Goal: Transaction & Acquisition: Purchase product/service

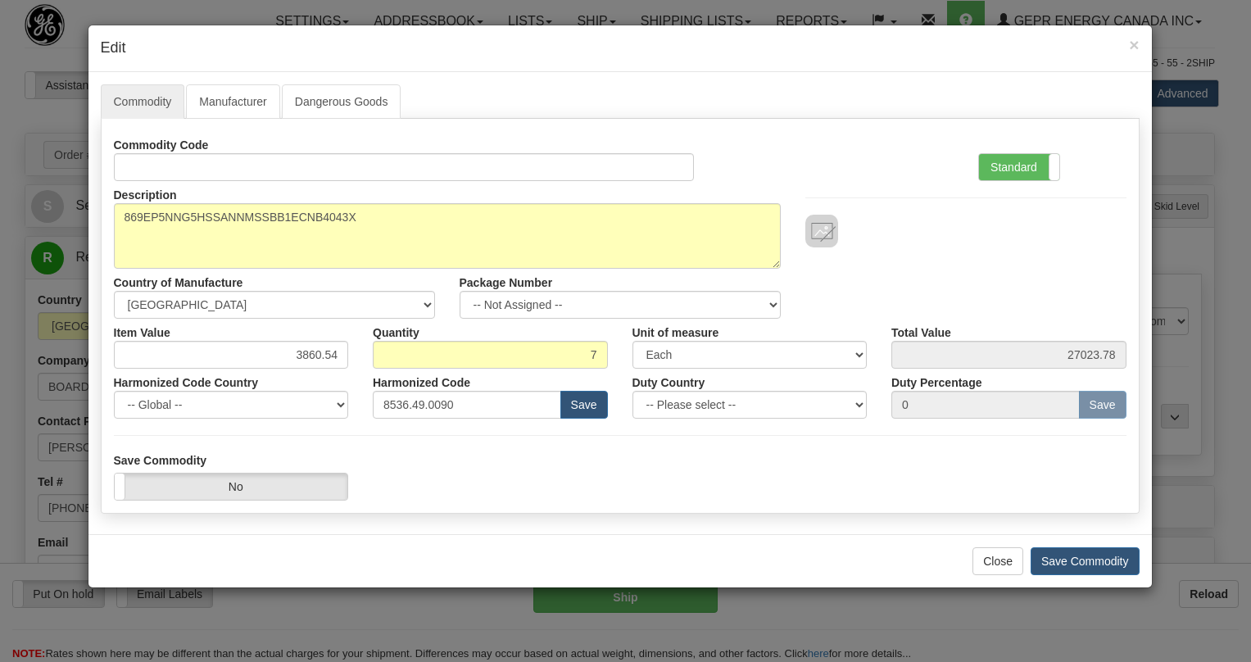
select select "0"
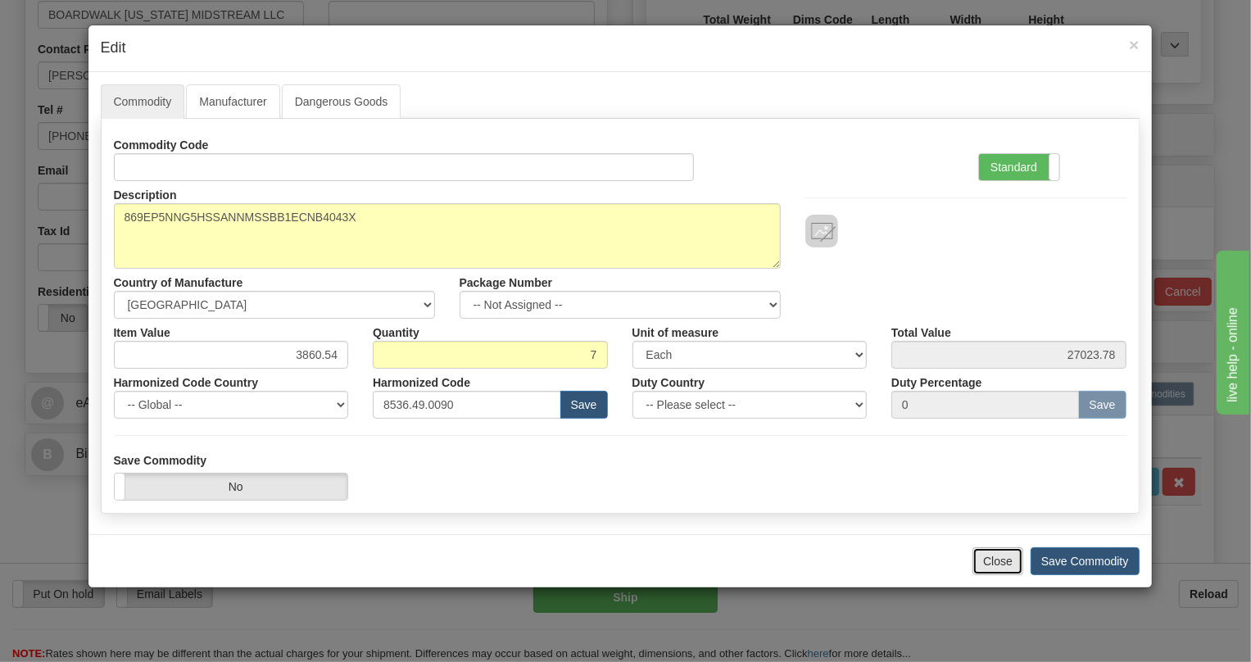
click at [994, 562] on button "Close" at bounding box center [997, 561] width 51 height 28
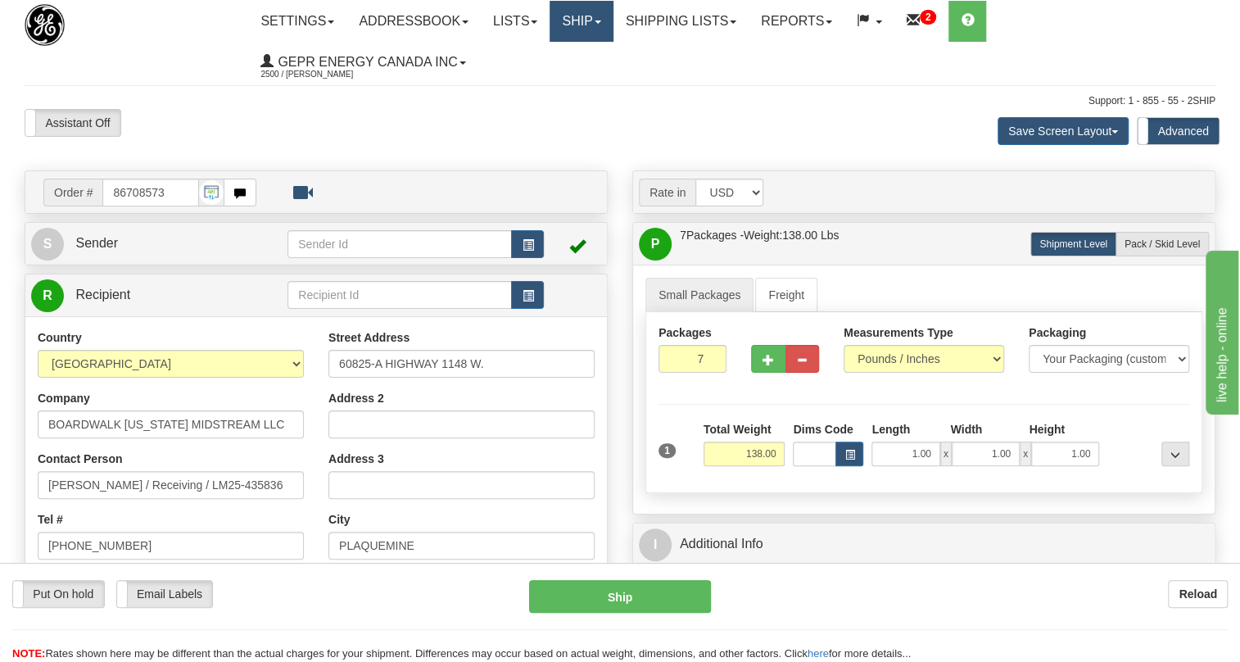
click at [606, 24] on link "Ship" at bounding box center [581, 21] width 63 height 41
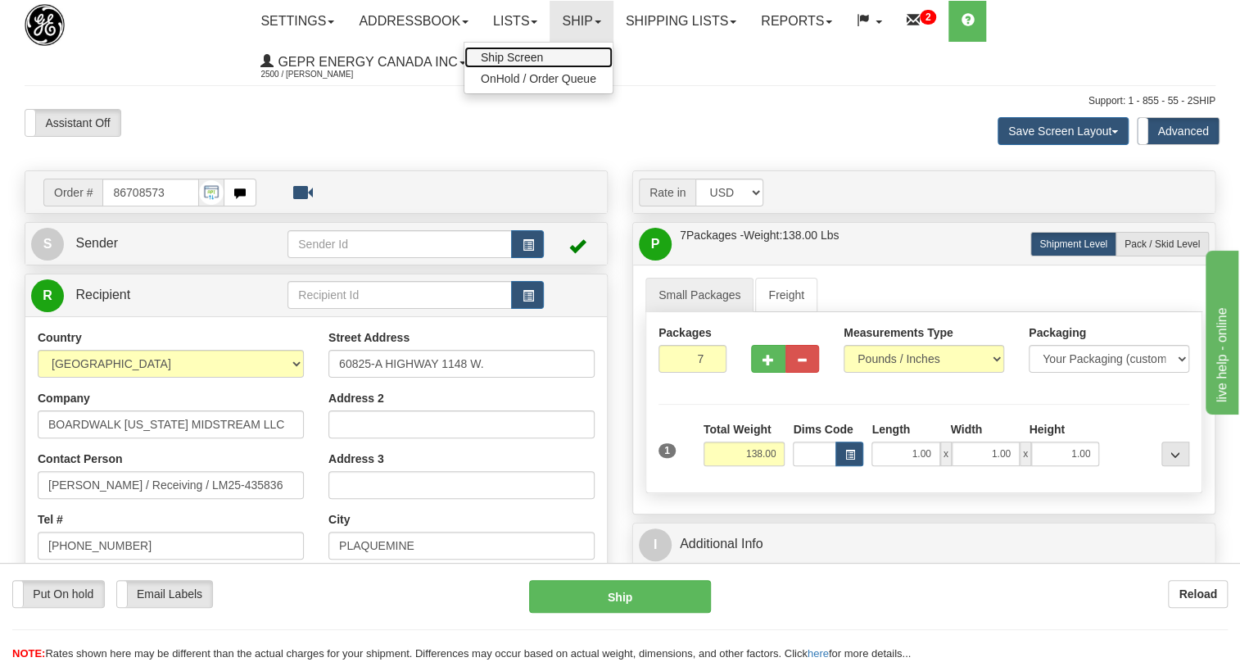
click at [517, 57] on span "Ship Screen" at bounding box center [512, 57] width 62 height 13
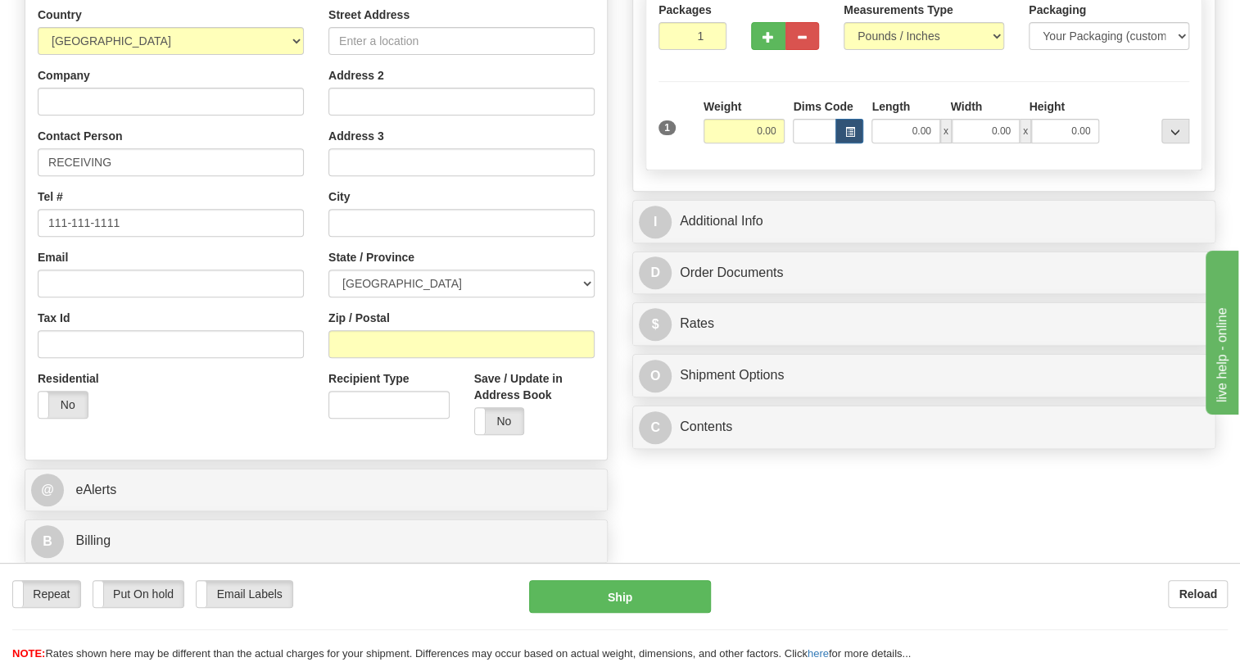
scroll to position [297, 0]
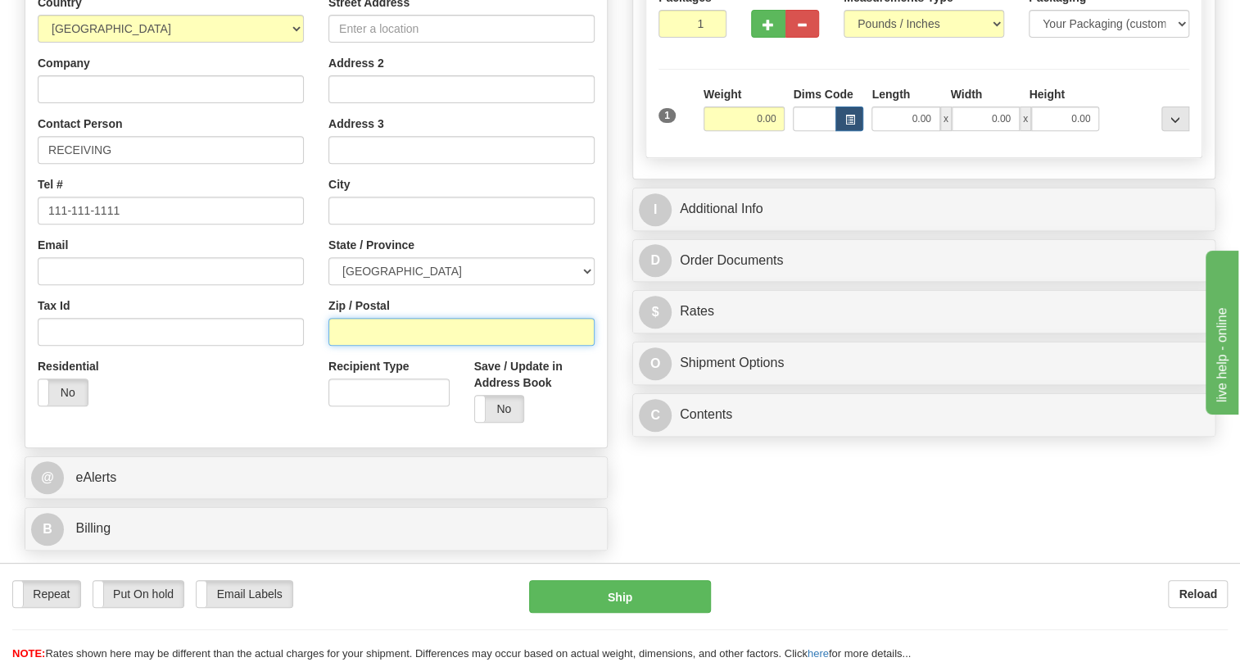
click at [355, 346] on input "Zip / Postal" at bounding box center [461, 332] width 266 height 28
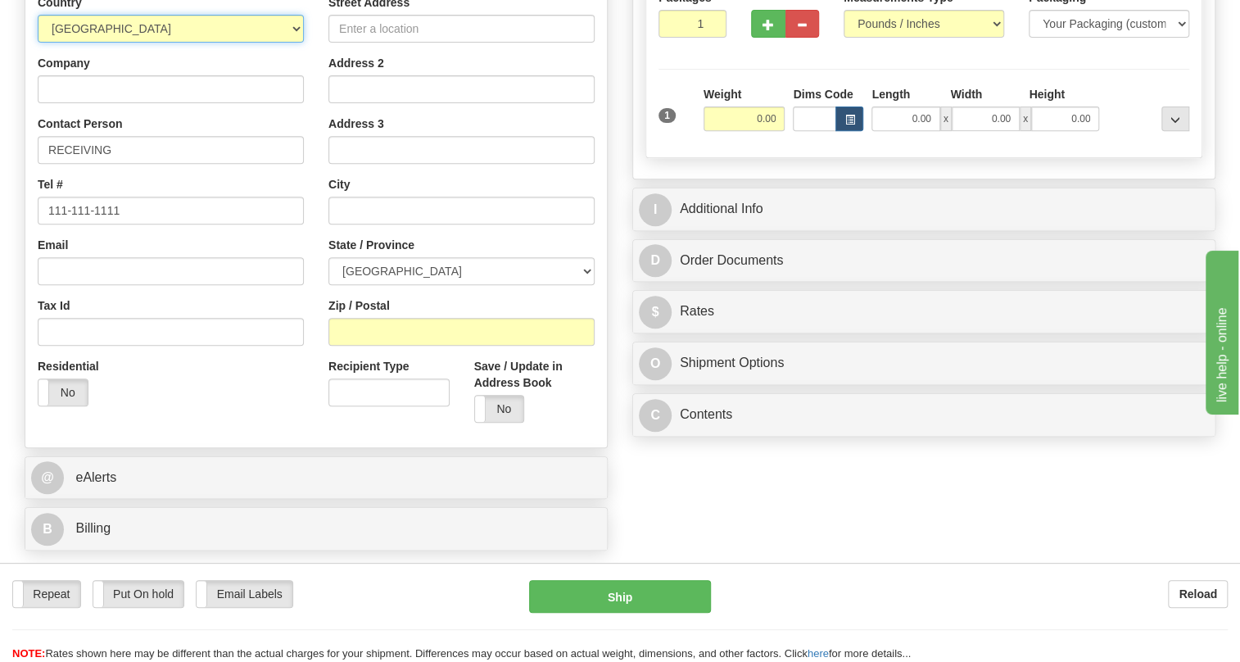
drag, startPoint x: 355, startPoint y: 363, endPoint x: 281, endPoint y: 71, distance: 301.0
click at [281, 43] on select "AFGHANISTAN ALAND ISLANDS ALBANIA ALGERIA AMERICAN SAMOA ANDORRA ANGOLA ANGUILL…" at bounding box center [171, 29] width 266 height 28
select select "US"
click at [38, 43] on select "AFGHANISTAN ALAND ISLANDS ALBANIA ALGERIA AMERICAN SAMOA ANDORRA ANGOLA ANGUILL…" at bounding box center [171, 29] width 266 height 28
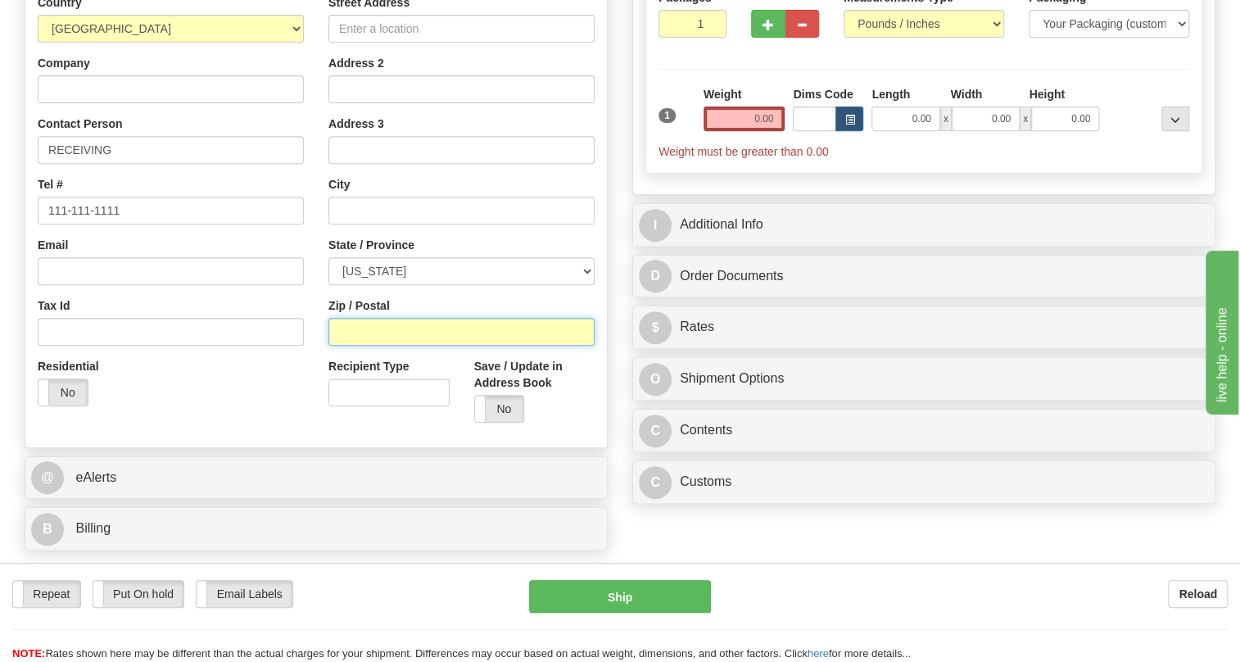
click at [336, 346] on input "Zip / Postal" at bounding box center [461, 332] width 266 height 28
paste input "70764"
type input "70764"
click at [248, 401] on div "Residential Yes No" at bounding box center [170, 388] width 291 height 61
type input "PLAQUEMINE"
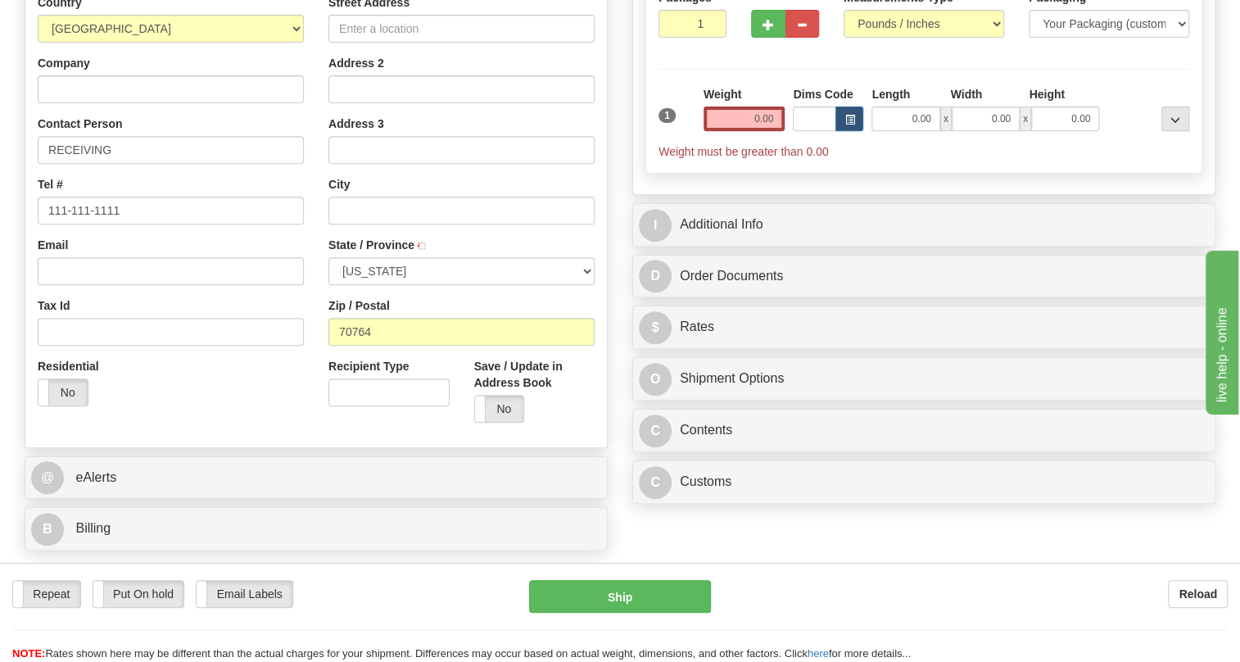
select select "LA"
click at [66, 103] on input "Company" at bounding box center [171, 89] width 266 height 28
paste input "BOARDWALK [US_STATE] MIDSTREAM LLC"
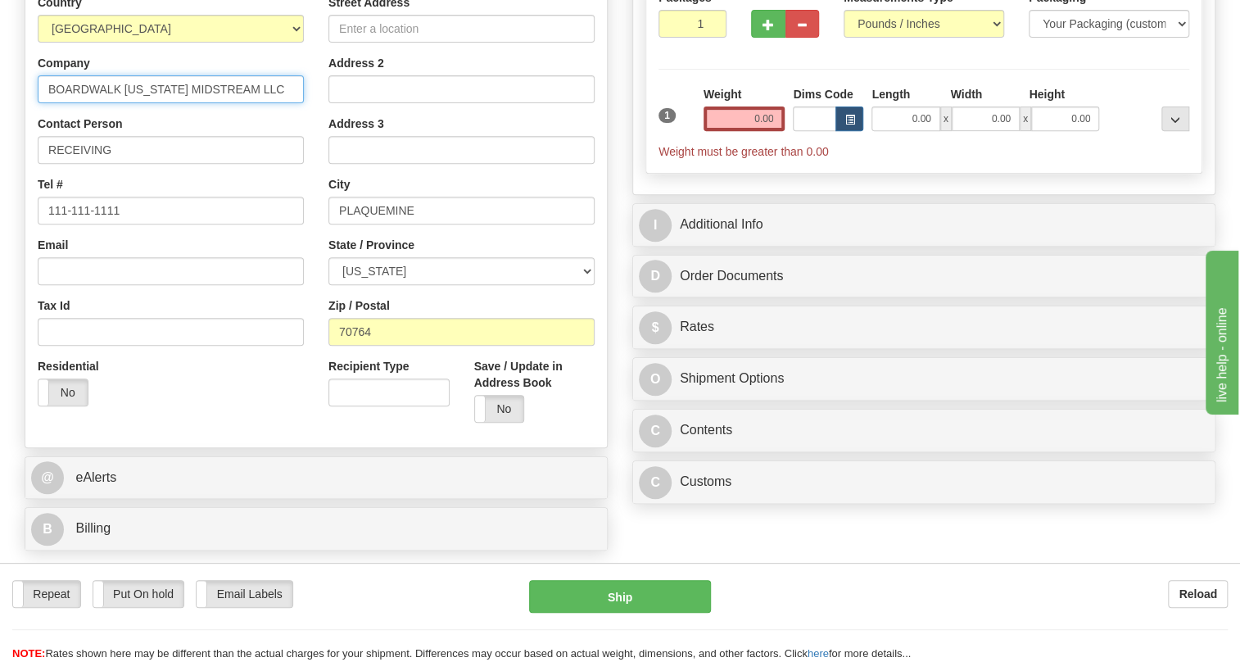
type input "BOARDWALK [US_STATE] MIDSTREAM LLC"
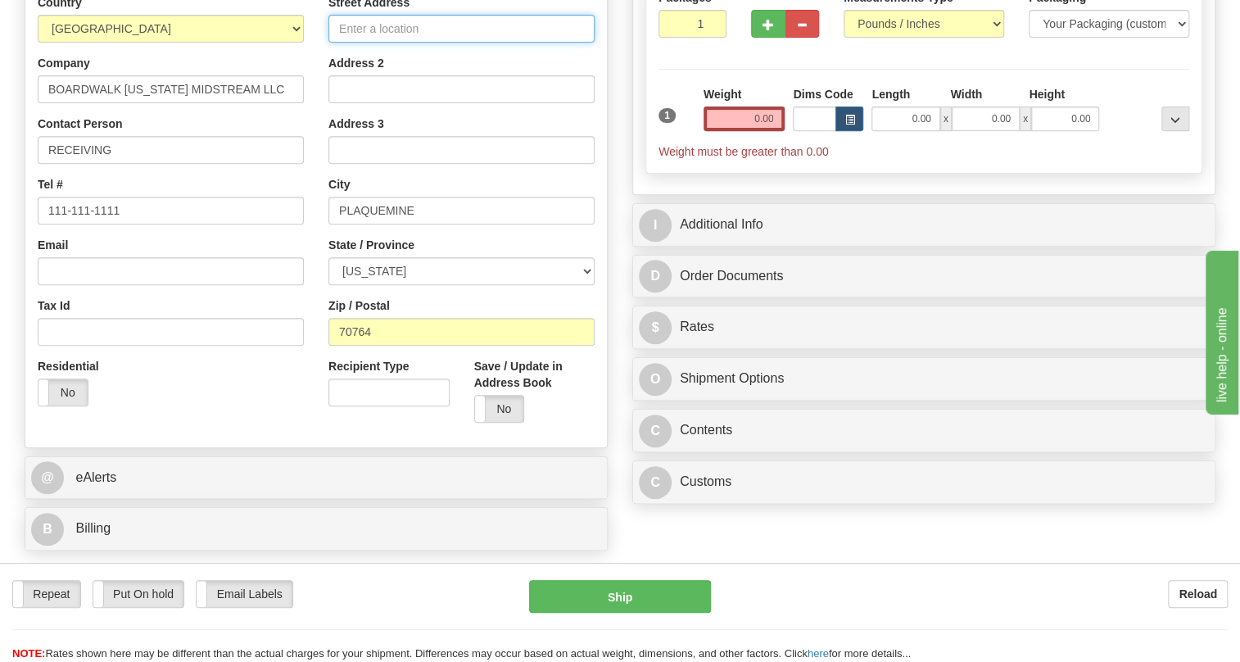
click at [364, 43] on input "Street Address" at bounding box center [461, 29] width 266 height 28
paste input "60825-A HIGHWAY 1148 W."
type input "60825-A HIGHWAY 1148 W."
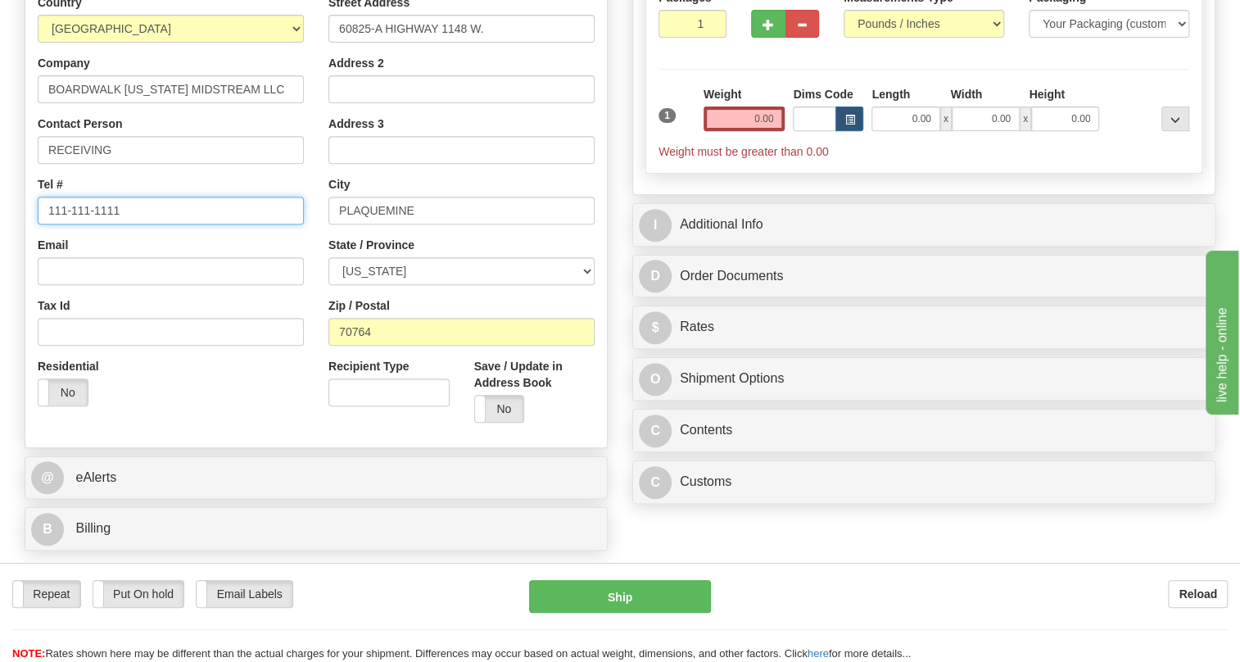
click at [97, 224] on input "111-111-1111" at bounding box center [171, 211] width 266 height 28
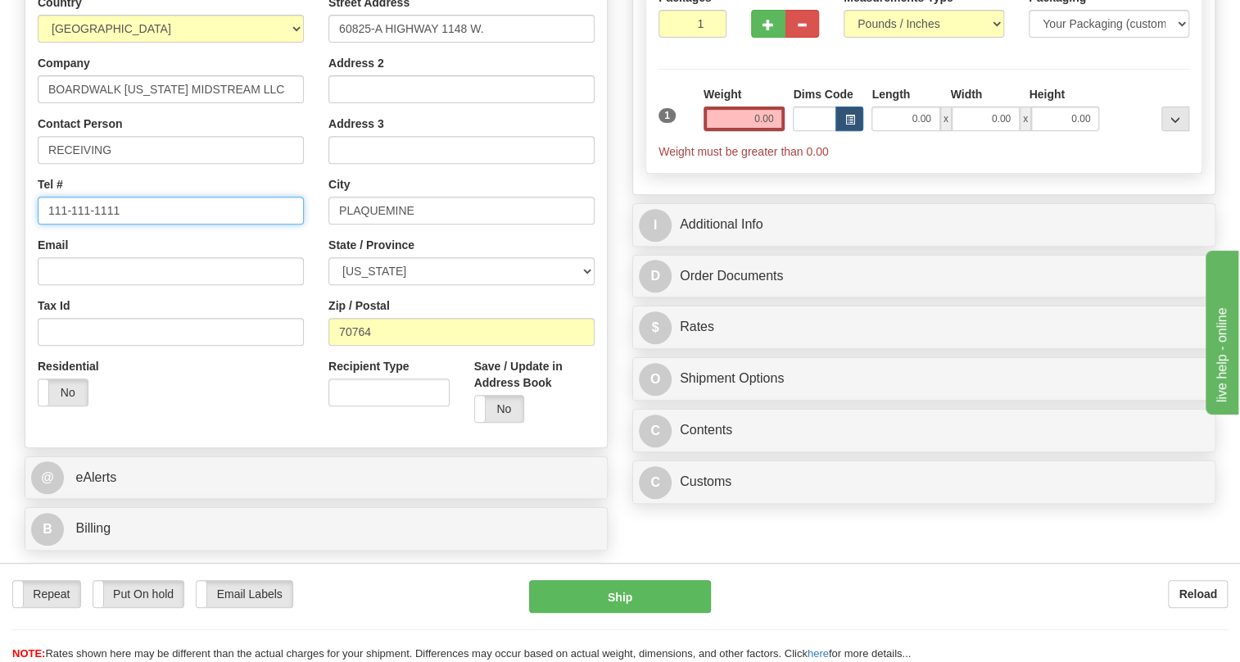
click at [97, 224] on input "111-111-1111" at bounding box center [171, 211] width 266 height 28
paste input "225-752-0337"
type input "225-752-0337"
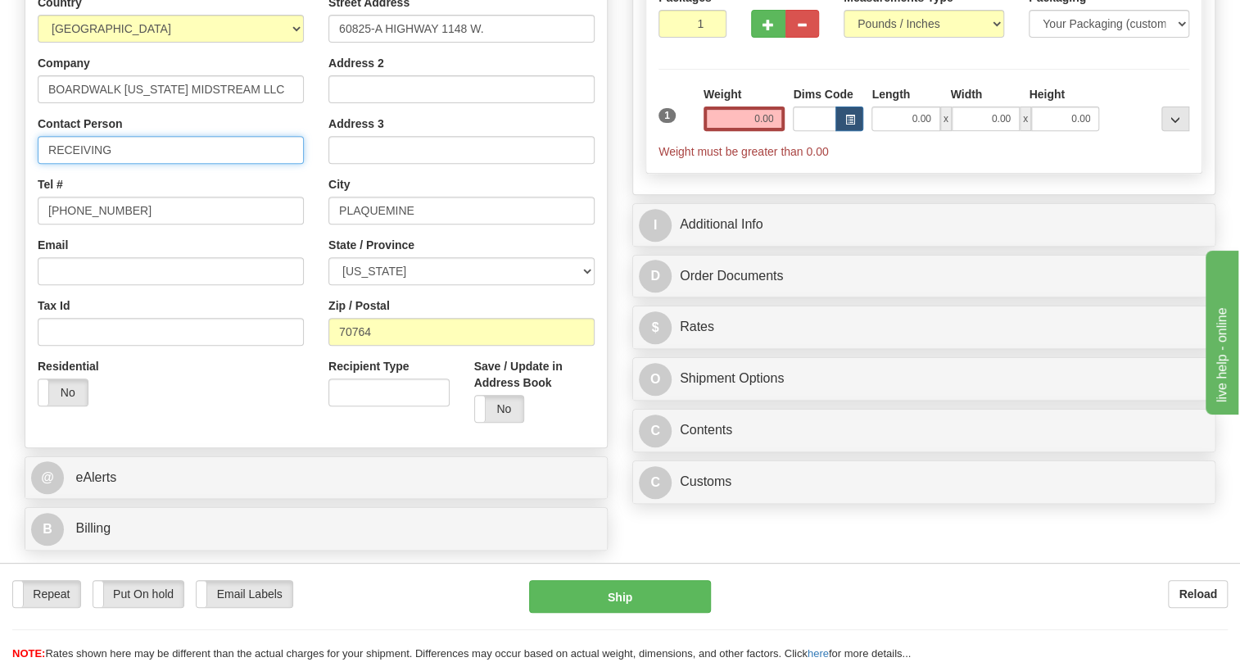
click at [90, 164] on input "RECEIVING" at bounding box center [171, 150] width 266 height 28
click at [89, 164] on input "RECEIVING" at bounding box center [171, 150] width 266 height 28
paste input "Steve Gerald / Receiving / LM25-435836"
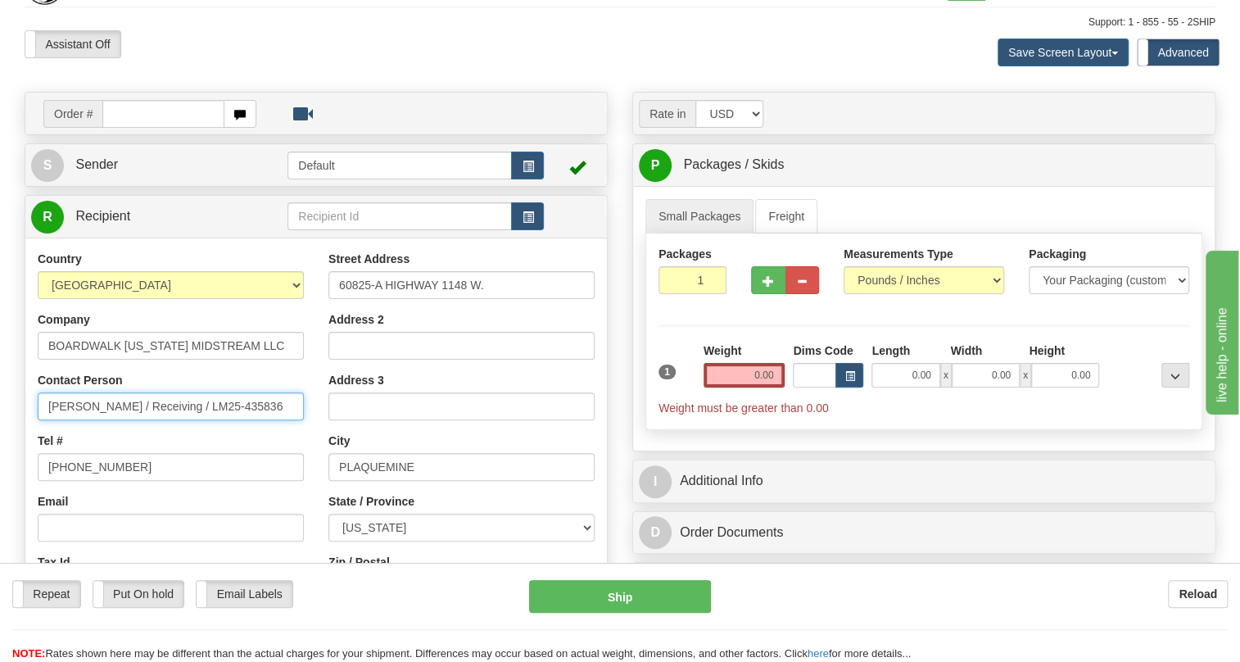
scroll to position [74, 0]
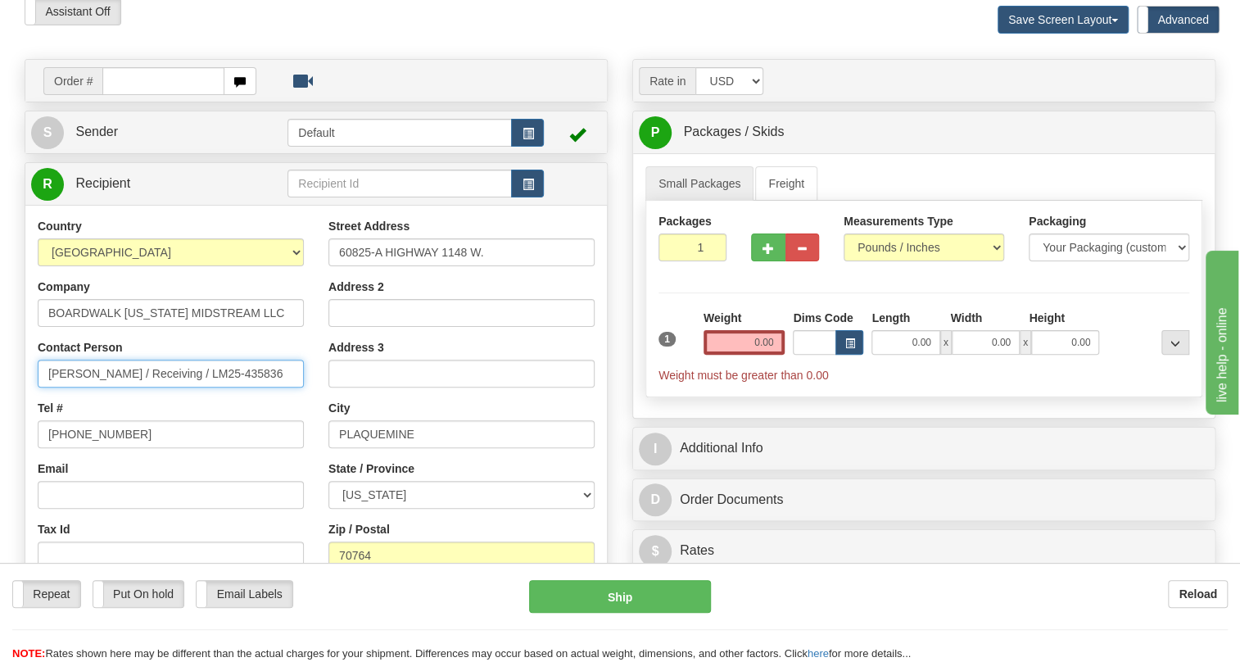
type input "Steve Gerald / Receiving / LM25-435836"
click at [758, 355] on input "0.00" at bounding box center [745, 342] width 82 height 25
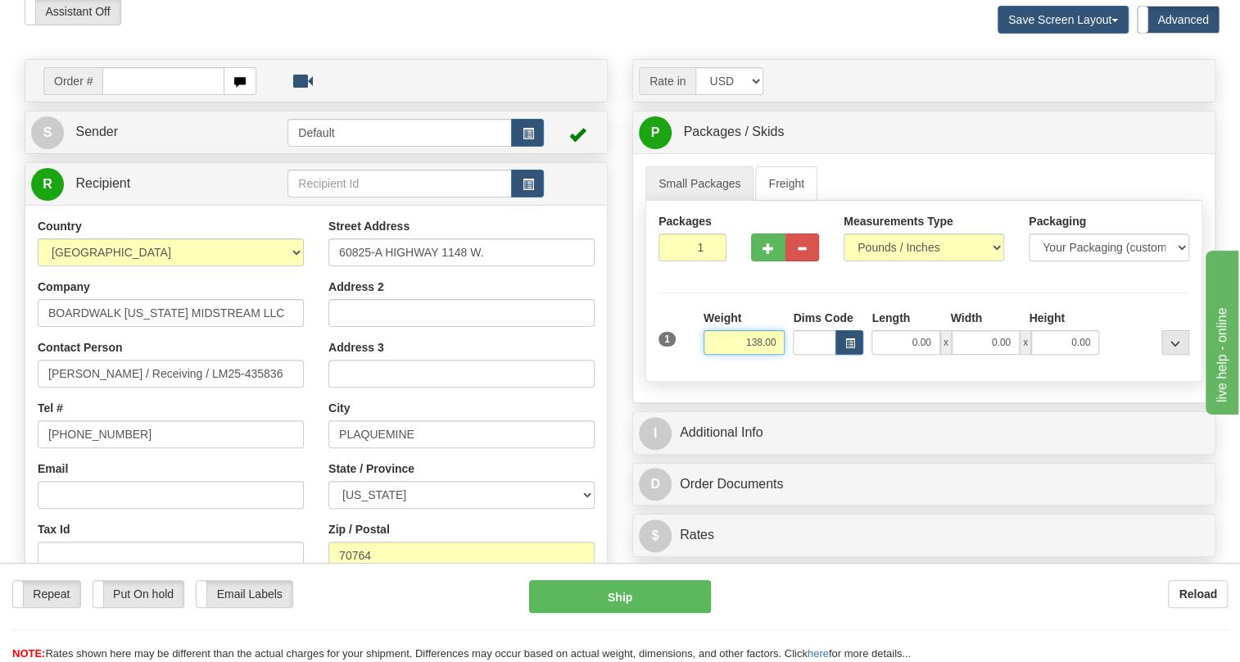
type input "138.00"
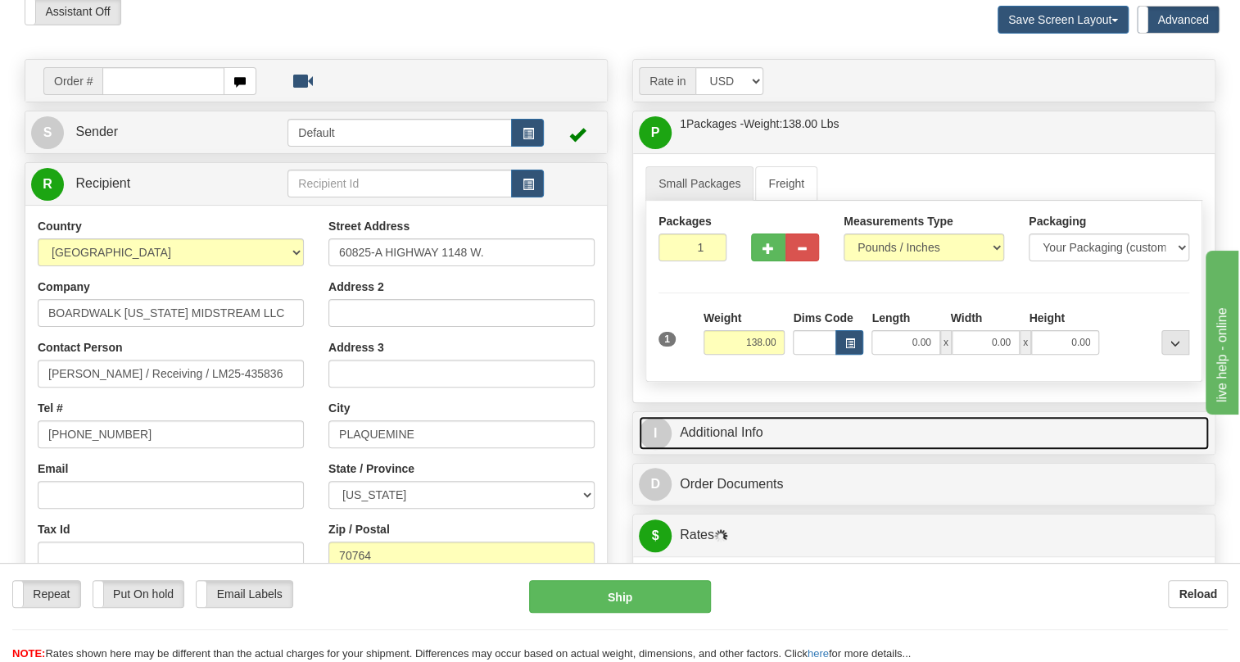
click at [723, 450] on link "I Additional Info" at bounding box center [924, 433] width 570 height 34
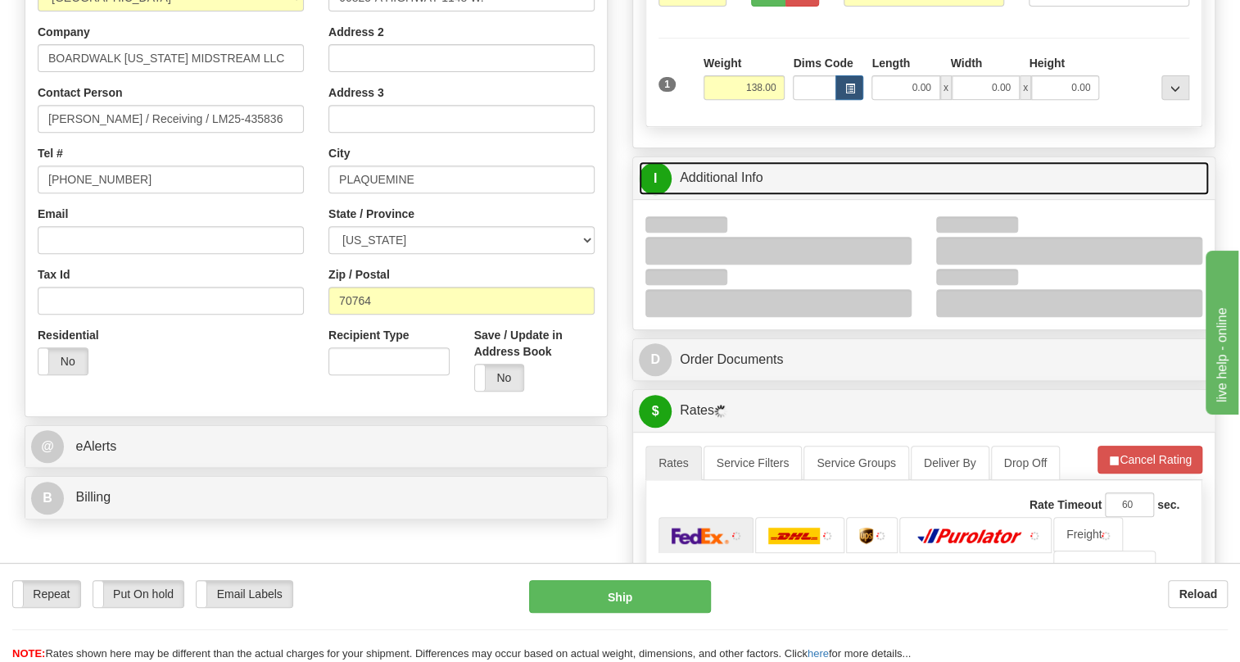
scroll to position [372, 0]
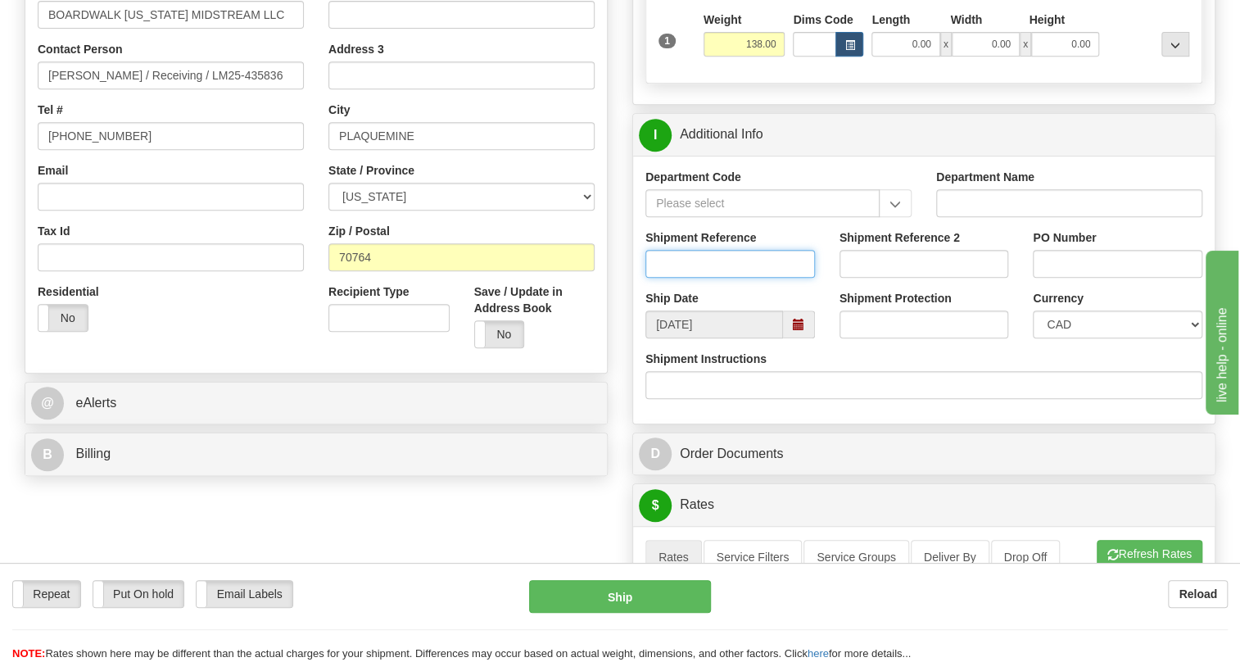
click at [656, 278] on input "Shipment Reference" at bounding box center [730, 264] width 170 height 28
paste input "539786"
click at [726, 278] on input "539786" at bounding box center [730, 264] width 170 height 28
paste input "86708573"
type input "539786/86708573"
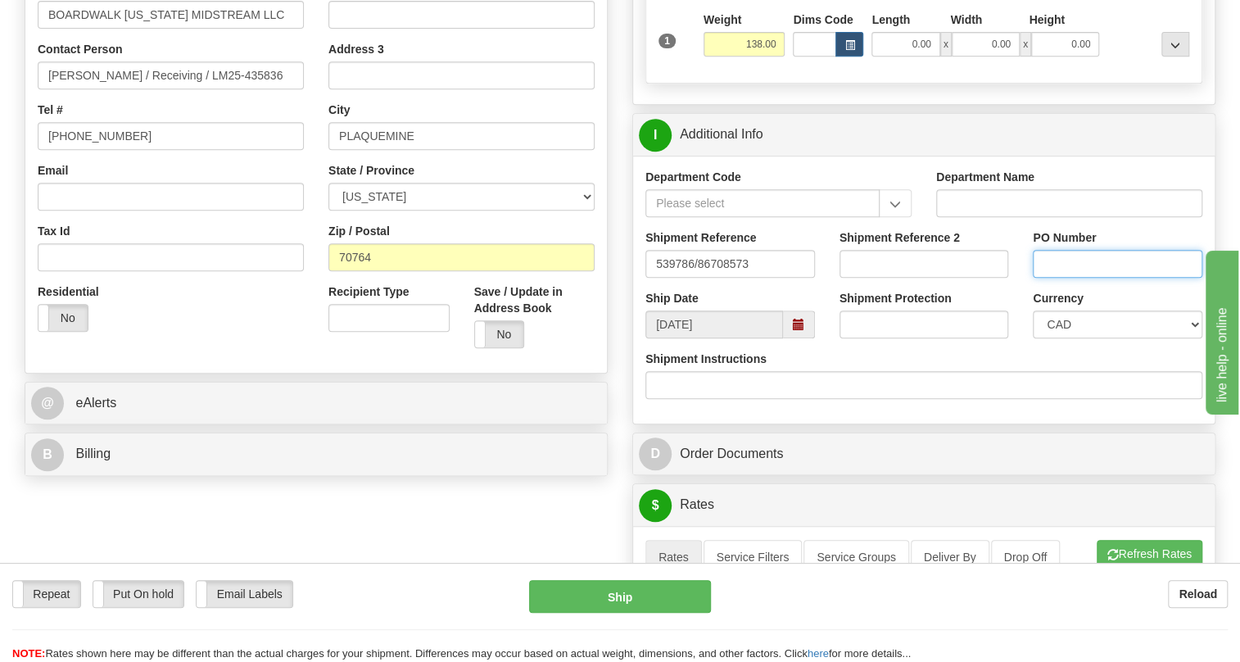
click at [1051, 278] on input "PO Number" at bounding box center [1118, 264] width 170 height 28
paste input "33841OLS99526547"
type input "33841OLS99526547"
click at [1106, 338] on select "CAD USD EUR ZAR RON ANG ARN AUD AUS AWG BBD BFR BGN BHD BMD BND BRC BRL CHP CKZ…" at bounding box center [1118, 324] width 170 height 28
select select "1"
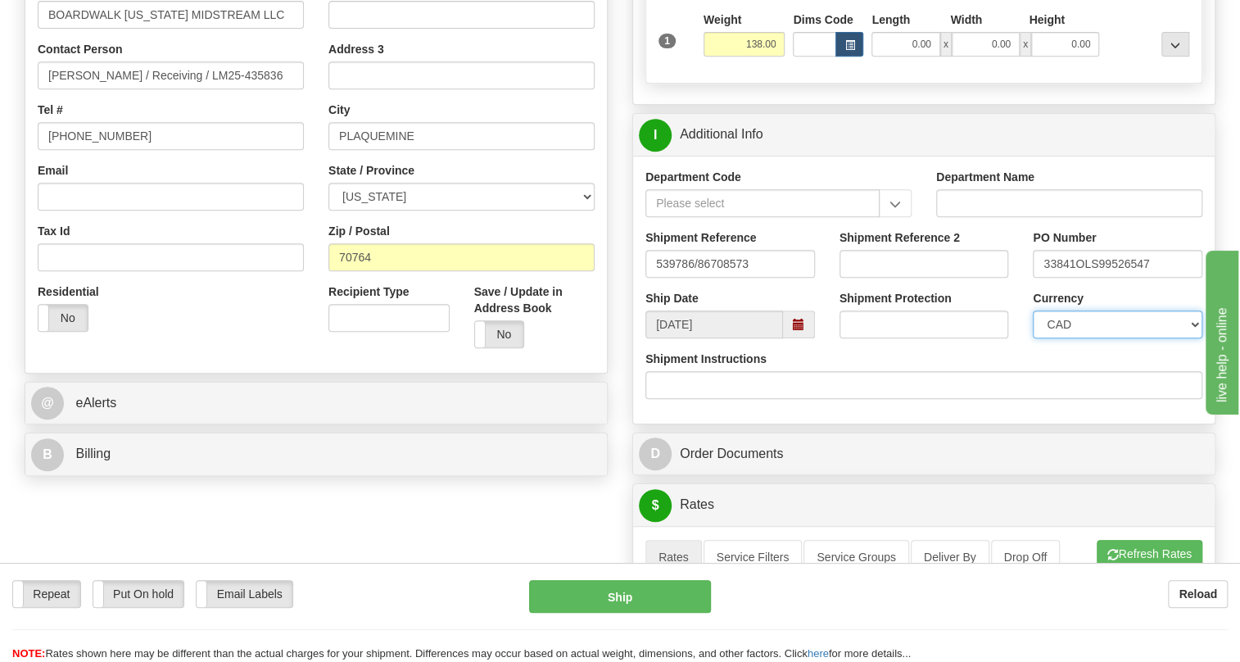
click at [1033, 338] on select "CAD USD EUR ZAR RON ANG ARN AUD AUS AWG BBD BFR BGN BHD BMD BND BRC BRL CHP CKZ…" at bounding box center [1118, 324] width 170 height 28
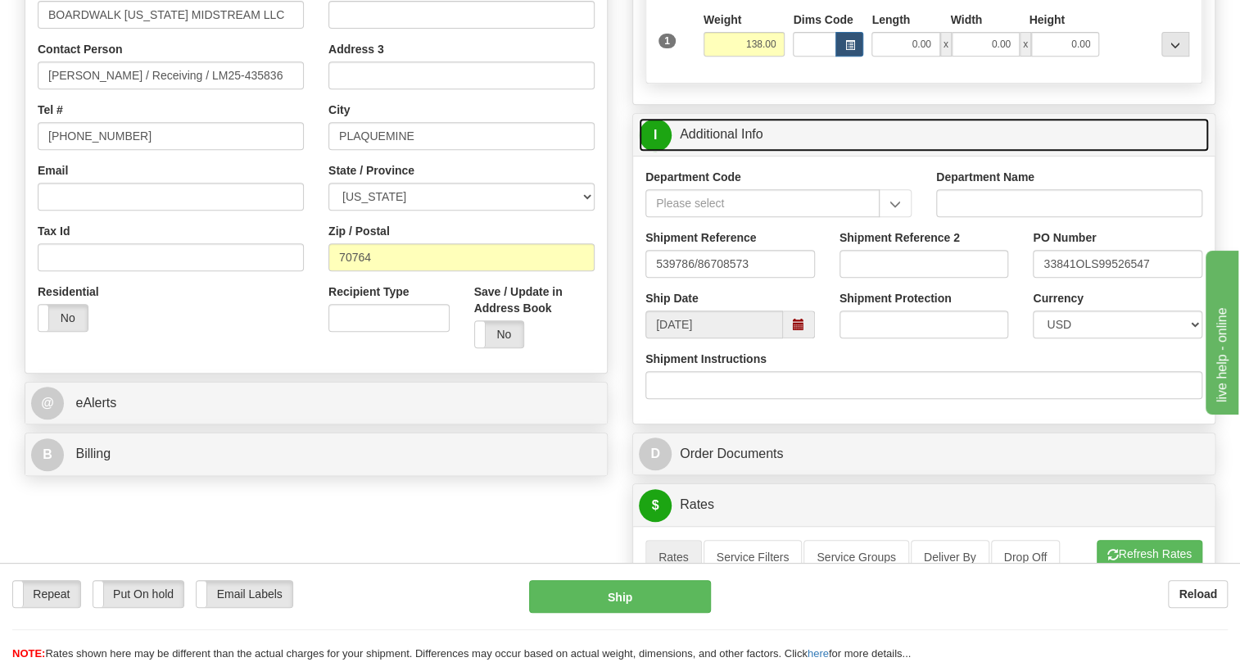
click at [728, 152] on link "I Additional Info" at bounding box center [924, 135] width 570 height 34
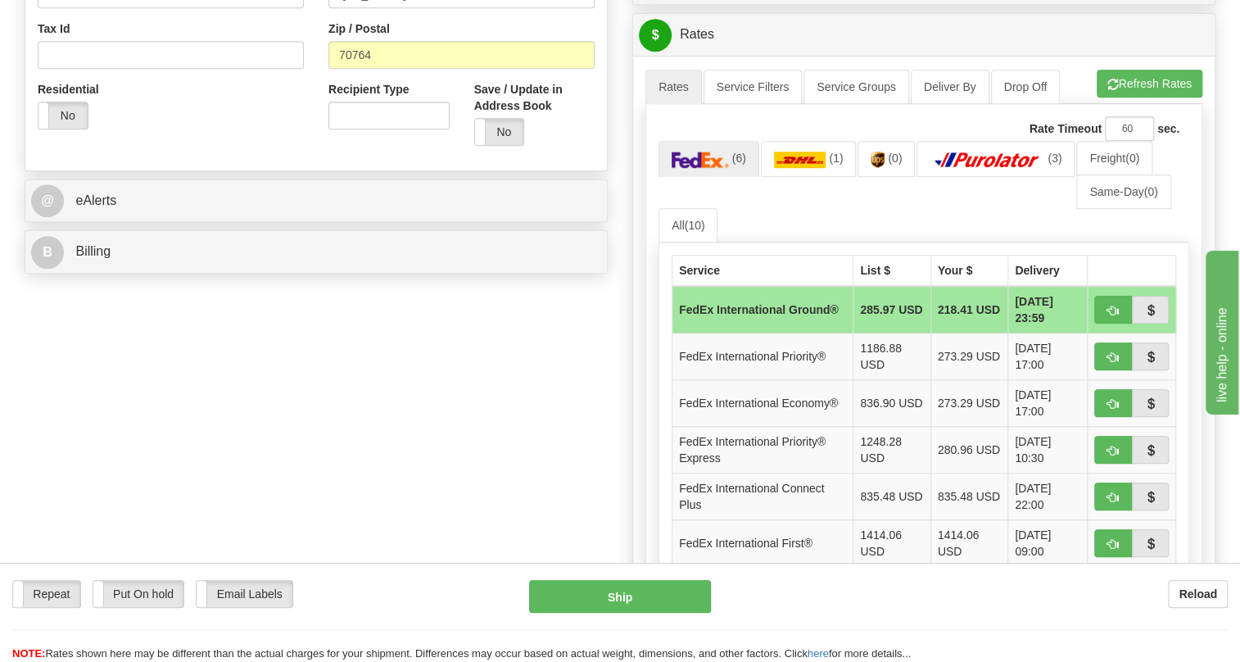
scroll to position [595, 0]
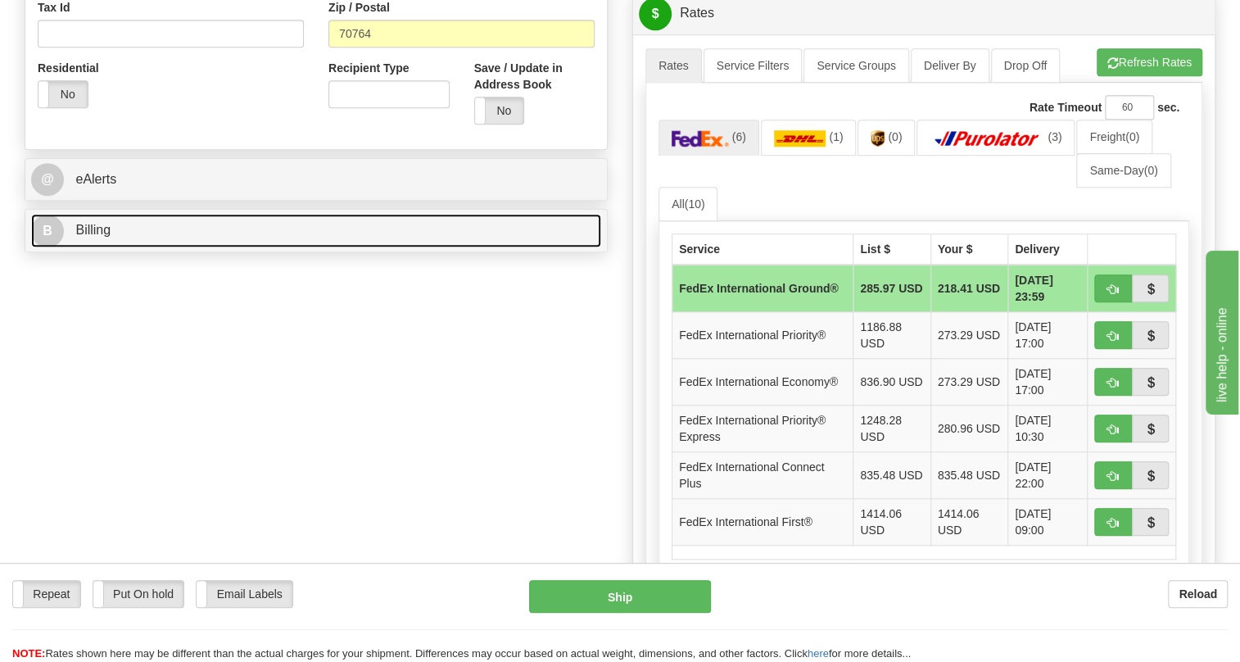
click at [106, 237] on span "Billing" at bounding box center [92, 230] width 35 height 14
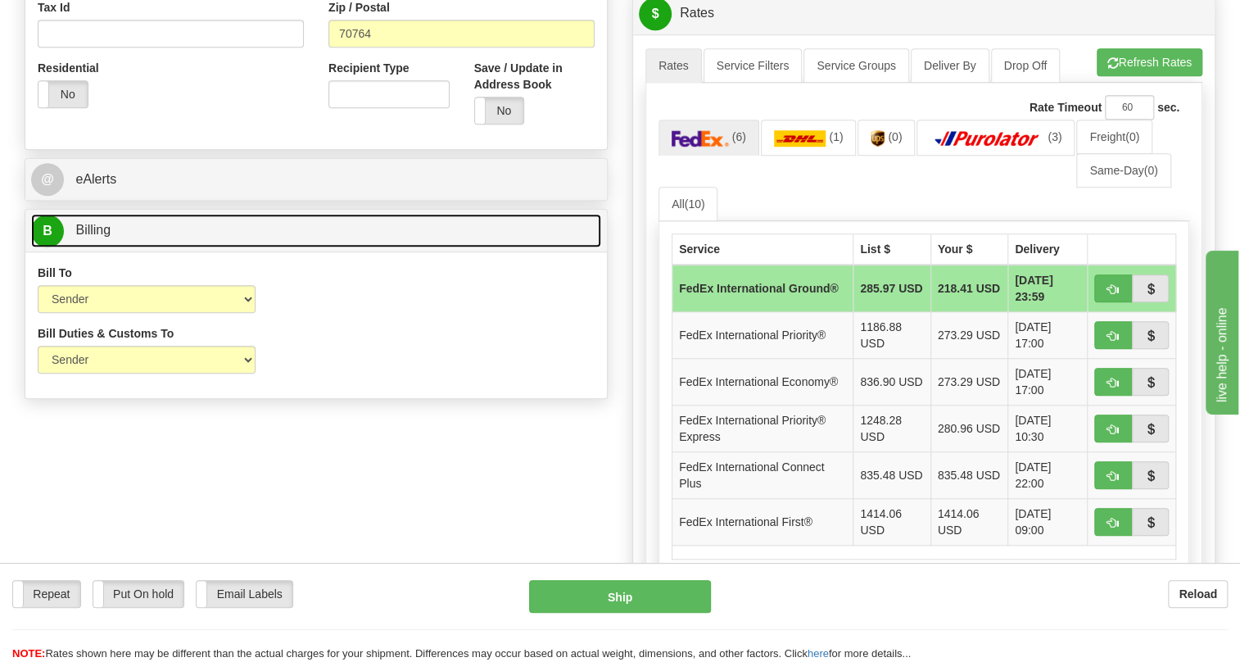
click at [106, 237] on span "Billing" at bounding box center [92, 230] width 35 height 14
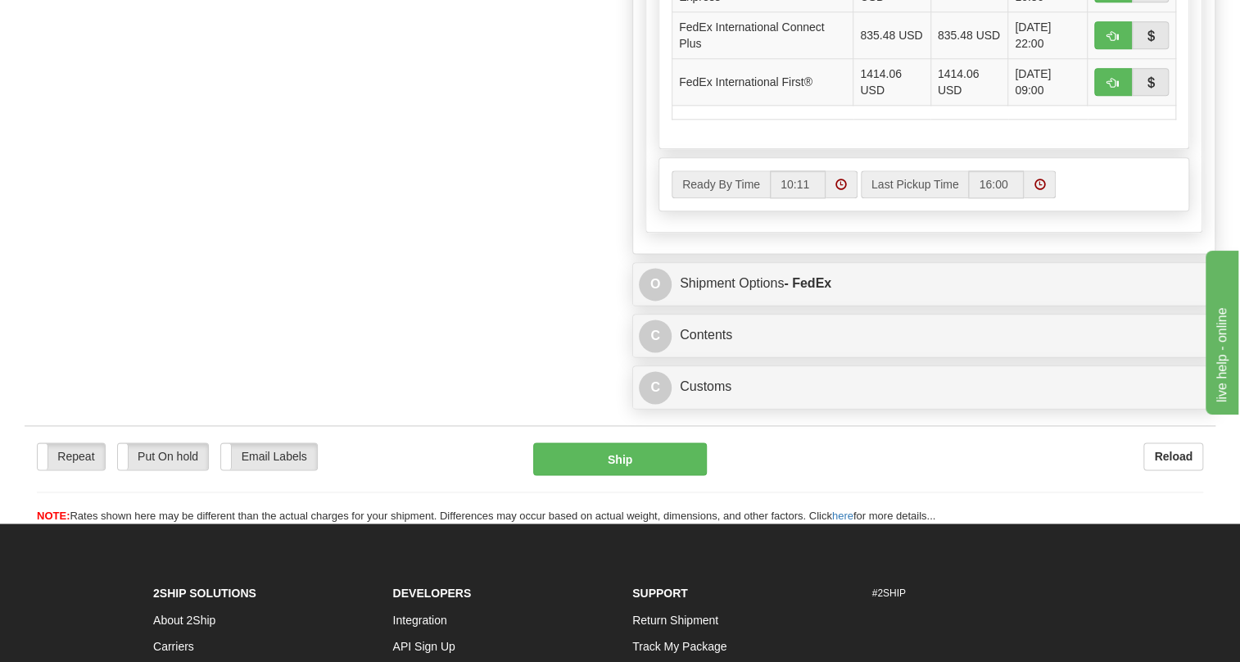
scroll to position [1042, 0]
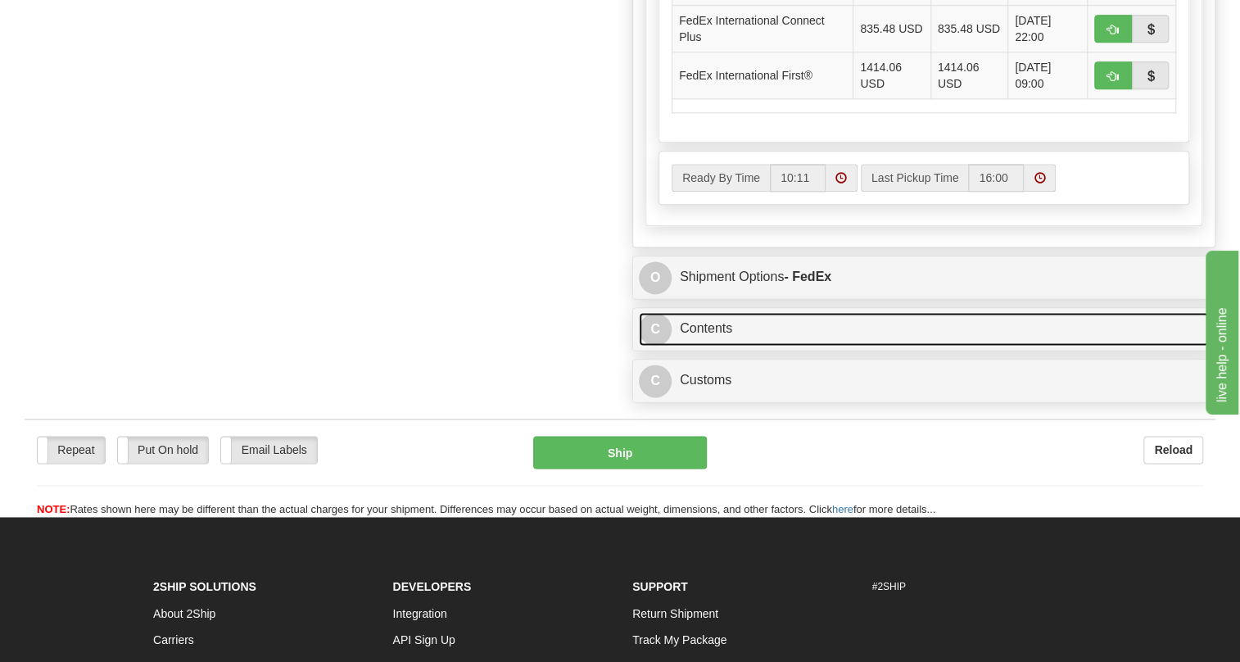
click at [716, 346] on link "C Contents" at bounding box center [924, 329] width 570 height 34
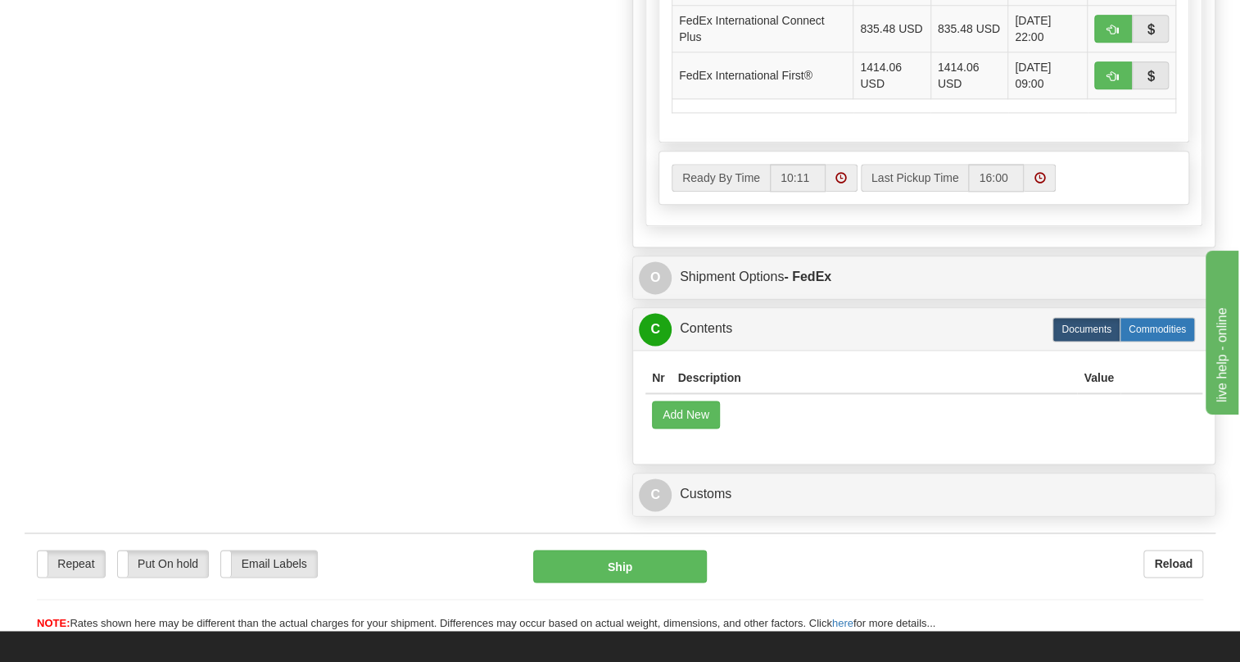
click at [1157, 342] on label "Commodities" at bounding box center [1157, 329] width 75 height 25
radio input "true"
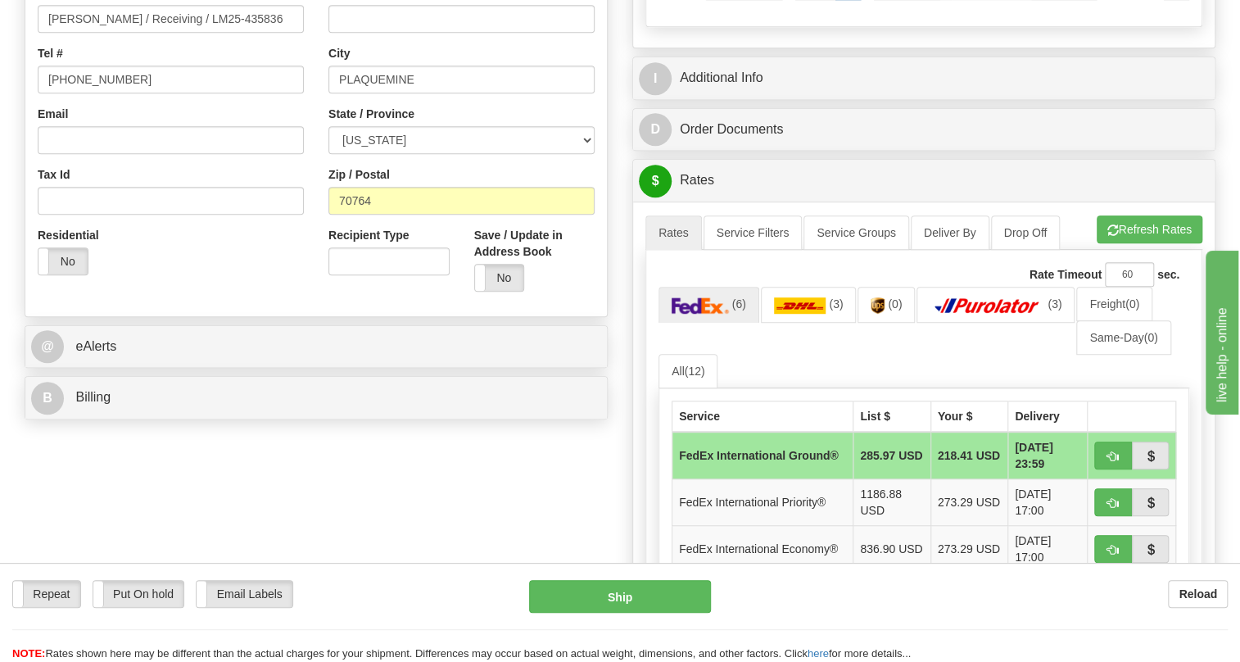
scroll to position [422, 0]
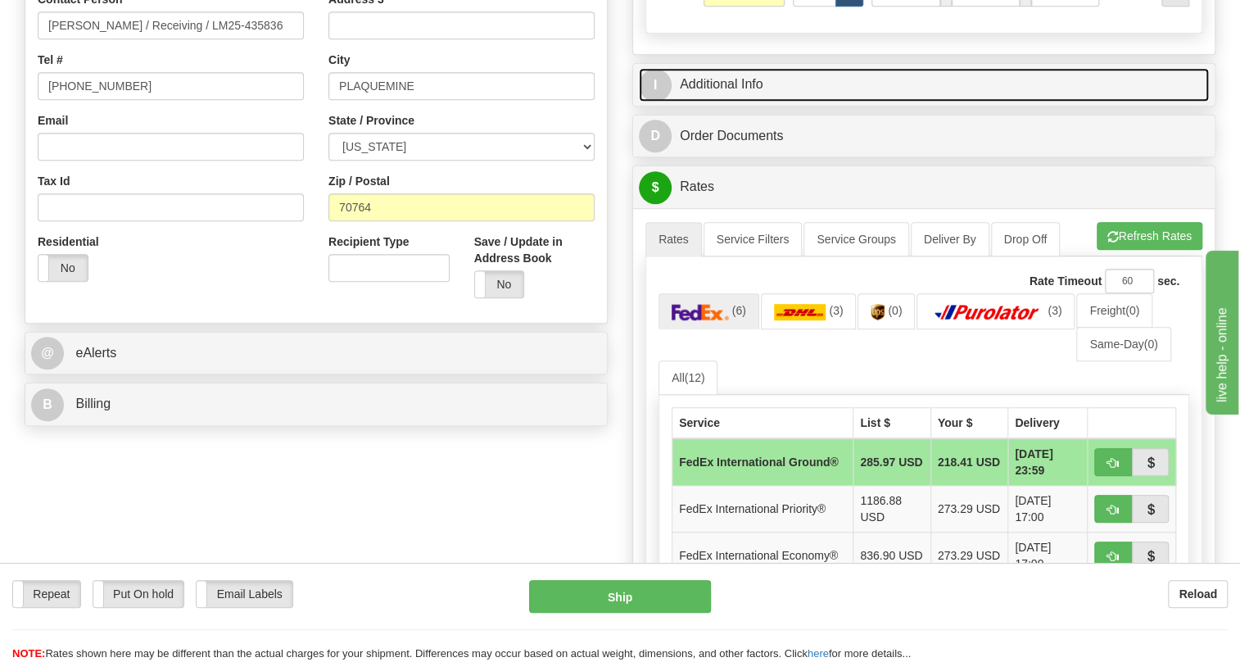
click at [729, 102] on link "I Additional Info" at bounding box center [924, 85] width 570 height 34
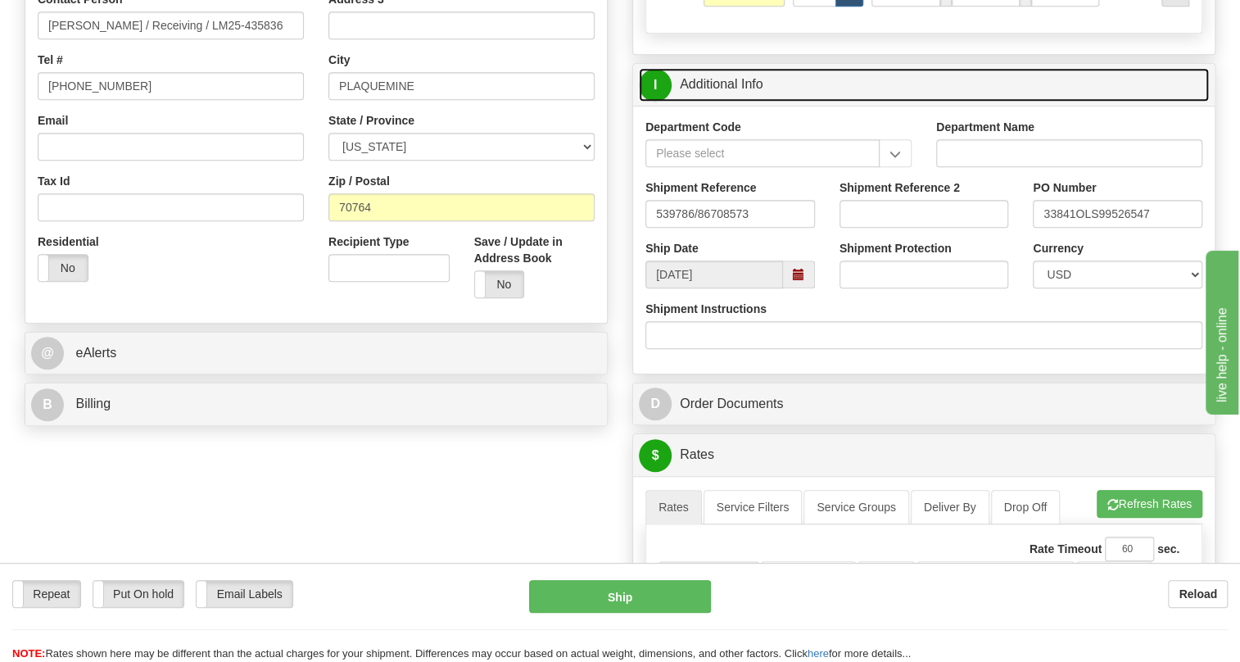
click at [729, 102] on link "I Additional Info" at bounding box center [924, 85] width 570 height 34
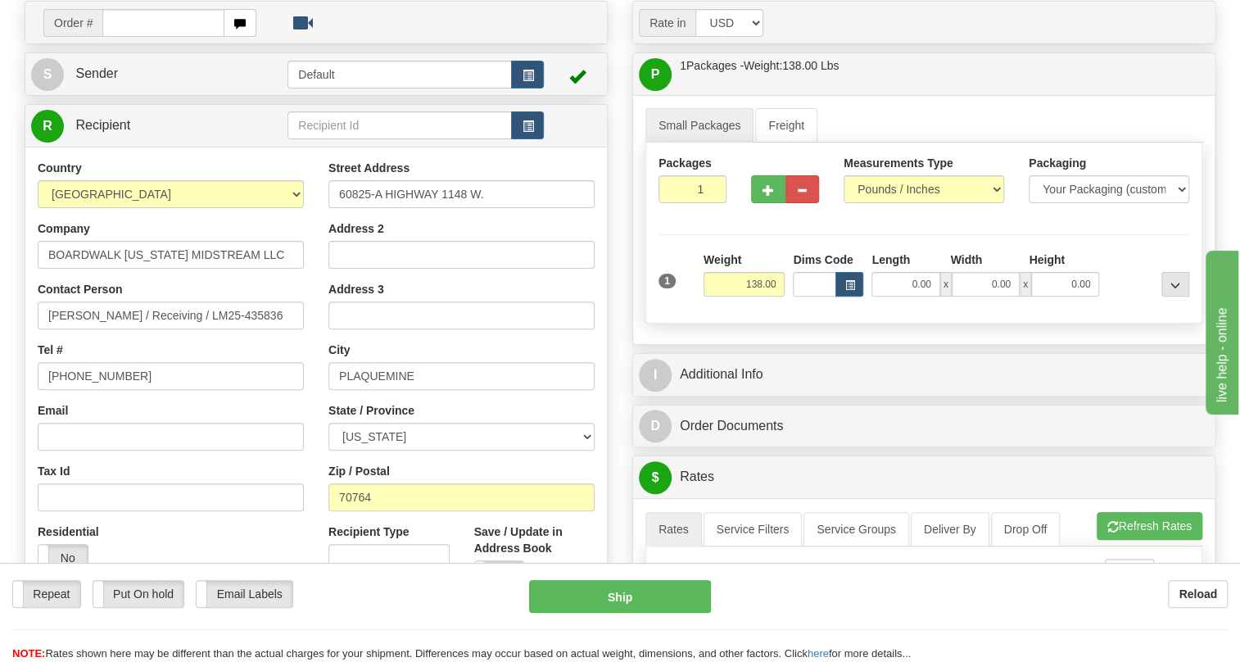
scroll to position [124, 0]
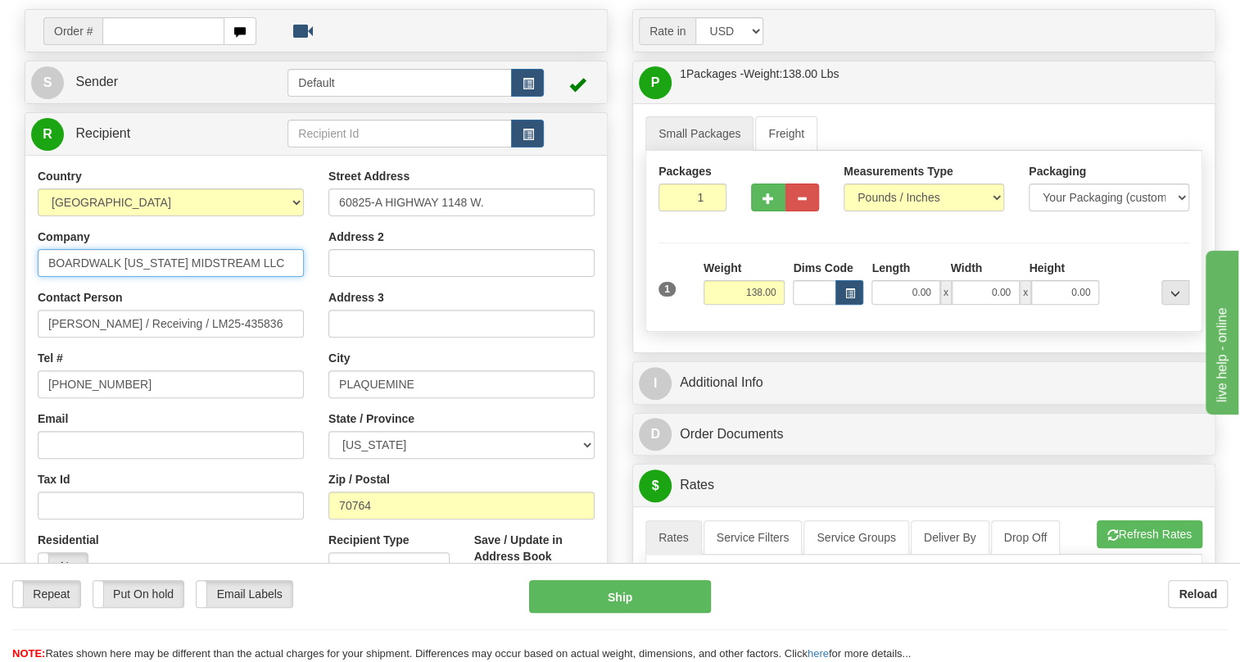
click at [231, 277] on input "BOARDWALK LOUISIANA MIDSTREAM LLC" at bounding box center [171, 263] width 266 height 28
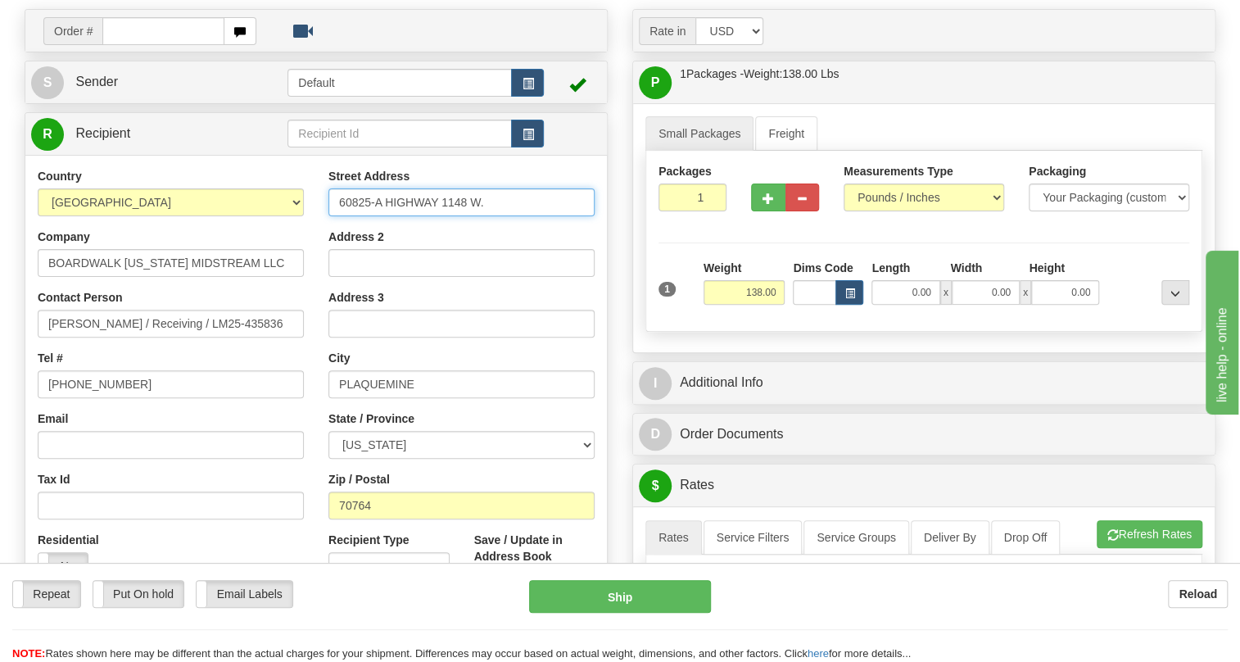
click at [457, 216] on input "60825-A HIGHWAY 1148 W." at bounding box center [461, 202] width 266 height 28
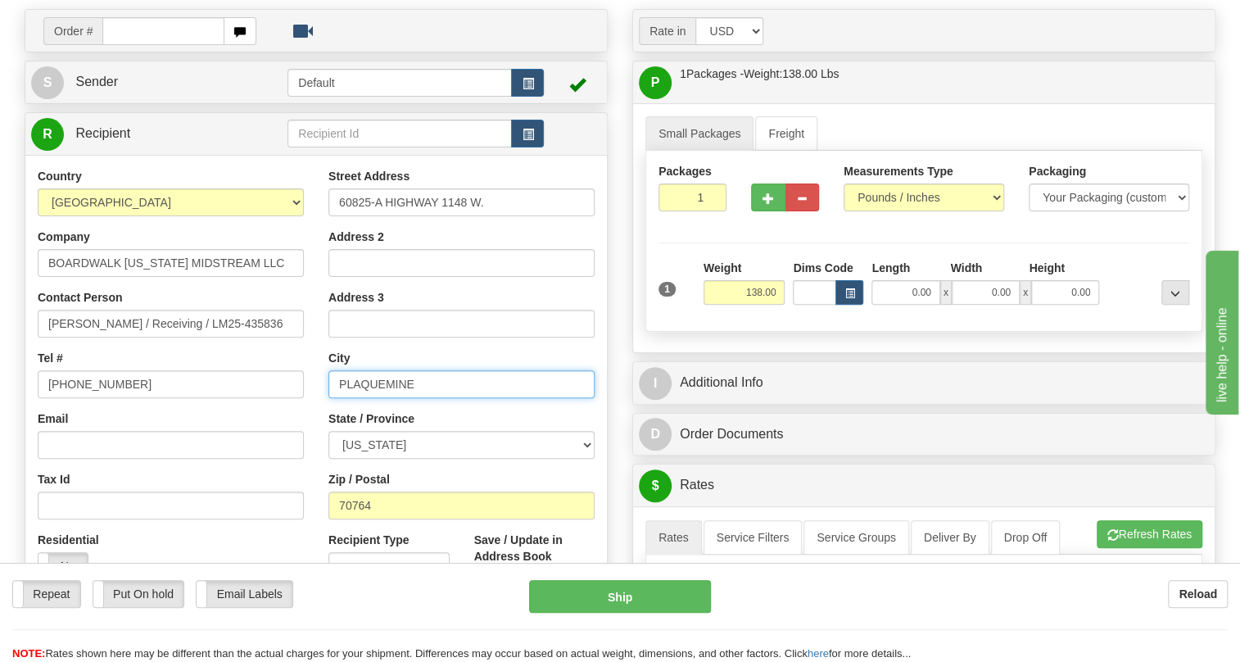
drag, startPoint x: 417, startPoint y: 419, endPoint x: 329, endPoint y: 419, distance: 87.6
click at [329, 398] on input "PLAQUEMINE" at bounding box center [461, 384] width 266 height 28
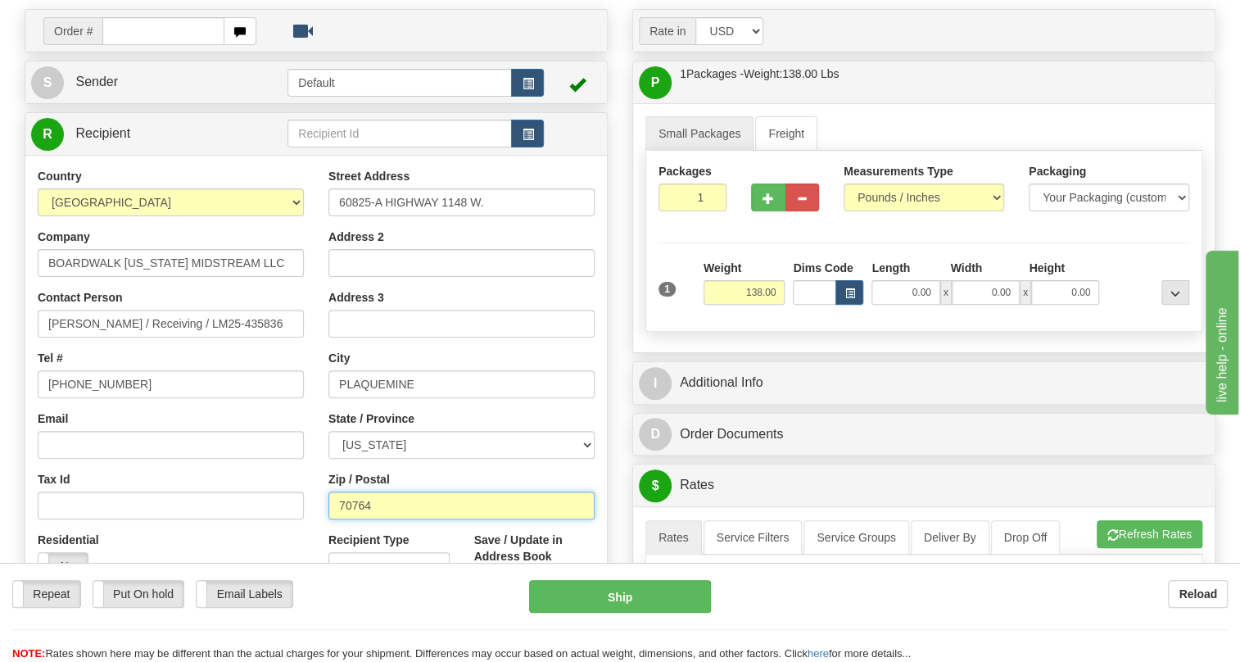
drag, startPoint x: 378, startPoint y: 548, endPoint x: 331, endPoint y: 550, distance: 46.8
click at [331, 519] on input "70764" at bounding box center [461, 505] width 266 height 28
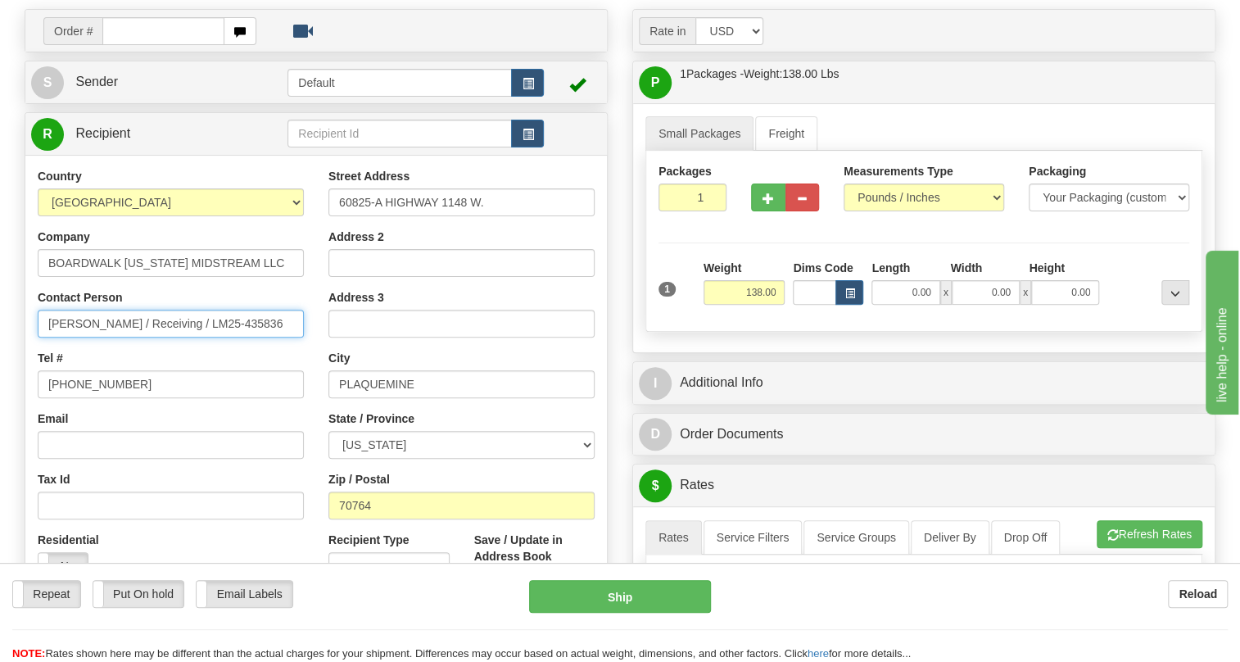
drag, startPoint x: 115, startPoint y: 358, endPoint x: 23, endPoint y: 357, distance: 91.7
click at [23, 357] on div "Order # S Sender Default" at bounding box center [316, 370] width 608 height 723
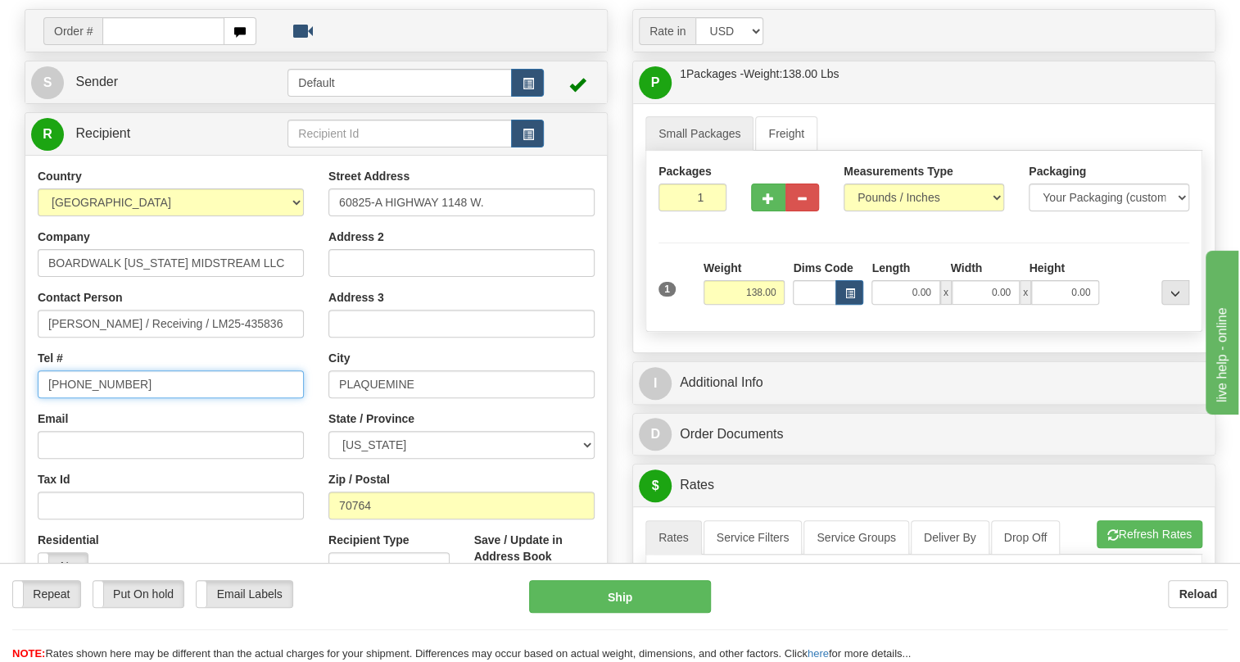
drag, startPoint x: 120, startPoint y: 420, endPoint x: 48, endPoint y: 422, distance: 72.9
click at [48, 398] on input "225-752-0337" at bounding box center [171, 384] width 266 height 28
click at [203, 398] on input "225-752-0337" at bounding box center [171, 384] width 266 height 28
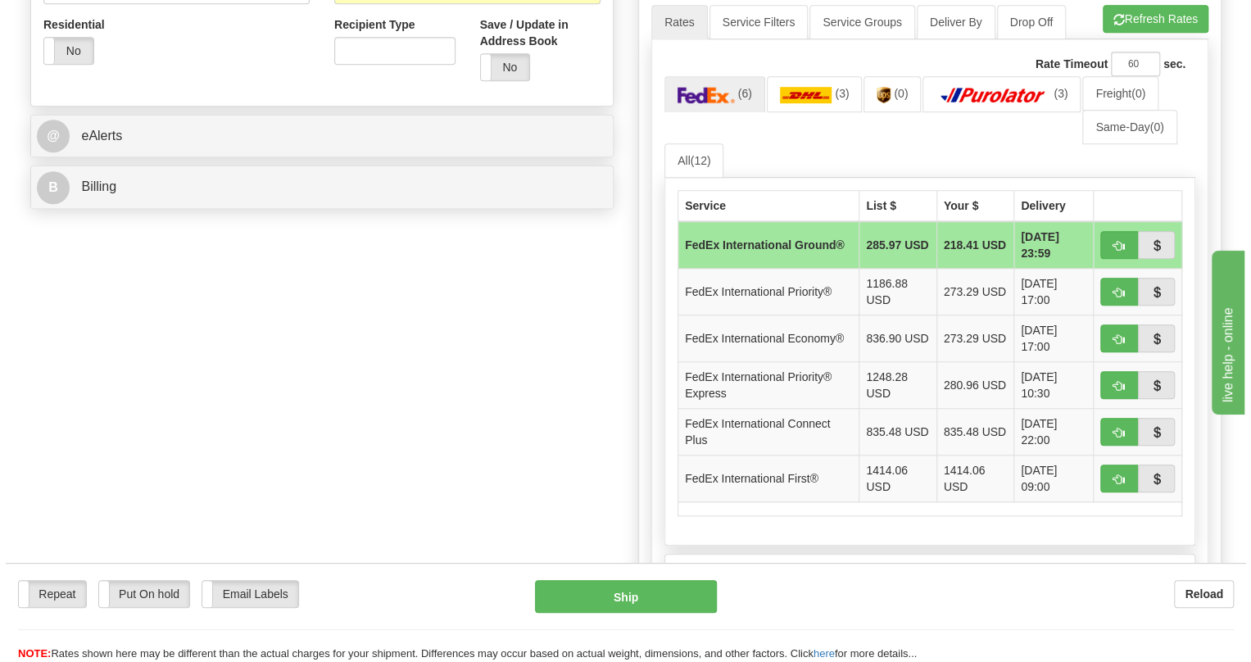
scroll to position [645, 0]
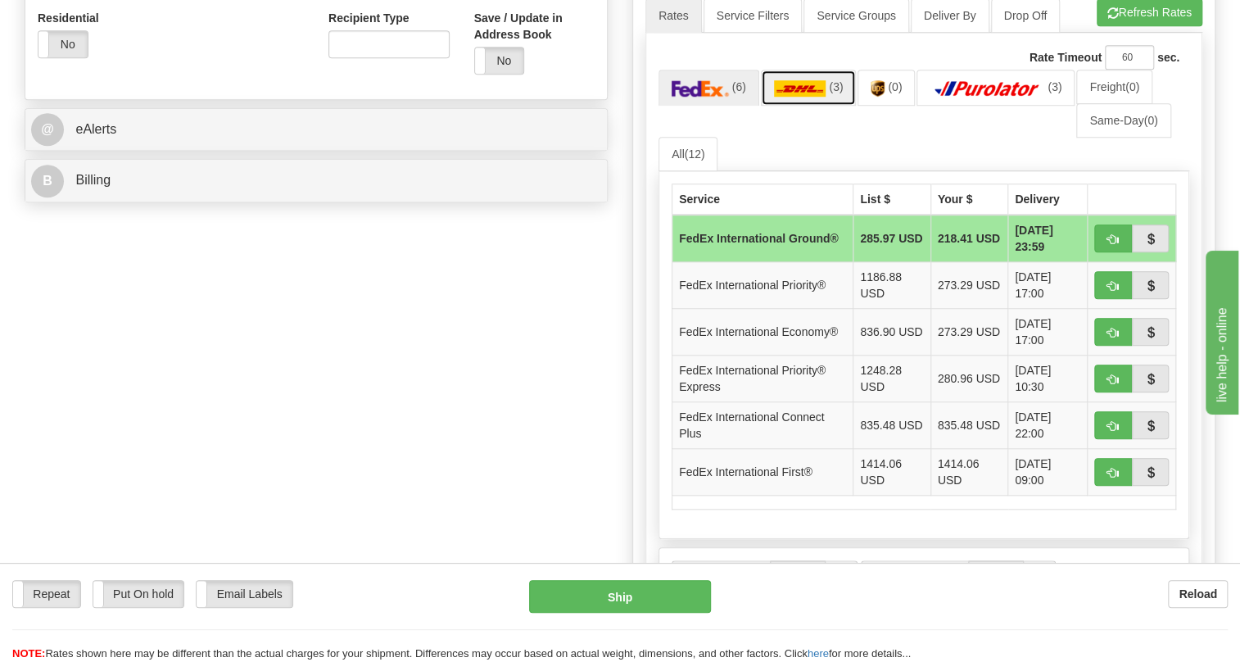
click at [807, 97] on img at bounding box center [800, 88] width 52 height 16
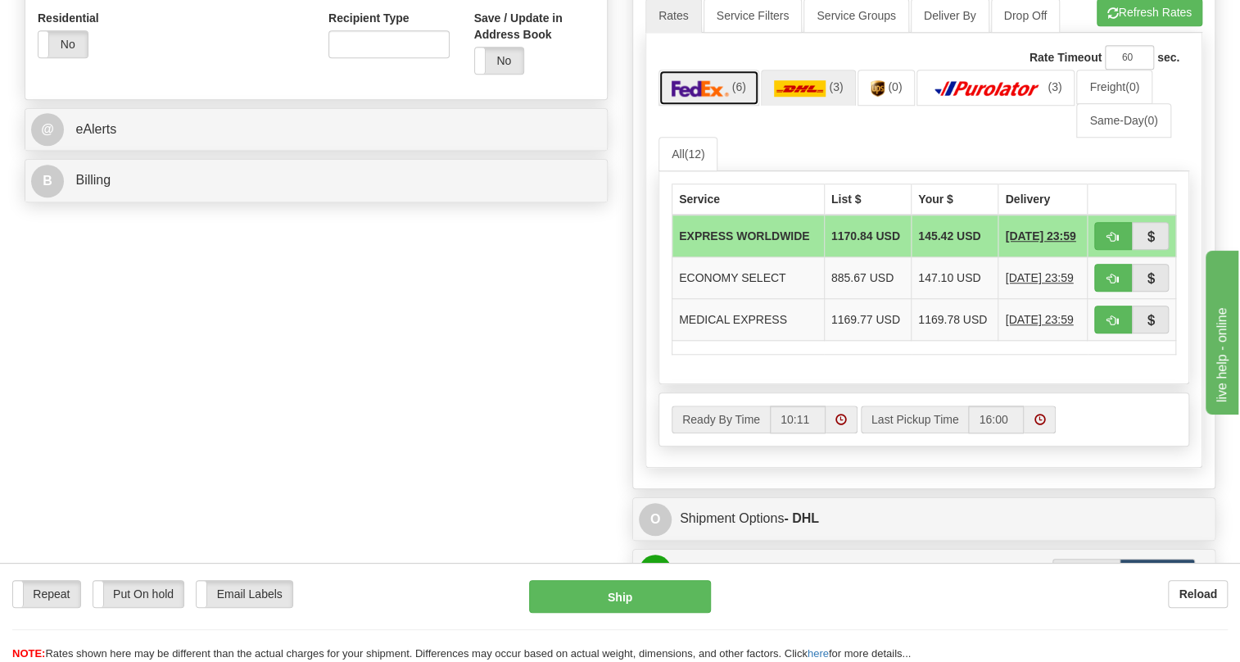
click at [696, 105] on link "(6)" at bounding box center [709, 87] width 101 height 35
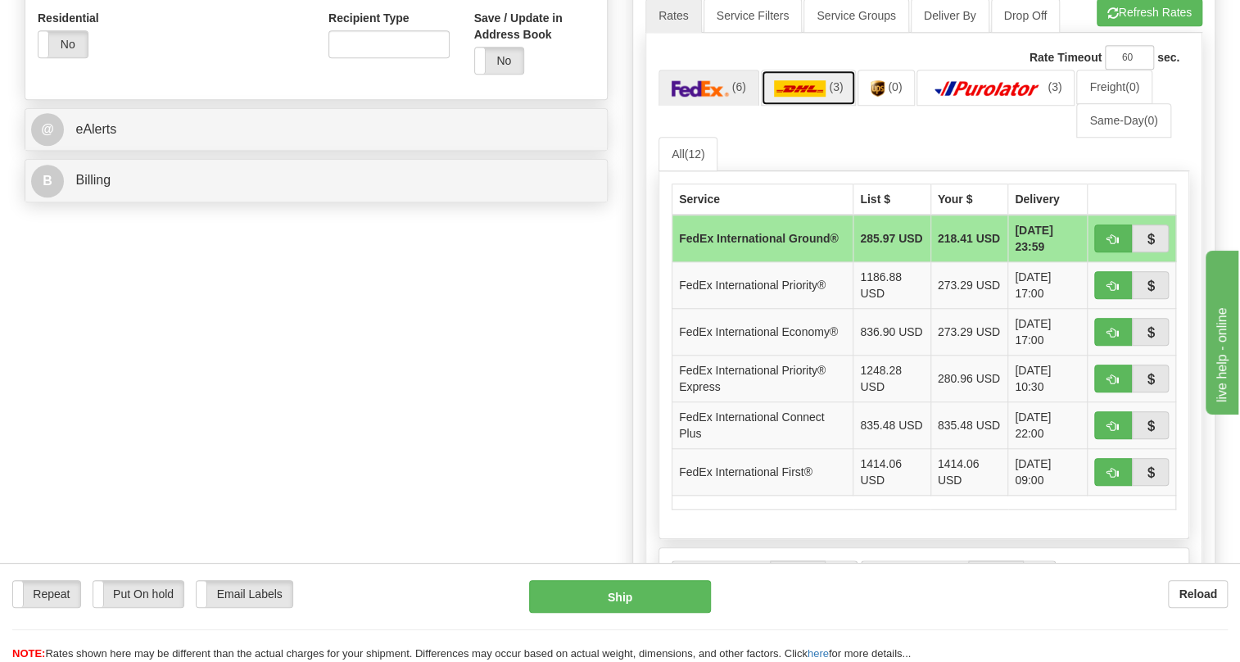
click at [813, 97] on img at bounding box center [800, 88] width 52 height 16
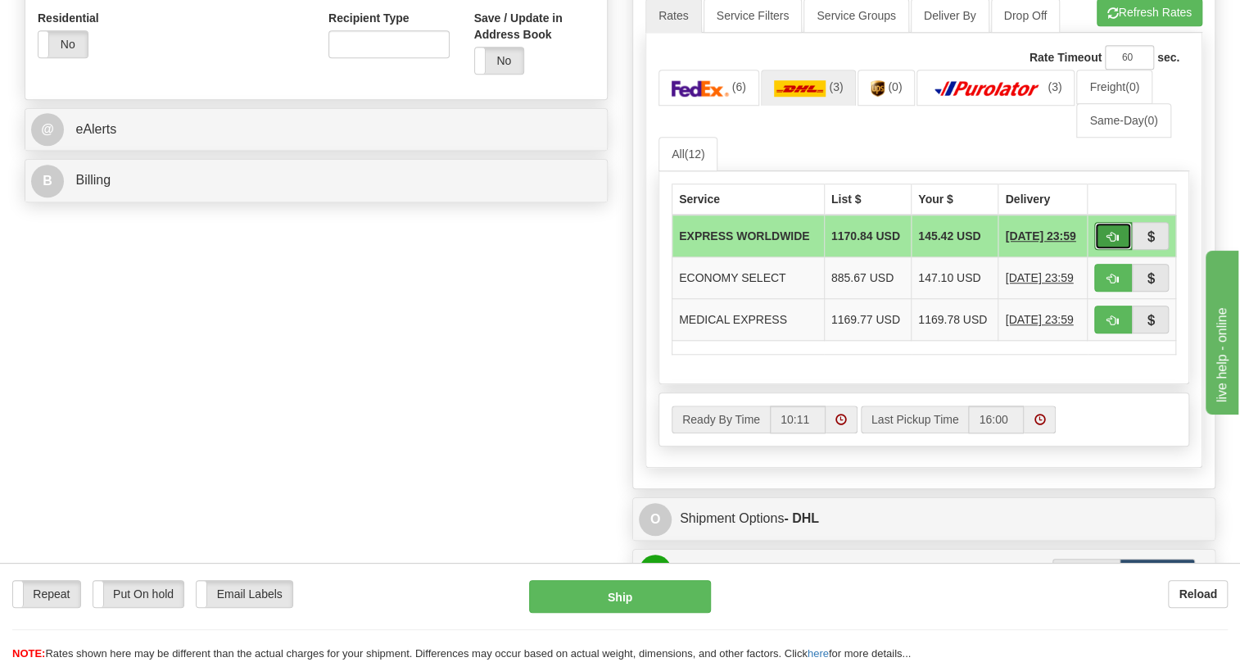
click at [1107, 242] on span "button" at bounding box center [1112, 237] width 11 height 11
type input "P"
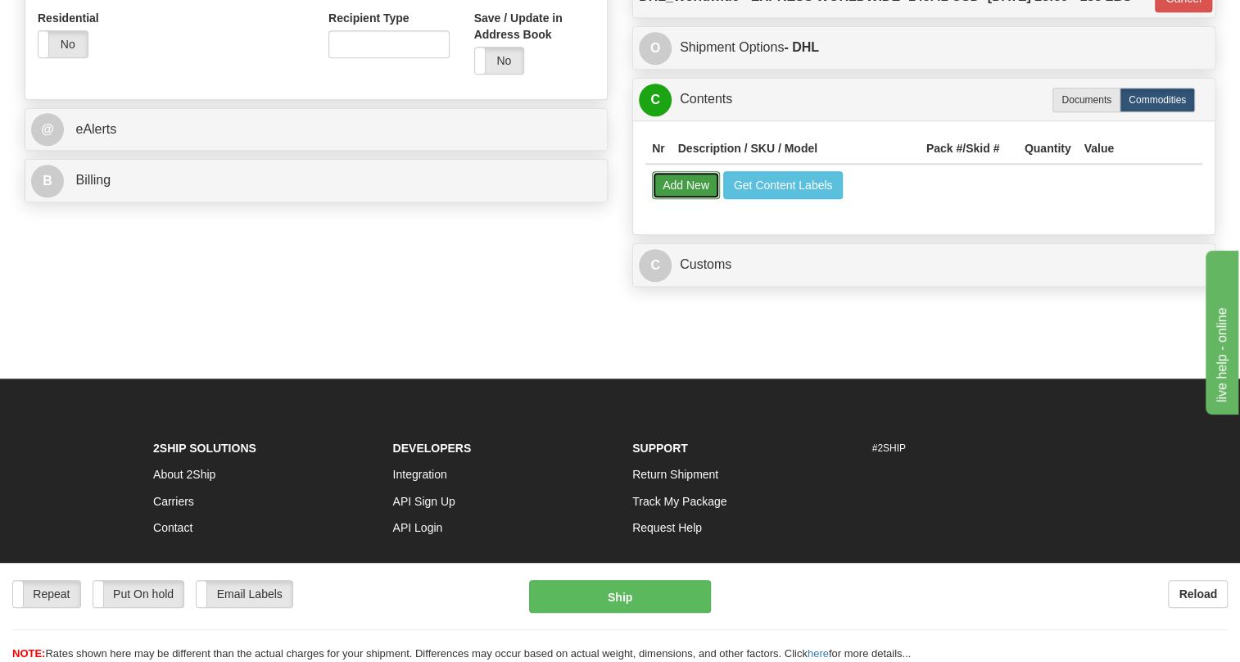
click at [684, 199] on button "Add New" at bounding box center [686, 185] width 68 height 28
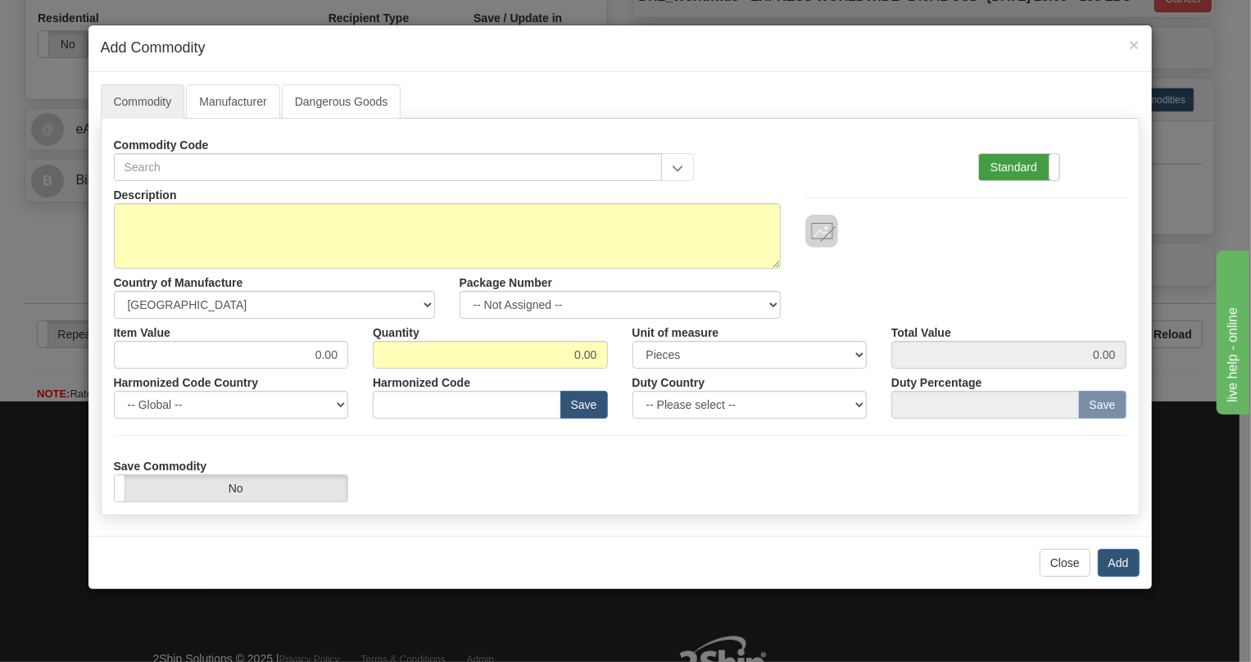
click at [1008, 161] on label "Standard" at bounding box center [1019, 167] width 80 height 26
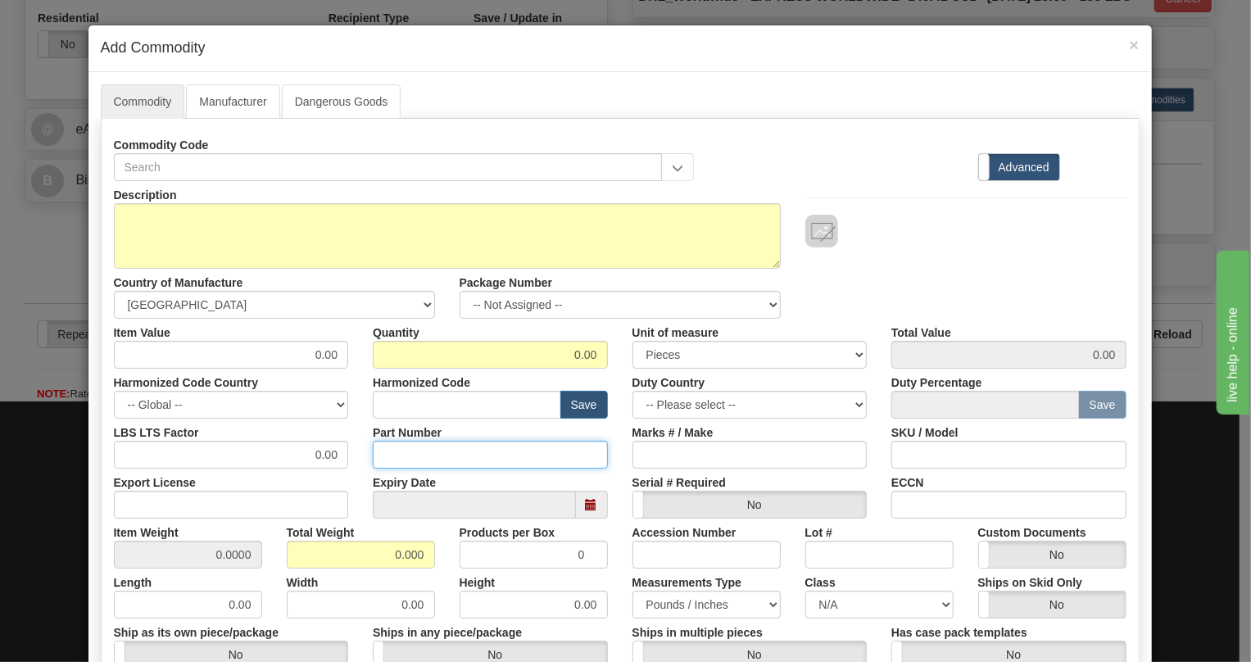
click at [385, 459] on input "Part Number" at bounding box center [490, 455] width 235 height 28
paste input "E869-19651-043X"
type input "E869-19651-043X"
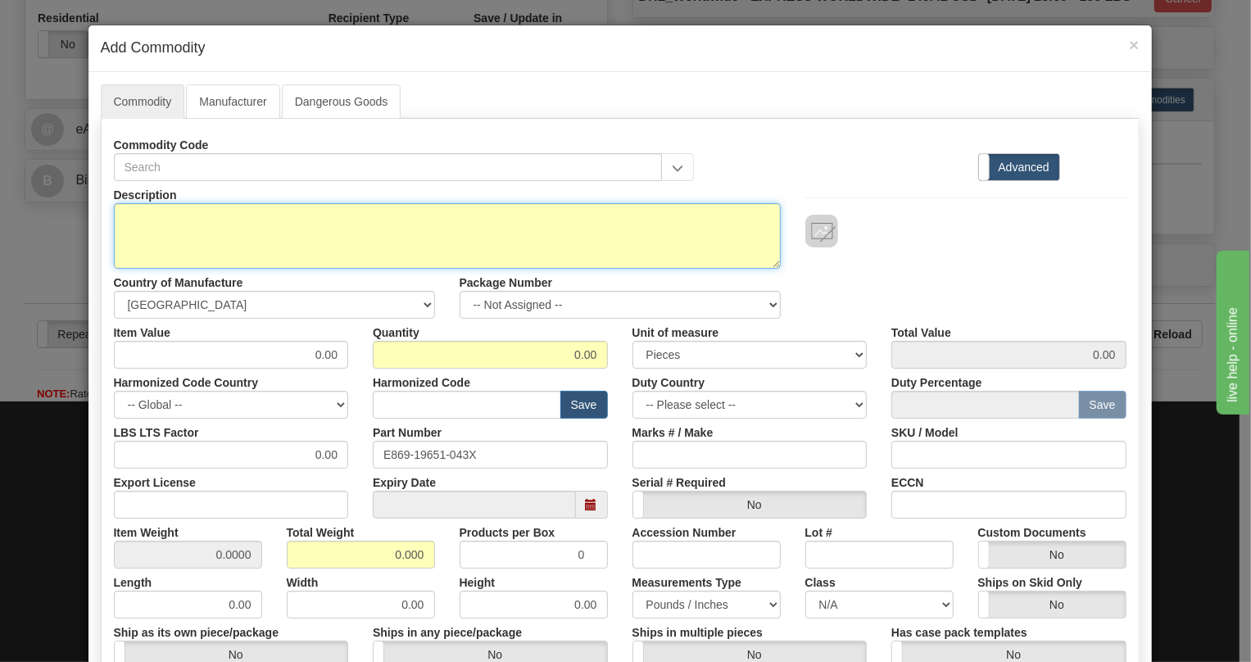
click at [208, 215] on textarea "Description" at bounding box center [447, 236] width 667 height 66
paste textarea "869-E-P5-NN-G5-H-S-S-A-N-N-M-S-S-B-B-1E-"
type textarea "869-E-P5-NN-G5-H-S-S-A-N-N-M-S-S-B-B-1E-"
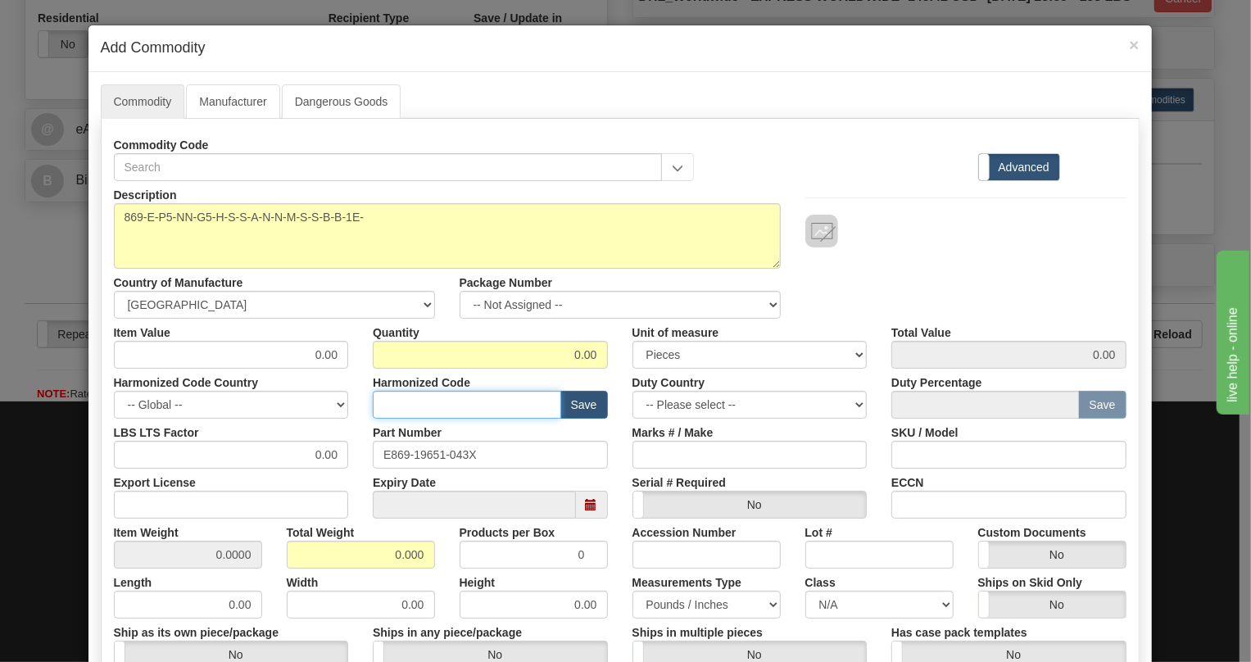
click at [395, 401] on input "text" at bounding box center [467, 405] width 188 height 28
paste input "8537.10.9160"
type input "8537.10.9160"
click at [321, 353] on input "0.00" at bounding box center [231, 355] width 235 height 28
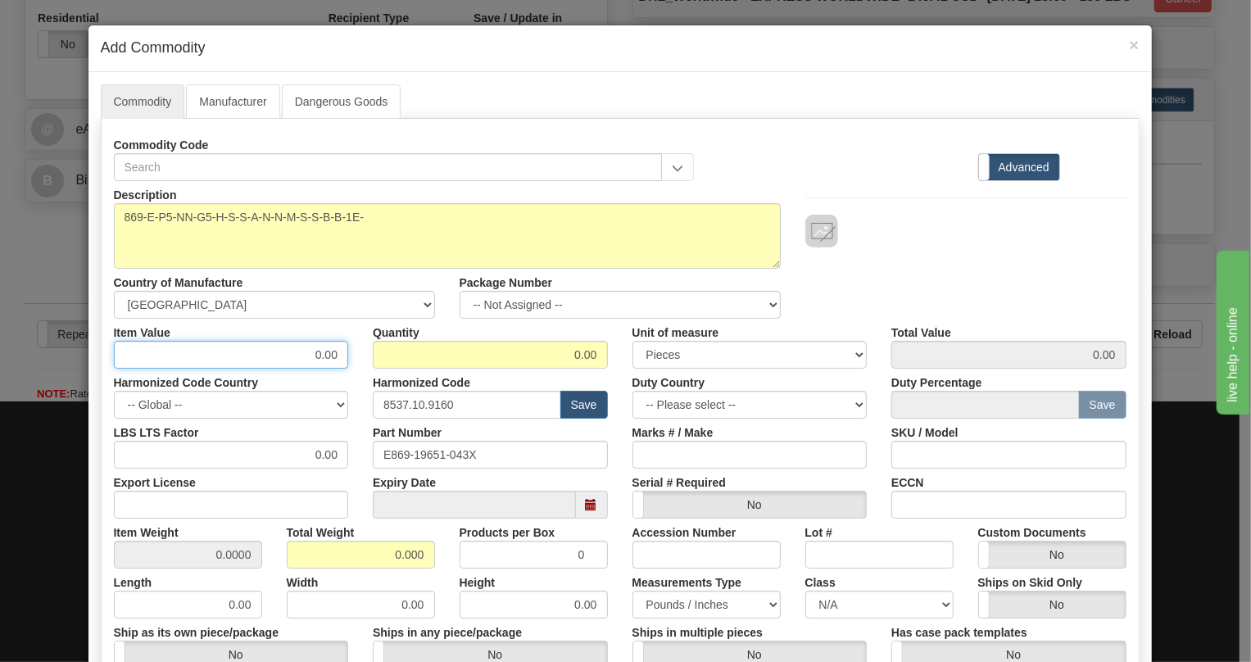
paste input "3.860,54"
click at [298, 363] on input "3.860,54" at bounding box center [231, 355] width 235 height 28
click at [319, 361] on input "3860,54" at bounding box center [231, 355] width 235 height 28
type input "3860.54"
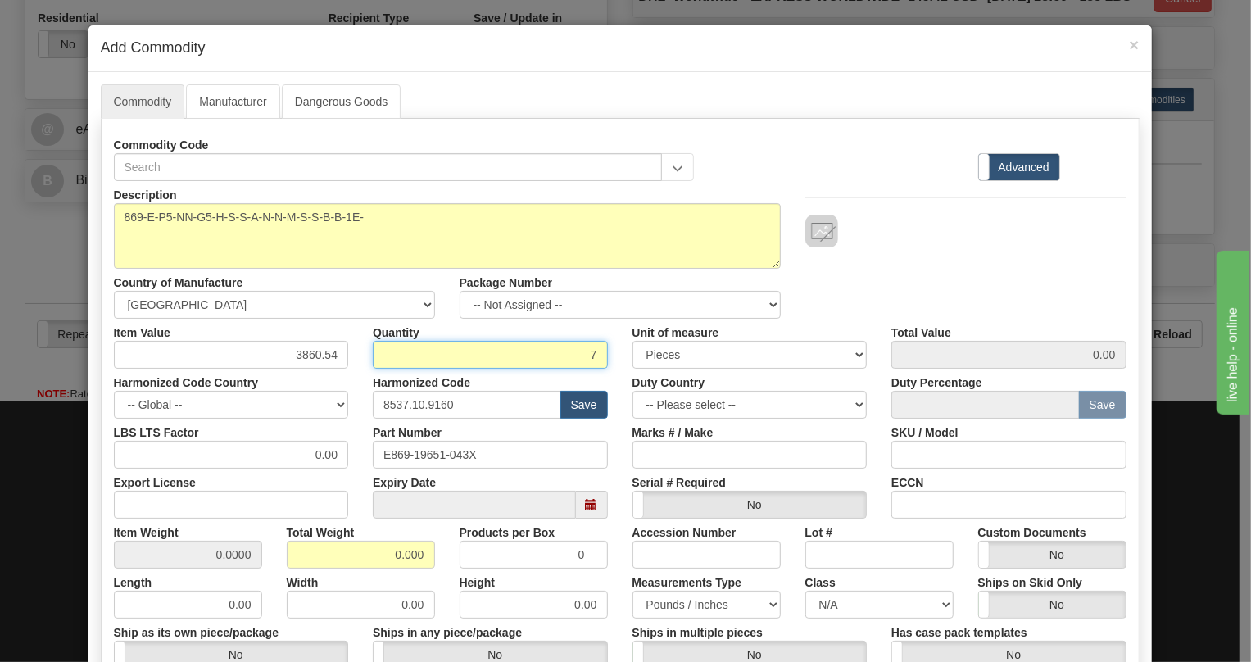
type input "7"
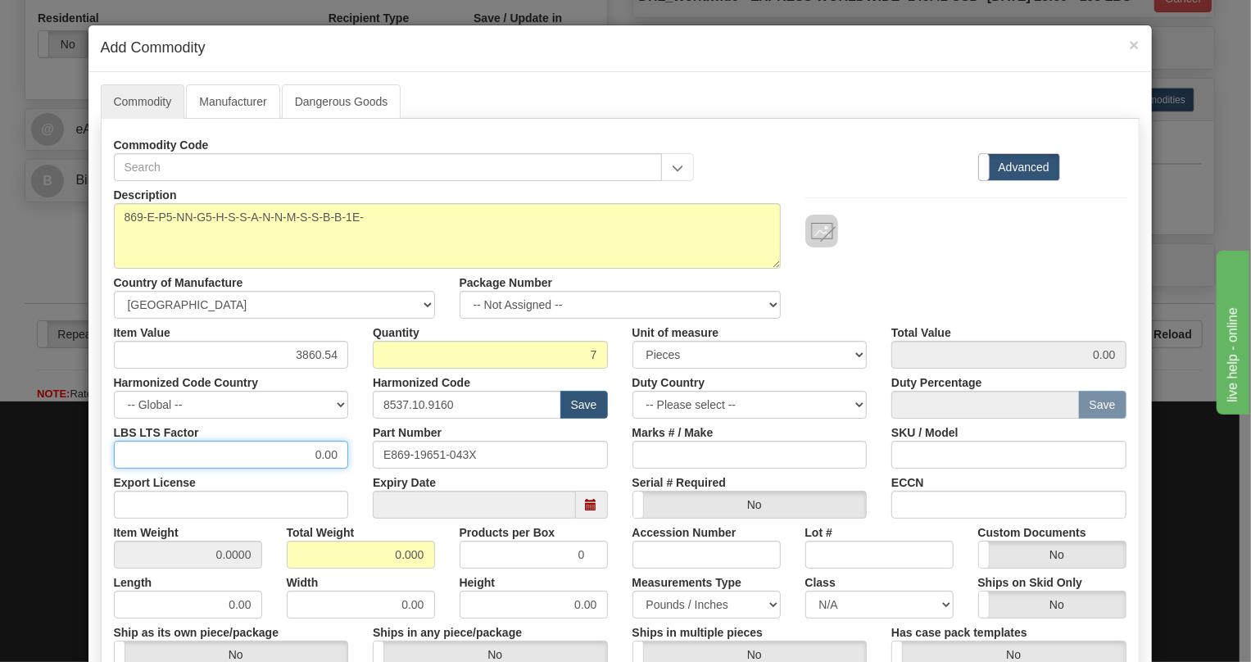
type input "27023.78"
click at [306, 450] on input "0.00" at bounding box center [231, 455] width 235 height 28
type input "1.00"
click at [380, 553] on input "0.000" at bounding box center [361, 555] width 148 height 28
type input "1.000"
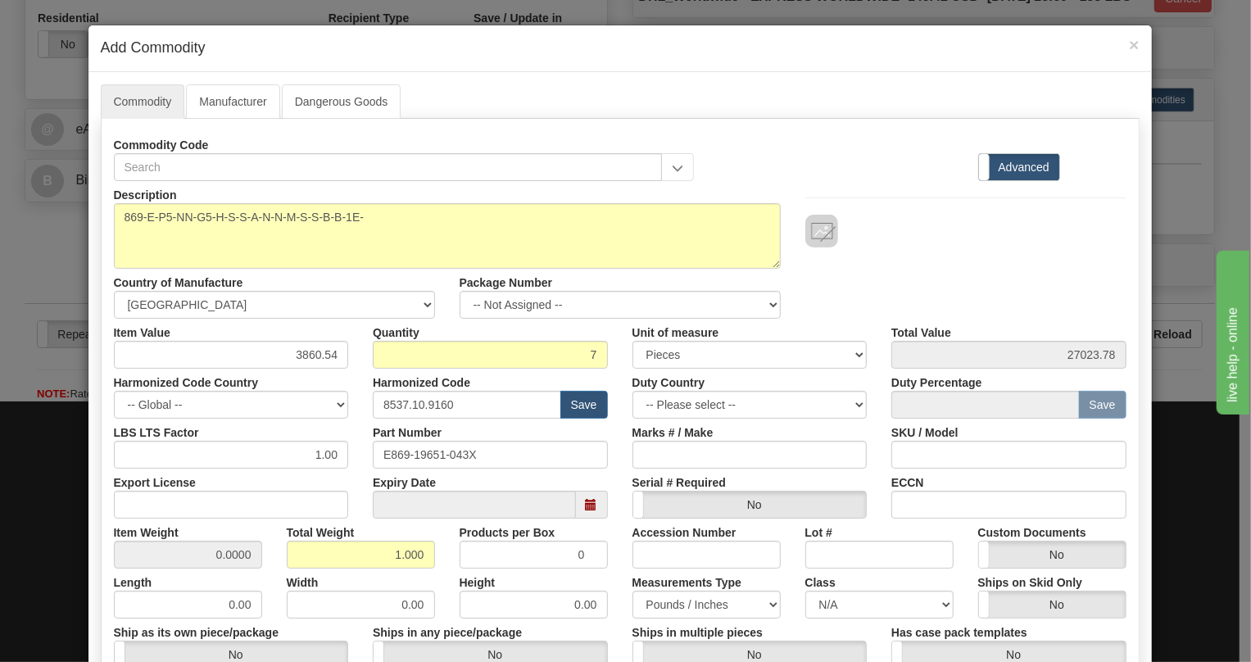
type input "0.1429"
click at [447, 573] on div "Height 0.00" at bounding box center [533, 593] width 173 height 50
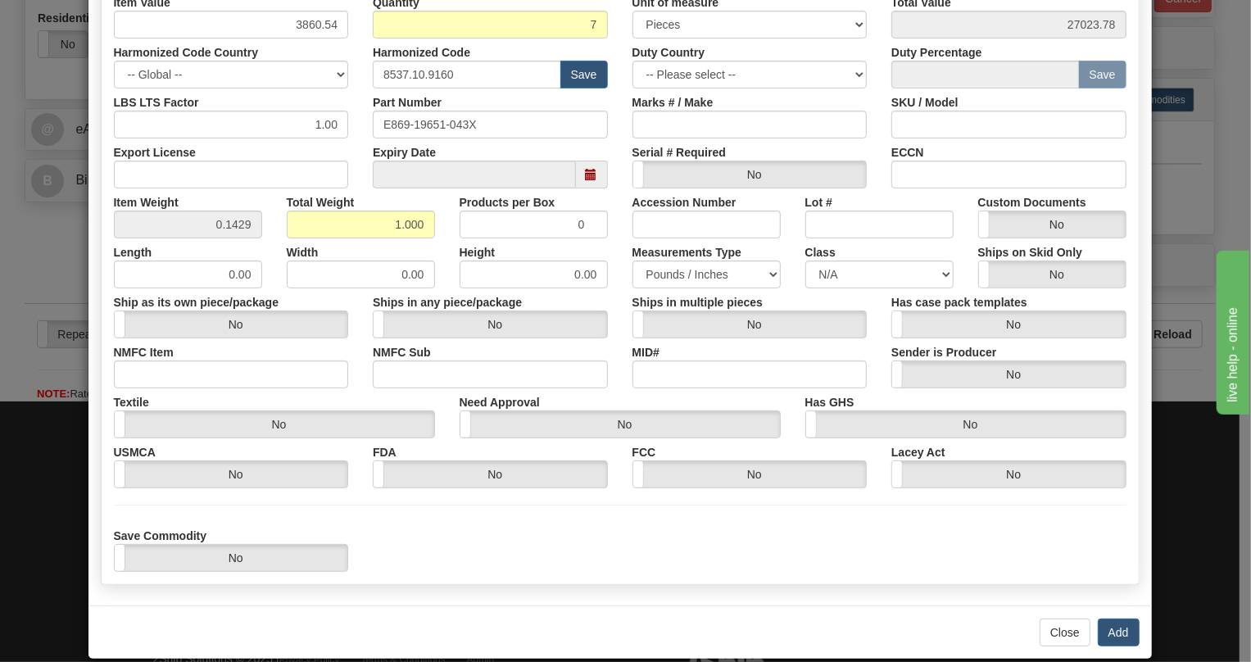
scroll to position [351, 0]
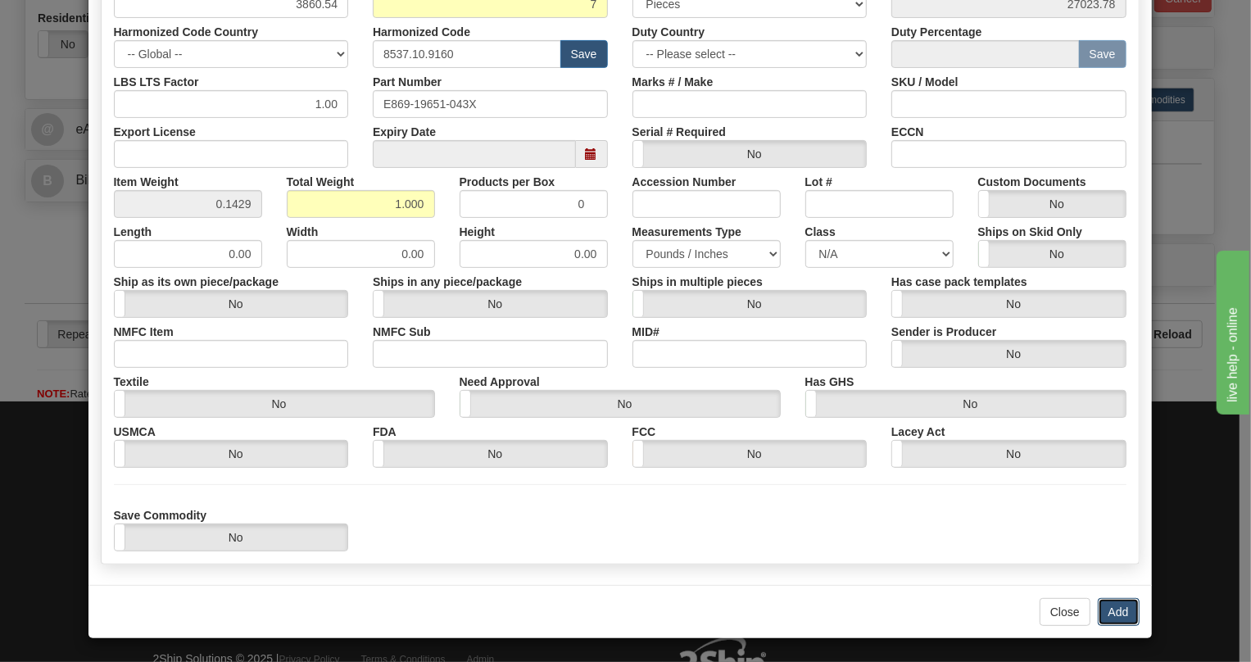
click at [1114, 609] on button "Add" at bounding box center [1119, 612] width 42 height 28
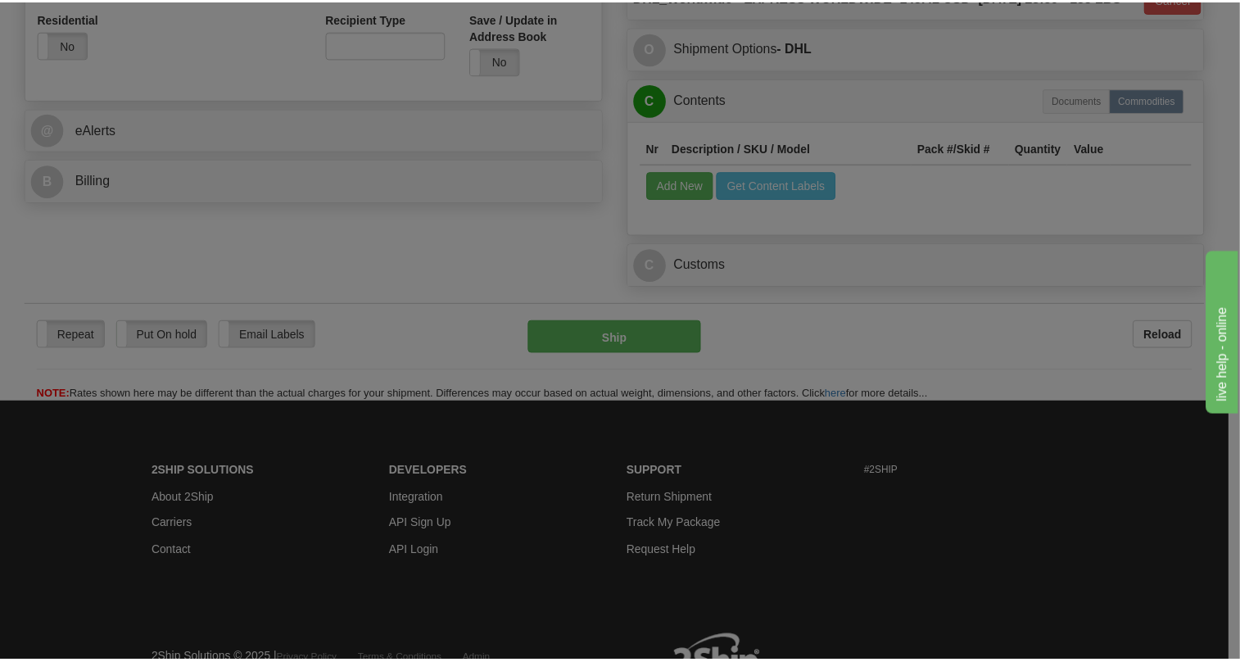
scroll to position [0, 0]
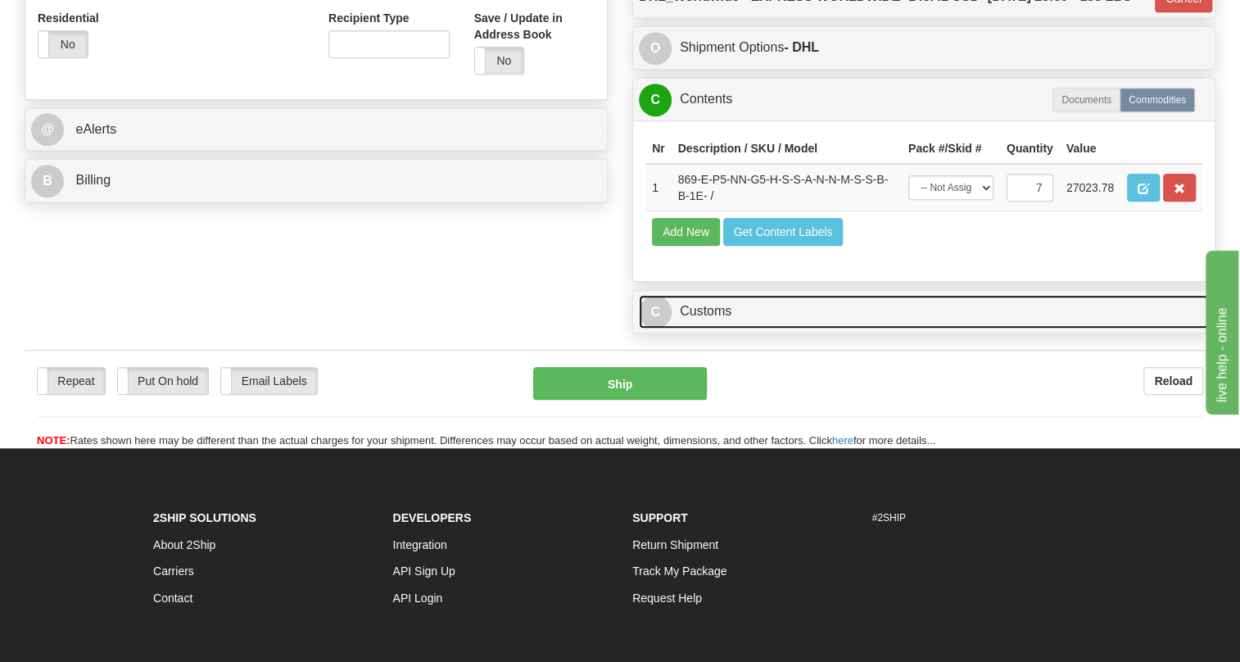
click at [715, 328] on link "C Customs" at bounding box center [924, 312] width 570 height 34
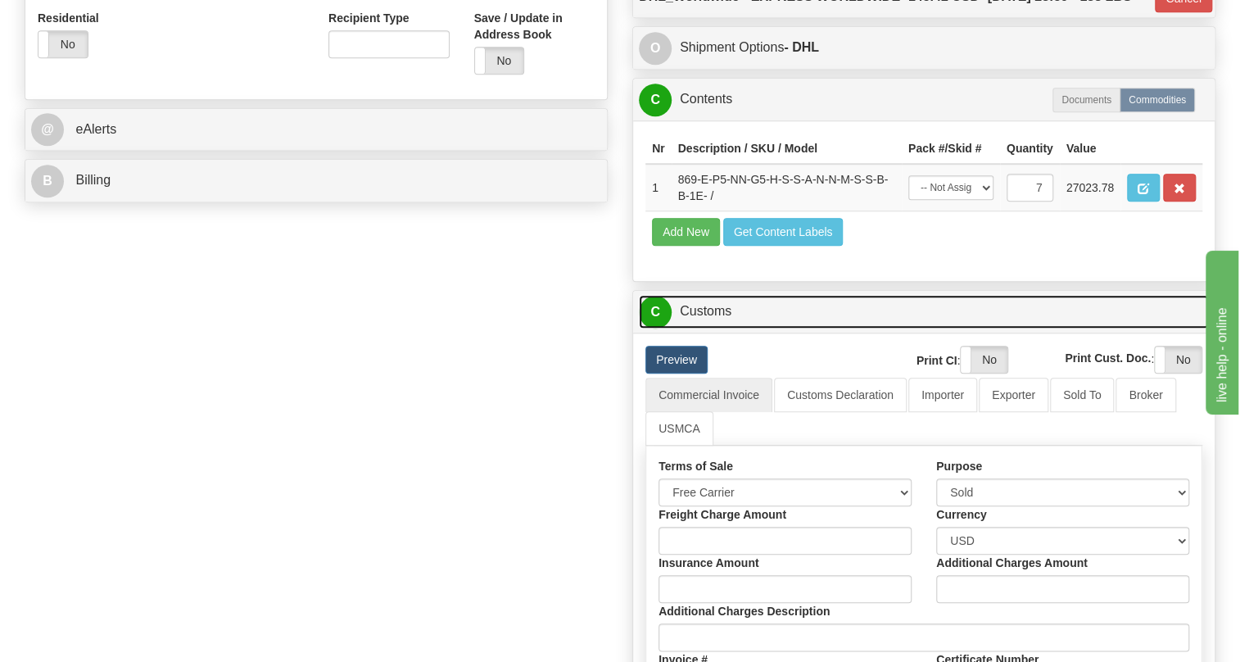
click at [715, 328] on link "C Customs" at bounding box center [924, 312] width 570 height 34
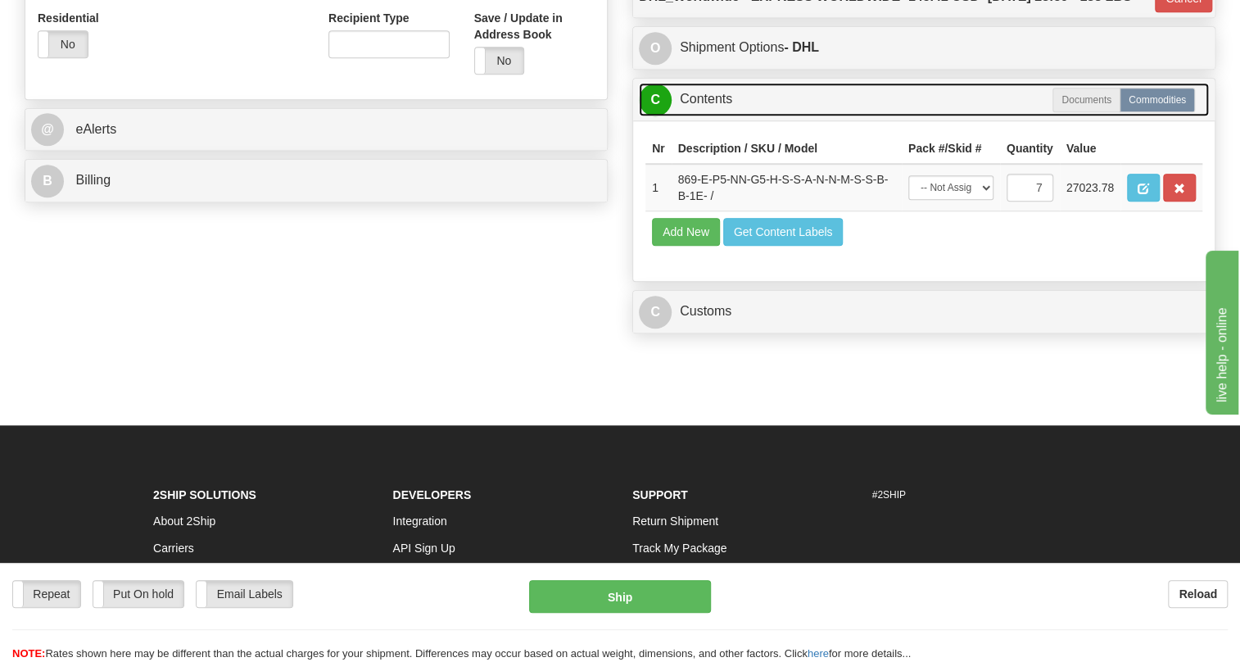
click at [727, 116] on link "C Contents" at bounding box center [924, 100] width 570 height 34
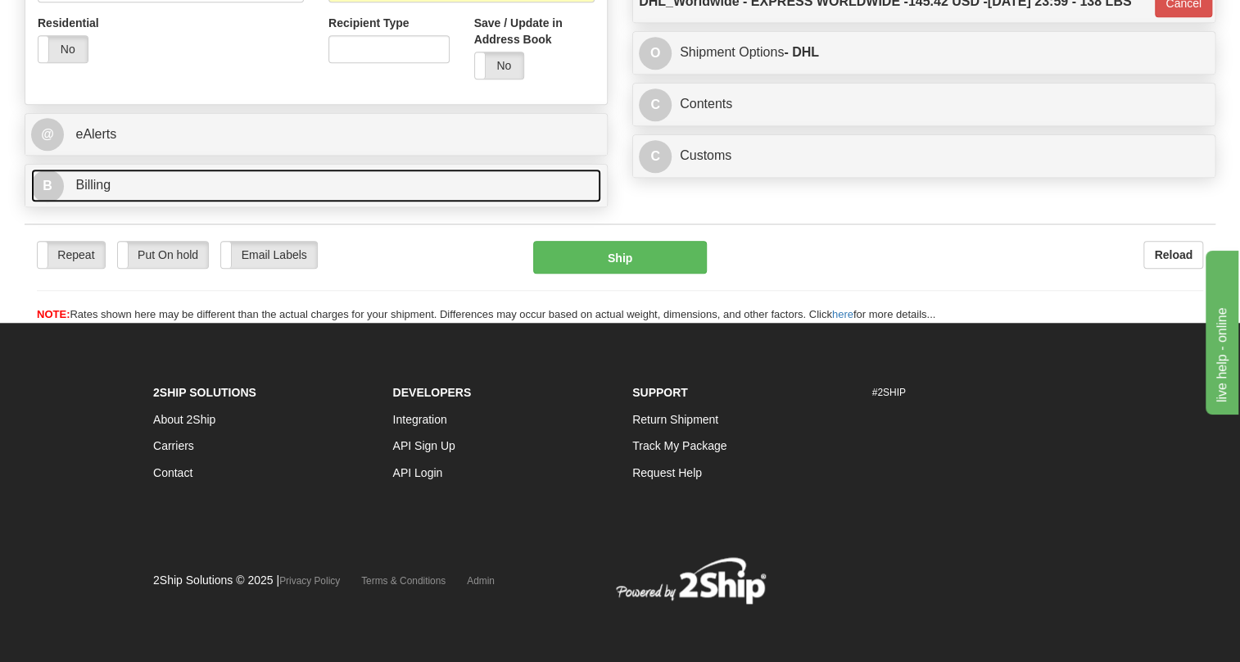
click at [101, 192] on span "Billing" at bounding box center [92, 185] width 35 height 14
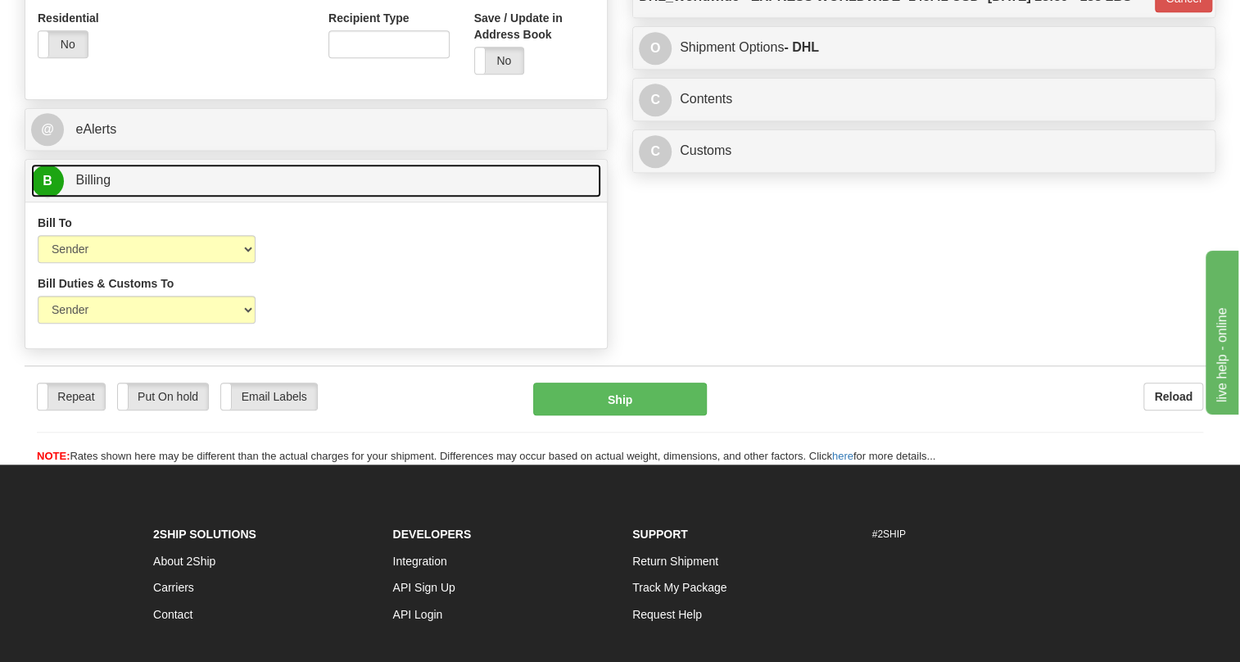
click at [101, 187] on span "Billing" at bounding box center [92, 180] width 35 height 14
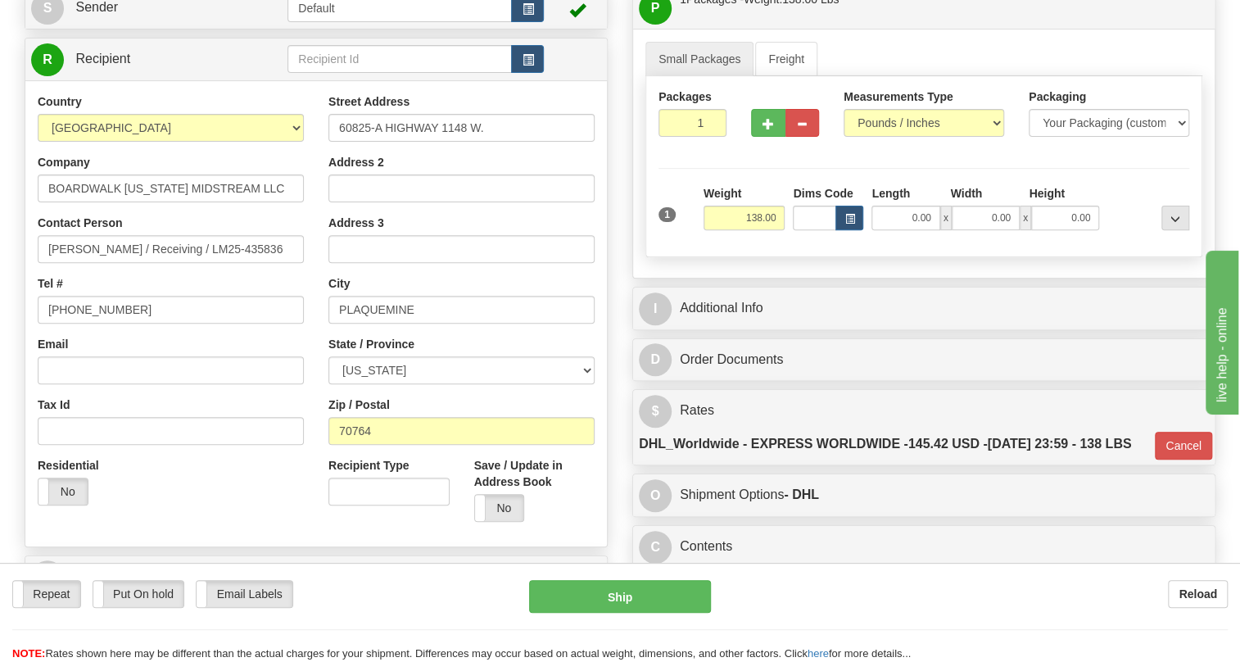
scroll to position [124, 0]
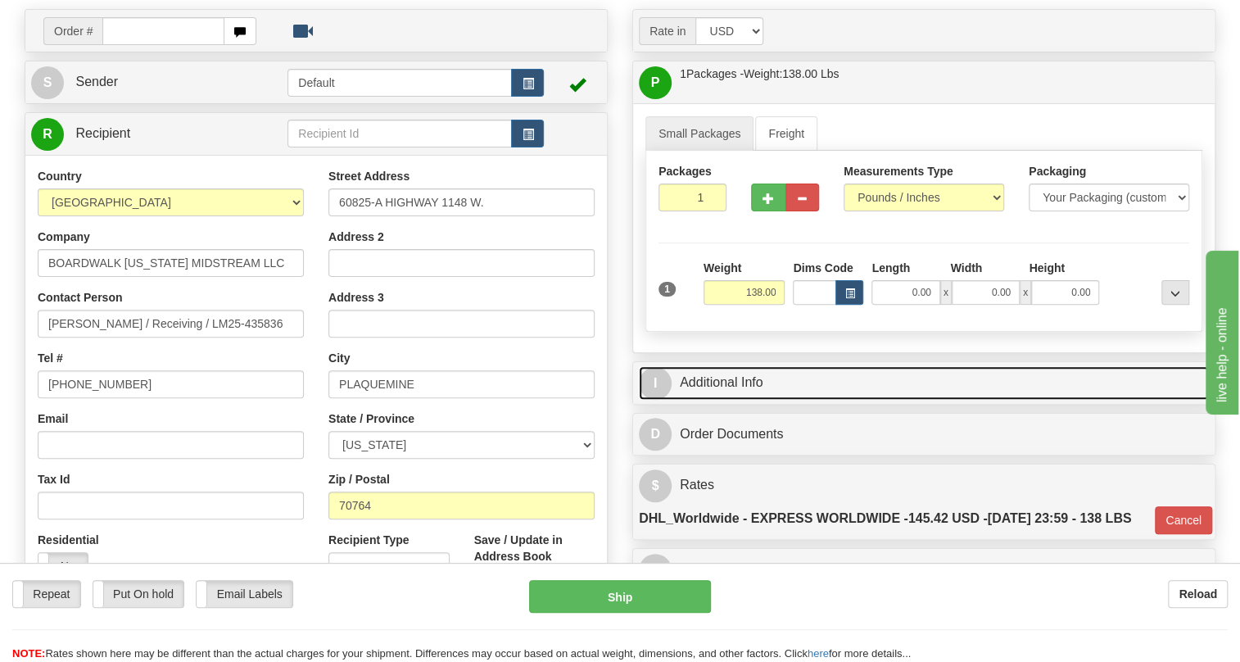
click at [746, 400] on link "I Additional Info" at bounding box center [924, 383] width 570 height 34
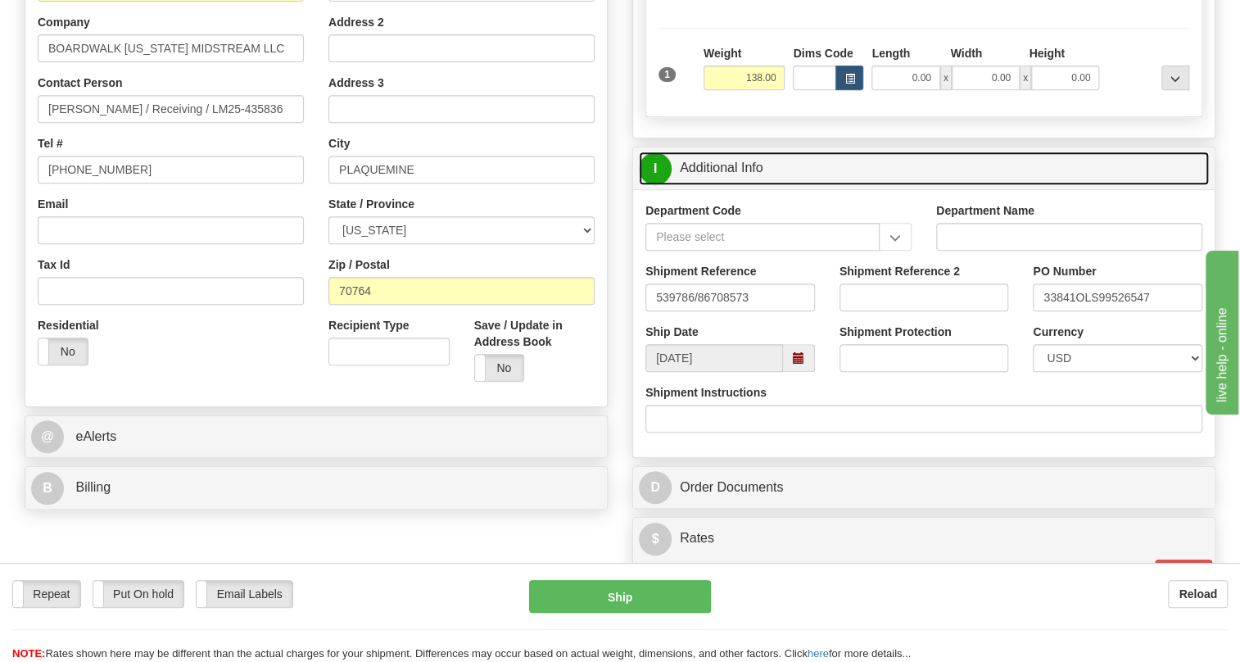
scroll to position [347, 0]
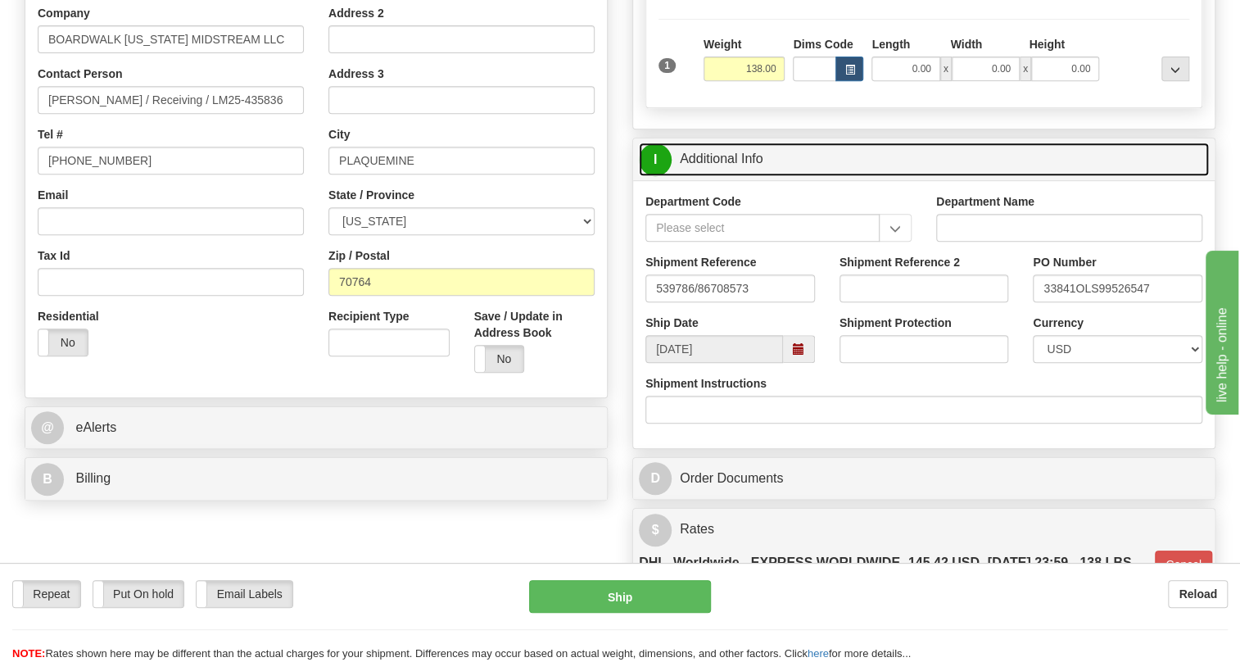
click at [706, 176] on link "I Additional Info" at bounding box center [924, 160] width 570 height 34
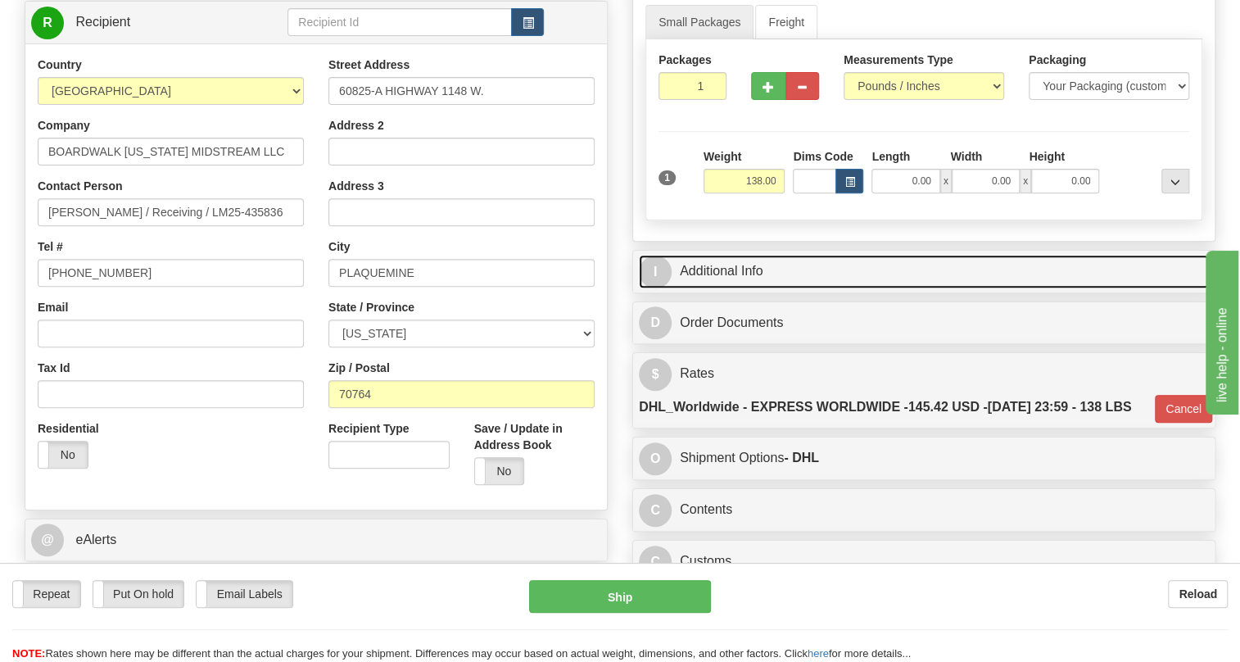
scroll to position [422, 0]
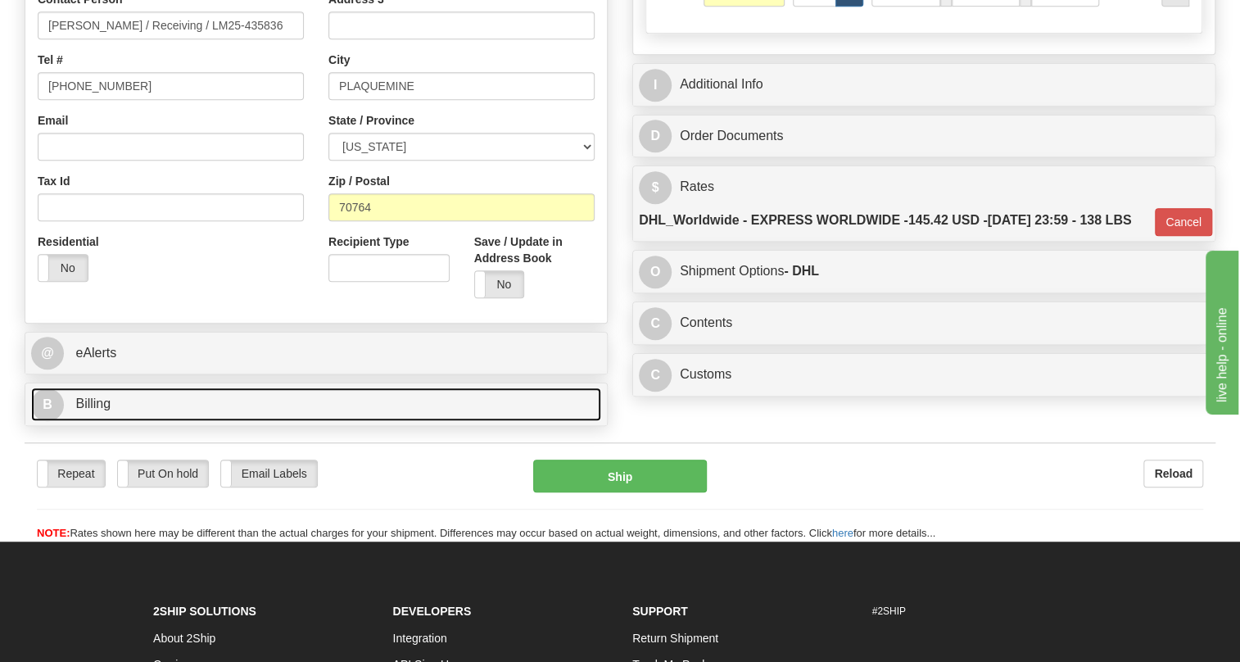
click at [103, 410] on span "Billing" at bounding box center [92, 403] width 35 height 14
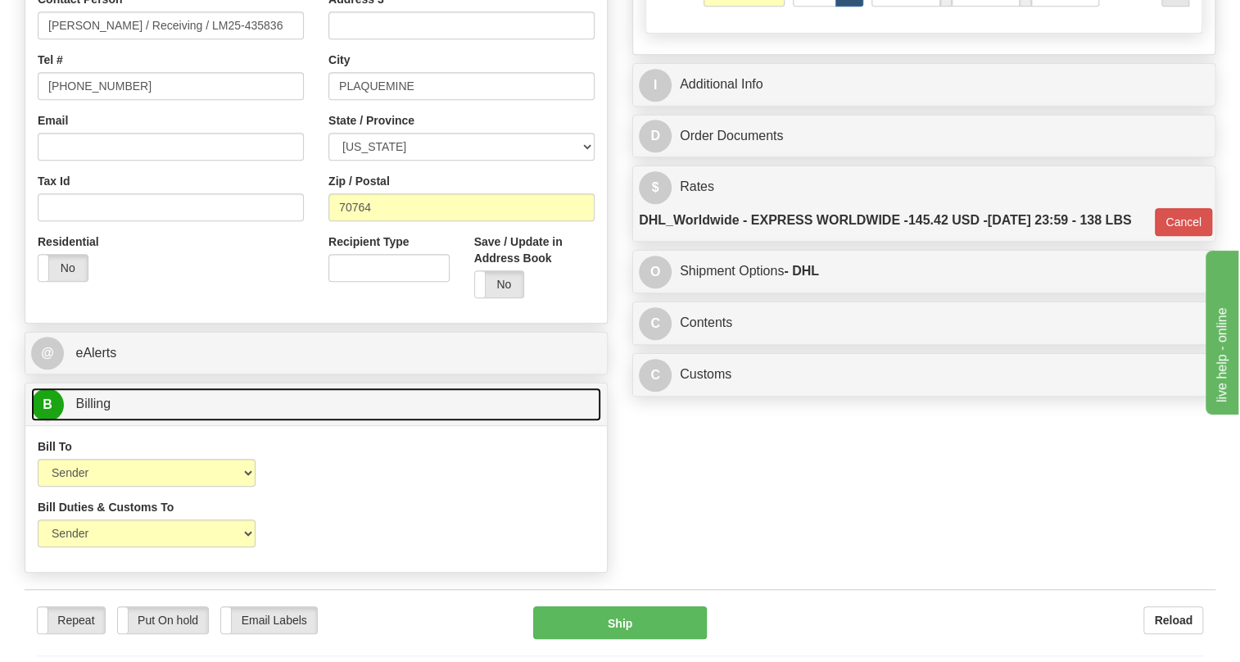
click at [92, 410] on span "Billing" at bounding box center [92, 403] width 35 height 14
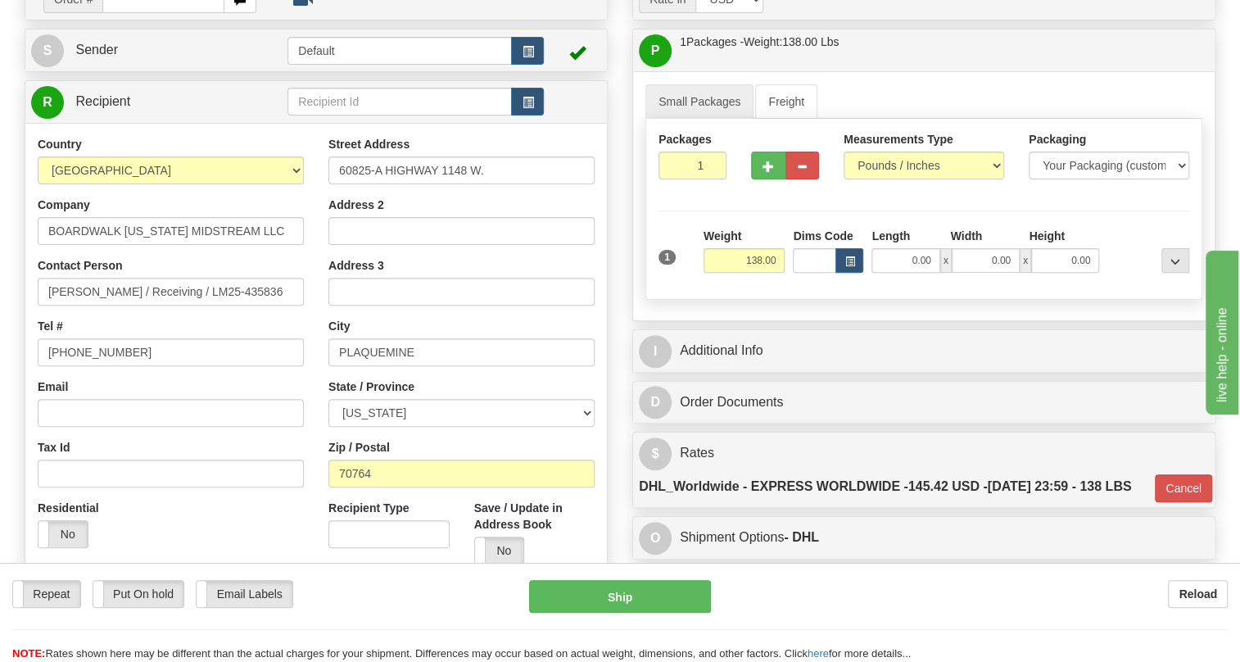
scroll to position [198, 0]
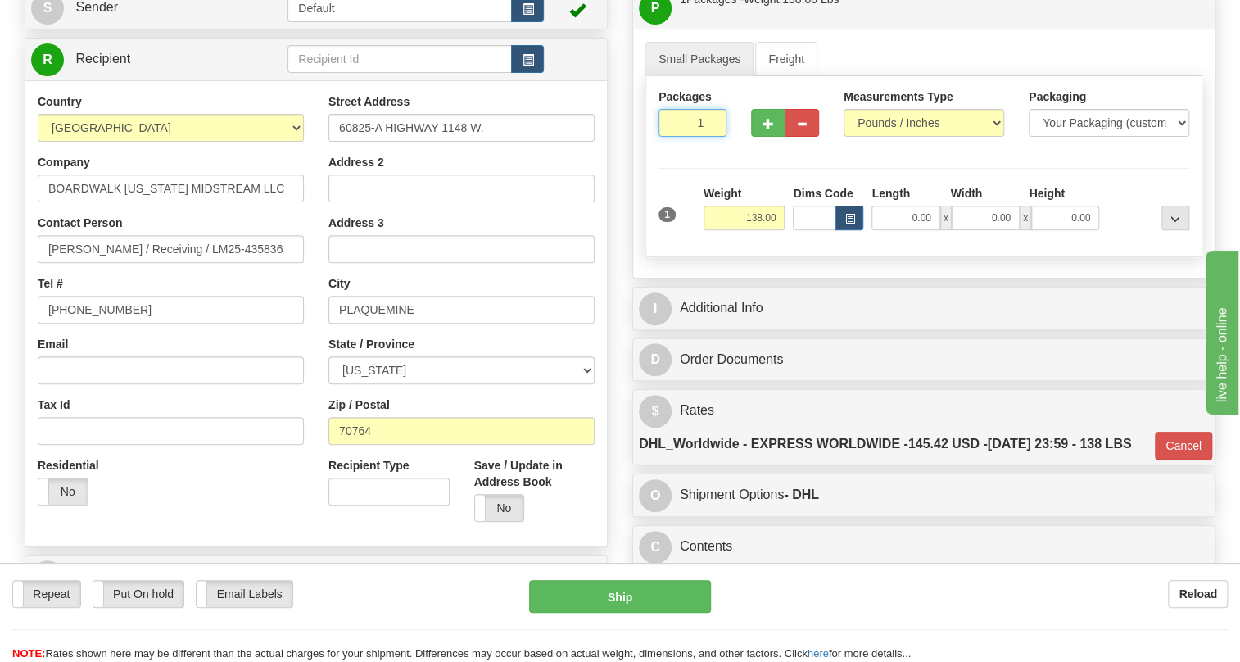
click at [687, 137] on input "1" at bounding box center [693, 123] width 68 height 28
type input "7"
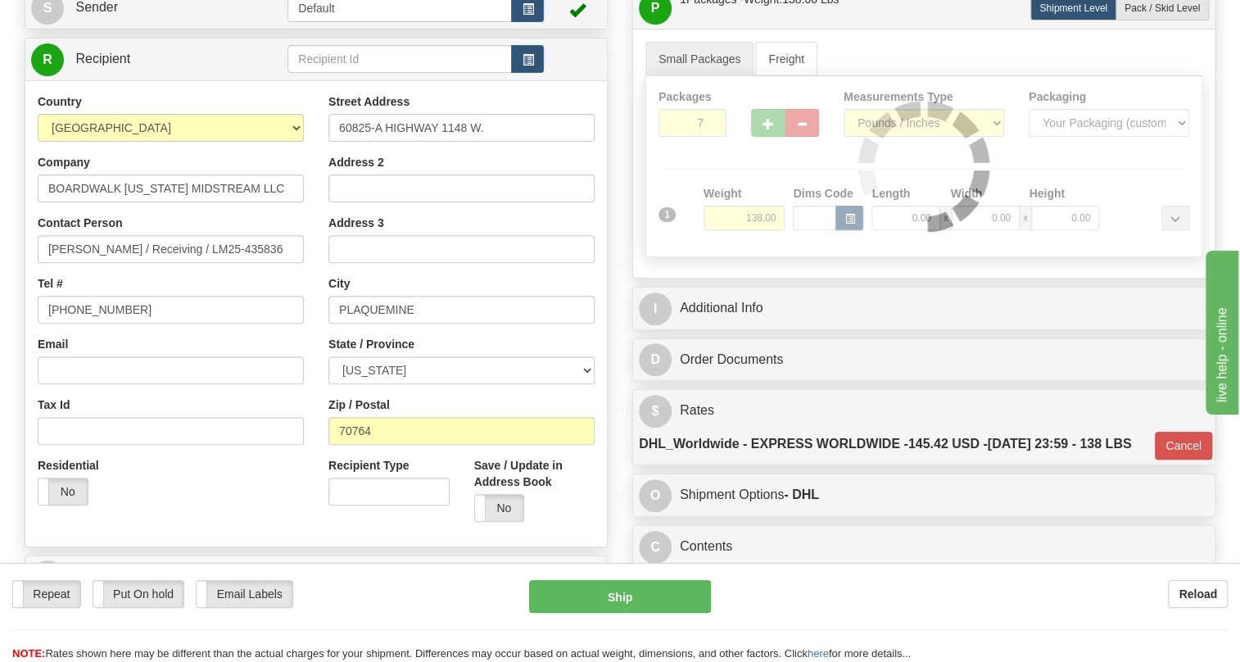
click at [613, 253] on div "Order # S Sender Default" at bounding box center [316, 295] width 608 height 723
type input "P"
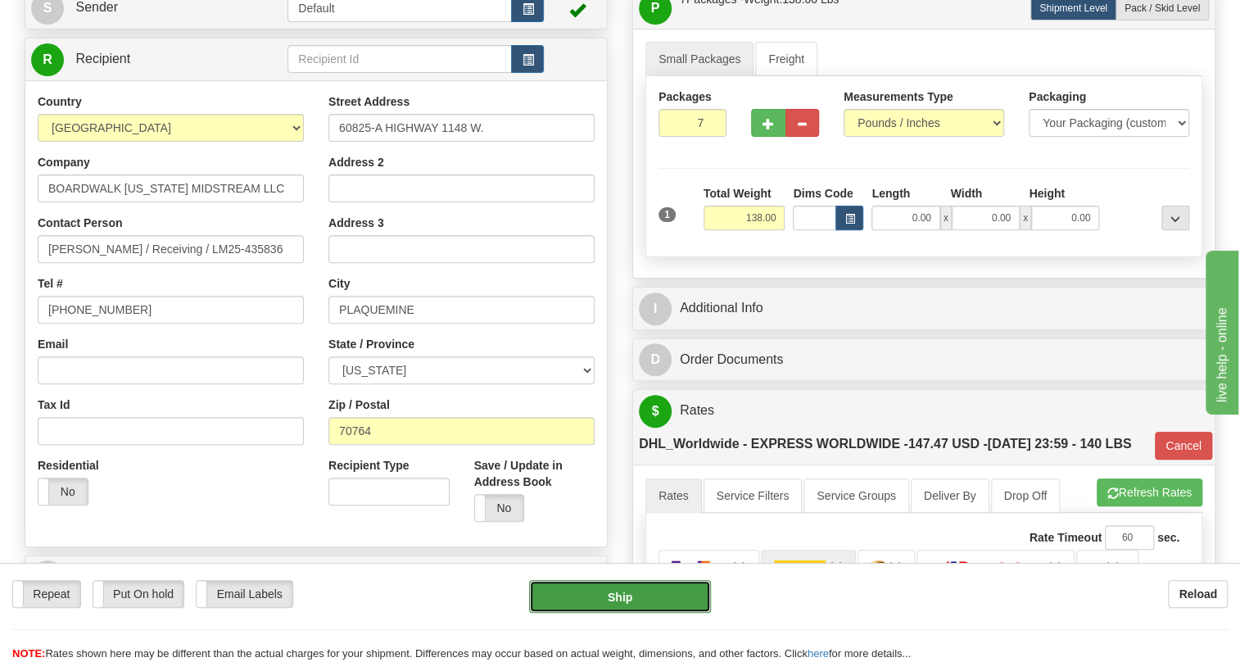
click at [621, 599] on button "Ship" at bounding box center [620, 596] width 182 height 33
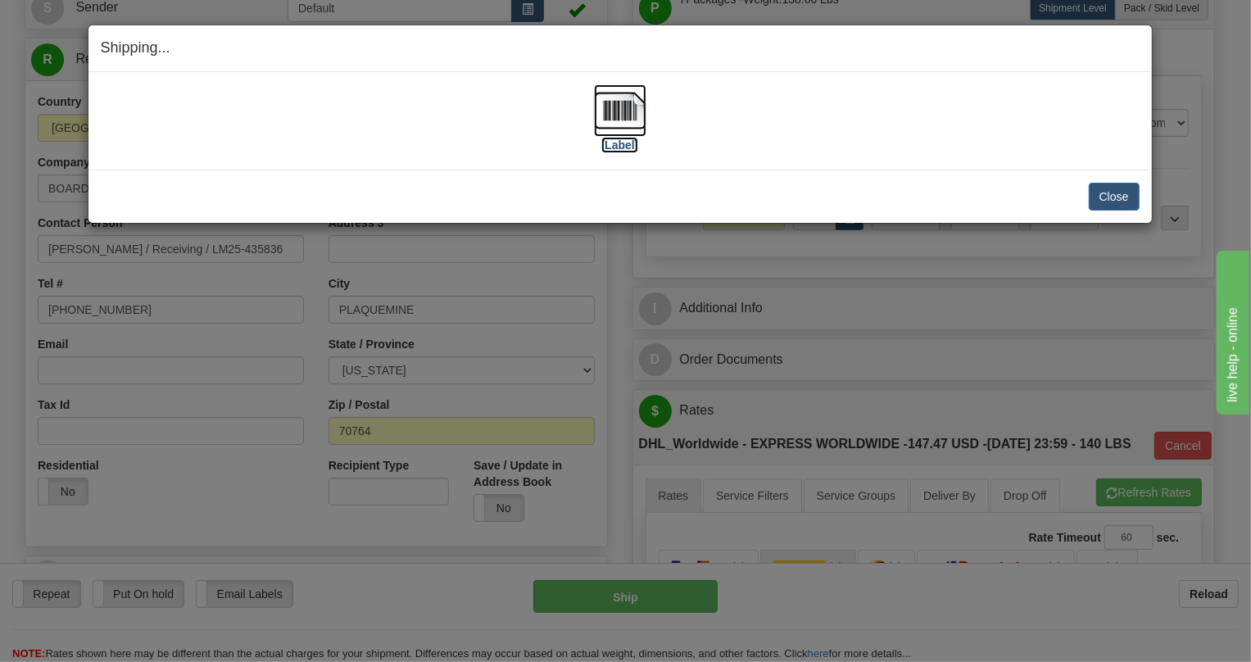
click at [614, 113] on img at bounding box center [620, 110] width 52 height 52
click at [1116, 196] on button "Close" at bounding box center [1114, 197] width 51 height 28
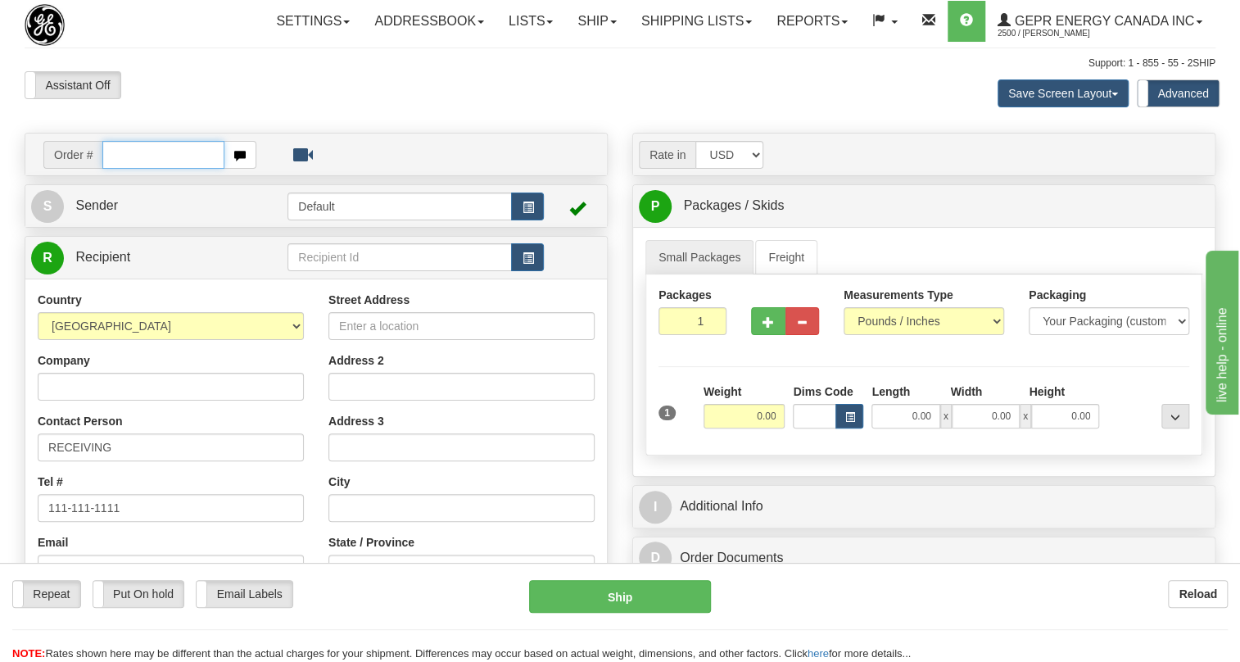
click at [122, 169] on input "text" at bounding box center [163, 155] width 122 height 28
paste input "0086708935"
click at [126, 169] on input "0086708935" at bounding box center [163, 155] width 122 height 28
type input "86708935"
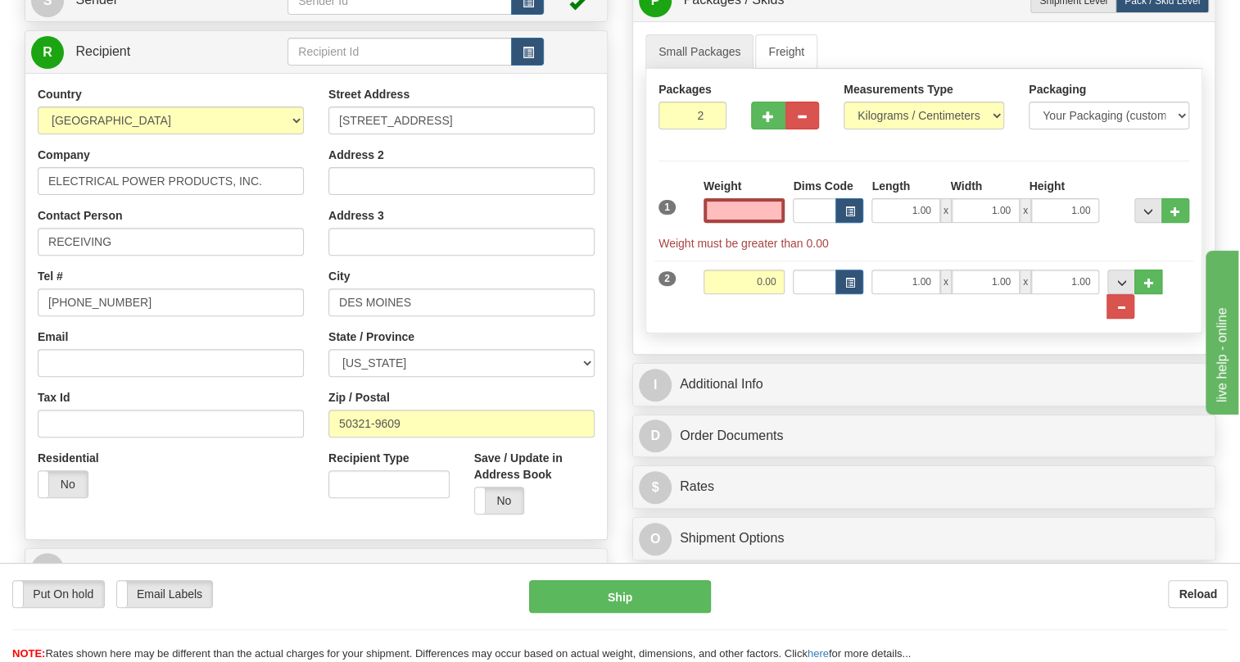
scroll to position [223, 0]
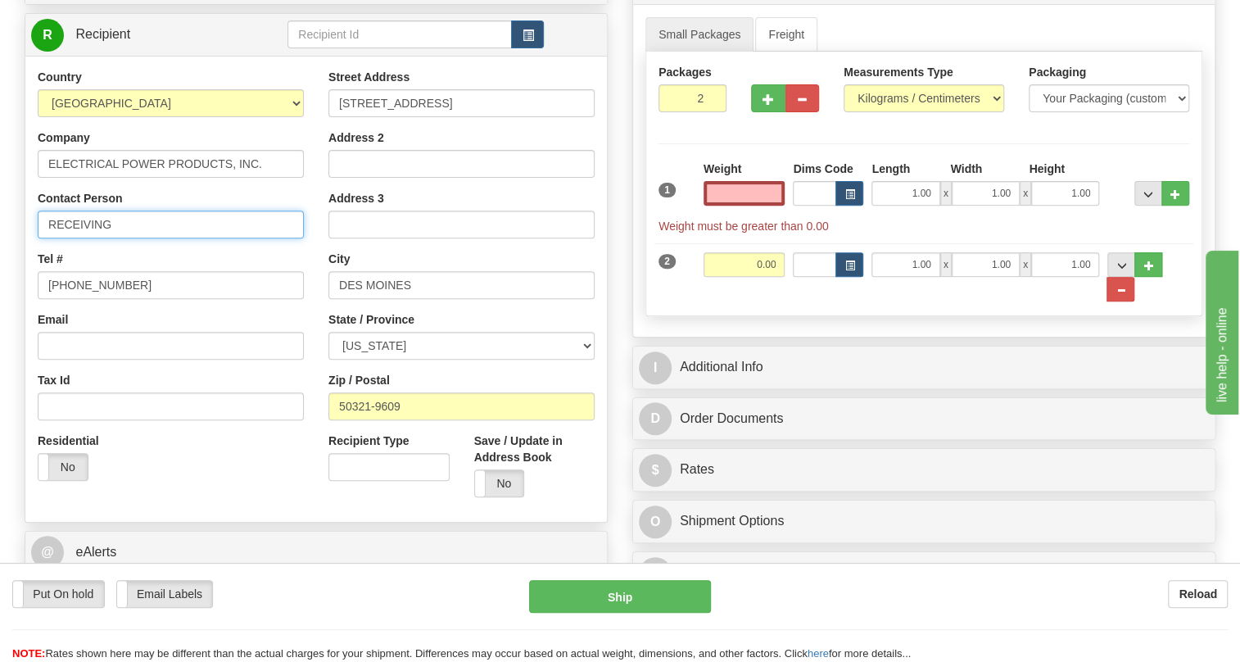
type input "0.00"
click at [50, 238] on input "RECEIVING" at bounding box center [171, 224] width 266 height 28
type input "Attn: RECEIVING"
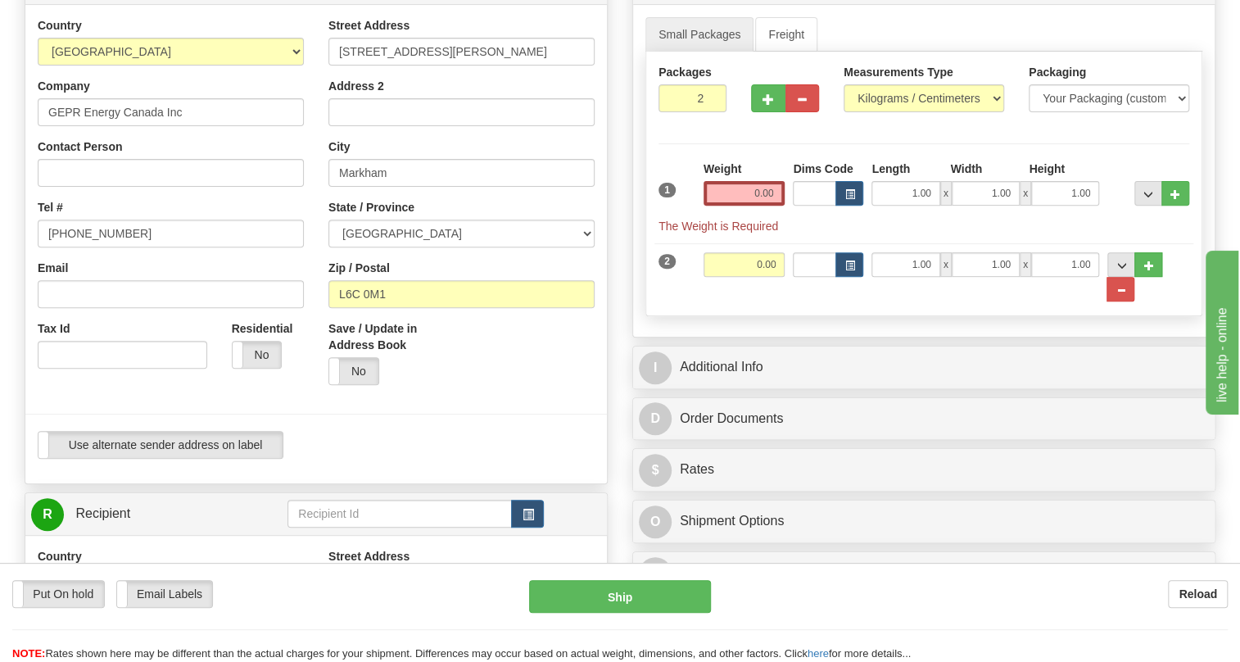
type input "MARKHAM"
click at [87, 247] on input "[PHONE_NUMBER]" at bounding box center [171, 234] width 266 height 28
paste input "[PHONE_NUMBER]"
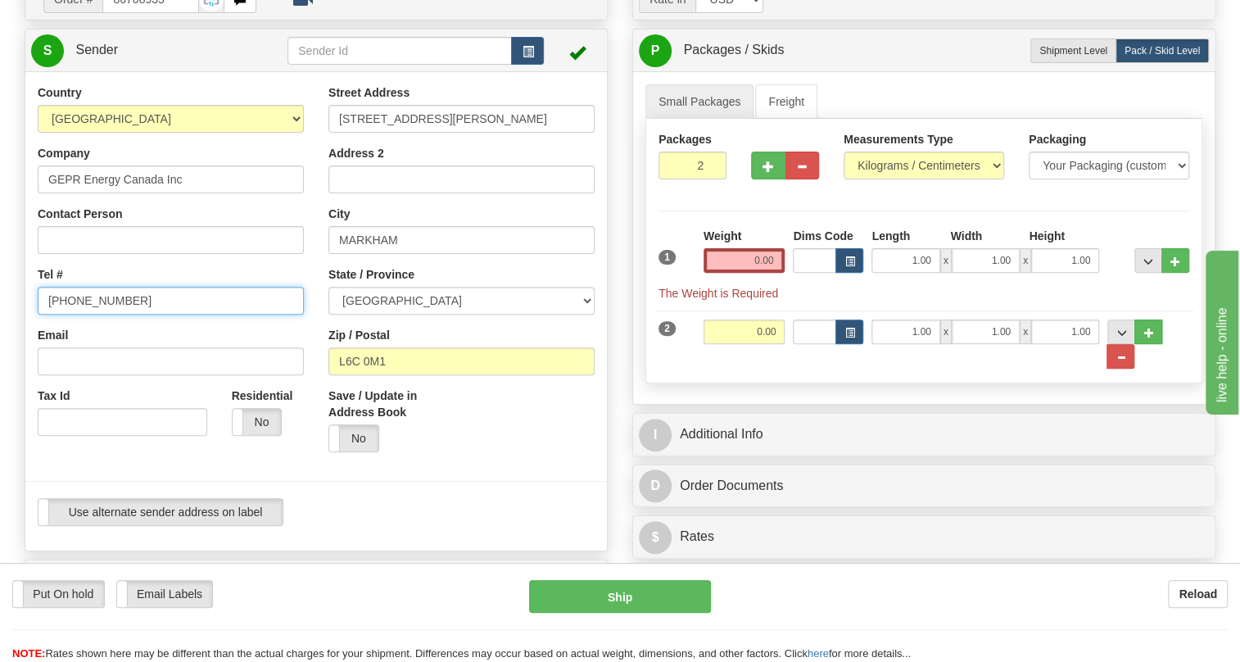
scroll to position [74, 0]
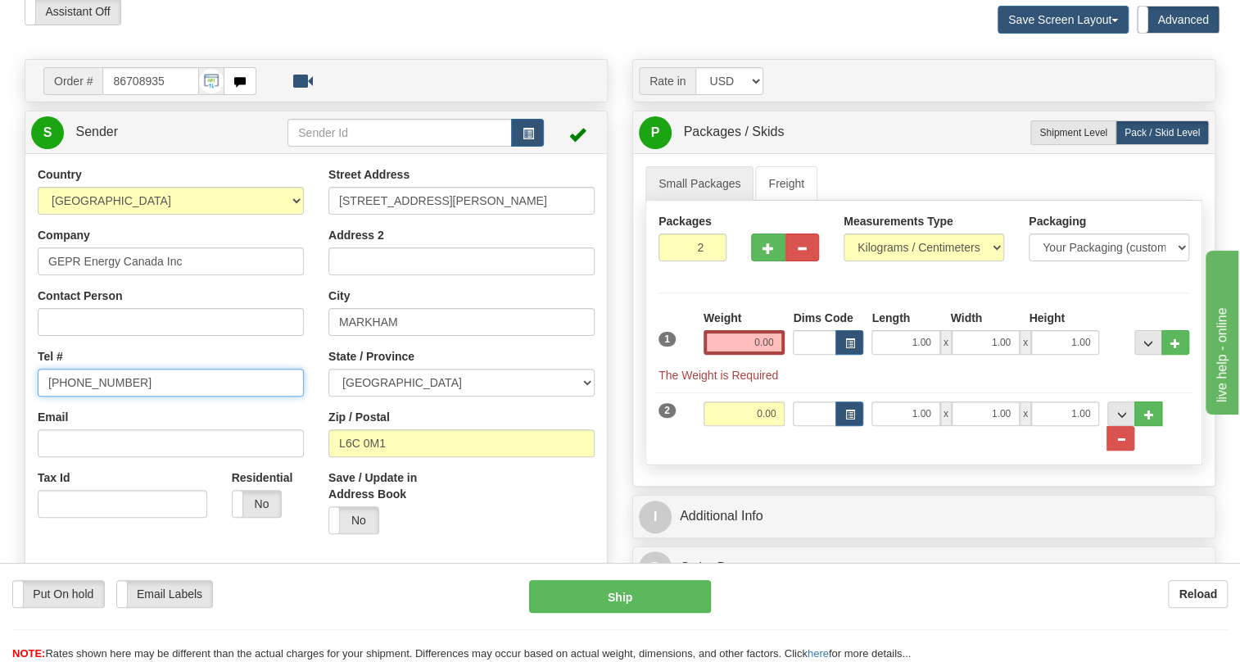
type input "[PHONE_NUMBER]"
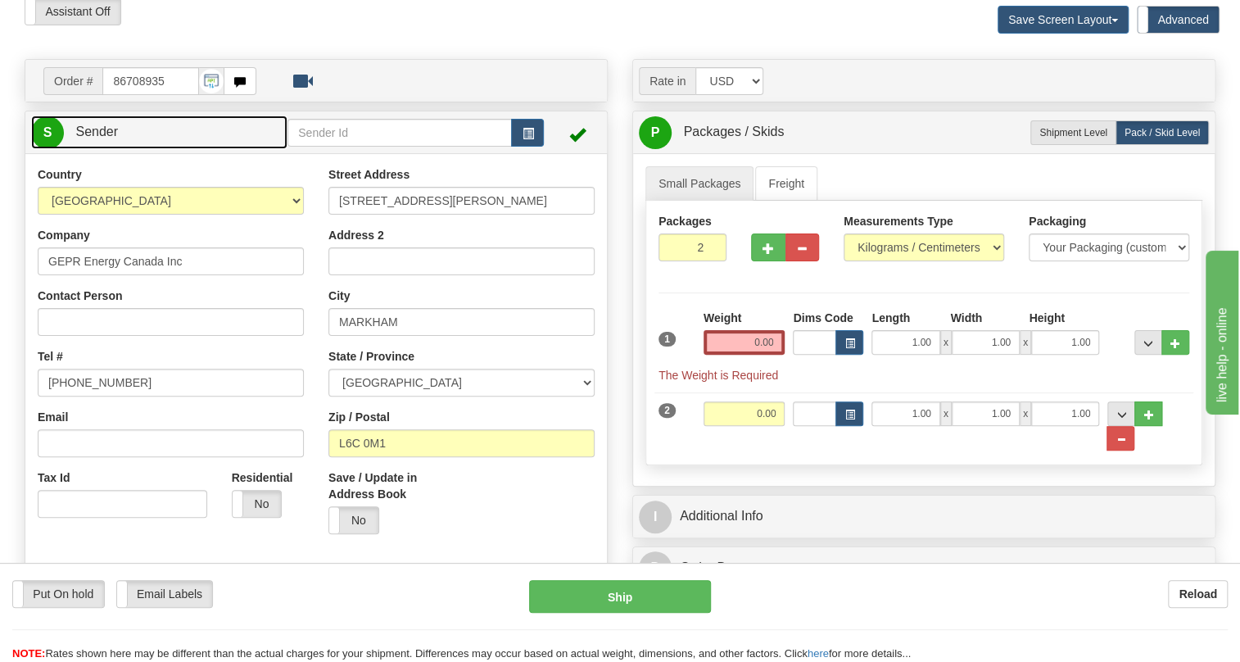
click at [90, 138] on span "Sender" at bounding box center [96, 131] width 43 height 14
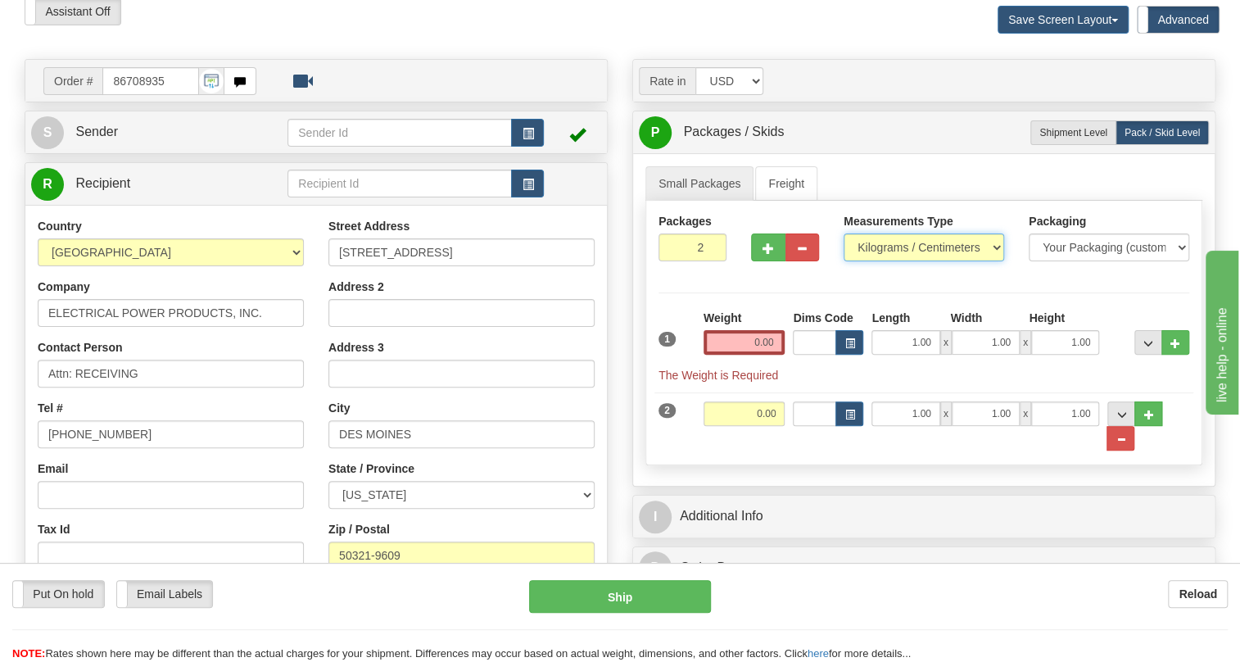
click at [909, 261] on select "Pounds / Inches Kilograms / Centimeters" at bounding box center [924, 247] width 161 height 28
select select "0"
click at [844, 261] on select "Pounds / Inches Kilograms / Centimeters" at bounding box center [924, 247] width 161 height 28
click at [761, 355] on input "0.00" at bounding box center [745, 342] width 82 height 25
type input "."
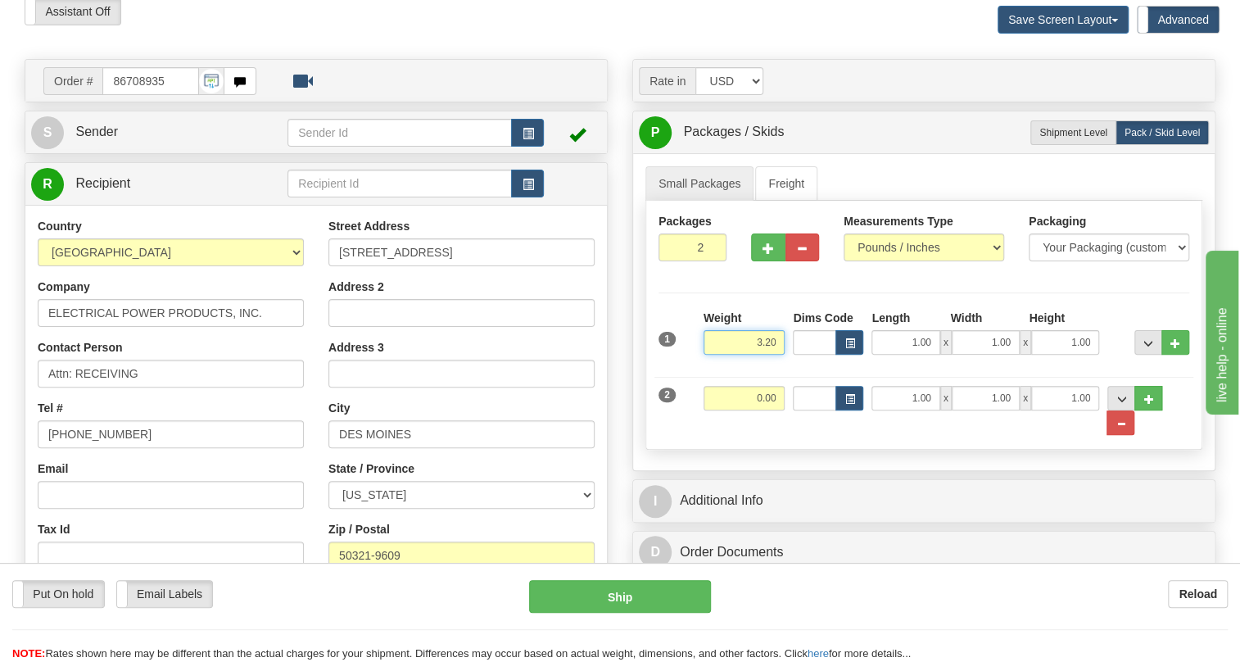
type input "3.20"
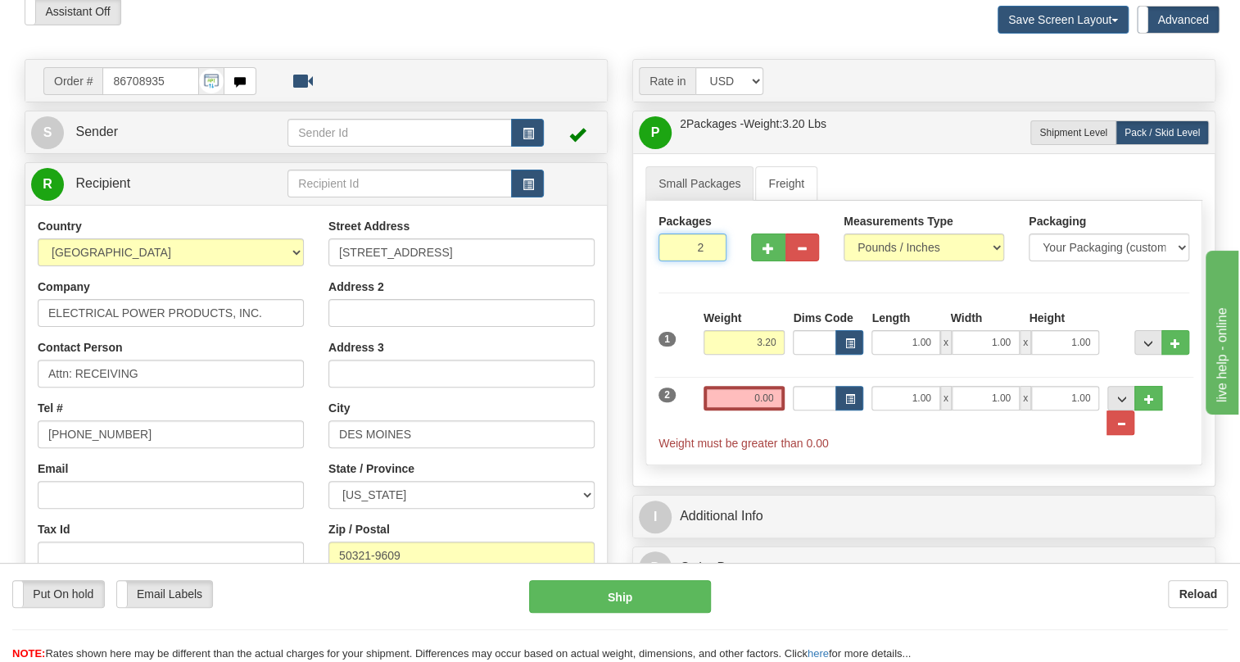
click at [688, 261] on input "2" at bounding box center [693, 247] width 68 height 28
type input "1"
click at [459, 448] on input "DES MOINES" at bounding box center [461, 434] width 266 height 28
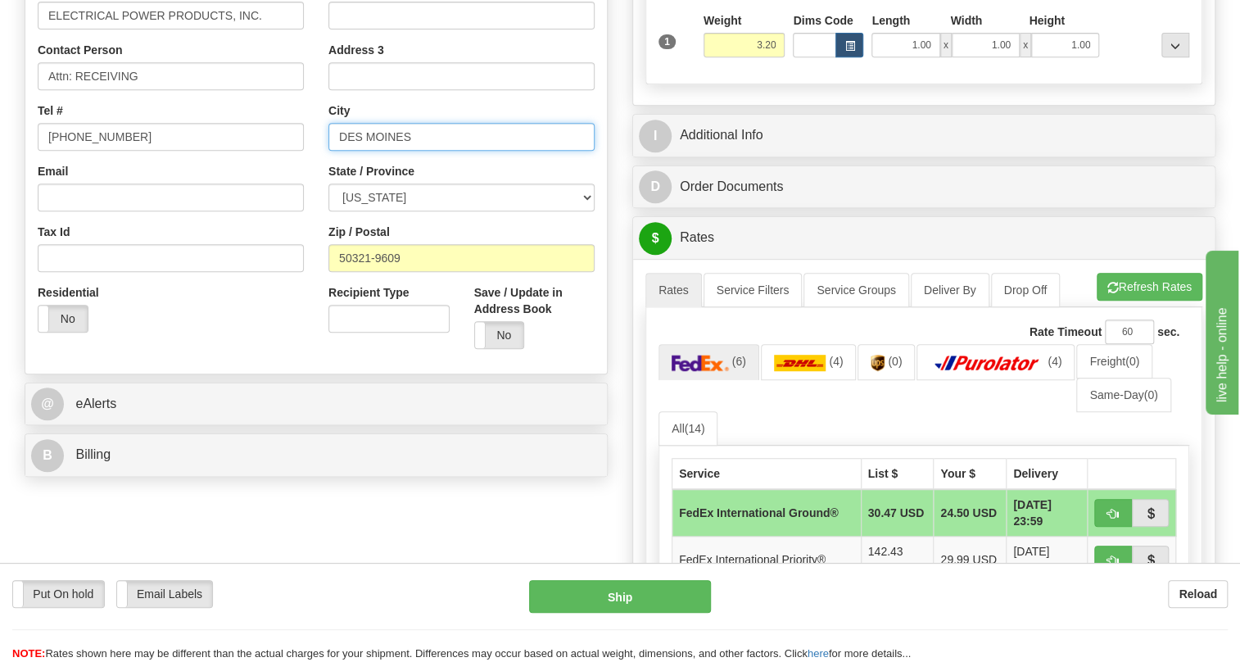
scroll to position [372, 0]
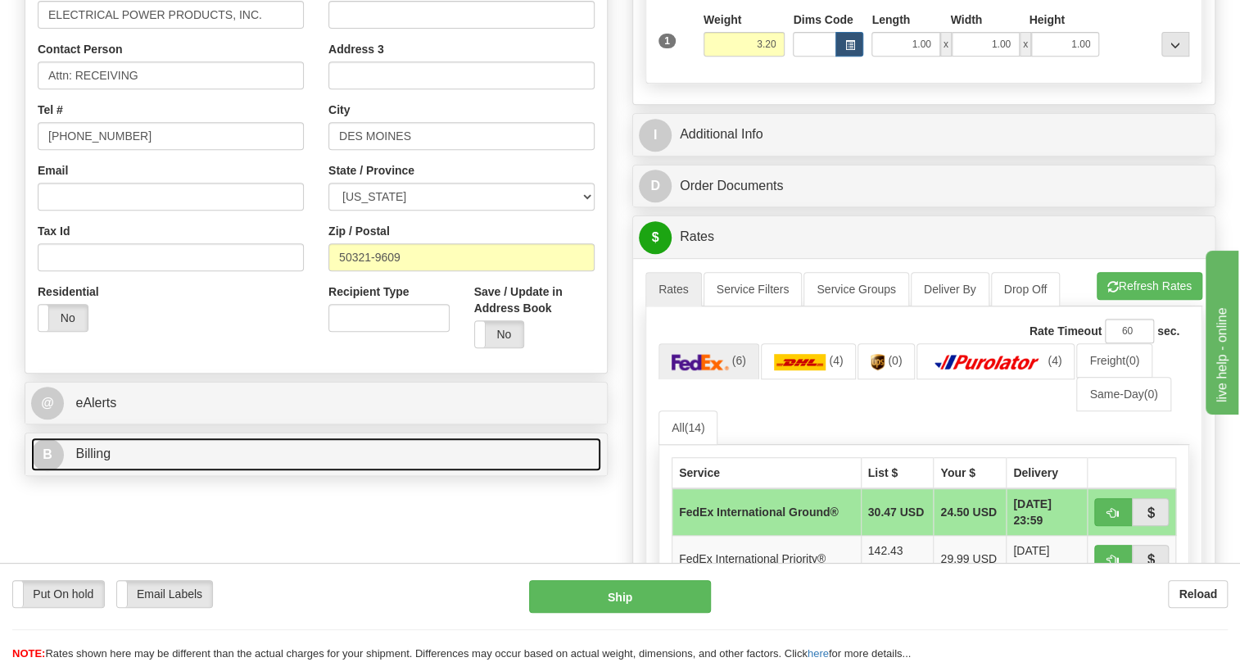
click at [100, 460] on span "Billing" at bounding box center [92, 453] width 35 height 14
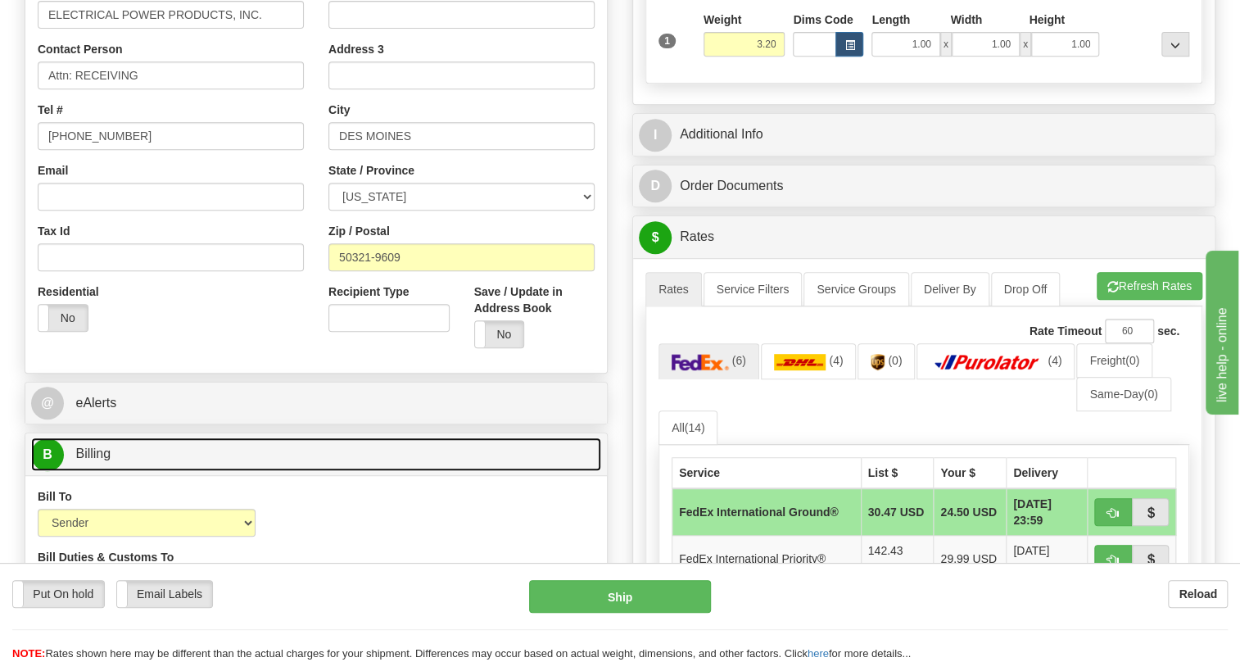
click at [100, 460] on span "Billing" at bounding box center [92, 453] width 35 height 14
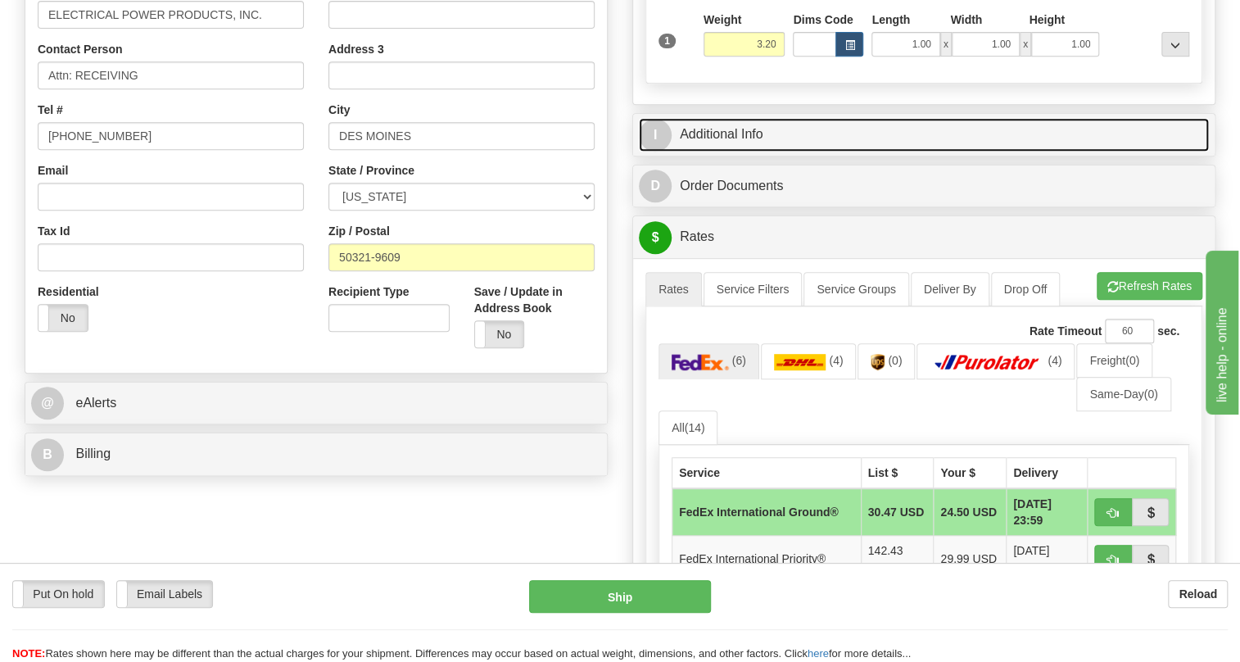
click at [736, 152] on link "I Additional Info" at bounding box center [924, 135] width 570 height 34
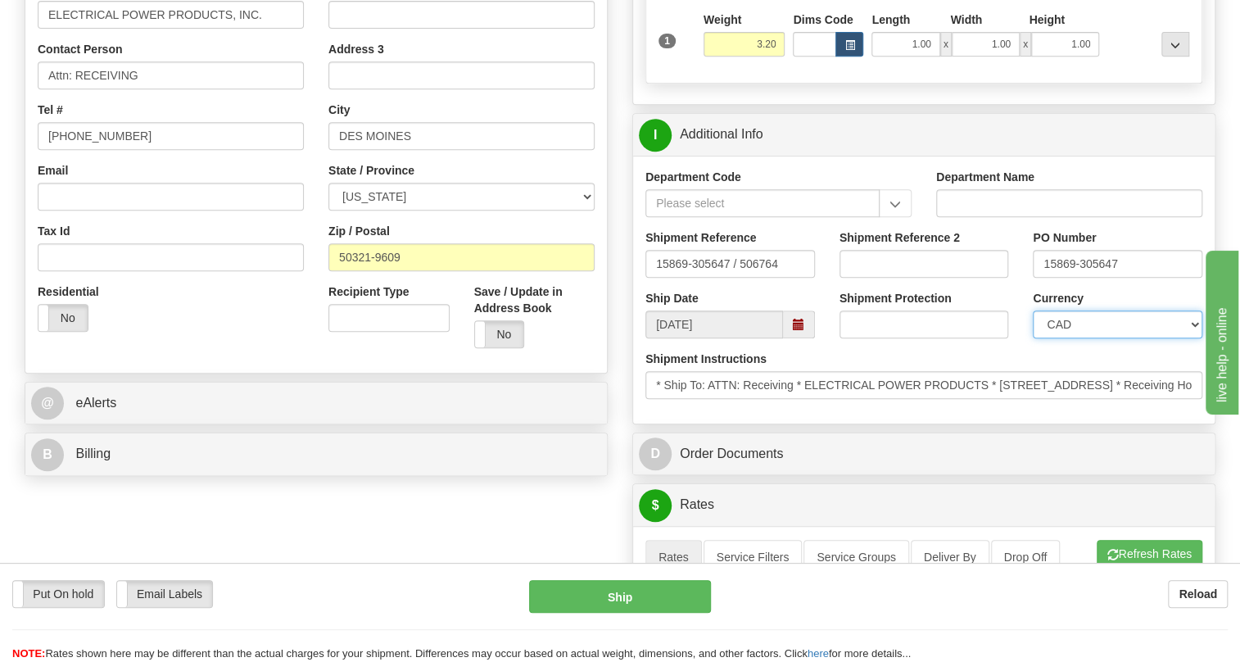
click at [1111, 338] on select "CAD USD EUR ZAR RON ANG ARN AUD AUS AWG BBD BFR BGN BHD BMD BND BRC BRL CHP CKZ…" at bounding box center [1118, 324] width 170 height 28
select select "1"
click at [1033, 338] on select "CAD USD EUR ZAR RON ANG ARN AUD AUS AWG BBD BFR BGN BHD BMD BND BRC BRL CHP CKZ…" at bounding box center [1118, 324] width 170 height 28
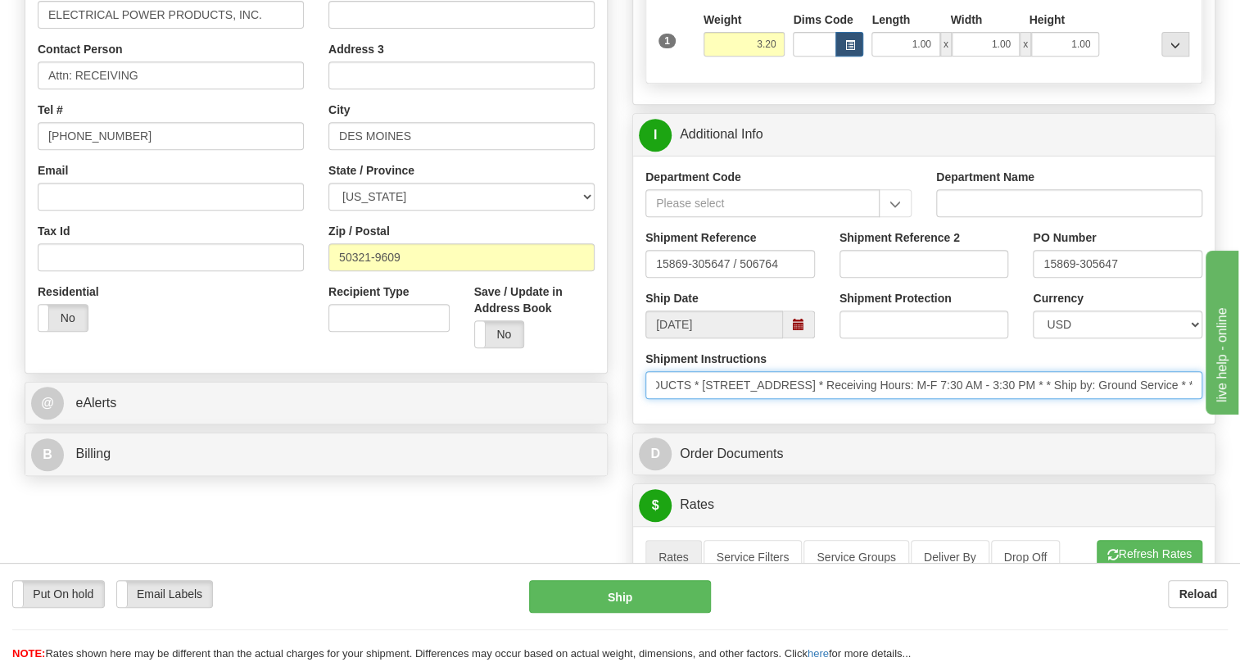
scroll to position [0, 408]
drag, startPoint x: 1061, startPoint y: 420, endPoint x: 1120, endPoint y: 431, distance: 59.9
click at [1120, 399] on input "* Ship To: ATTN: Receiving * ELECTRICAL POWER PRODUCTS * 4240 Army Post Road * …" at bounding box center [923, 385] width 557 height 28
click at [1045, 399] on input "* Ship To: ATTN: Receiving * ELECTRICAL POWER PRODUCTS * 4240 Army Post Road * …" at bounding box center [923, 385] width 557 height 28
drag, startPoint x: 1047, startPoint y: 419, endPoint x: 840, endPoint y: 425, distance: 207.3
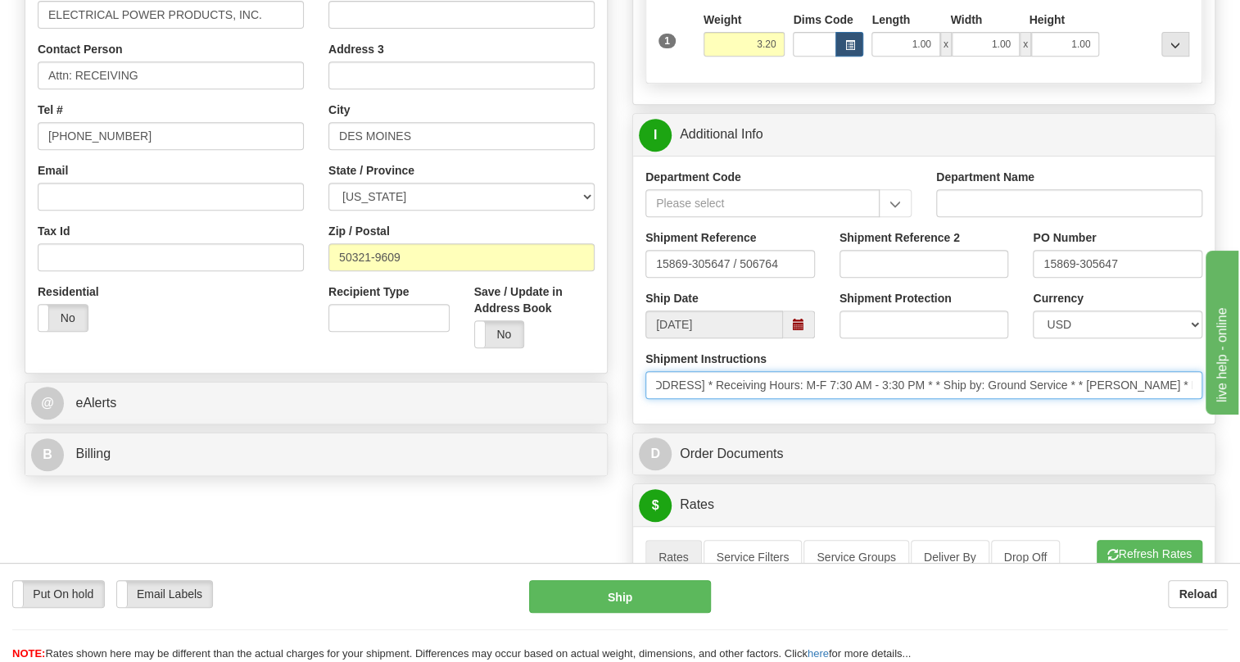
click at [840, 399] on input "* Ship To: ATTN: Receiving * ELECTRICAL POWER PRODUCTS * 4240 Army Post Road * …" at bounding box center [923, 385] width 557 height 28
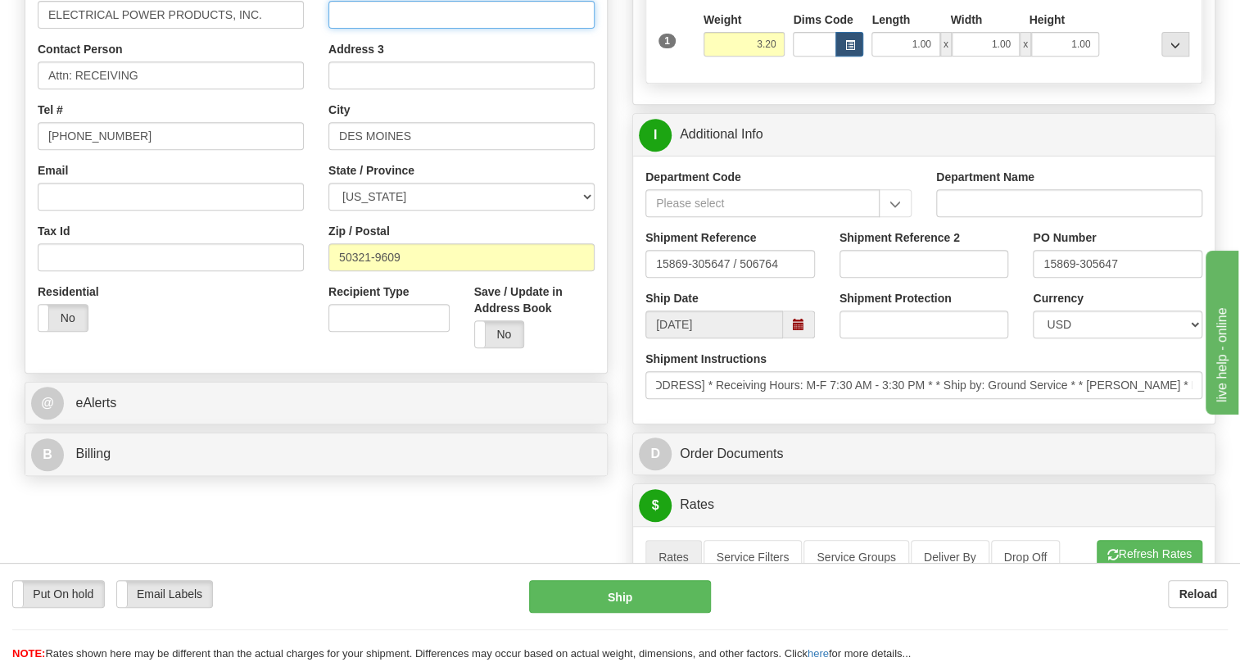
scroll to position [0, 0]
click at [373, 29] on input "Address 2" at bounding box center [461, 15] width 266 height 28
paste input "Receiving Hours: M-F 7:30 AM - 3:30 PM"
type input "Receiving Hours: M-F 7:30 AM - 3:30 PM"
click at [623, 170] on div "Rate in Account Currency ARN AWG AUD AUS BHD BBD BFR BMD BRC BRL GBP UKL BND BG…" at bounding box center [924, 554] width 608 height 1586
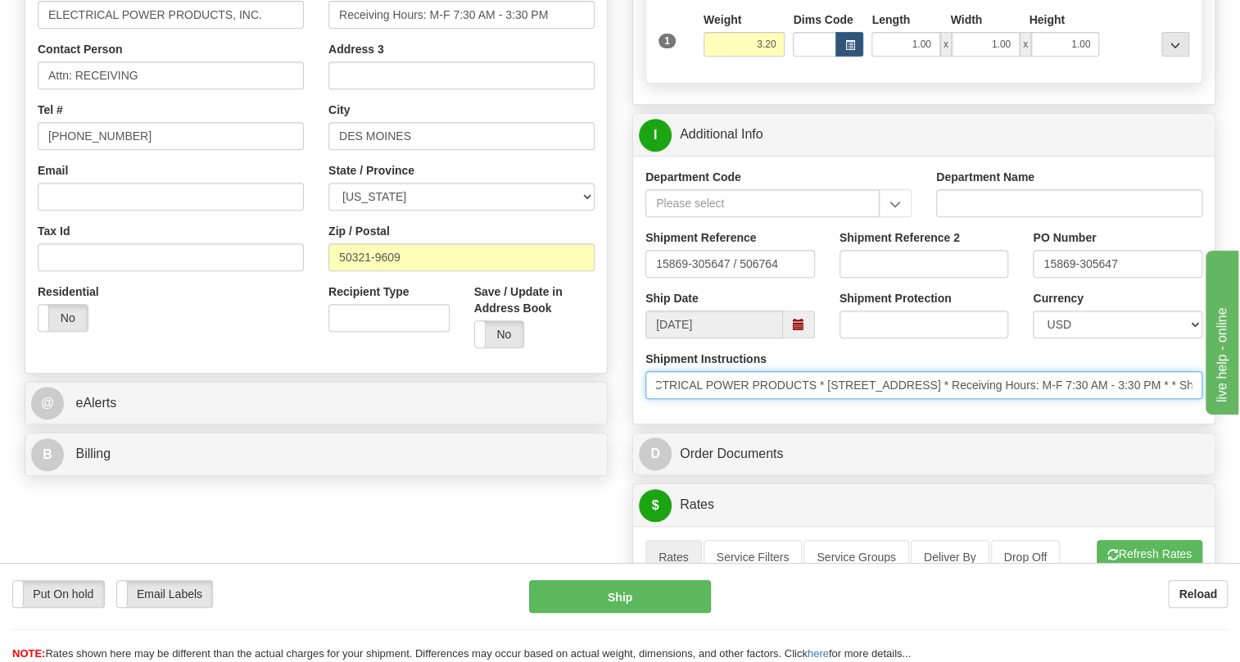
scroll to position [0, 867]
drag, startPoint x: 1109, startPoint y: 420, endPoint x: 1239, endPoint y: 427, distance: 130.4
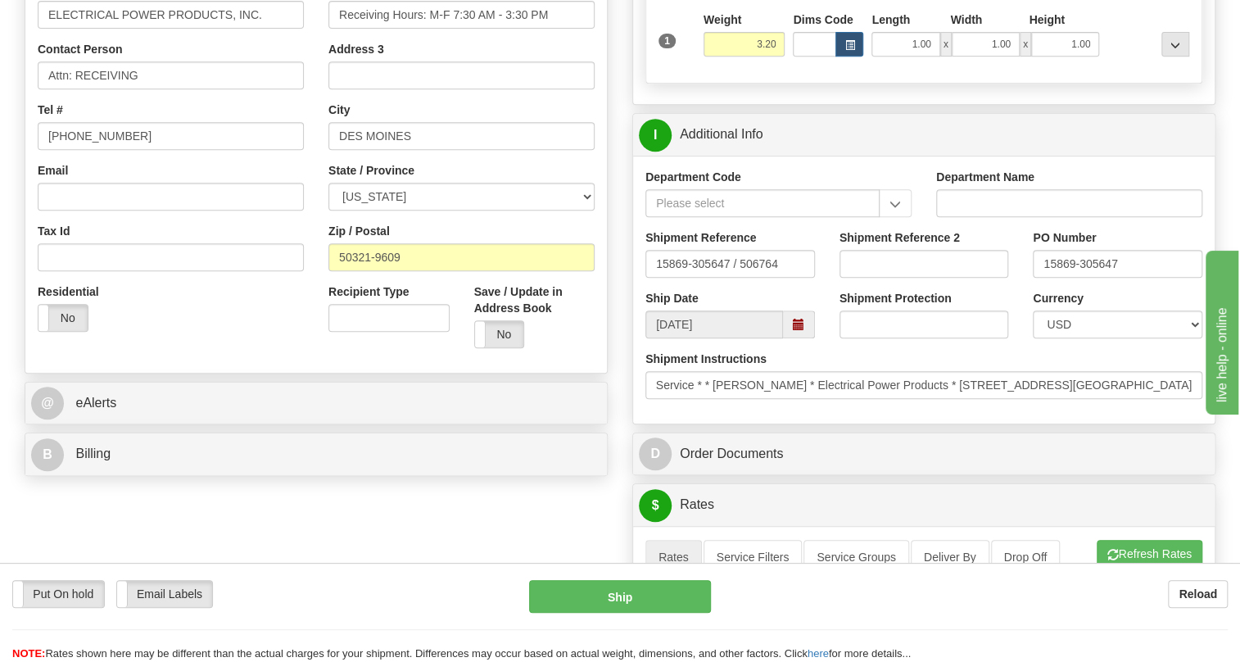
scroll to position [0, 0]
click at [1111, 423] on div "Department Code Department Name Shipment Reference 15869-305647 / 506764 Shipme…" at bounding box center [924, 290] width 582 height 268
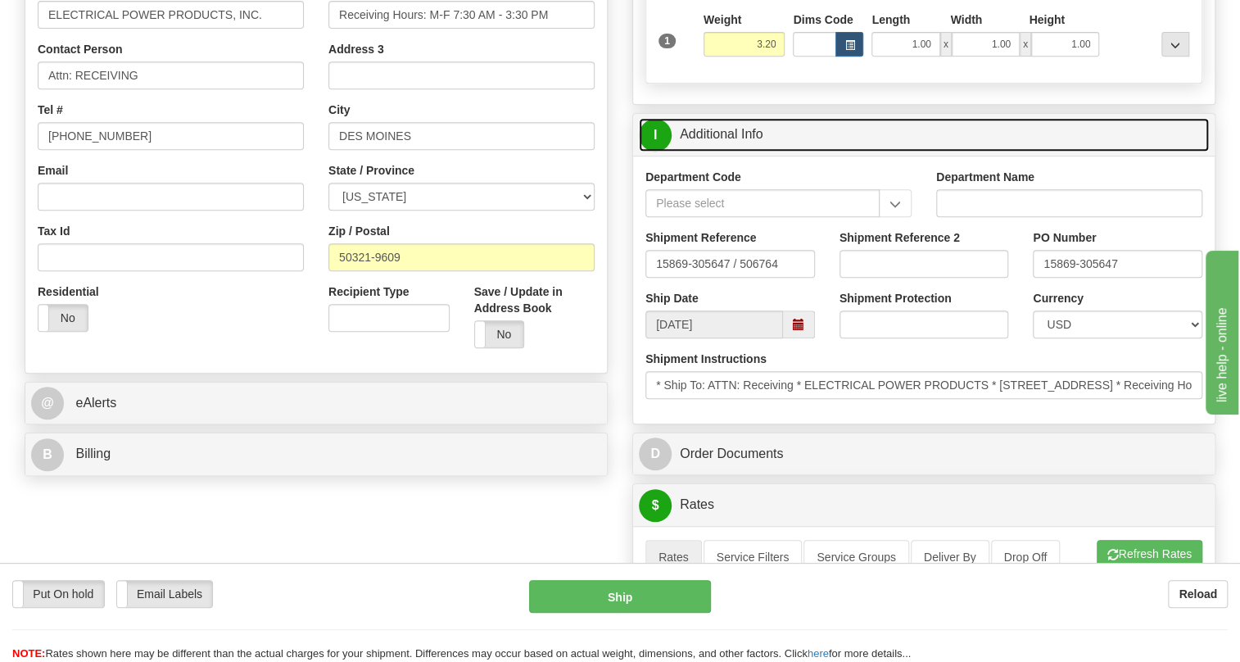
click at [734, 152] on link "I Additional Info" at bounding box center [924, 135] width 570 height 34
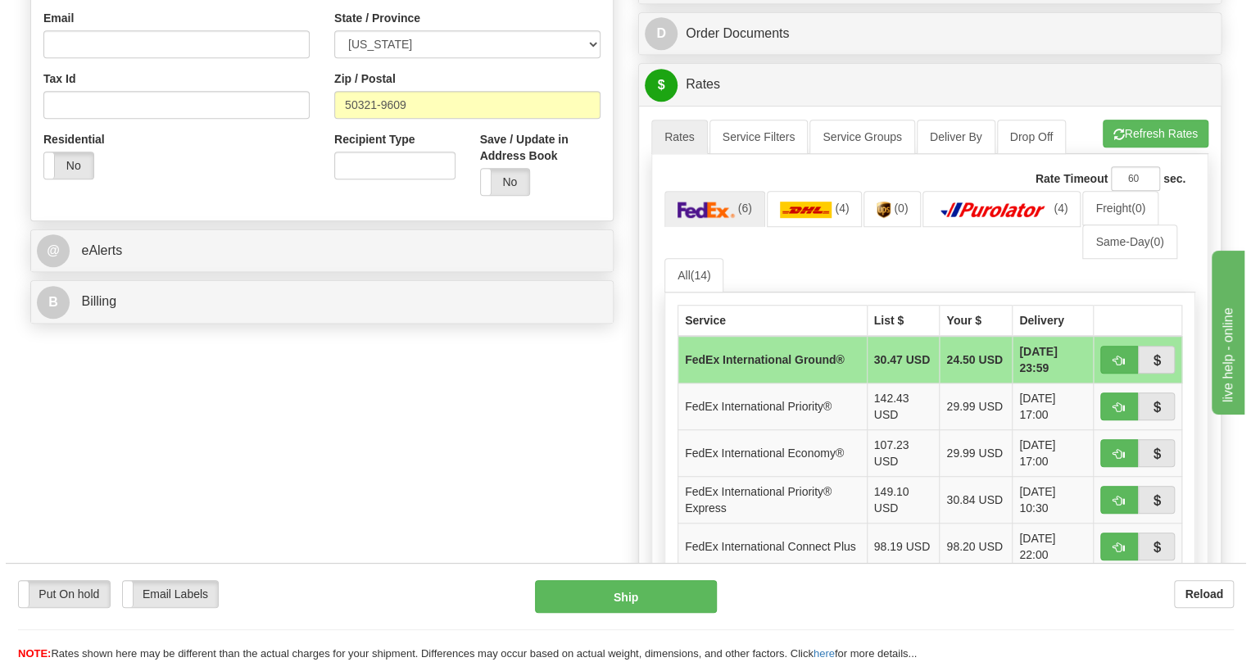
scroll to position [595, 0]
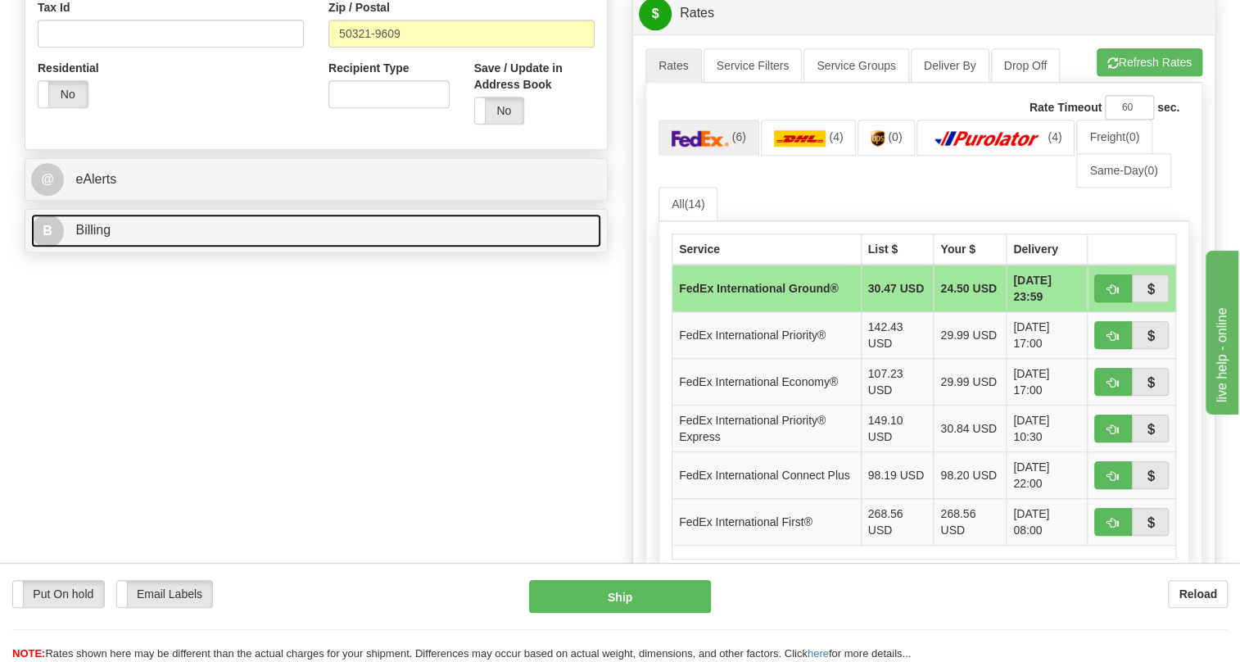
click at [102, 237] on span "Billing" at bounding box center [92, 230] width 35 height 14
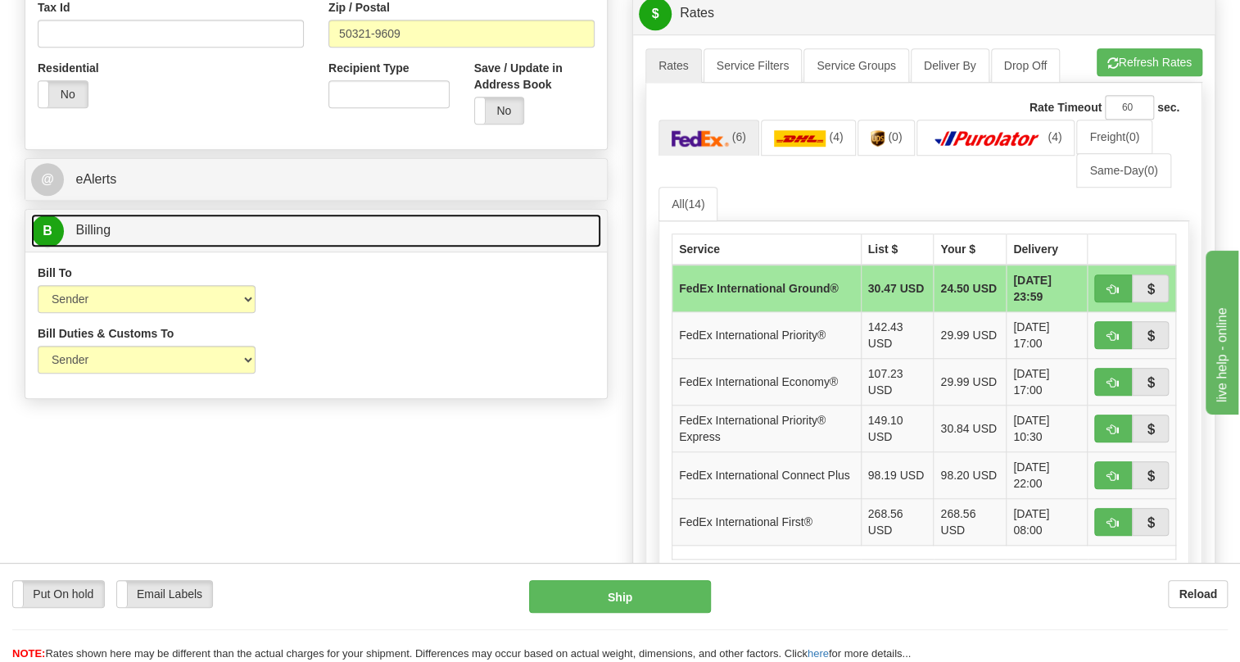
click at [100, 237] on span "Billing" at bounding box center [92, 230] width 35 height 14
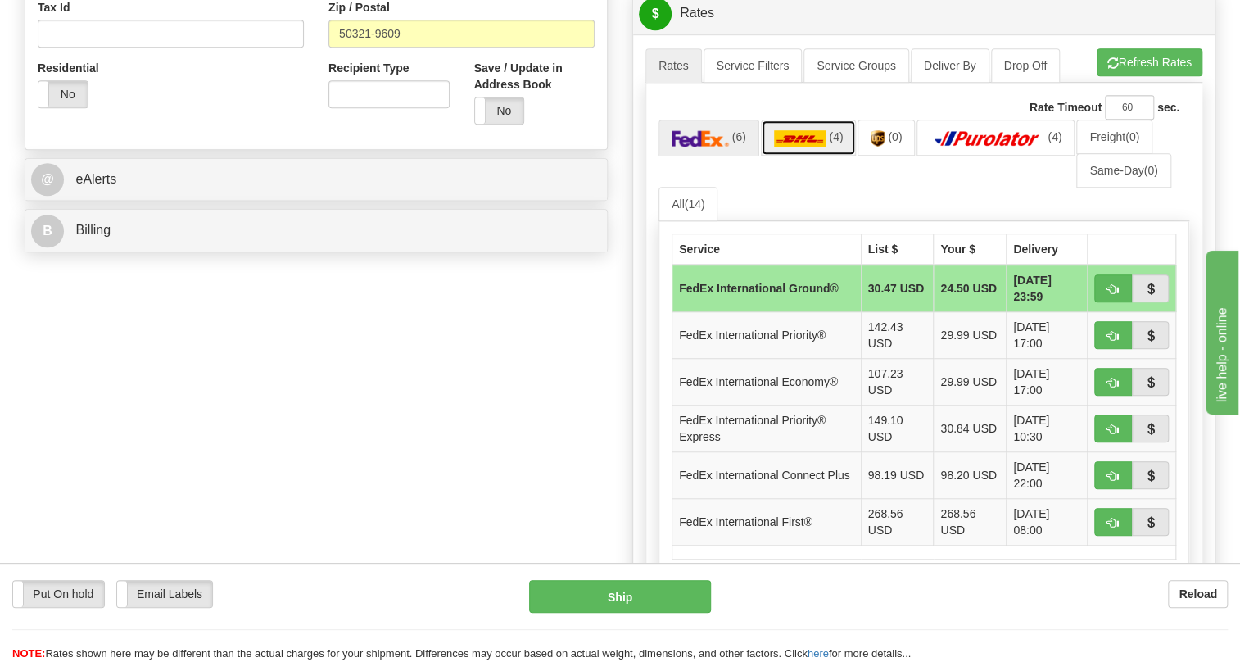
click at [802, 147] on img at bounding box center [800, 138] width 52 height 16
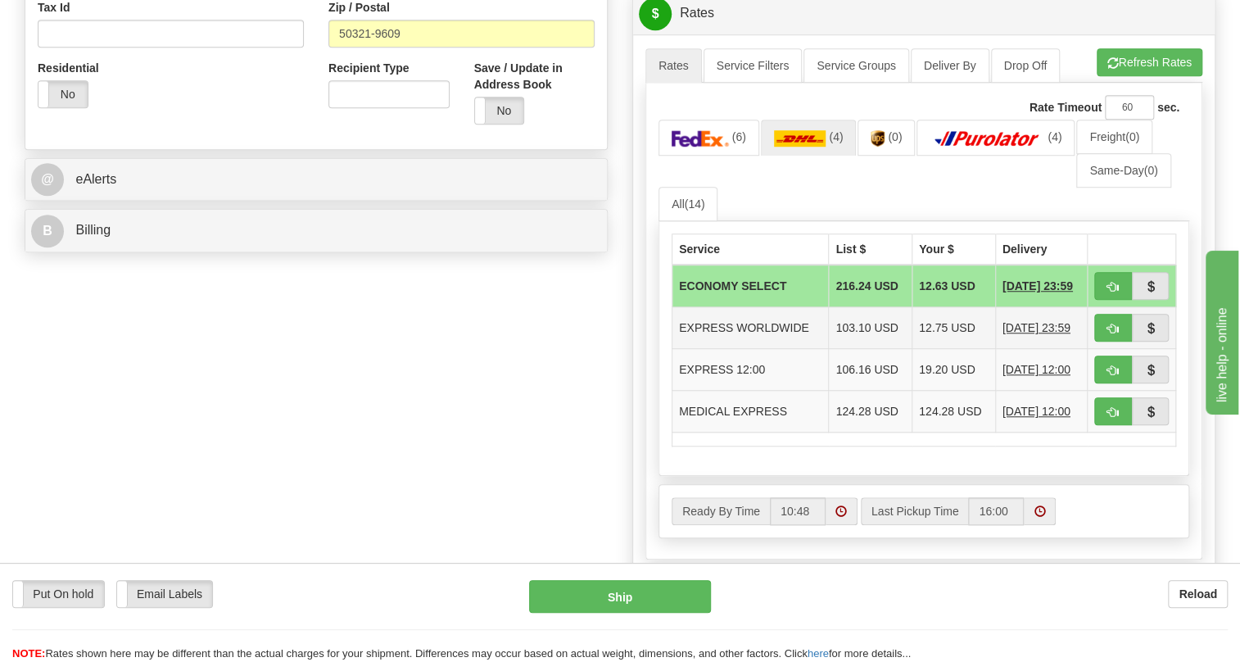
click at [750, 349] on td "EXPRESS WORLDWIDE" at bounding box center [750, 328] width 156 height 42
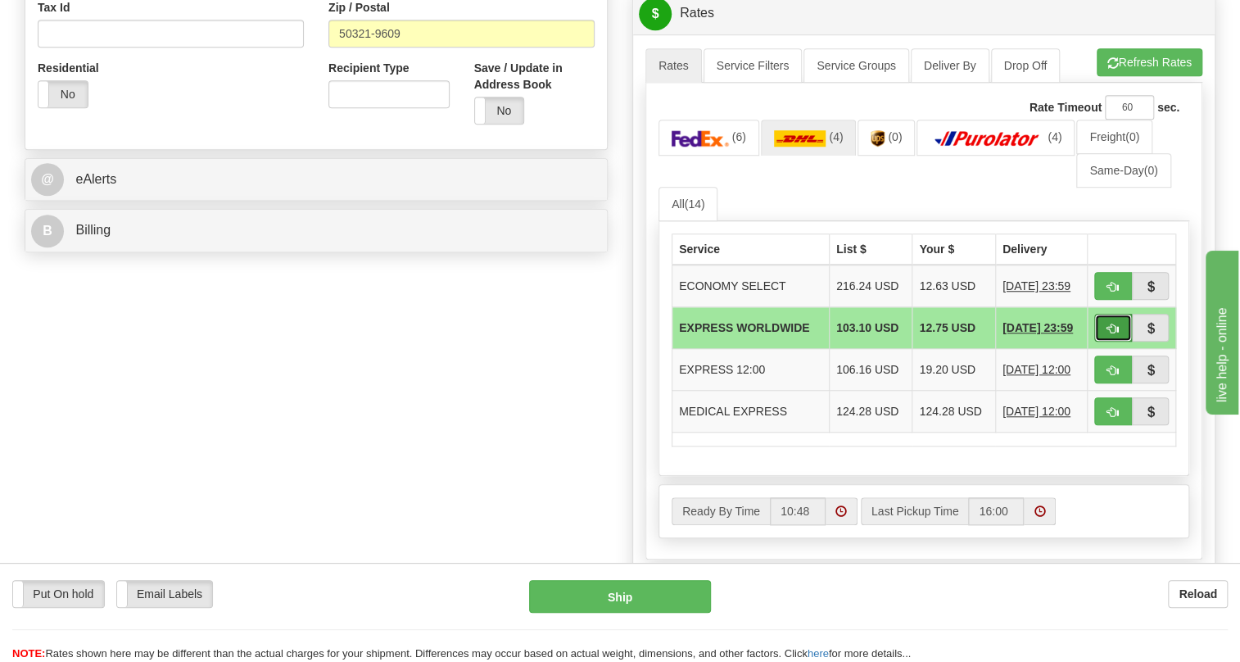
click at [1114, 334] on span "button" at bounding box center [1112, 329] width 11 height 11
type input "P"
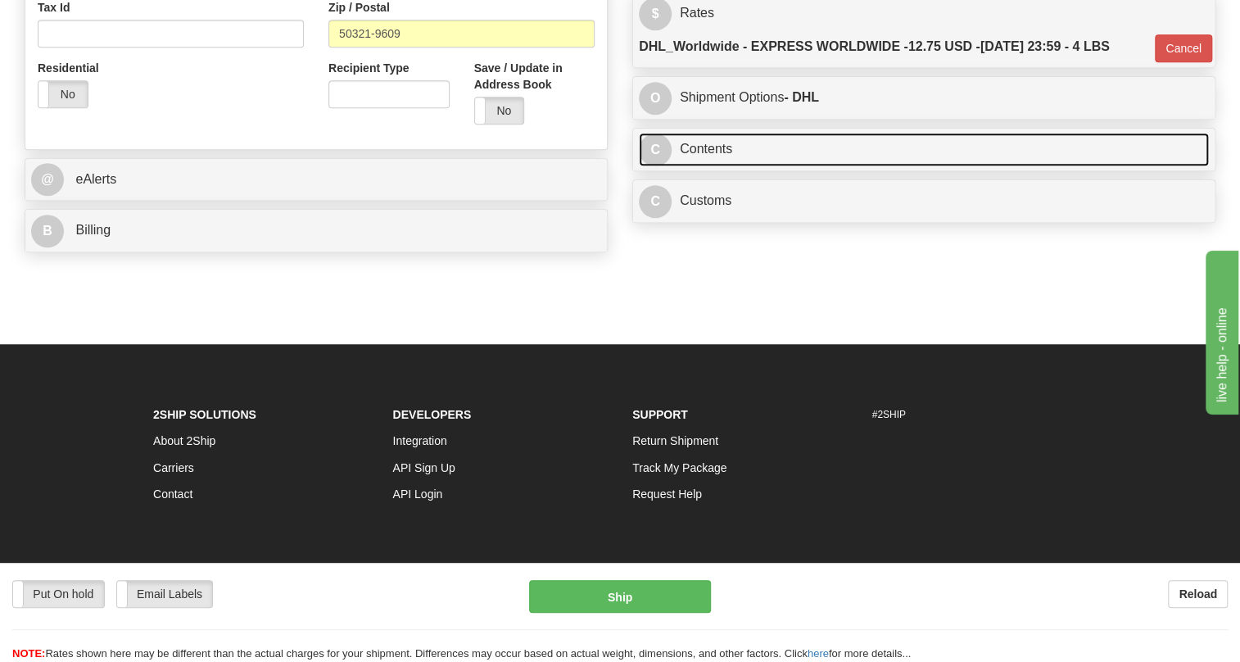
click at [716, 166] on link "C Contents" at bounding box center [924, 150] width 570 height 34
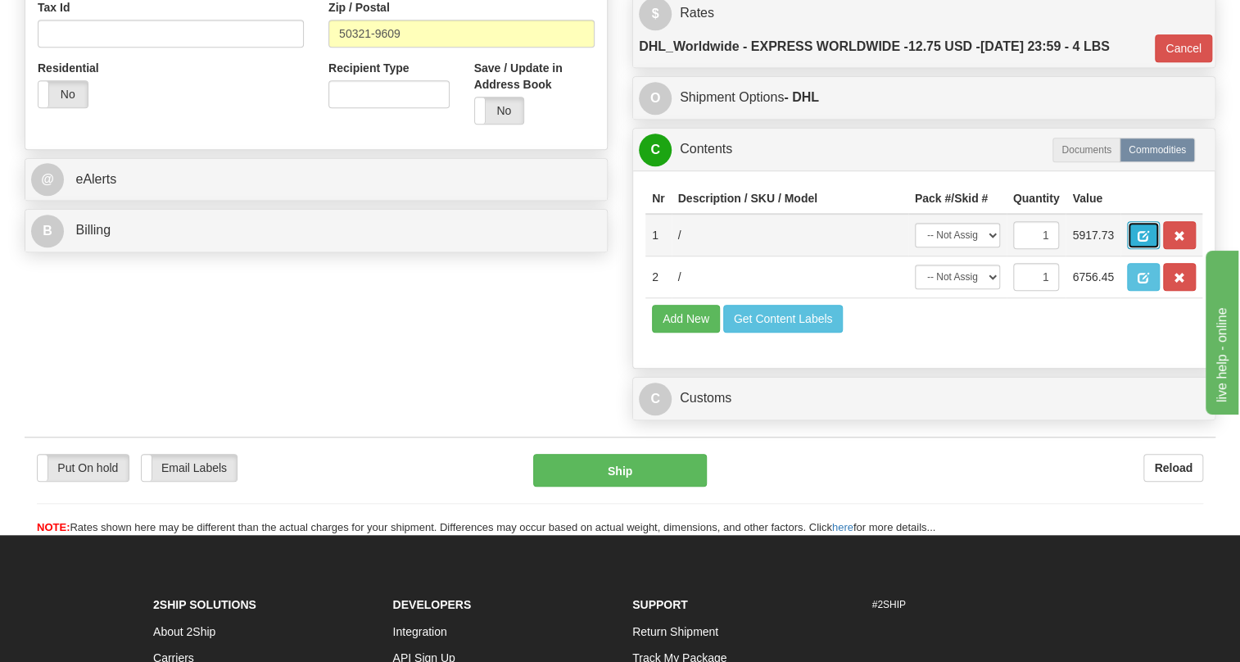
click at [1143, 242] on span "button" at bounding box center [1143, 236] width 11 height 11
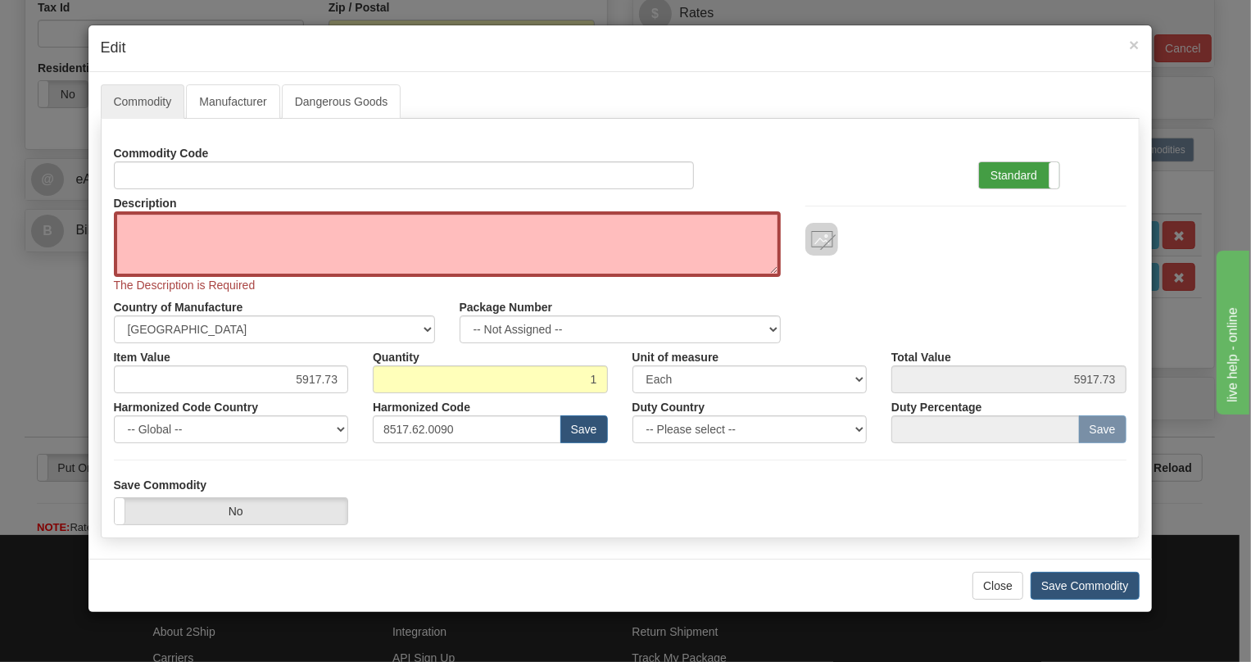
click at [996, 166] on label "Standard" at bounding box center [1019, 175] width 80 height 26
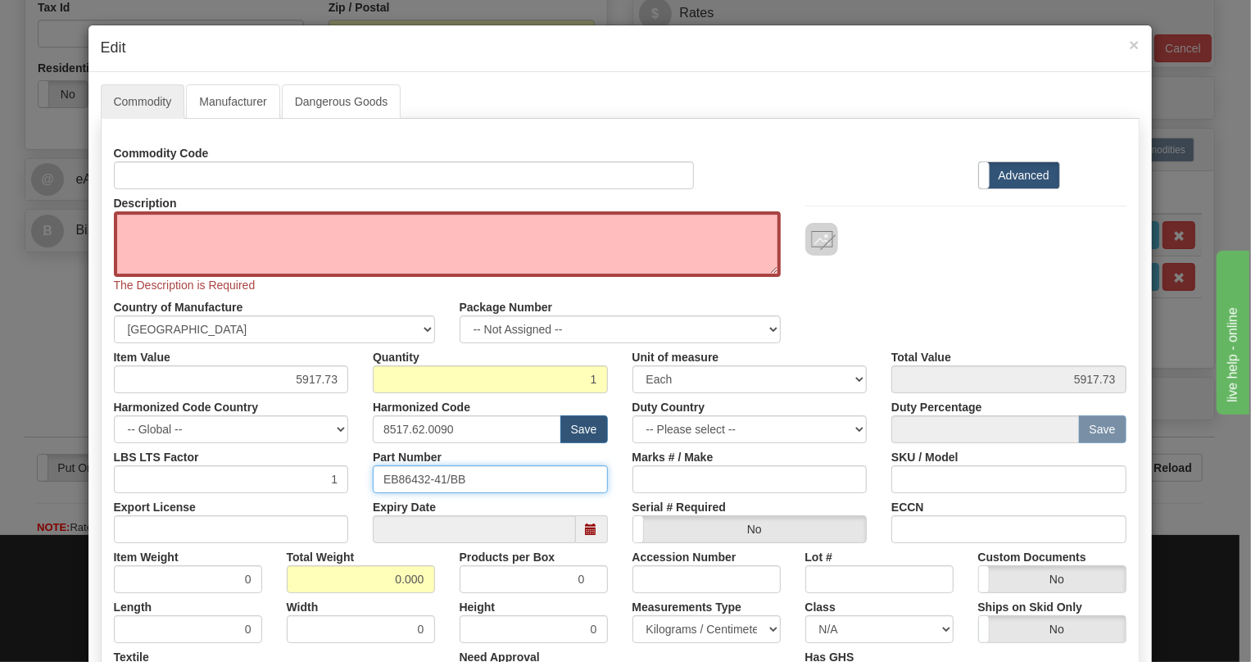
drag, startPoint x: 459, startPoint y: 478, endPoint x: 378, endPoint y: 483, distance: 80.5
click at [378, 483] on input "EB86432-41/BB" at bounding box center [490, 479] width 235 height 28
click at [151, 227] on textarea "Description" at bounding box center [447, 244] width 667 height 66
paste textarea "OC-3 Optical Multiplexer"
type textarea "OC-3 Optical Multiplexer"
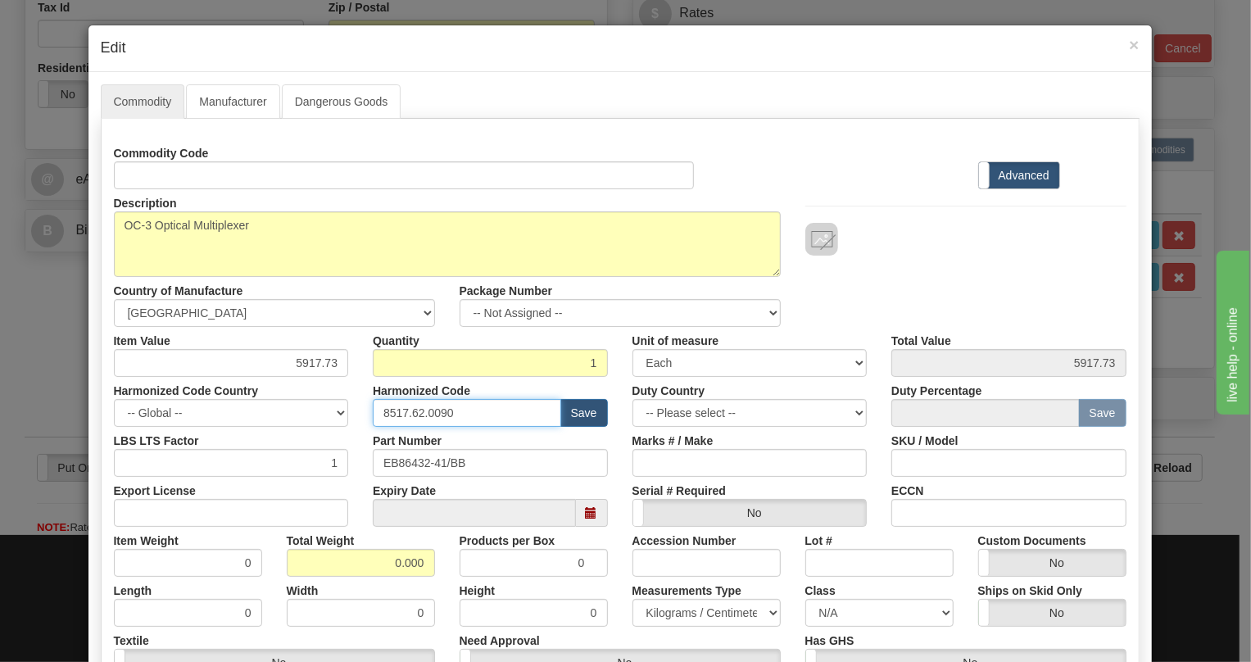
click at [436, 412] on input "8517.62.0090" at bounding box center [467, 413] width 188 height 28
paste input "2"
type input "8517.62.0020"
click at [382, 567] on input "0.000" at bounding box center [361, 563] width 148 height 28
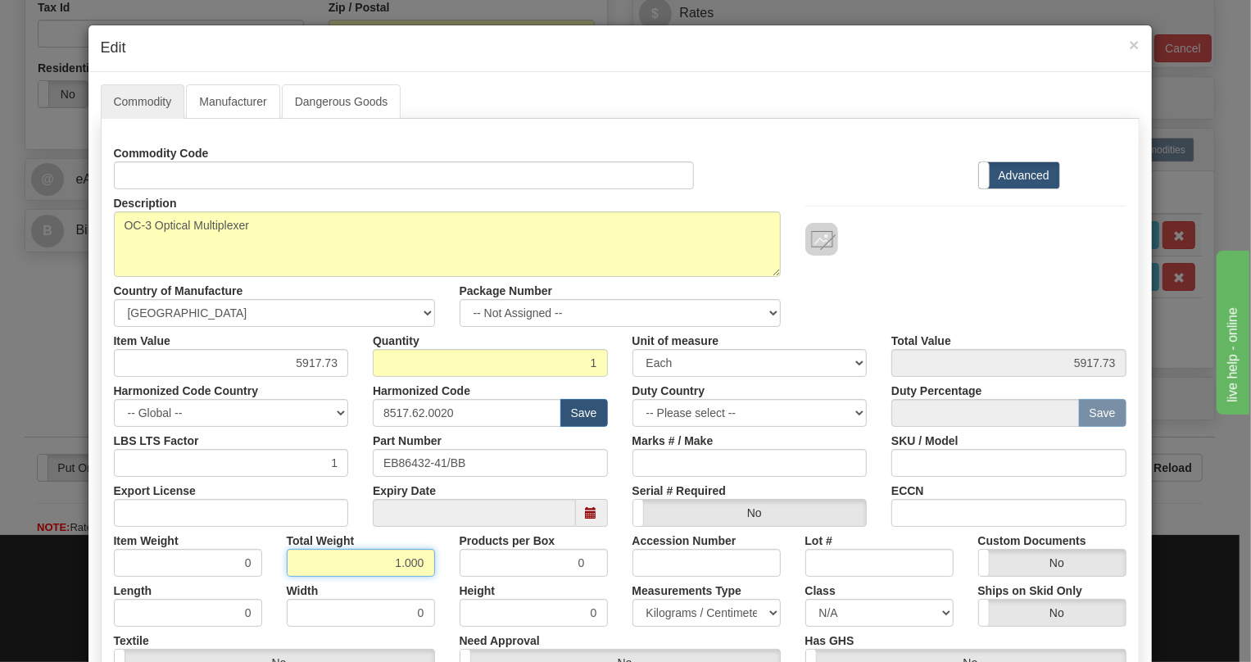
type input "1.000"
type input "1.0000"
click at [681, 614] on select "Pounds / Inches Kilograms / Centimeters" at bounding box center [706, 613] width 148 height 28
select select "0"
click at [632, 599] on select "Pounds / Inches Kilograms / Centimeters" at bounding box center [706, 613] width 148 height 28
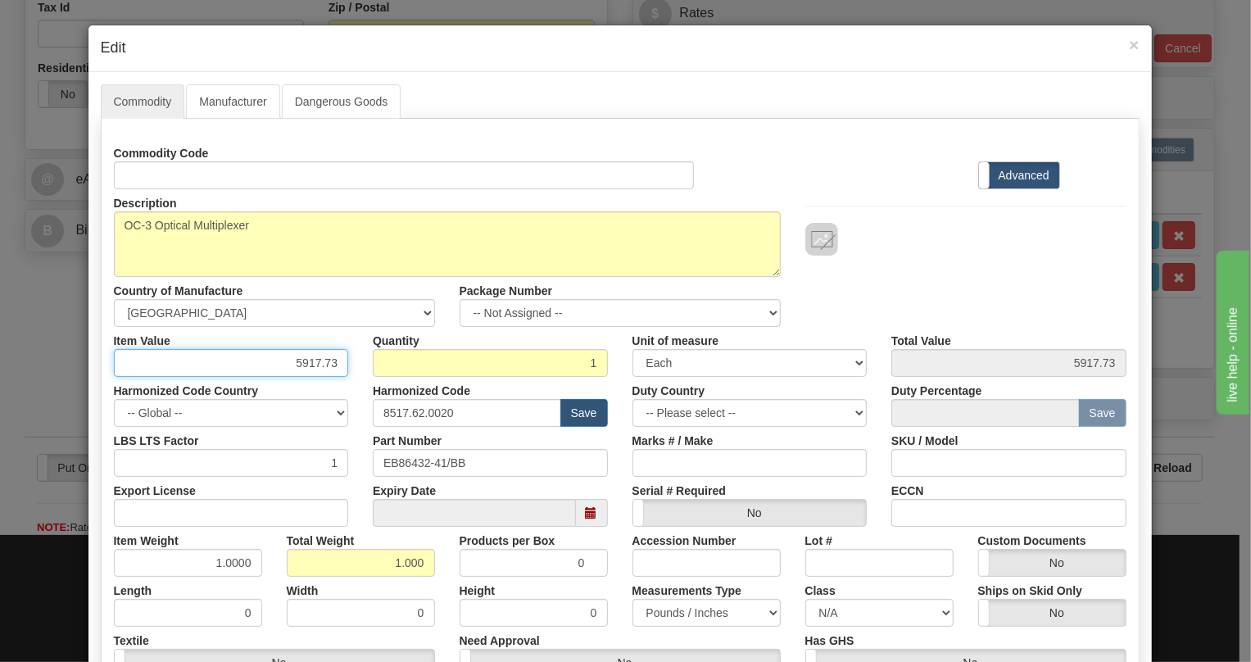
click at [320, 363] on input "5917.73" at bounding box center [231, 363] width 235 height 28
paste input "2.795,0"
click at [301, 368] on input "2.795,0" at bounding box center [231, 363] width 235 height 28
click at [327, 368] on input "2795,0" at bounding box center [231, 363] width 235 height 28
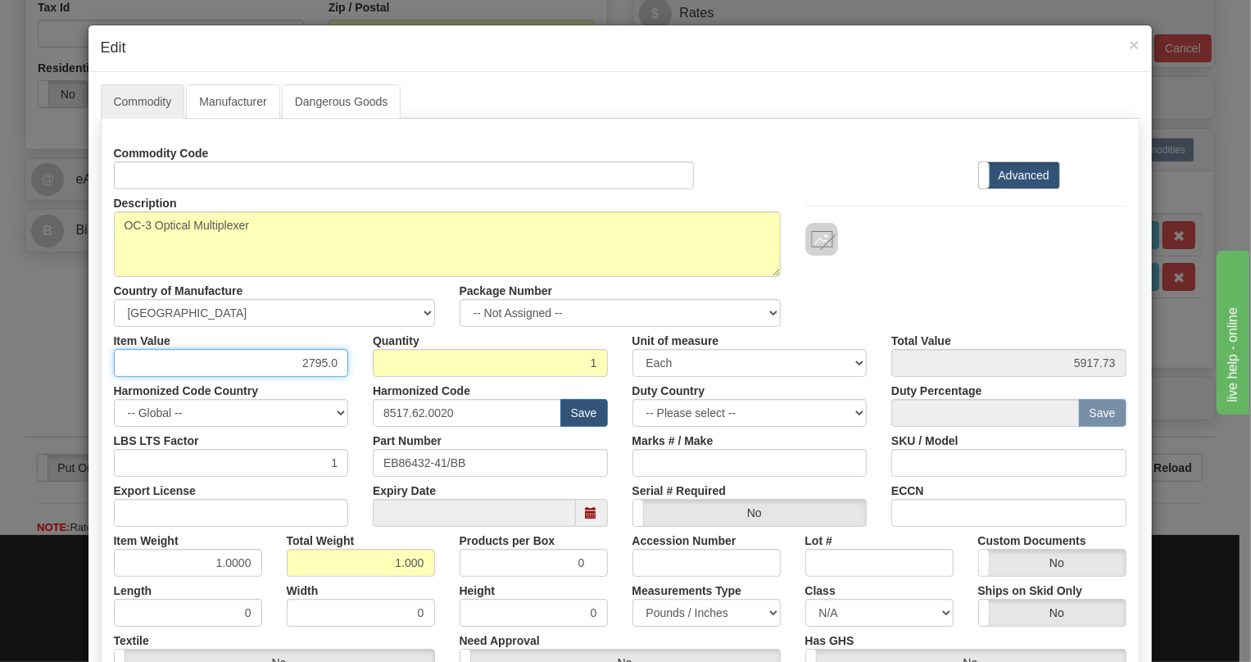
type input "2795.0"
type input "2795.00"
click at [344, 388] on div "Harmonized Code Country -- Global -- AFGHANISTAN ALAND ISLANDS ALBANIA ALGERIA …" at bounding box center [232, 402] width 260 height 50
click at [335, 360] on input "2795.0" at bounding box center [231, 363] width 235 height 28
type input "2795.01"
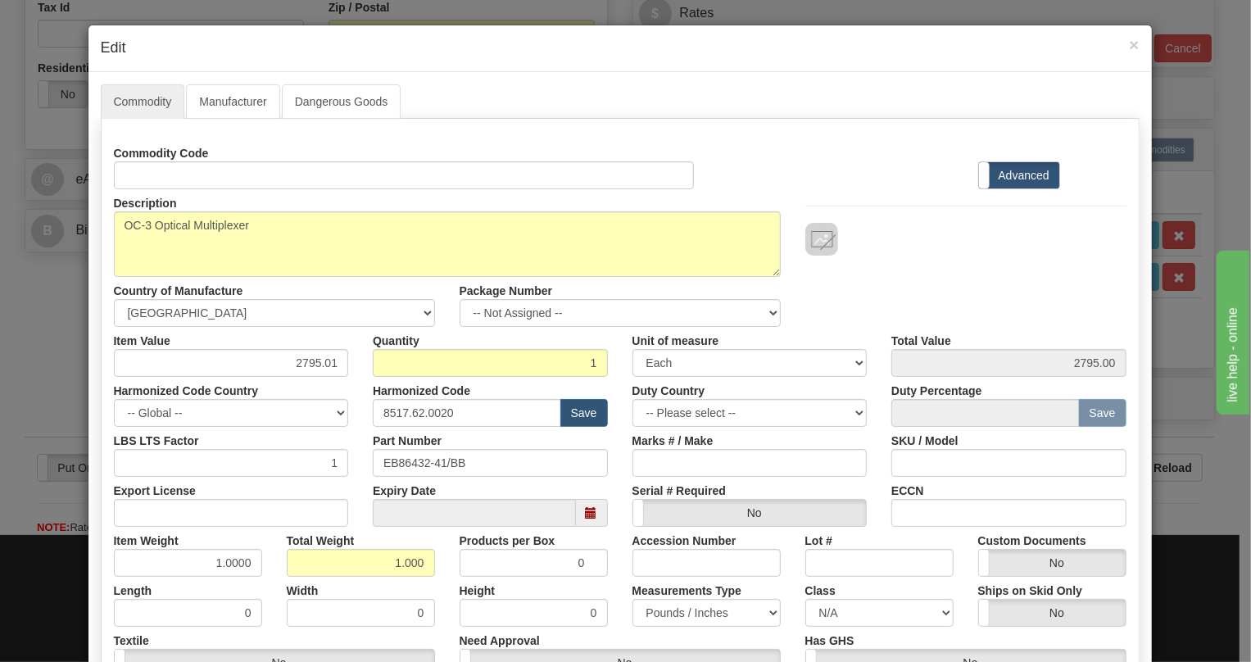
type input "2795.01"
click at [353, 382] on div "Harmonized Code Country -- Global -- AFGHANISTAN ALAND ISLANDS ALBANIA ALGERIA …" at bounding box center [232, 402] width 260 height 50
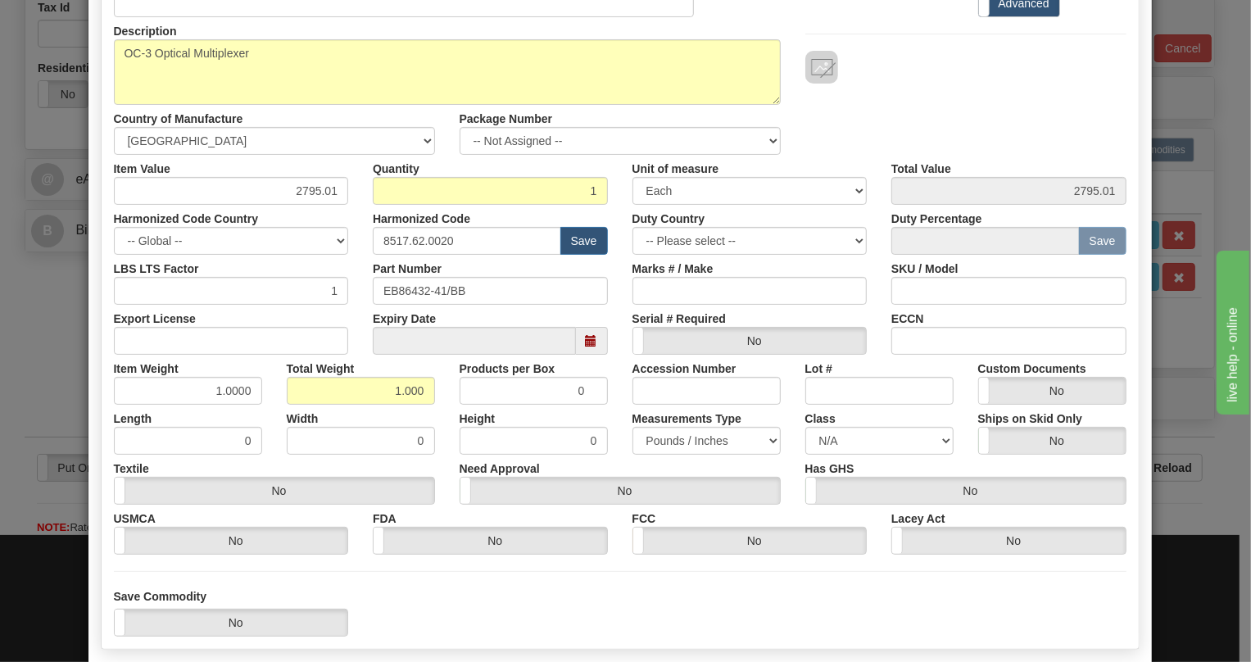
scroll to position [223, 0]
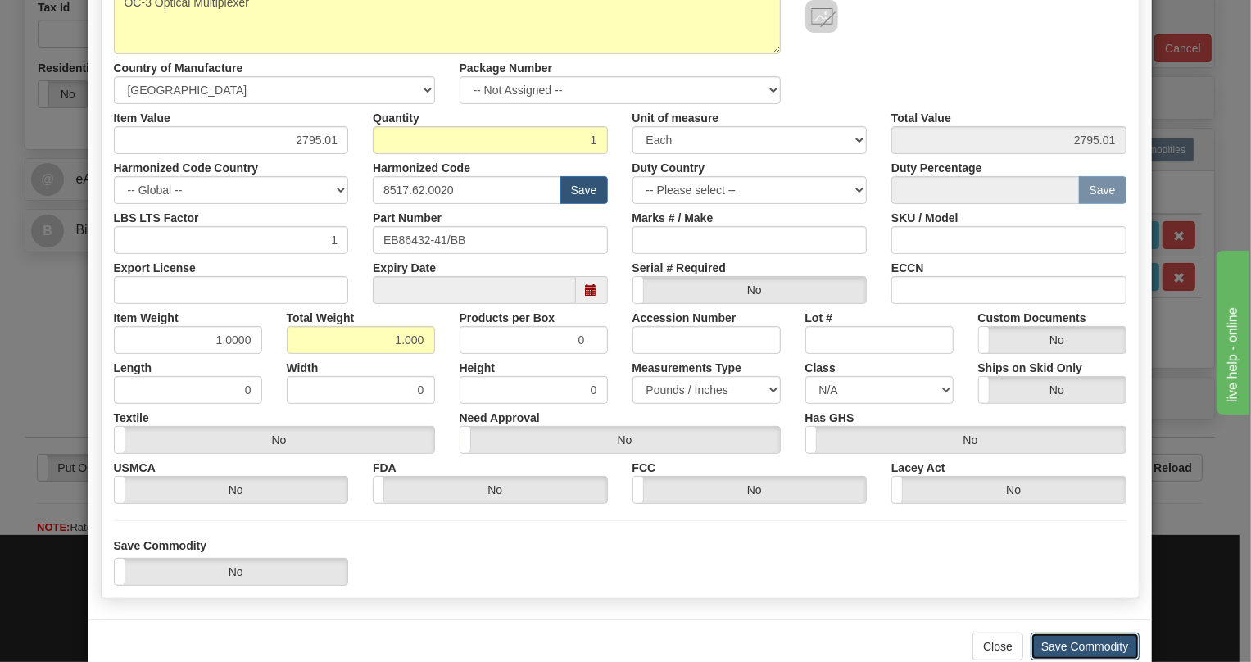
click at [1065, 646] on button "Save Commodity" at bounding box center [1084, 646] width 109 height 28
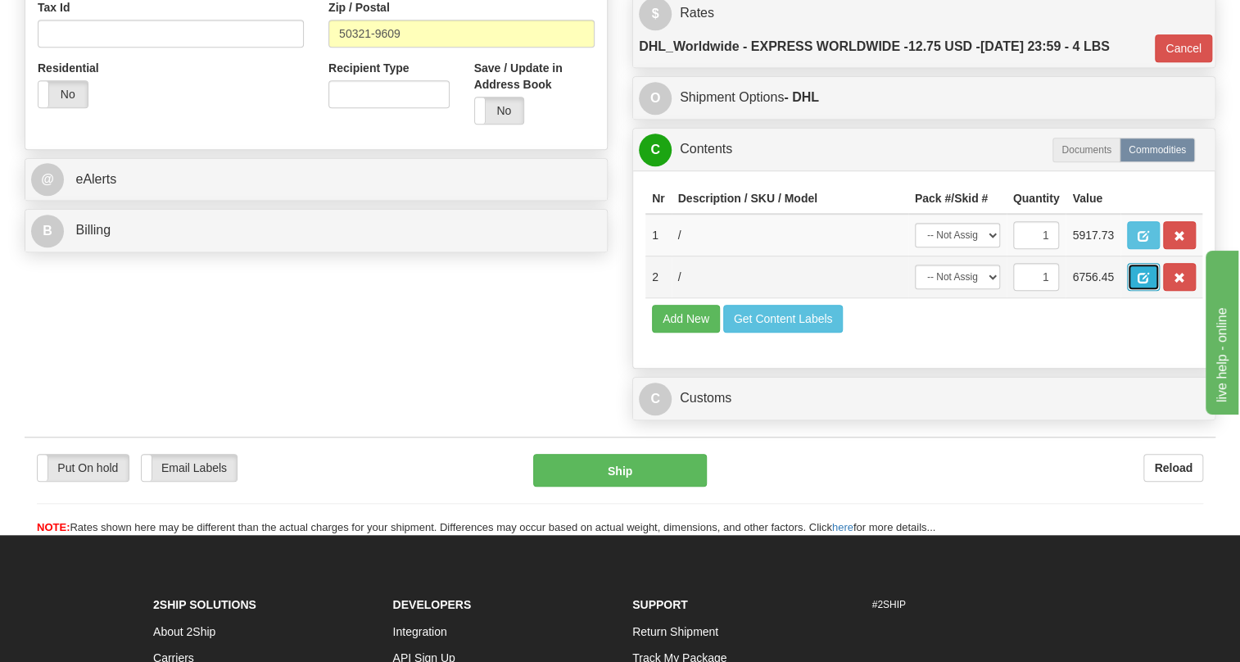
click at [1141, 283] on span "button" at bounding box center [1143, 278] width 11 height 11
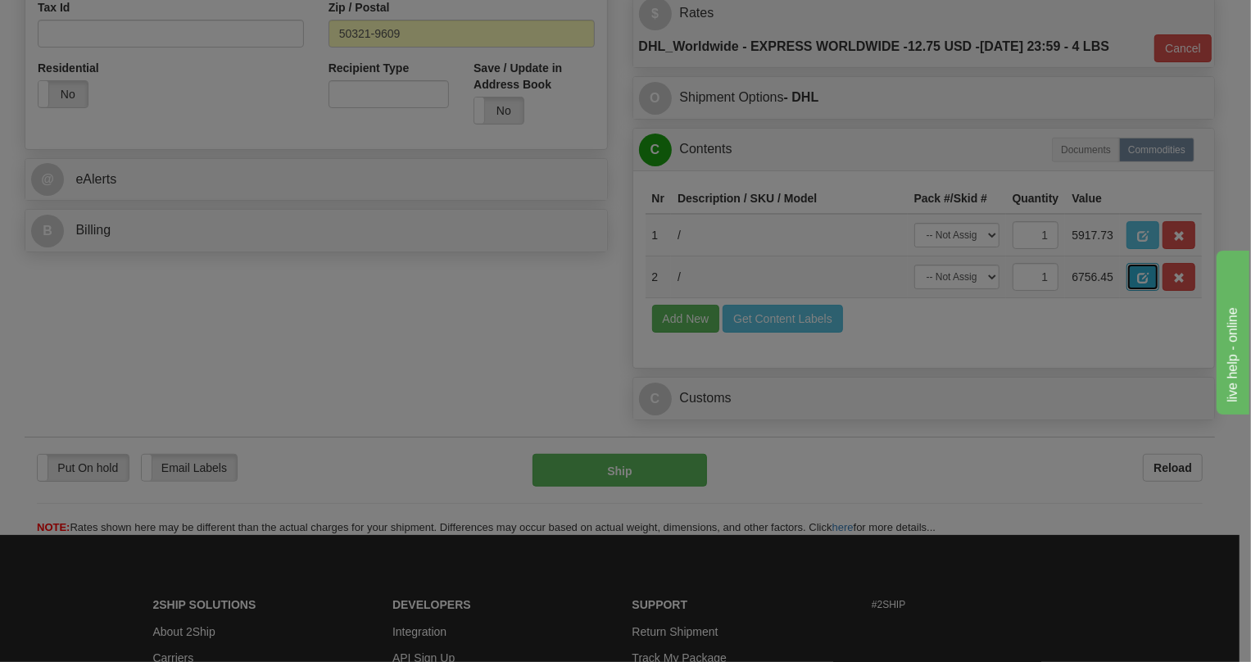
scroll to position [0, 0]
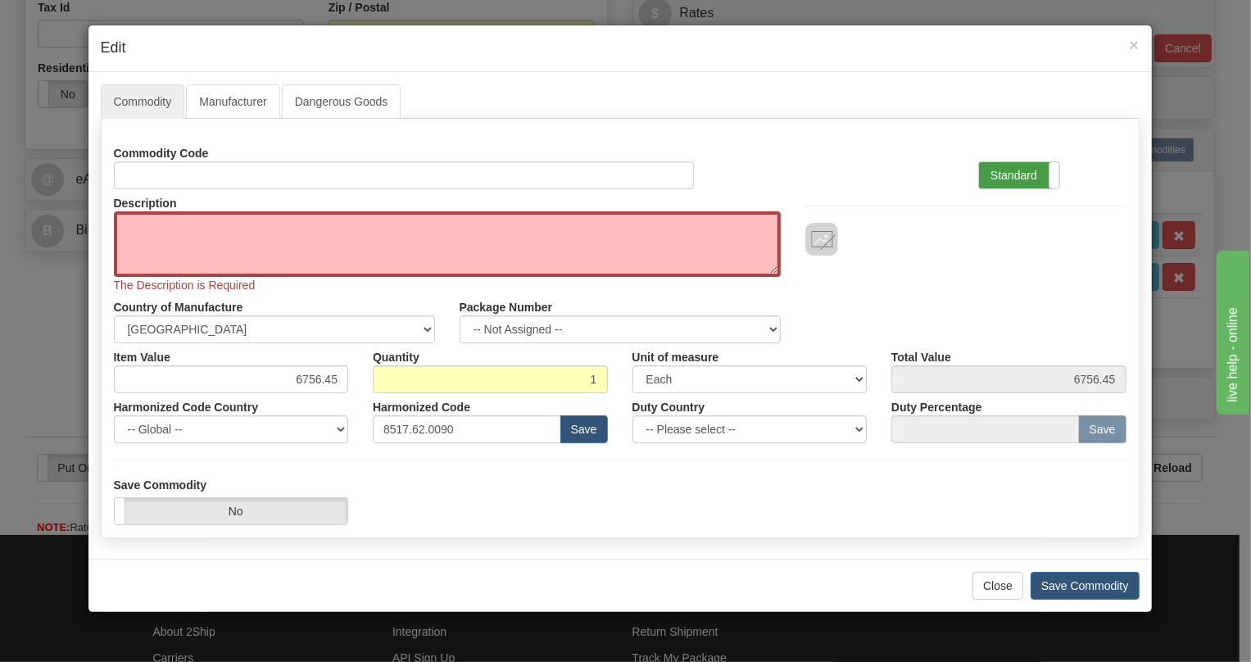
click at [1021, 172] on label "Standard" at bounding box center [1019, 175] width 80 height 26
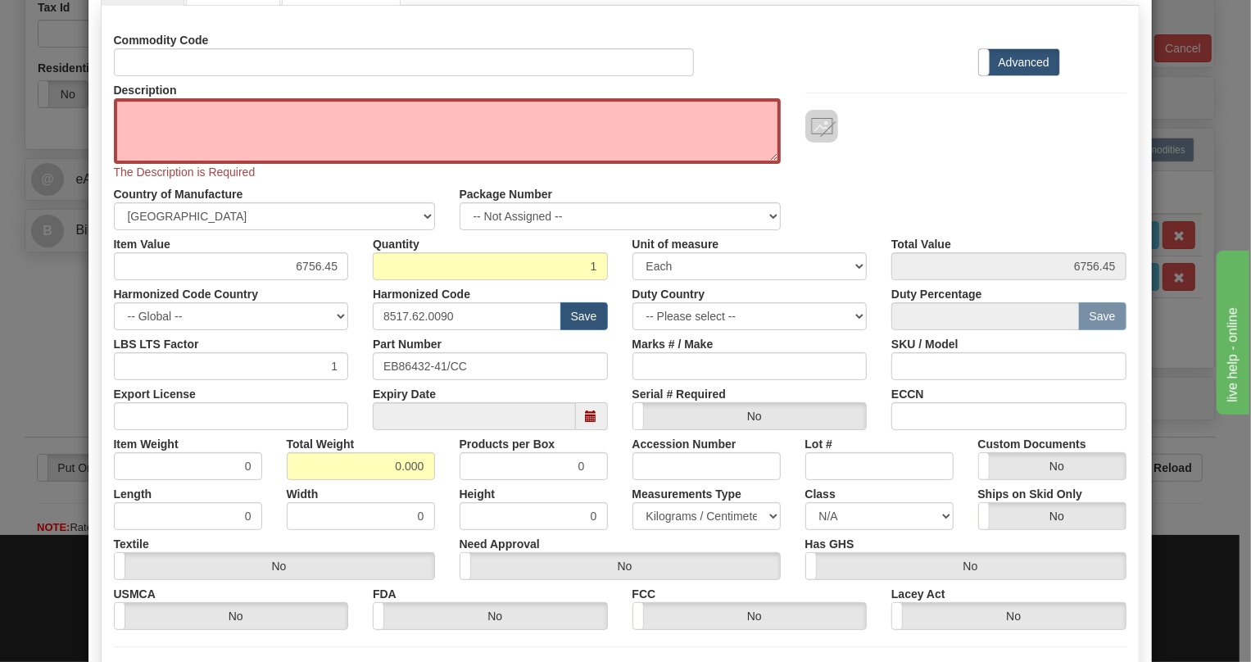
scroll to position [274, 0]
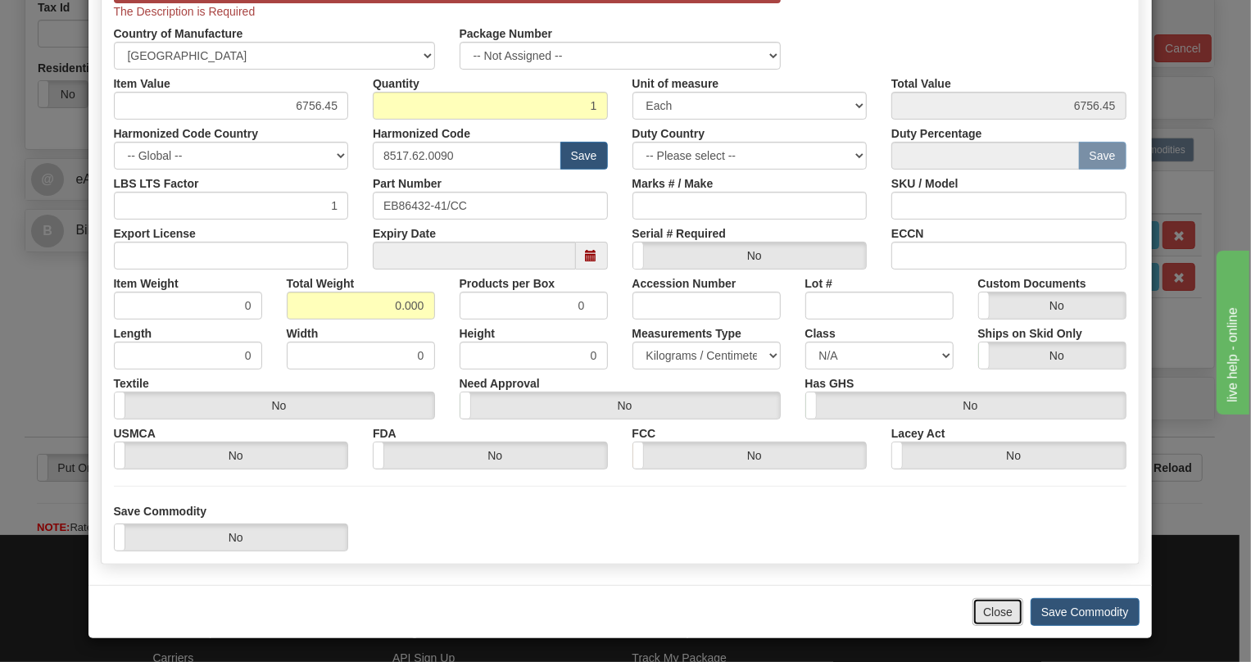
click at [991, 609] on button "Close" at bounding box center [997, 612] width 51 height 28
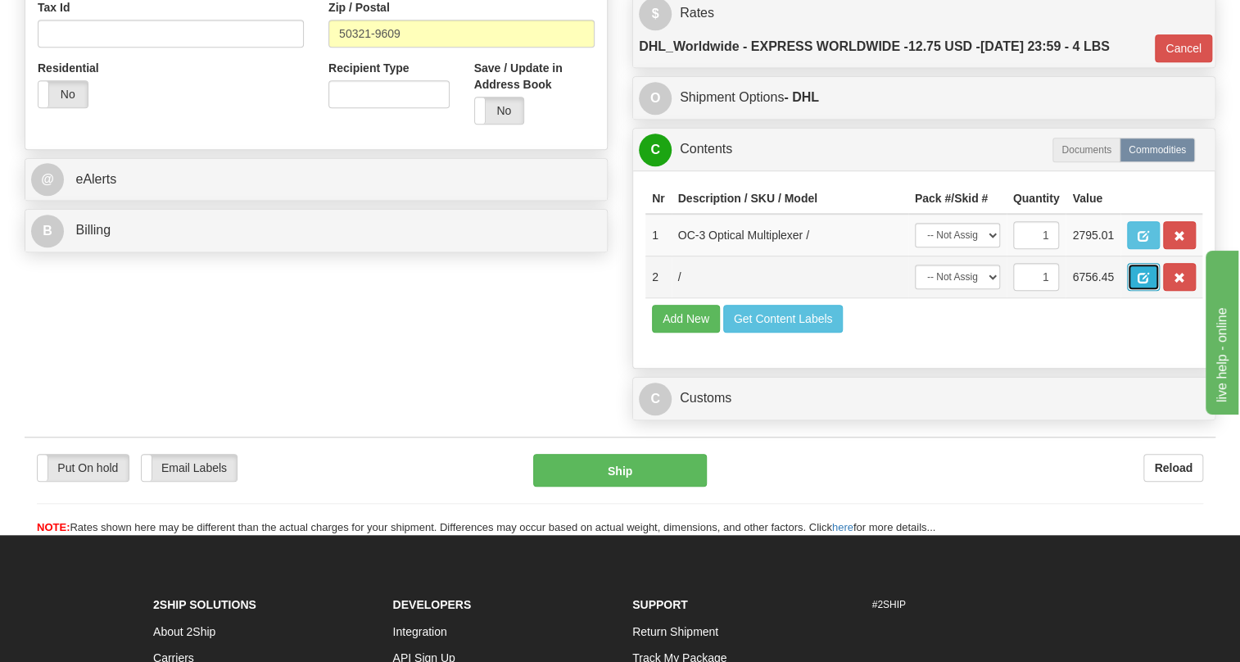
click at [1147, 283] on span "button" at bounding box center [1143, 278] width 11 height 11
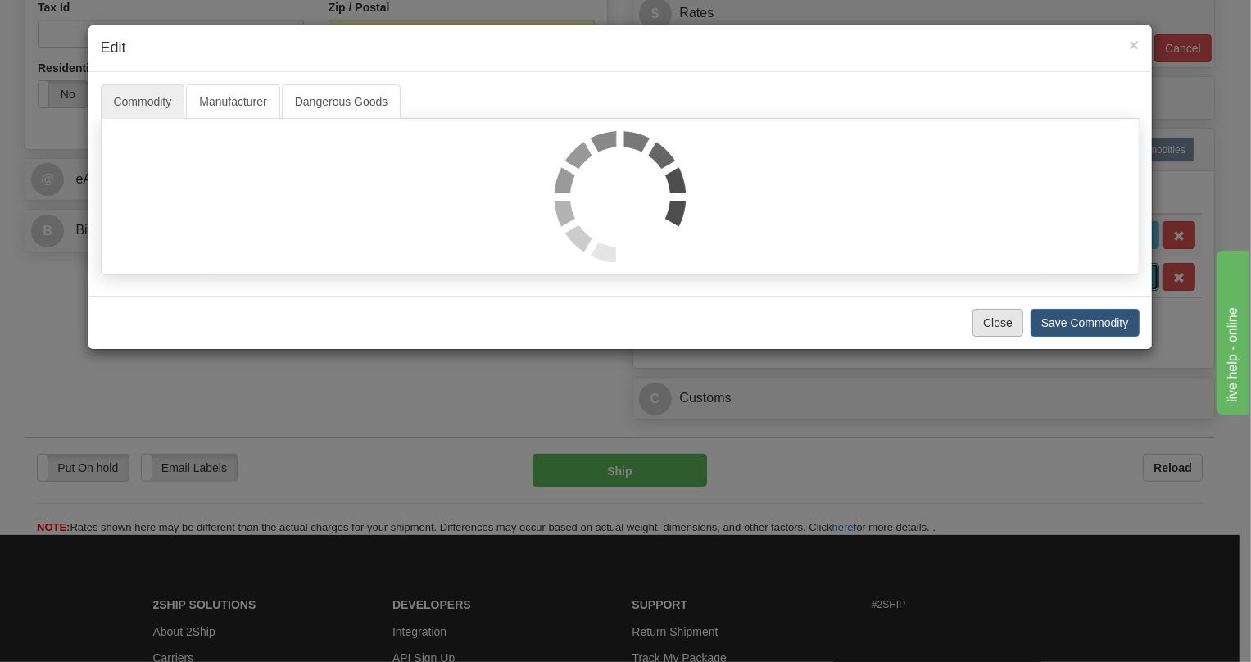
scroll to position [0, 0]
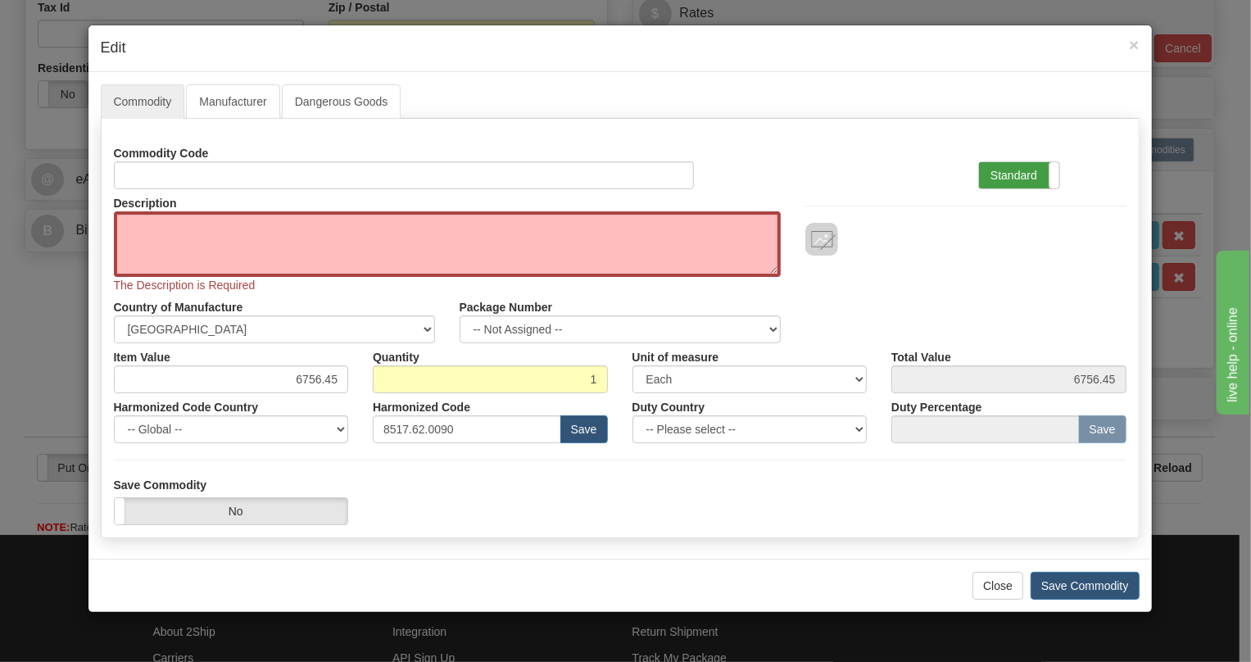
click at [1012, 174] on label "Standard" at bounding box center [1019, 175] width 80 height 26
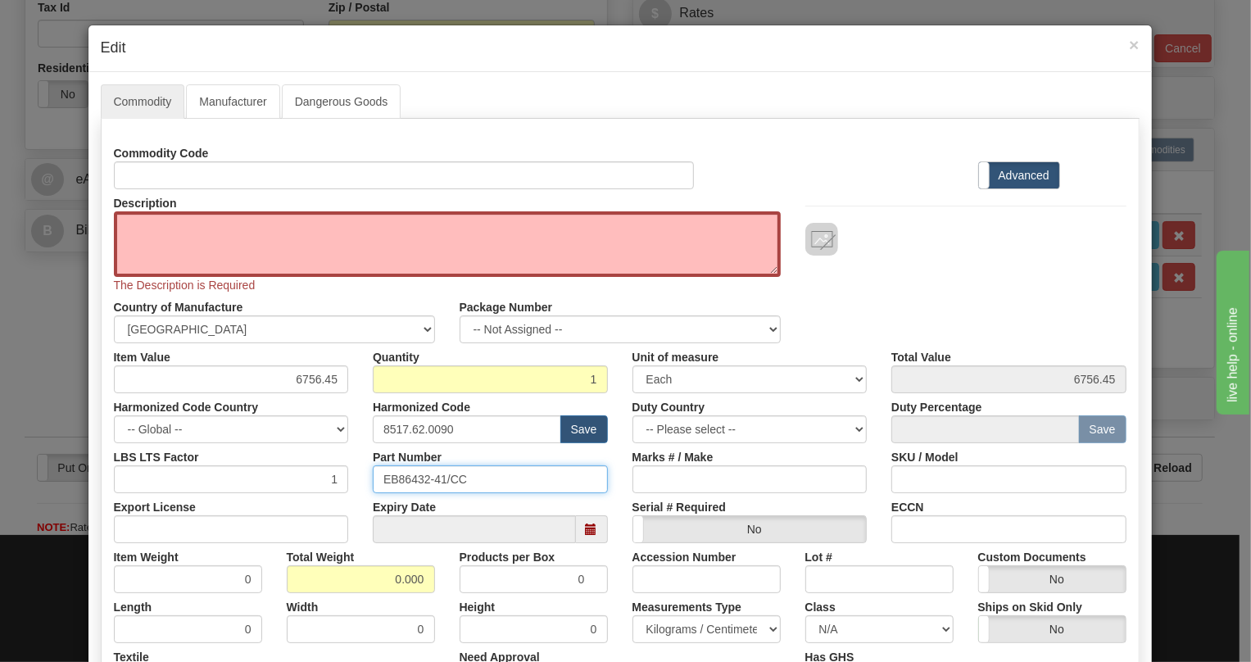
click at [410, 482] on input "EB86432-41/CC" at bounding box center [490, 479] width 235 height 28
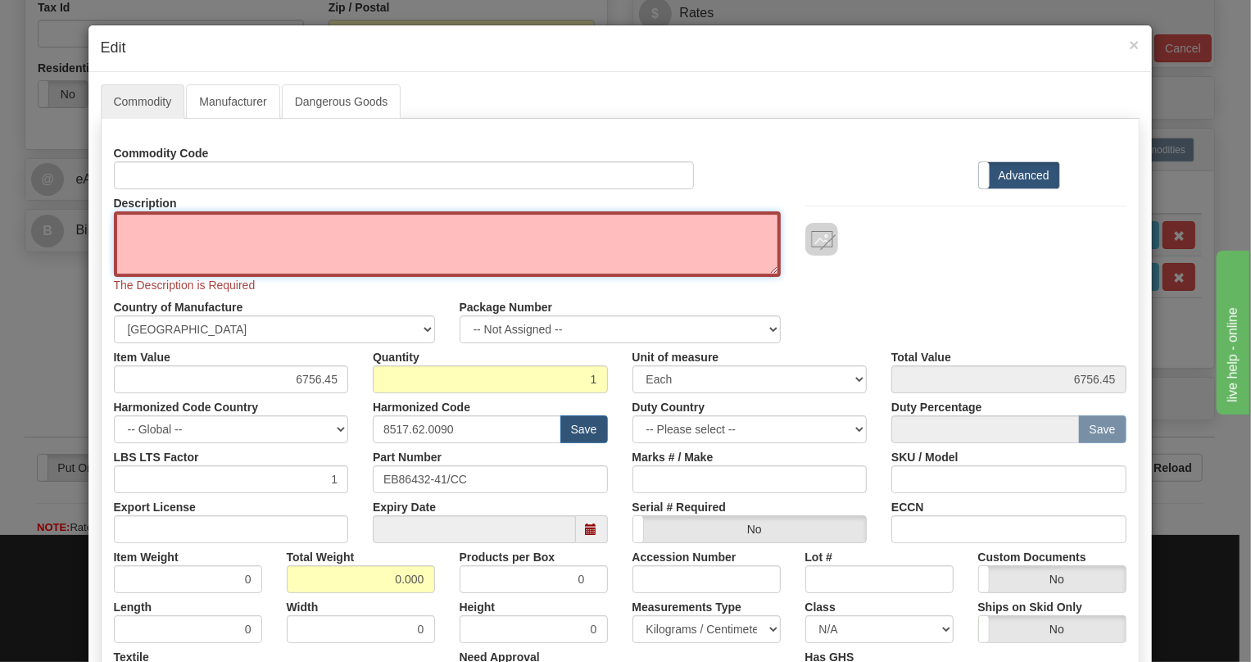
click at [186, 229] on textarea "Description" at bounding box center [447, 244] width 667 height 66
paste textarea "OC-3 UNIT 1550NM ELR SINGLE MODE"
type textarea "OC-3 UNIT 1550NM ELR SINGLE MODE"
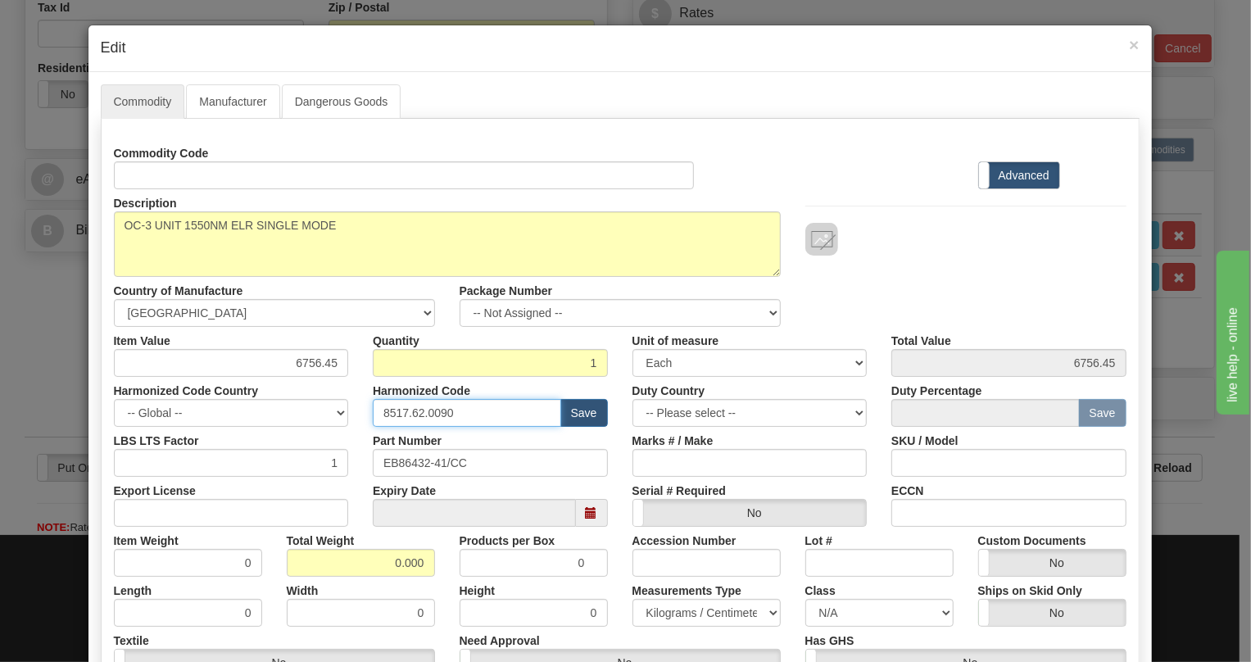
click at [426, 412] on input "8517.62.0090" at bounding box center [467, 413] width 188 height 28
paste input "79.000"
type input "8517.79.0000"
click at [323, 364] on input "6756.45" at bounding box center [231, 363] width 235 height 28
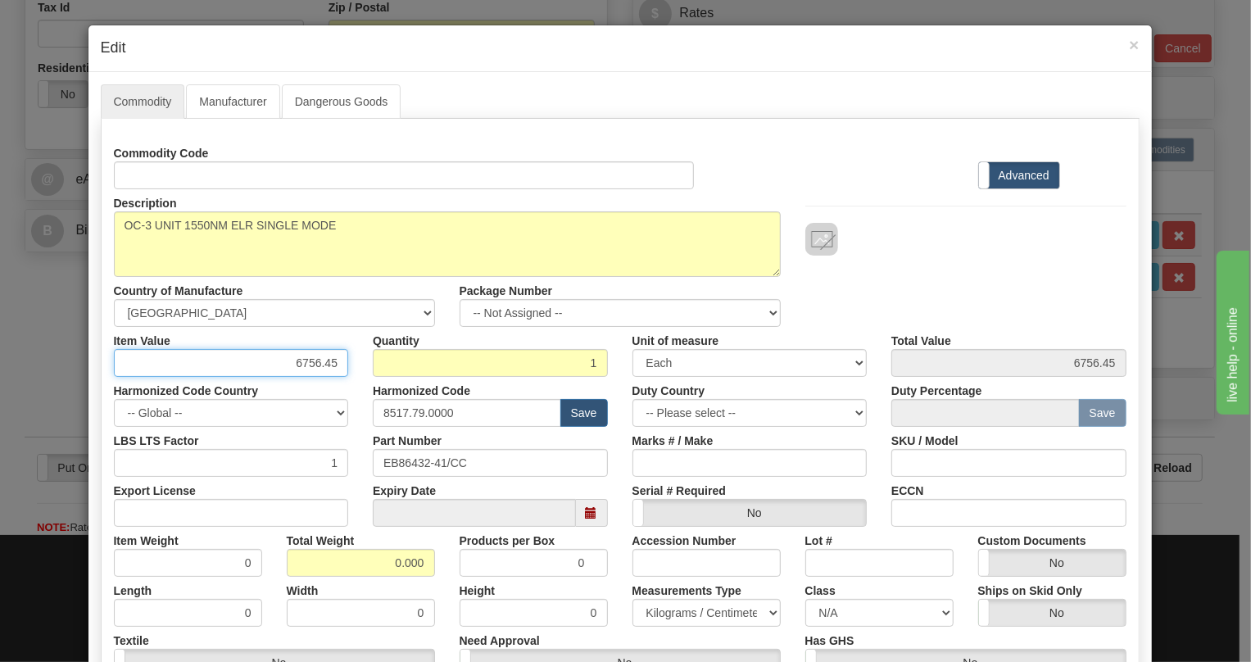
click at [323, 363] on input "6756.45" at bounding box center [231, 363] width 235 height 28
paste input "3.492,8"
click at [296, 367] on input "3.492,85" at bounding box center [231, 363] width 235 height 28
click at [315, 373] on input "3492,85" at bounding box center [231, 363] width 235 height 28
type input "3492.85"
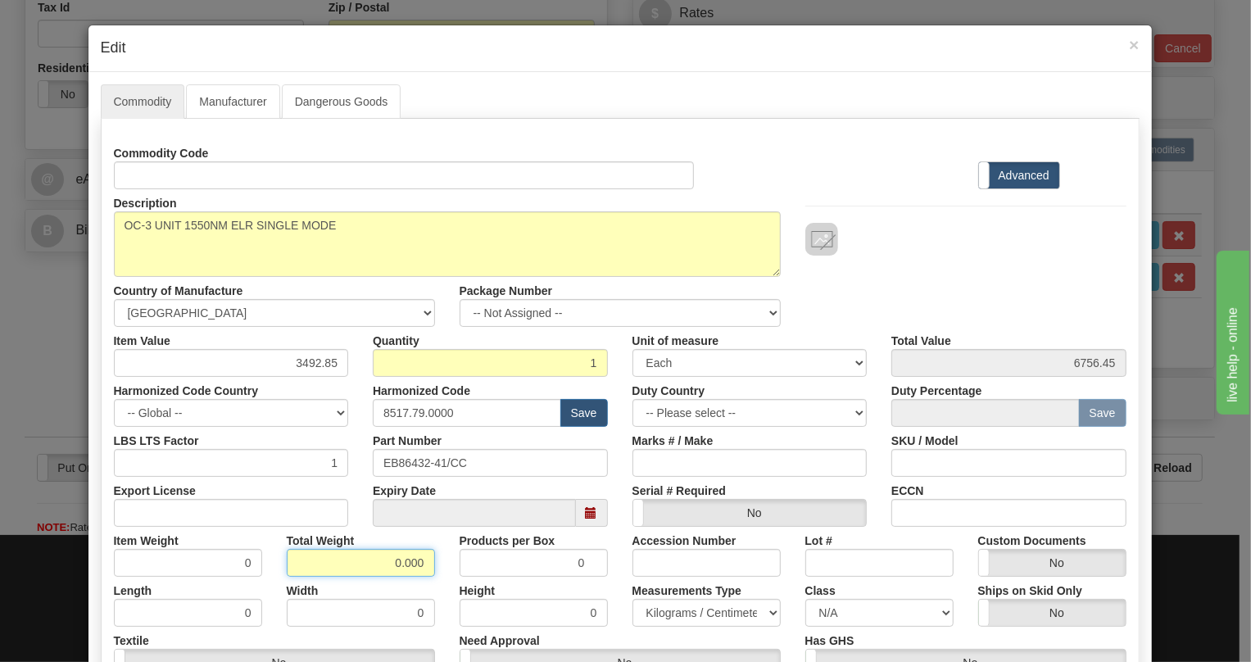
type input "3492.85"
click at [382, 562] on input "0.000" at bounding box center [361, 563] width 148 height 28
type input "1.000"
type input "1.0000"
click at [692, 611] on select "Pounds / Inches Kilograms / Centimeters" at bounding box center [706, 613] width 148 height 28
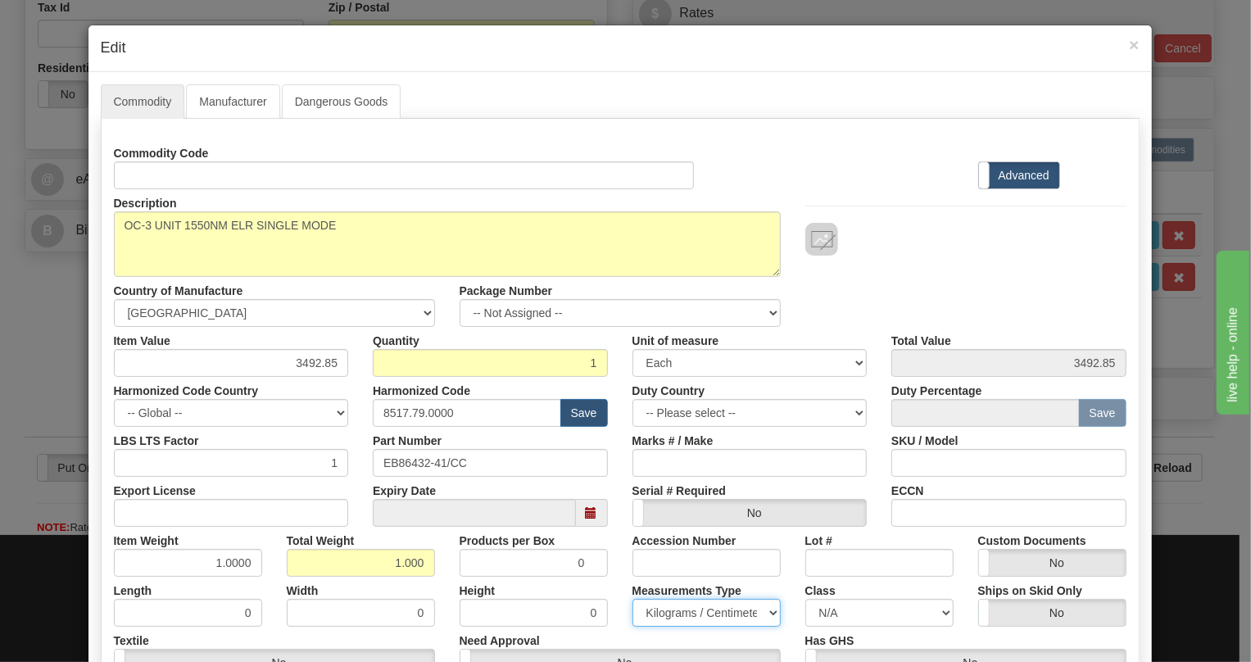
select select "0"
click at [632, 599] on select "Pounds / Inches Kilograms / Centimeters" at bounding box center [706, 613] width 148 height 28
click at [620, 555] on div "Accession Number" at bounding box center [706, 552] width 173 height 50
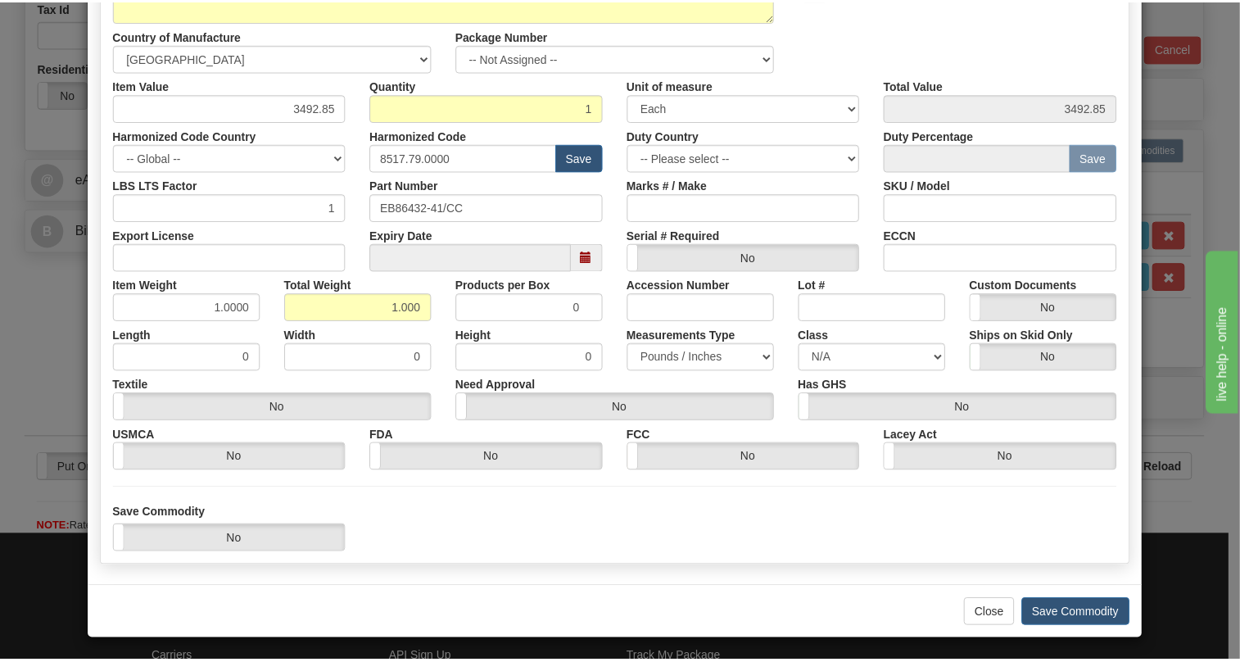
scroll to position [257, 0]
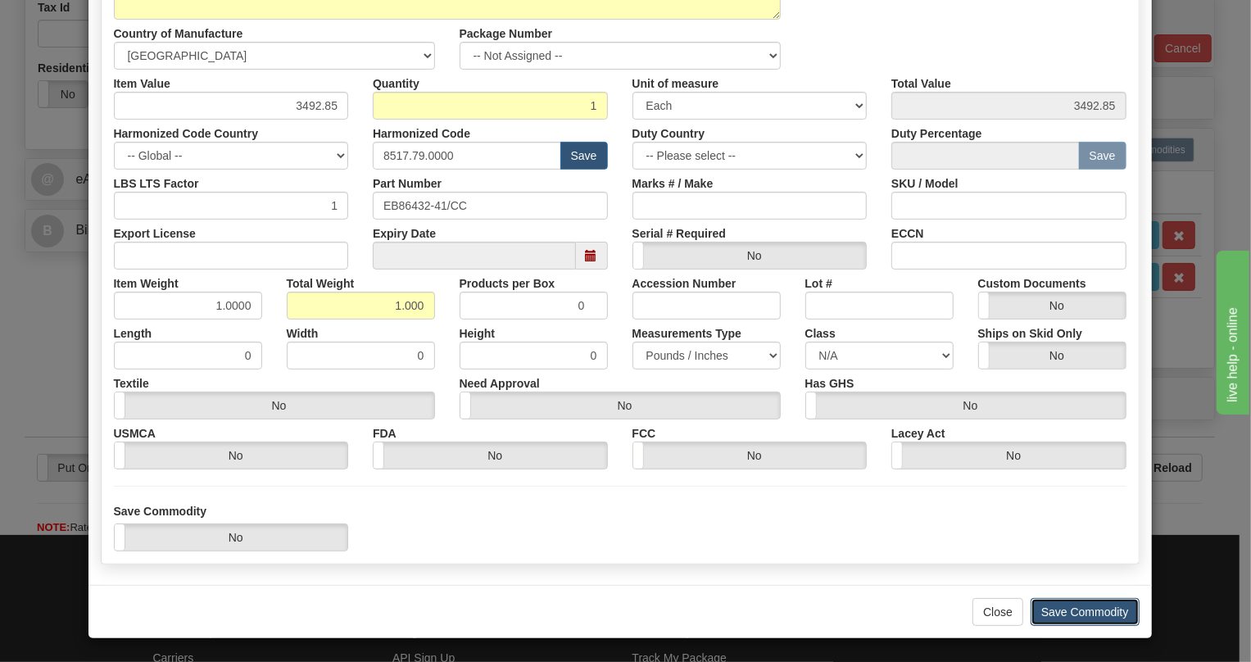
click at [1059, 608] on button "Save Commodity" at bounding box center [1084, 612] width 109 height 28
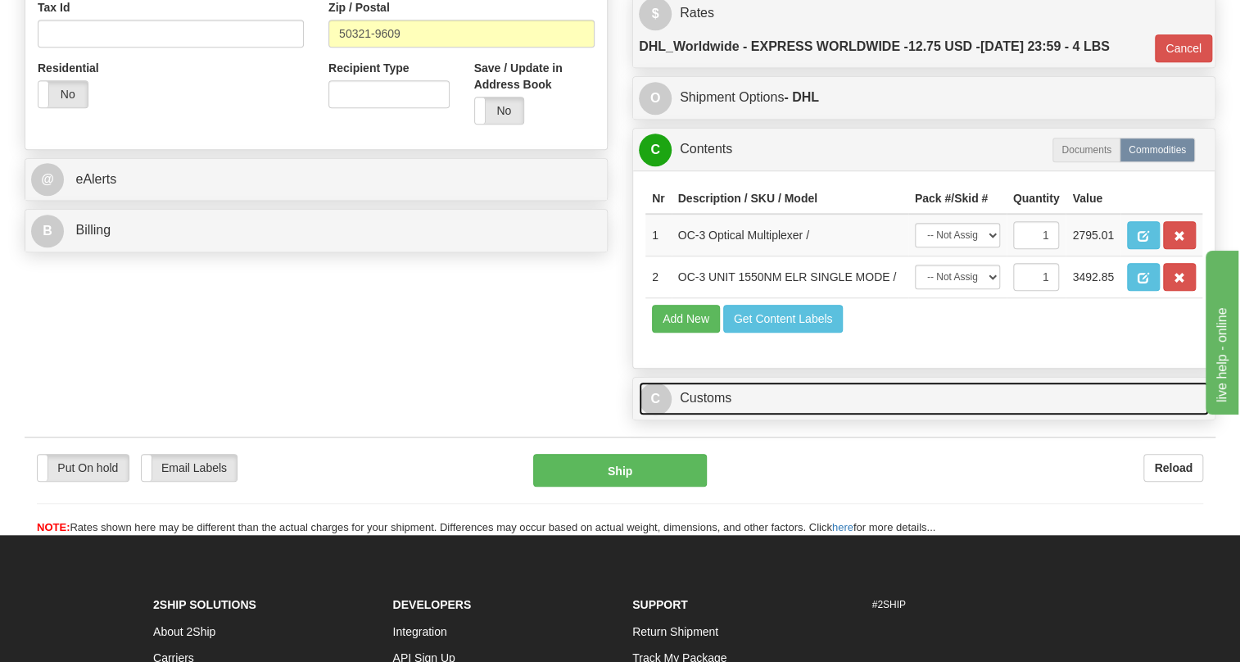
drag, startPoint x: 708, startPoint y: 434, endPoint x: 738, endPoint y: 429, distance: 30.7
click at [708, 415] on link "C Customs" at bounding box center [924, 399] width 570 height 34
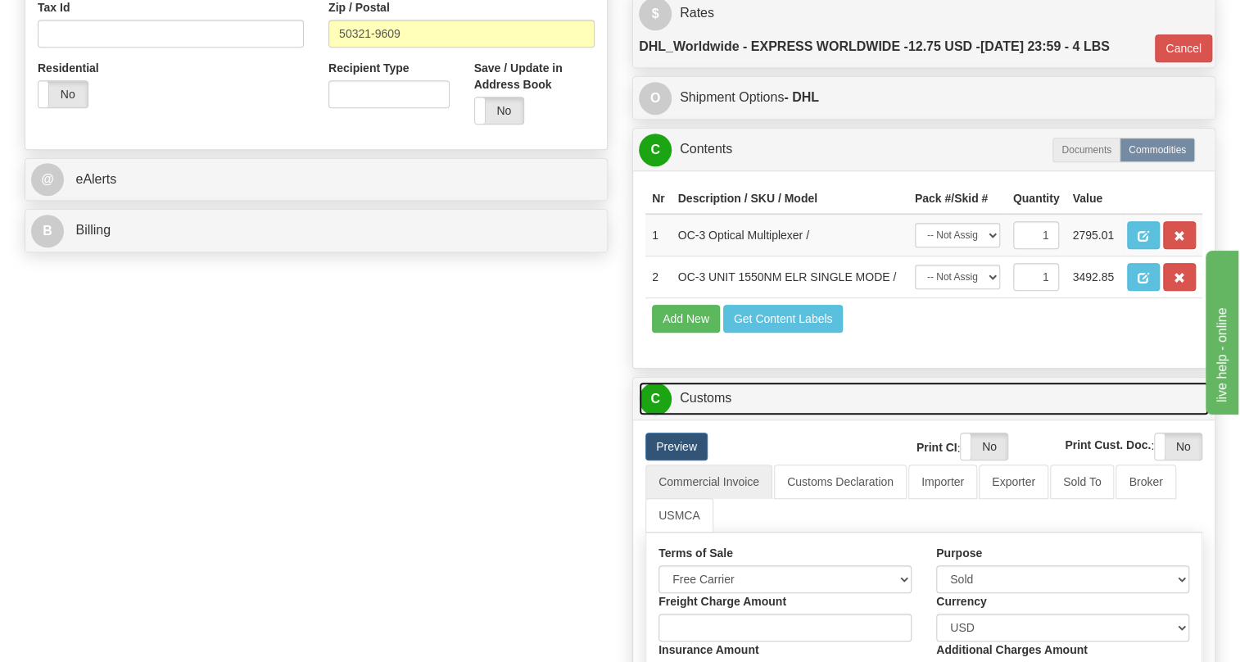
click at [710, 415] on link "C Customs" at bounding box center [924, 399] width 570 height 34
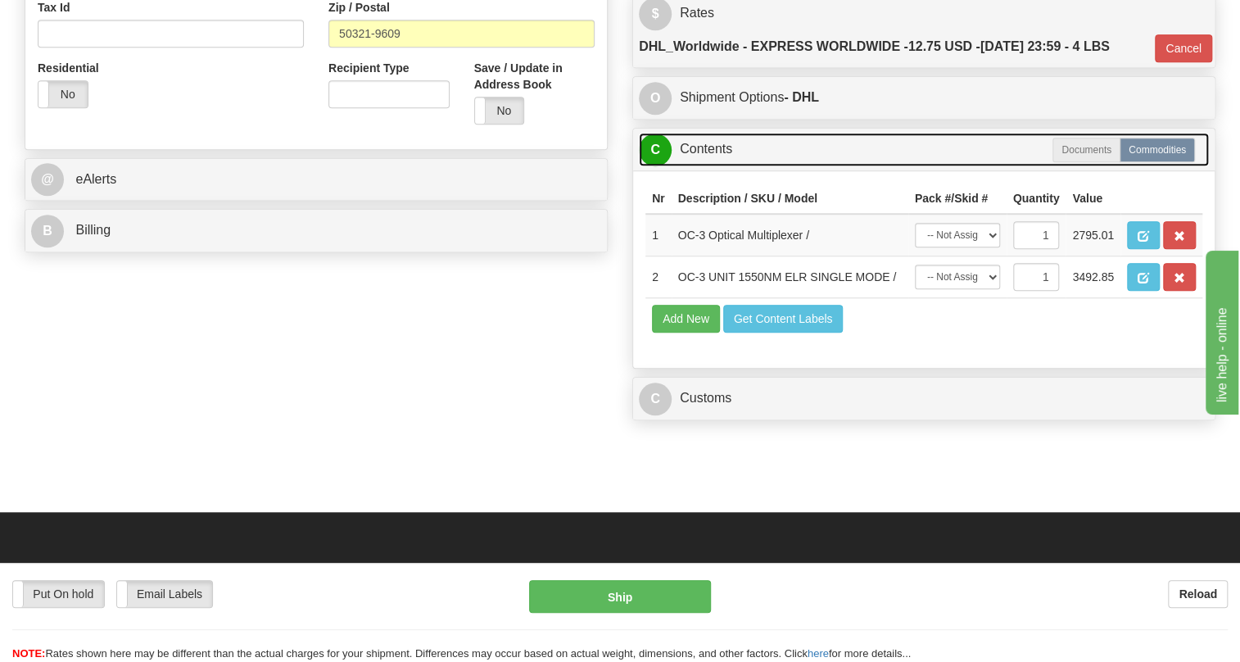
click at [703, 166] on link "C Contents" at bounding box center [924, 150] width 570 height 34
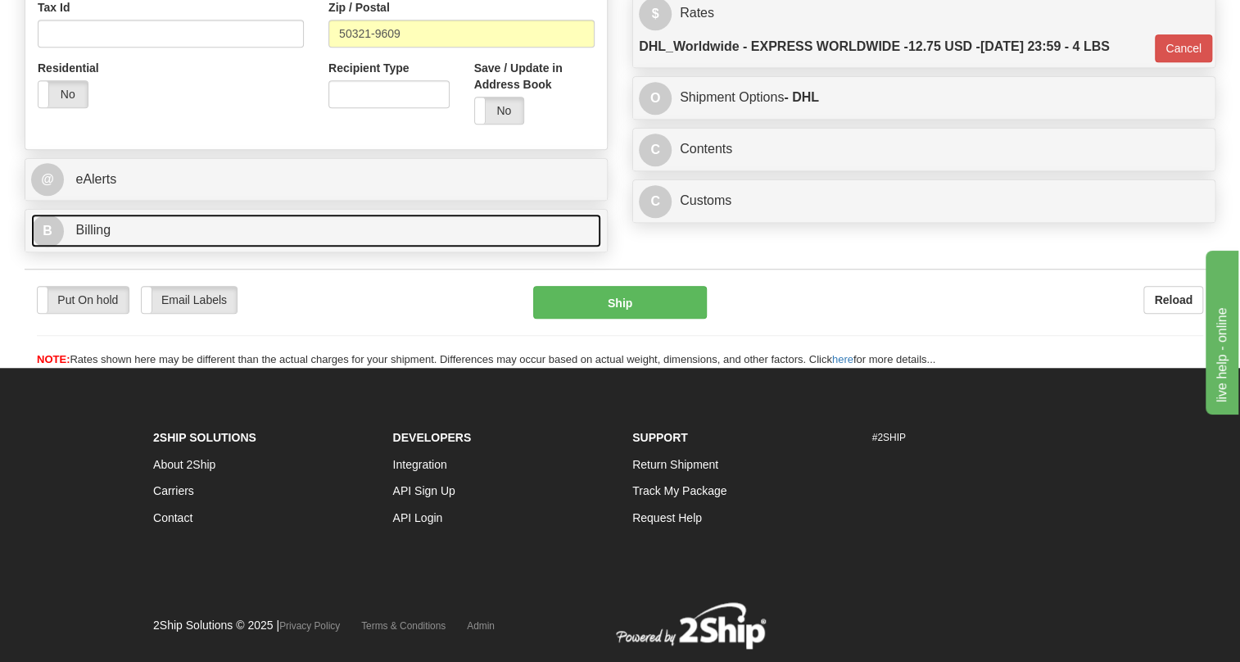
click at [93, 237] on span "Billing" at bounding box center [92, 230] width 35 height 14
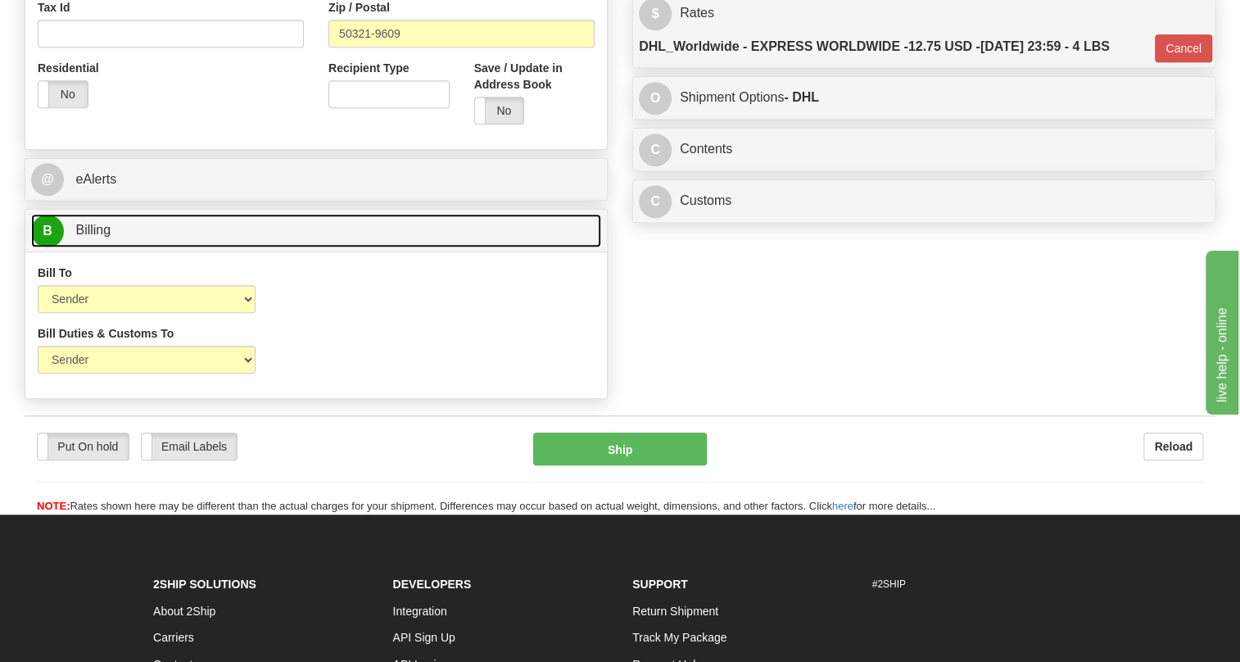
click at [87, 237] on span "Billing" at bounding box center [92, 230] width 35 height 14
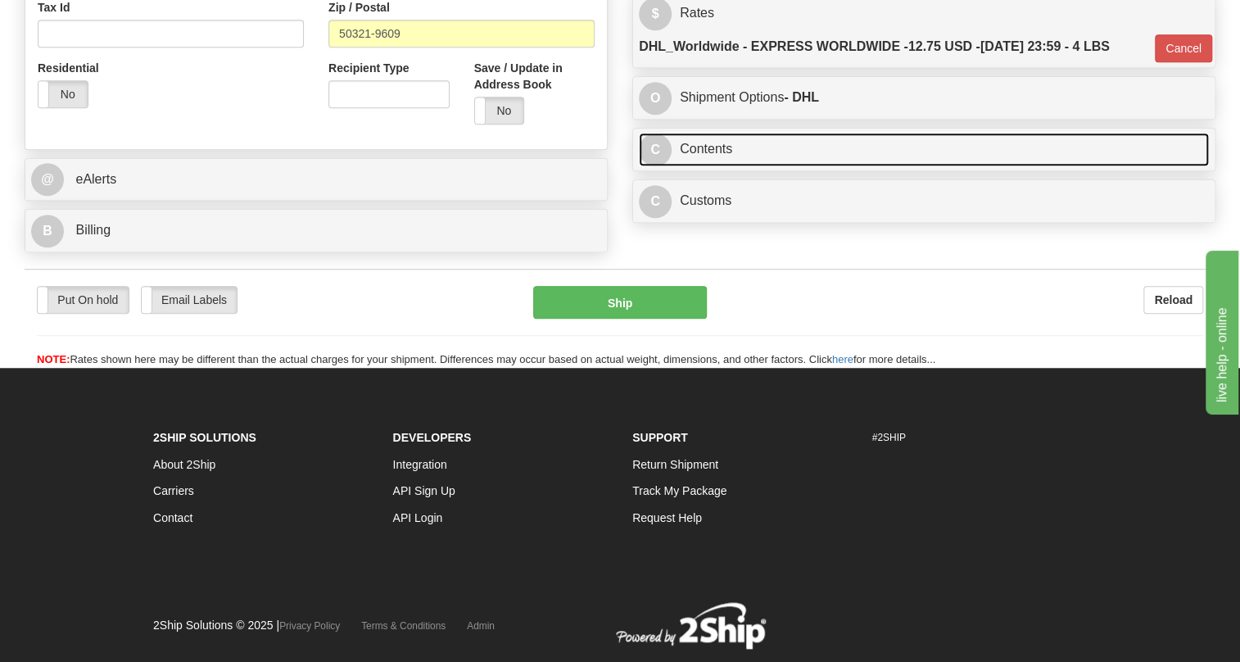
click at [713, 166] on link "C Contents" at bounding box center [924, 150] width 570 height 34
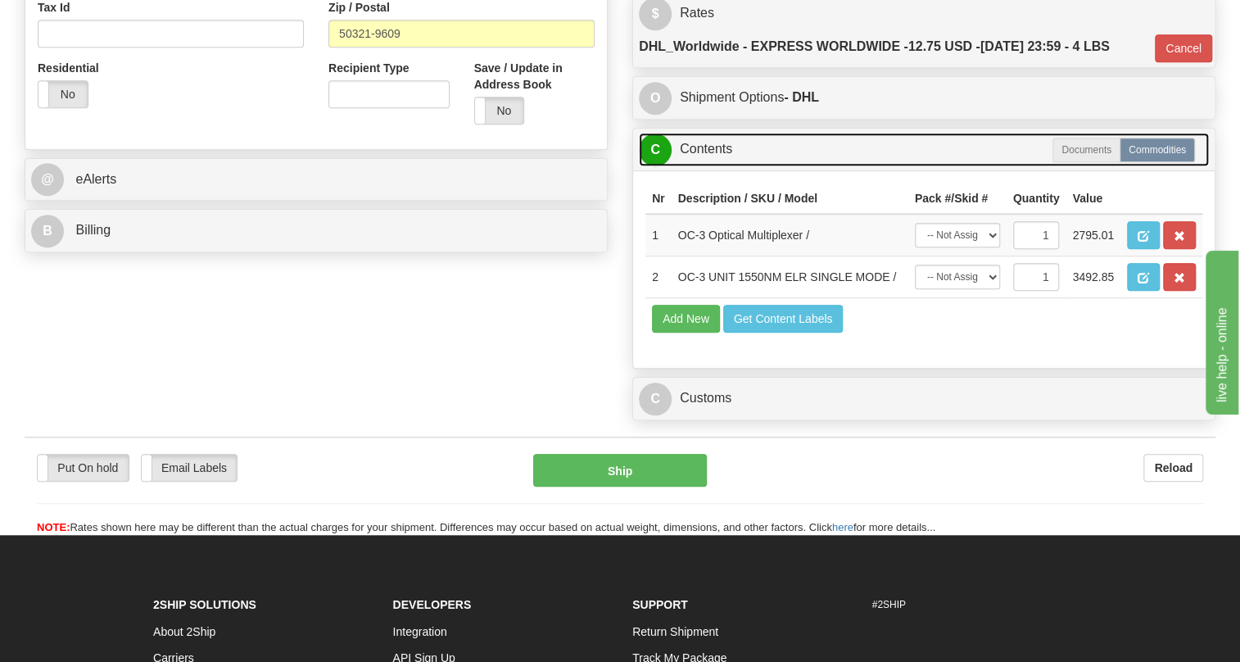
click at [713, 166] on link "C Contents" at bounding box center [924, 150] width 570 height 34
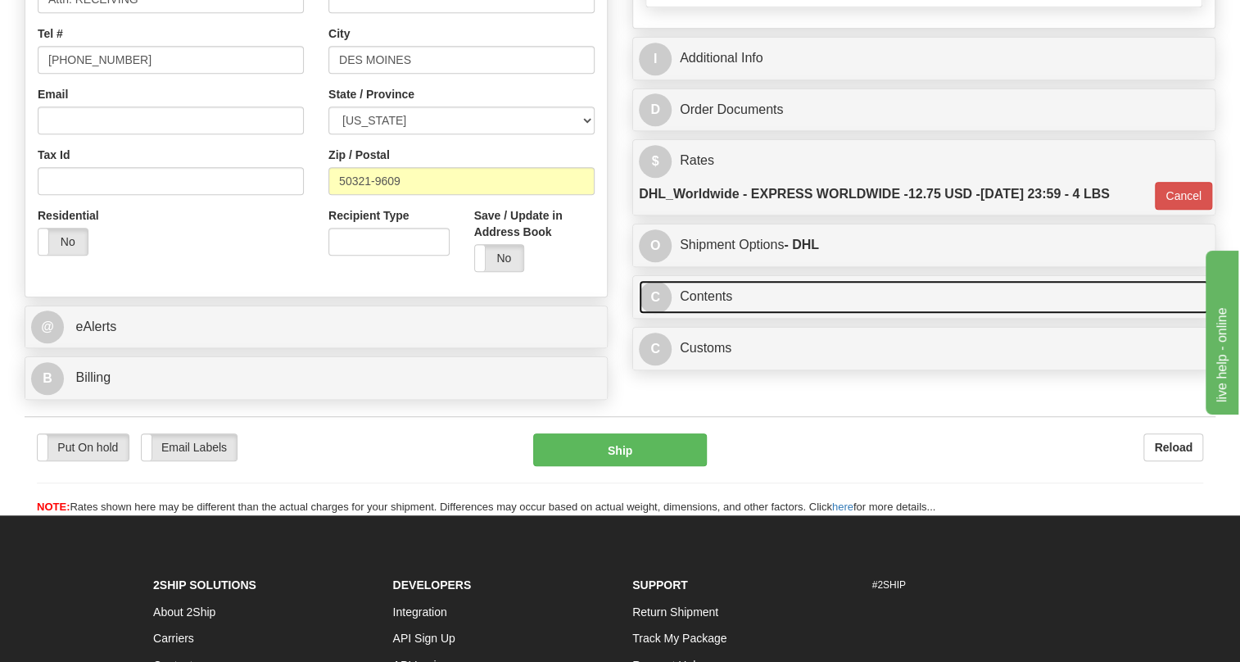
scroll to position [446, 0]
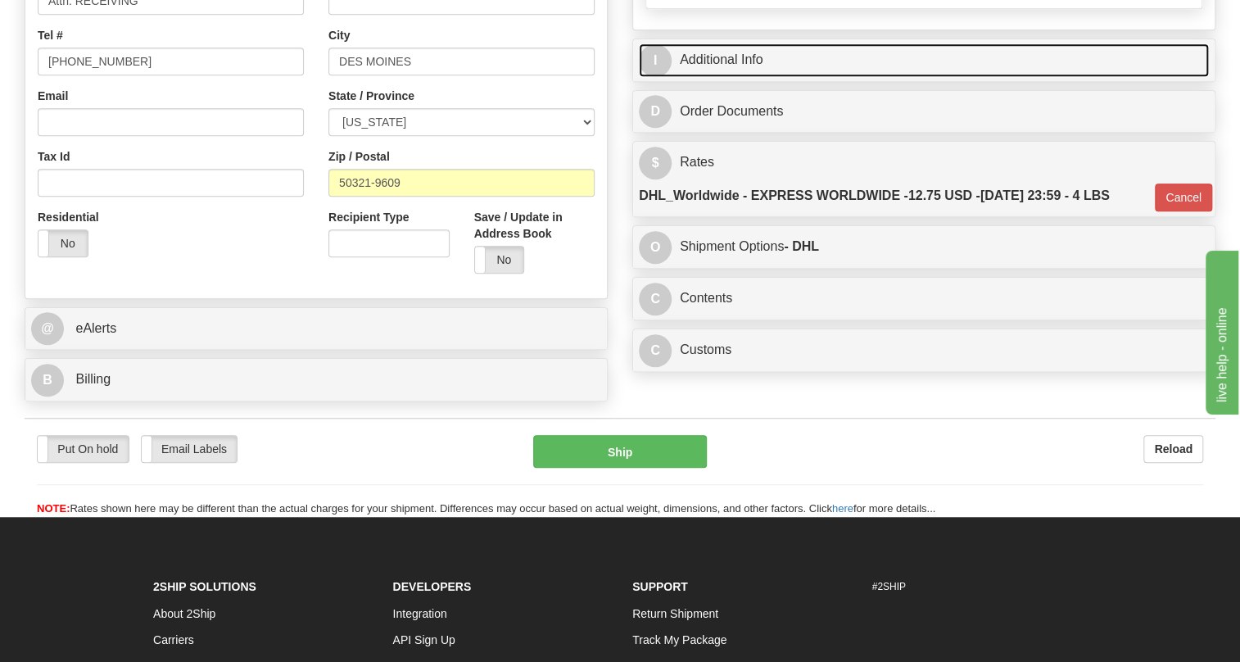
click at [717, 77] on link "I Additional Info" at bounding box center [924, 60] width 570 height 34
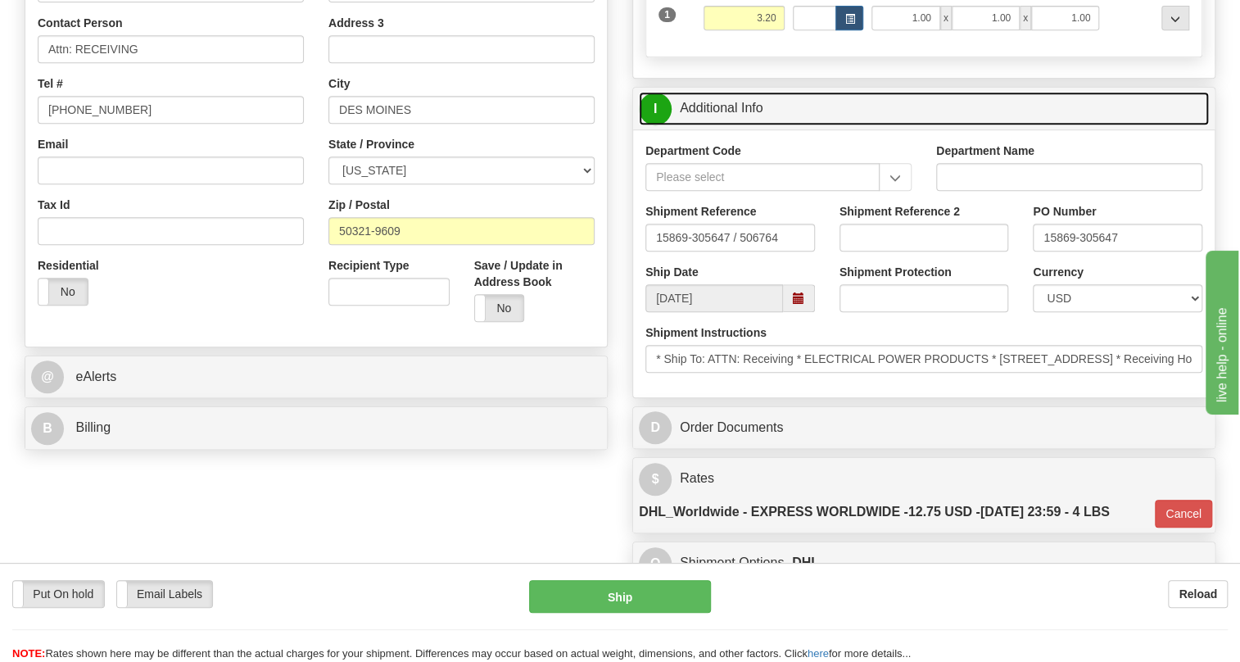
scroll to position [372, 0]
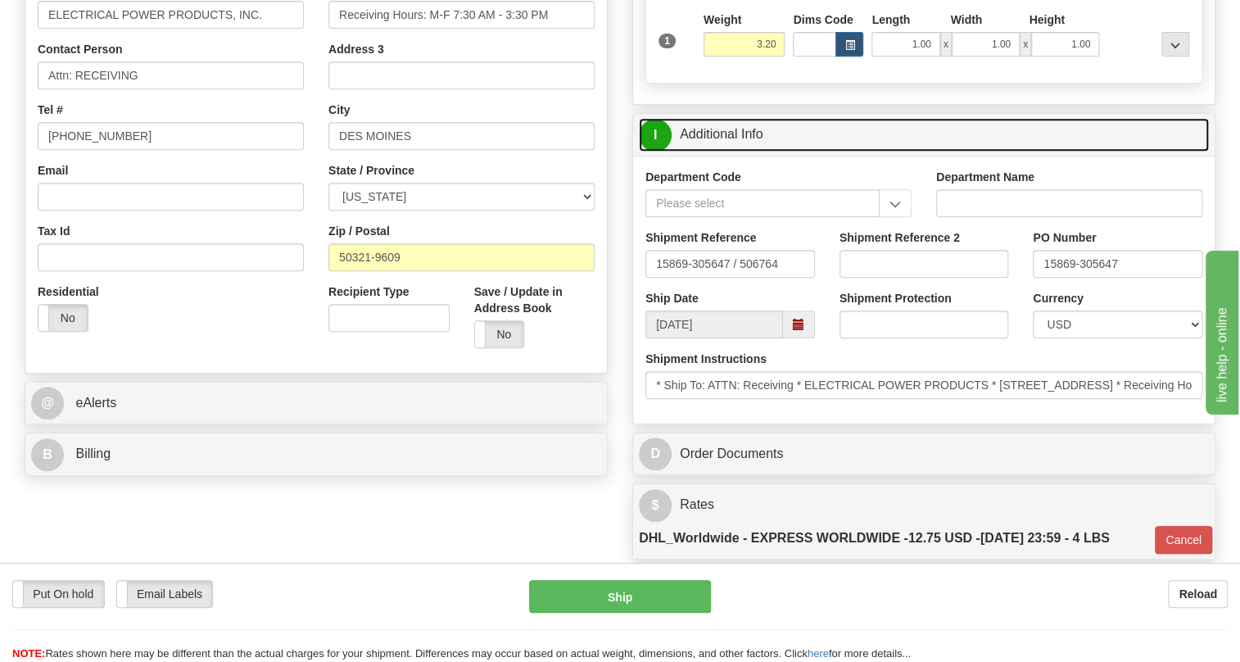
click at [745, 152] on link "I Additional Info" at bounding box center [924, 135] width 570 height 34
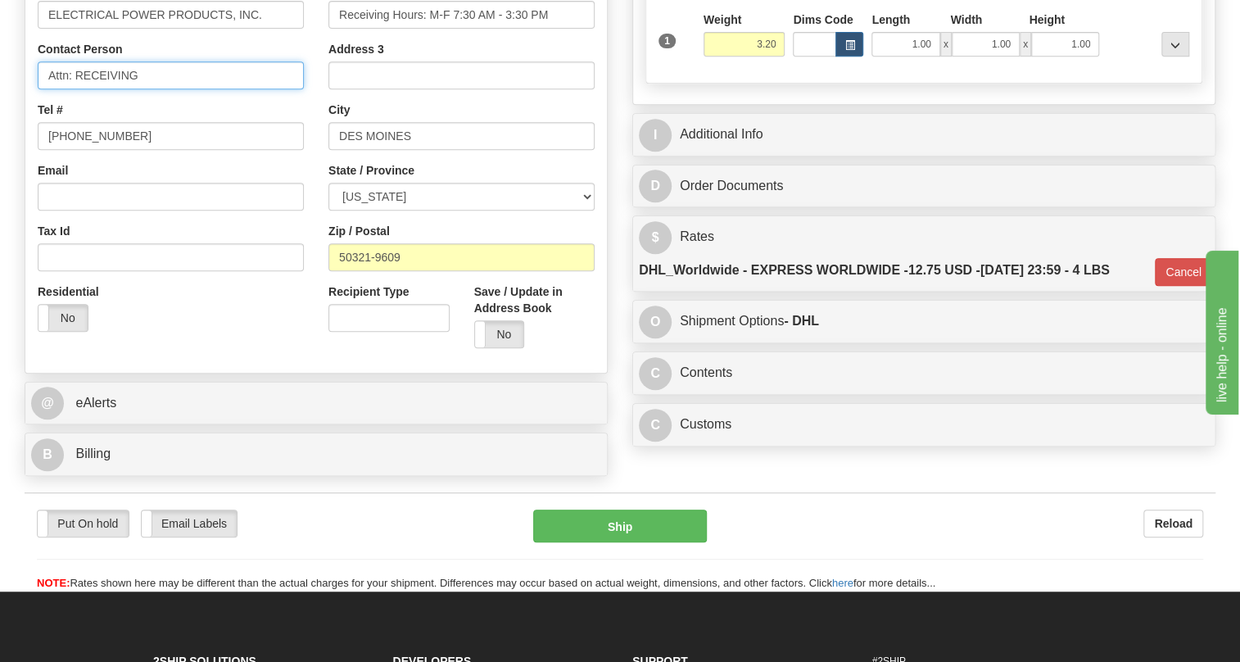
click at [188, 89] on input "Attn: RECEIVING" at bounding box center [171, 75] width 266 height 28
paste input "Wade Anderson"
type input "Attn: RECEIVING / Wade Anderson"
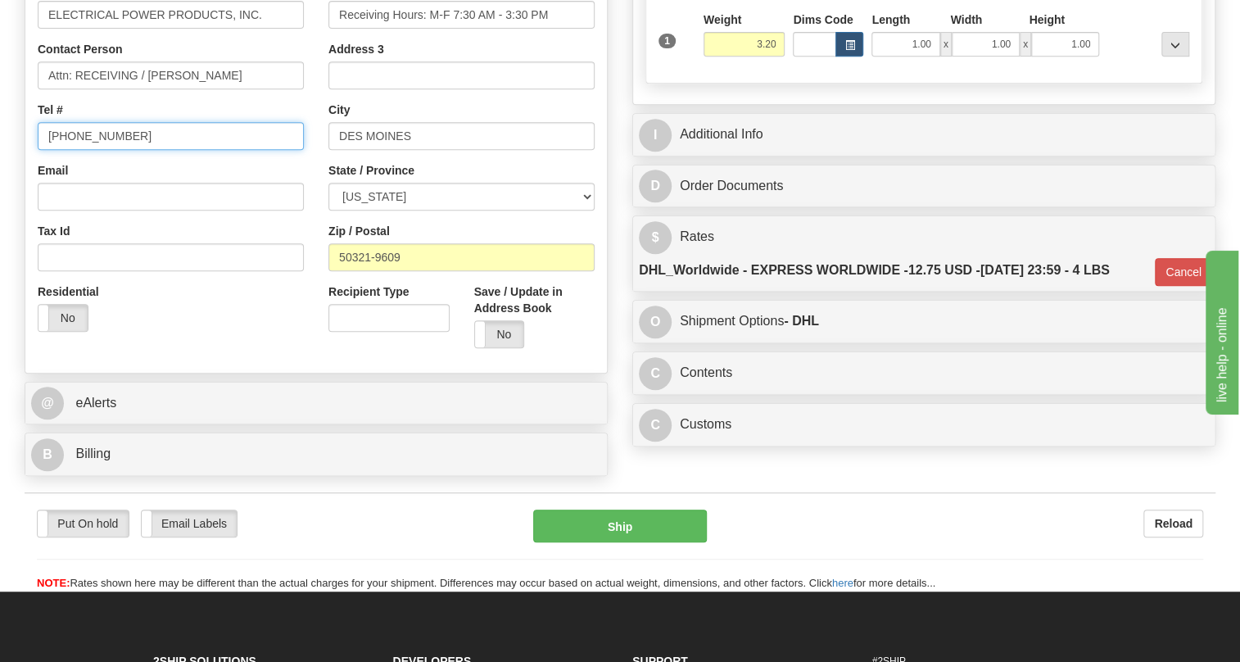
click at [96, 150] on input "(779)7960565" at bounding box center [171, 136] width 266 height 28
paste input "515)-262-8161"
type input "(515)-262-8161"
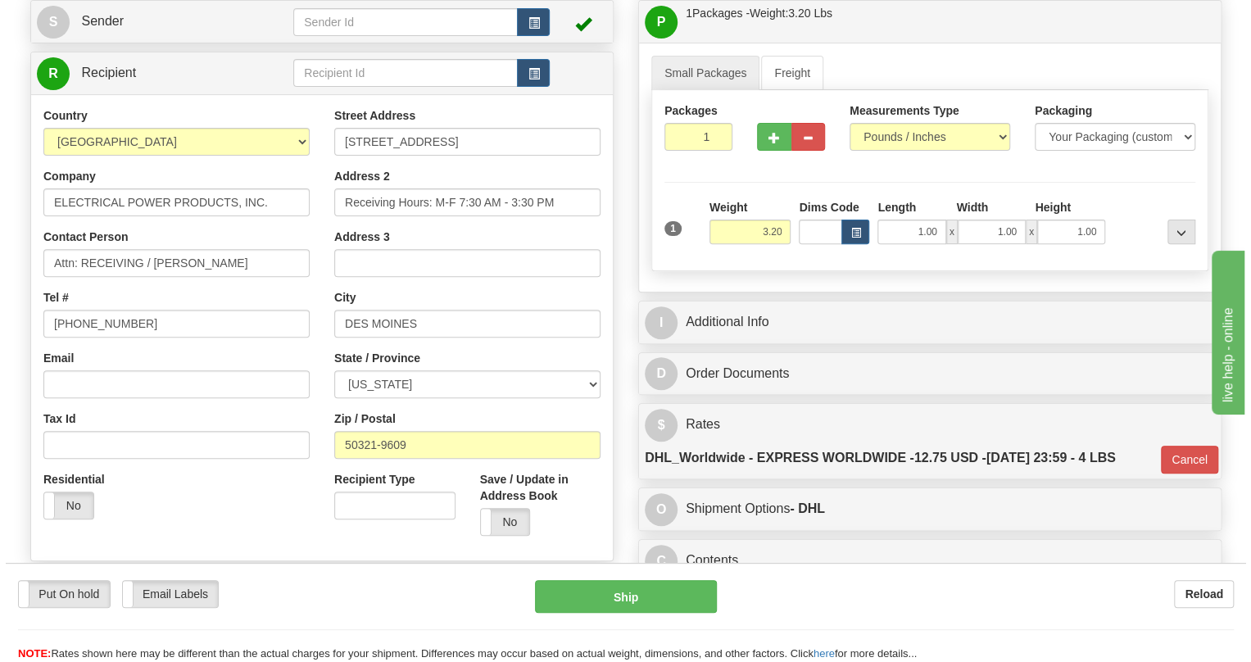
scroll to position [223, 0]
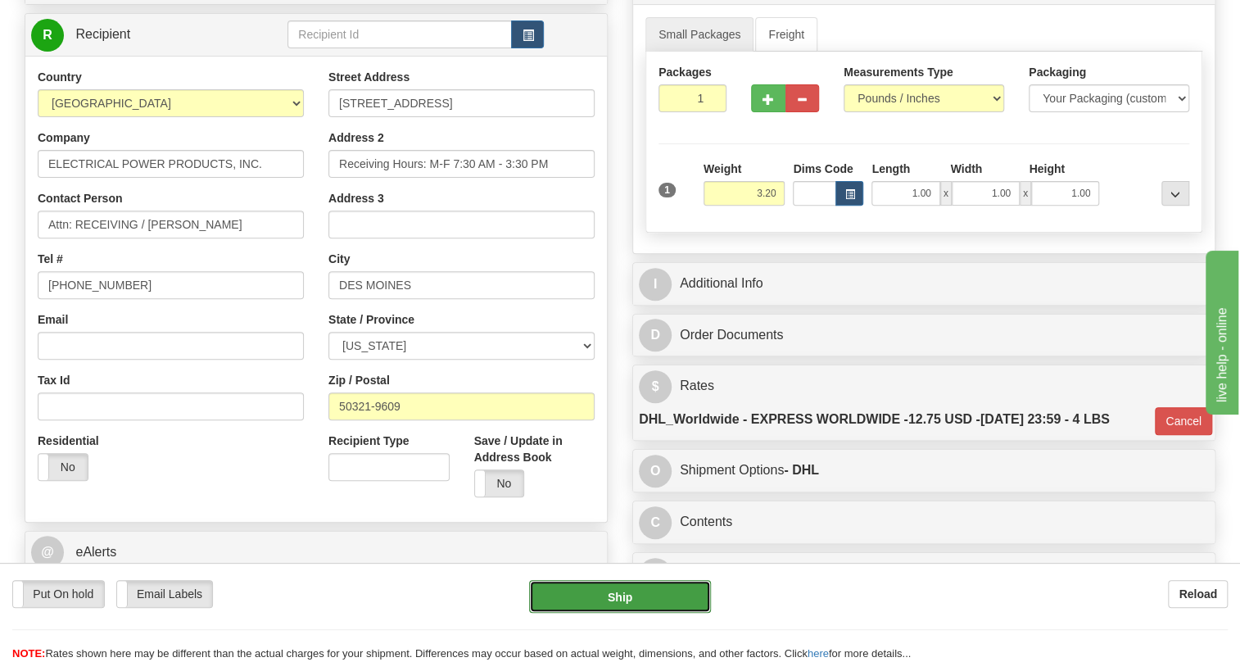
click at [626, 595] on button "Ship" at bounding box center [620, 596] width 182 height 33
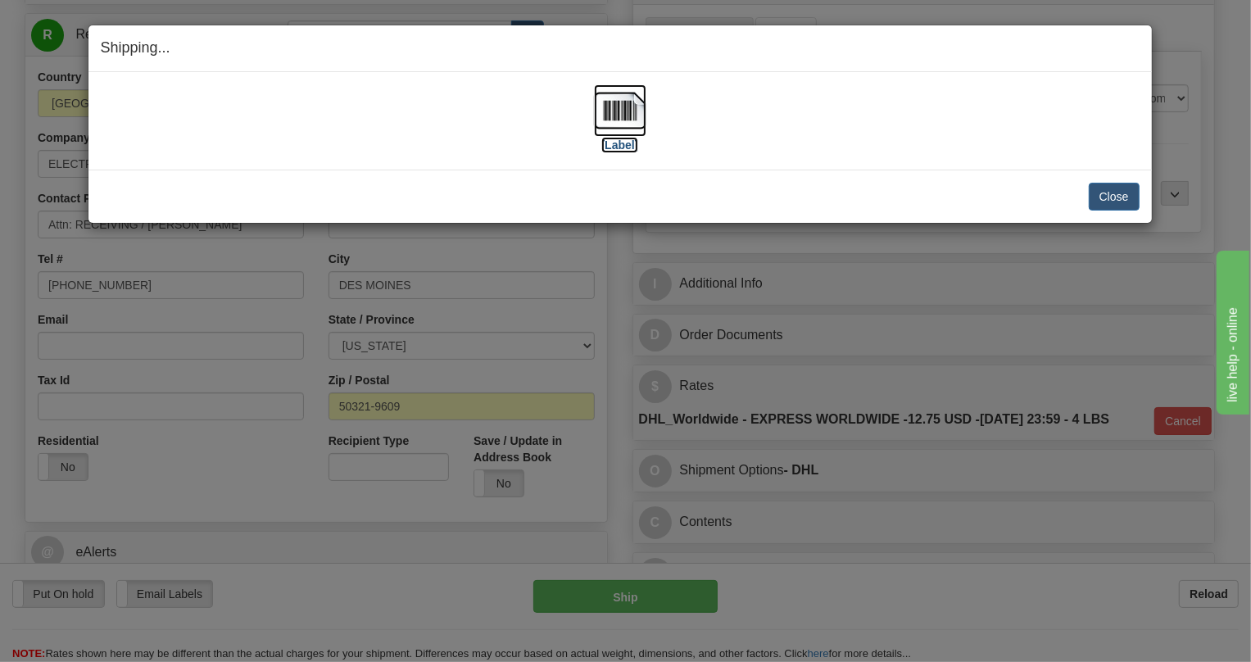
click at [627, 110] on img at bounding box center [620, 110] width 52 height 52
click at [1122, 196] on button "Close" at bounding box center [1114, 197] width 51 height 28
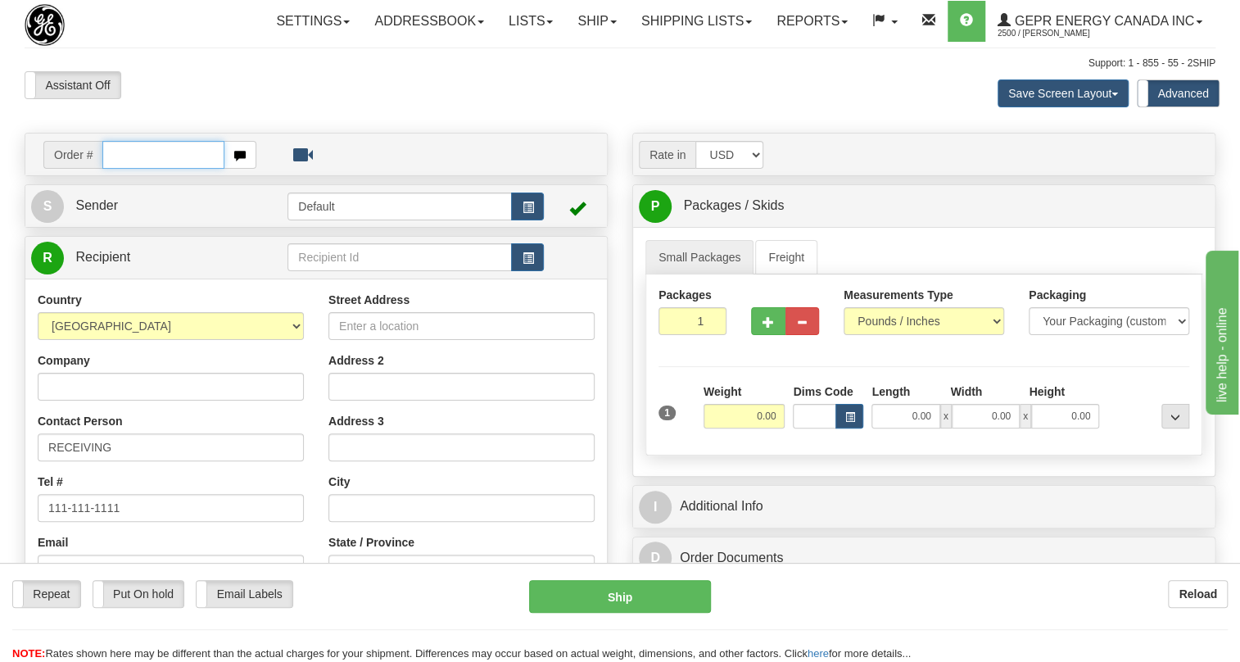
click at [139, 169] on input "text" at bounding box center [163, 155] width 122 height 28
paste input "0086708880"
click at [124, 169] on input "0086708880" at bounding box center [163, 155] width 122 height 28
type input "86708880"
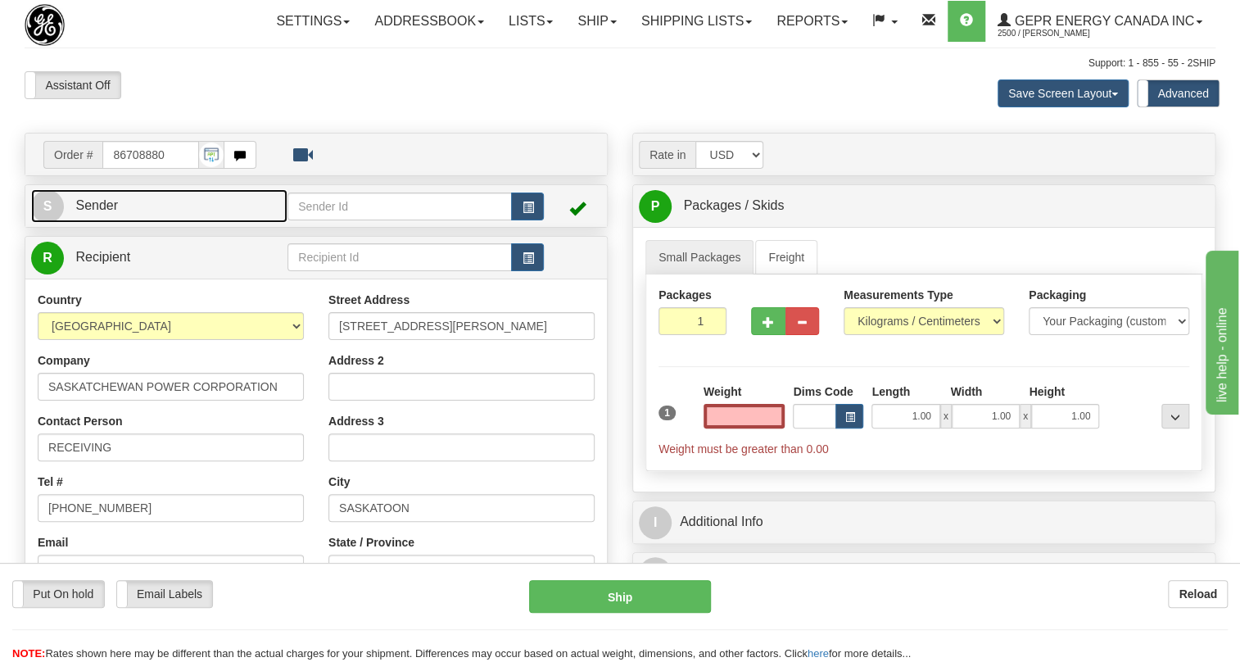
type input "0.00"
click at [97, 212] on span "Sender" at bounding box center [96, 205] width 43 height 14
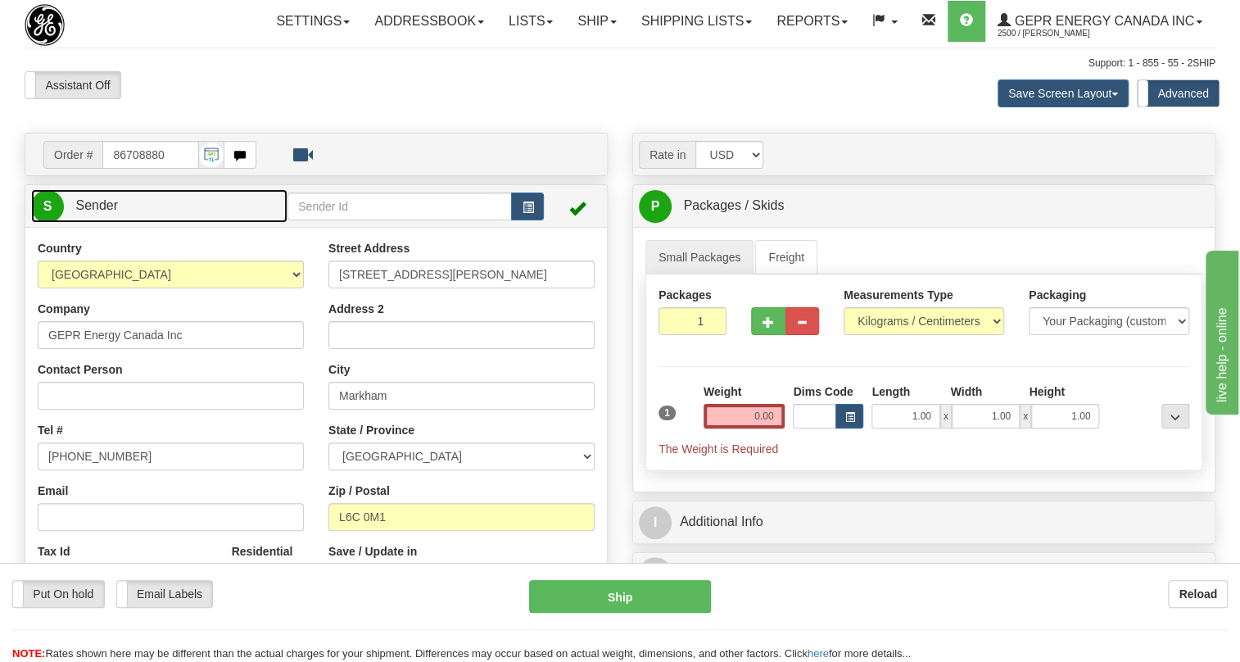
type input "MARKHAM"
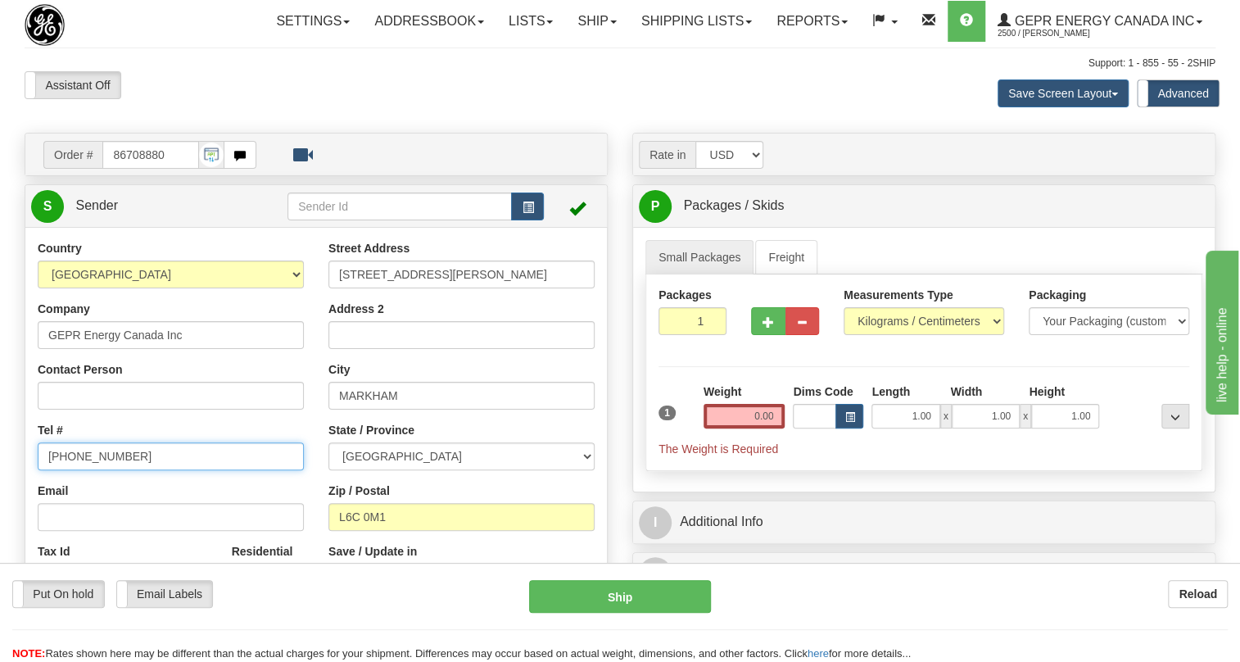
click at [97, 470] on input "[PHONE_NUMBER]" at bounding box center [171, 456] width 266 height 28
paste input "[PHONE_NUMBER]"
type input "[PHONE_NUMBER]"
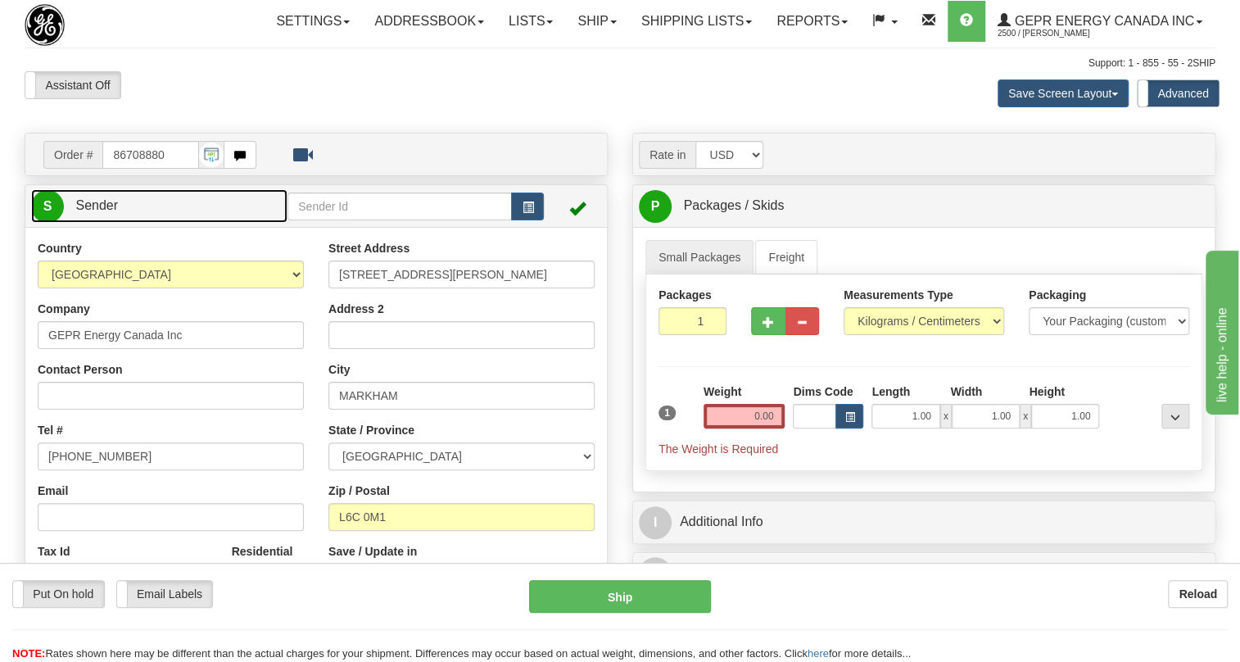
click at [101, 212] on span "Sender" at bounding box center [96, 205] width 43 height 14
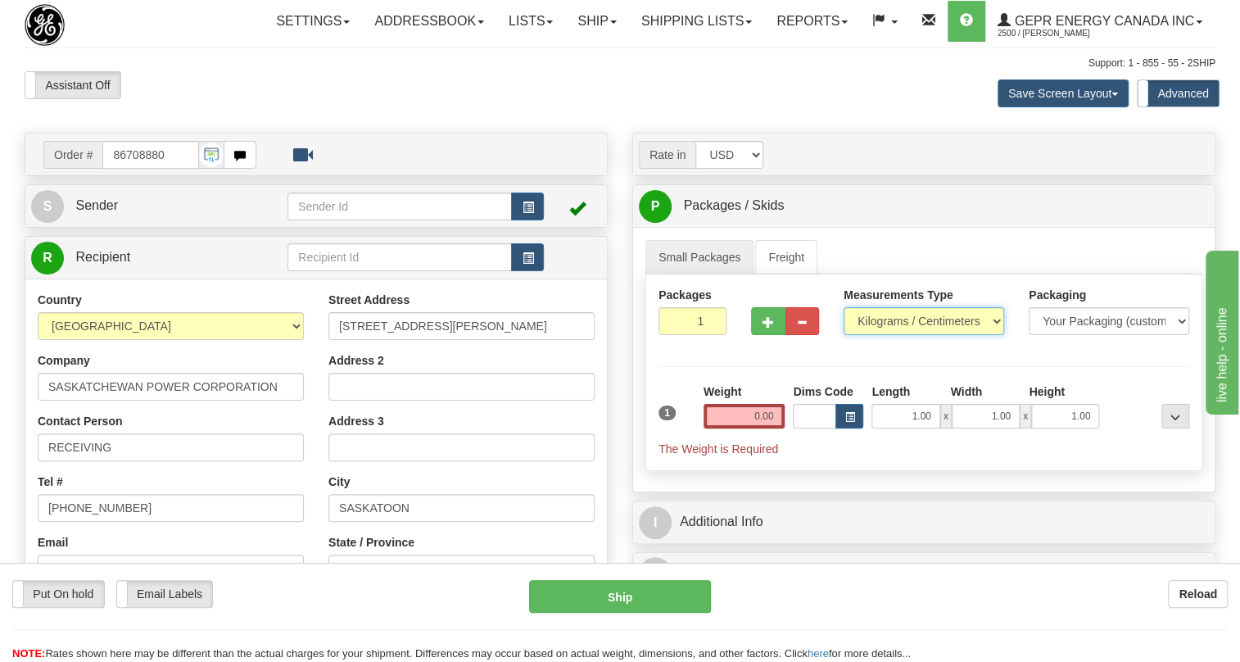
click at [925, 335] on select "Pounds / Inches Kilograms / Centimeters" at bounding box center [924, 321] width 161 height 28
select select "0"
click at [844, 335] on select "Pounds / Inches Kilograms / Centimeters" at bounding box center [924, 321] width 161 height 28
click at [744, 428] on input "0.00" at bounding box center [745, 416] width 82 height 25
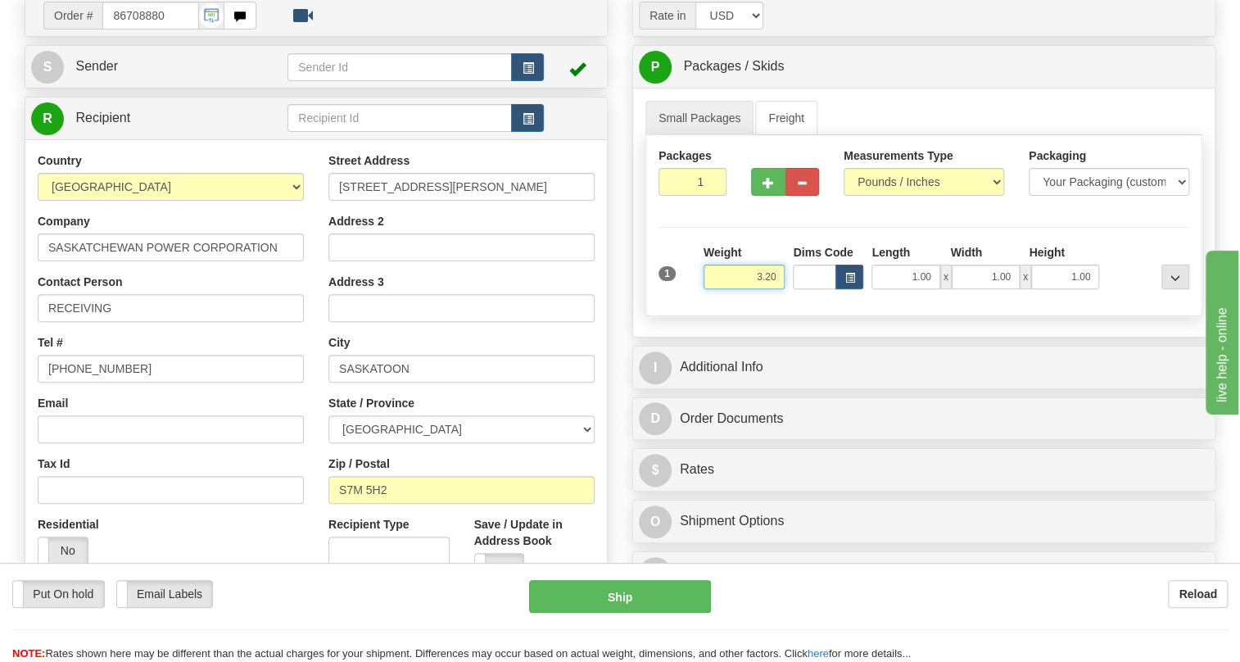
scroll to position [223, 0]
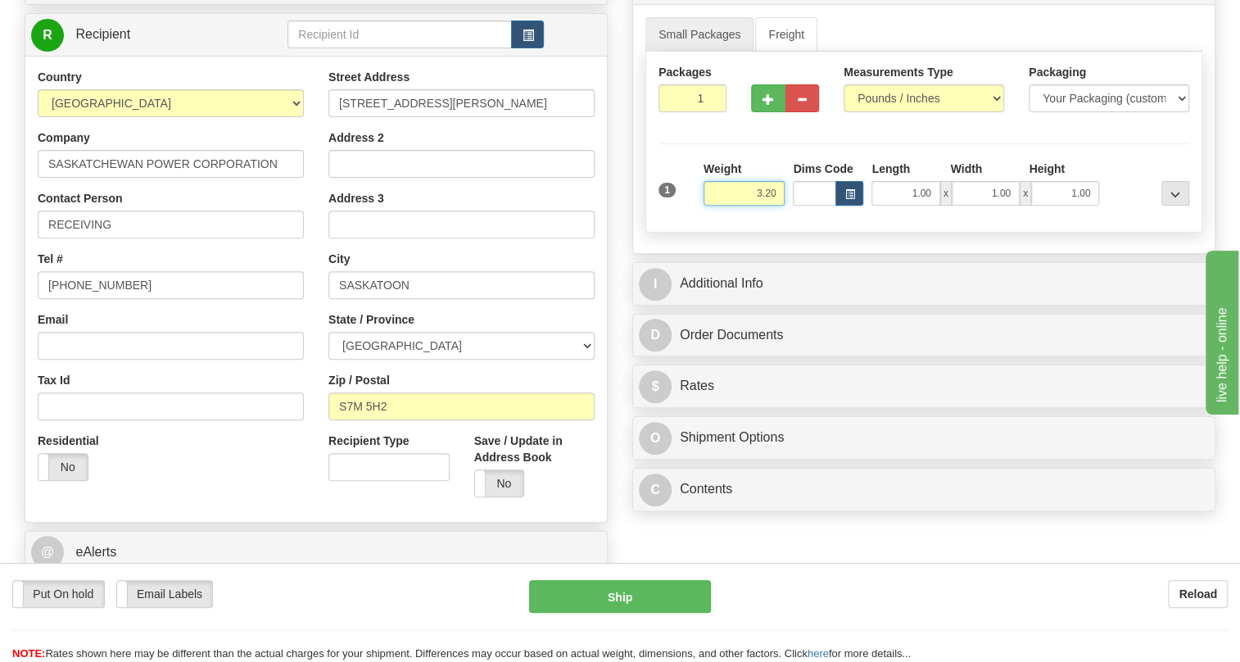
type input "3.20"
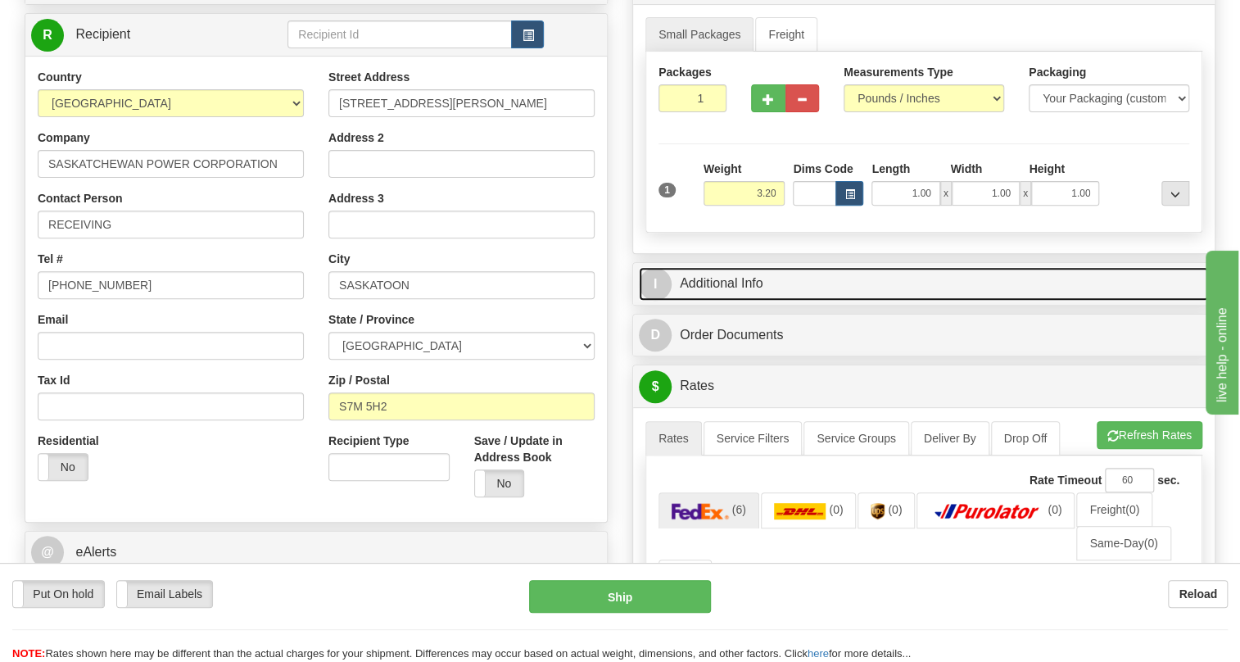
click at [736, 301] on link "I Additional Info" at bounding box center [924, 284] width 570 height 34
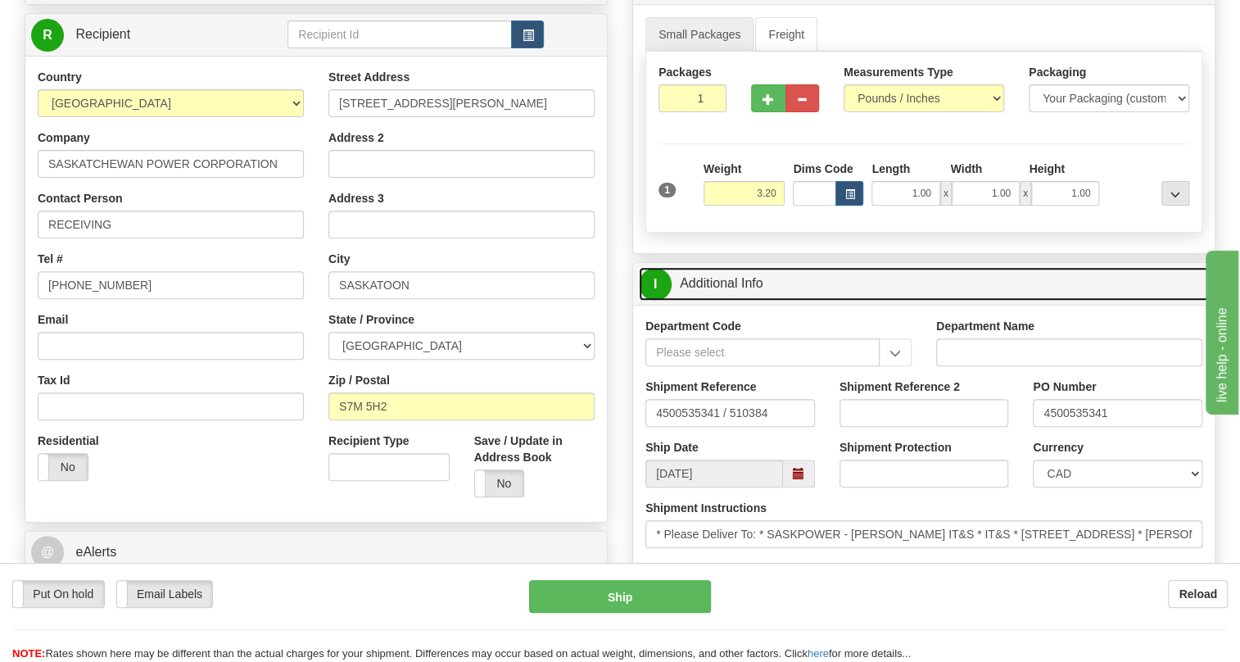
click at [736, 301] on link "I Additional Info" at bounding box center [924, 284] width 570 height 34
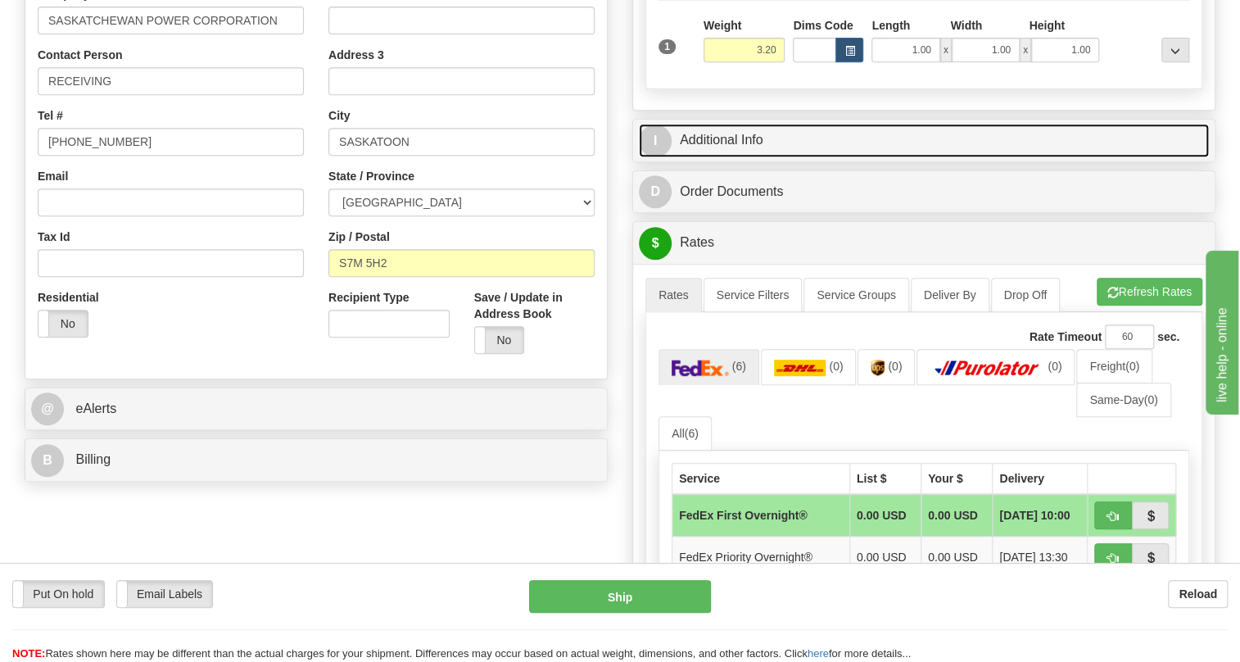
scroll to position [372, 0]
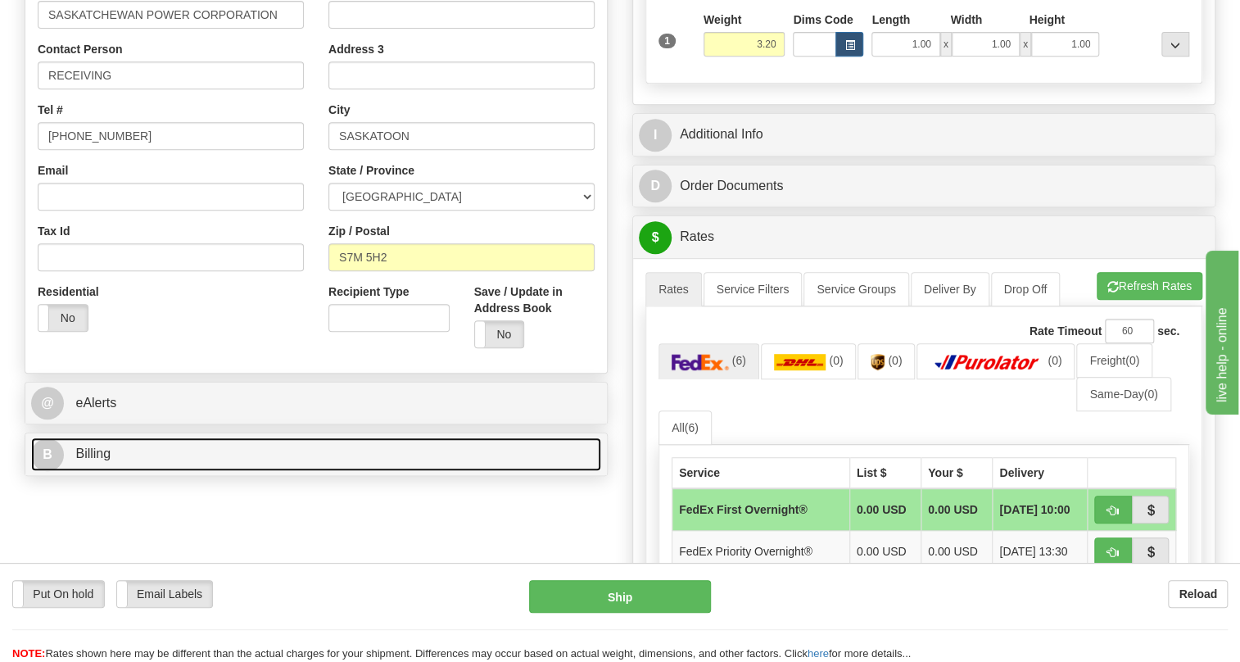
click at [106, 460] on span "Billing" at bounding box center [92, 453] width 35 height 14
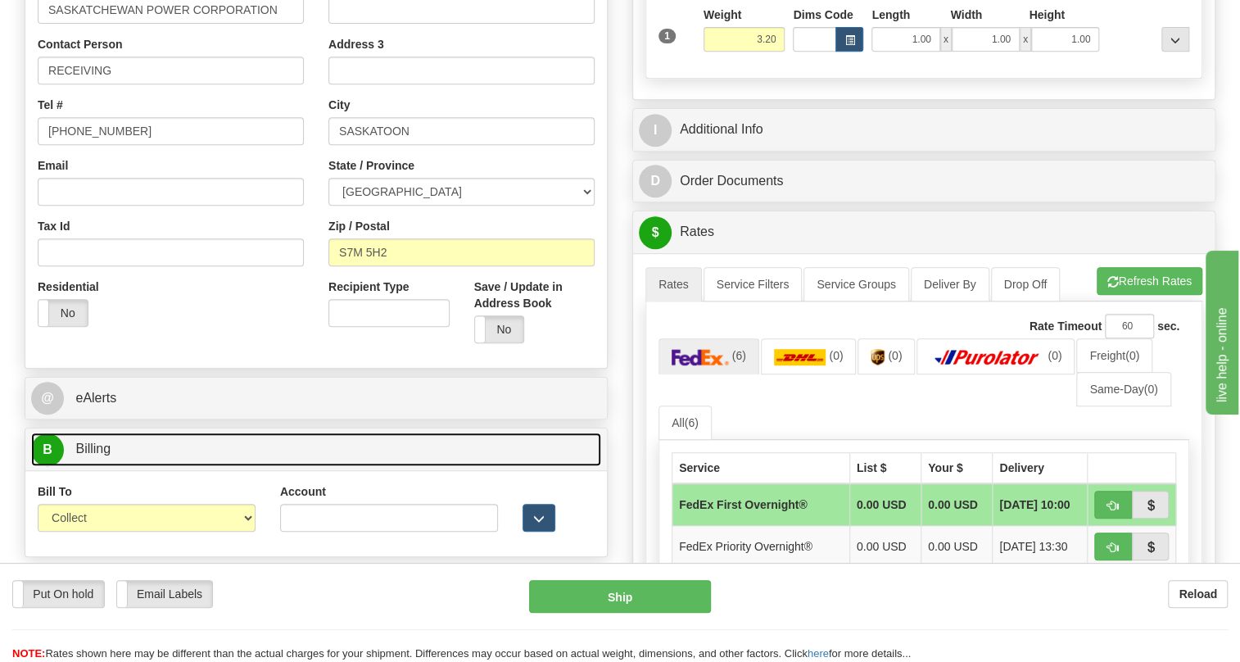
scroll to position [446, 0]
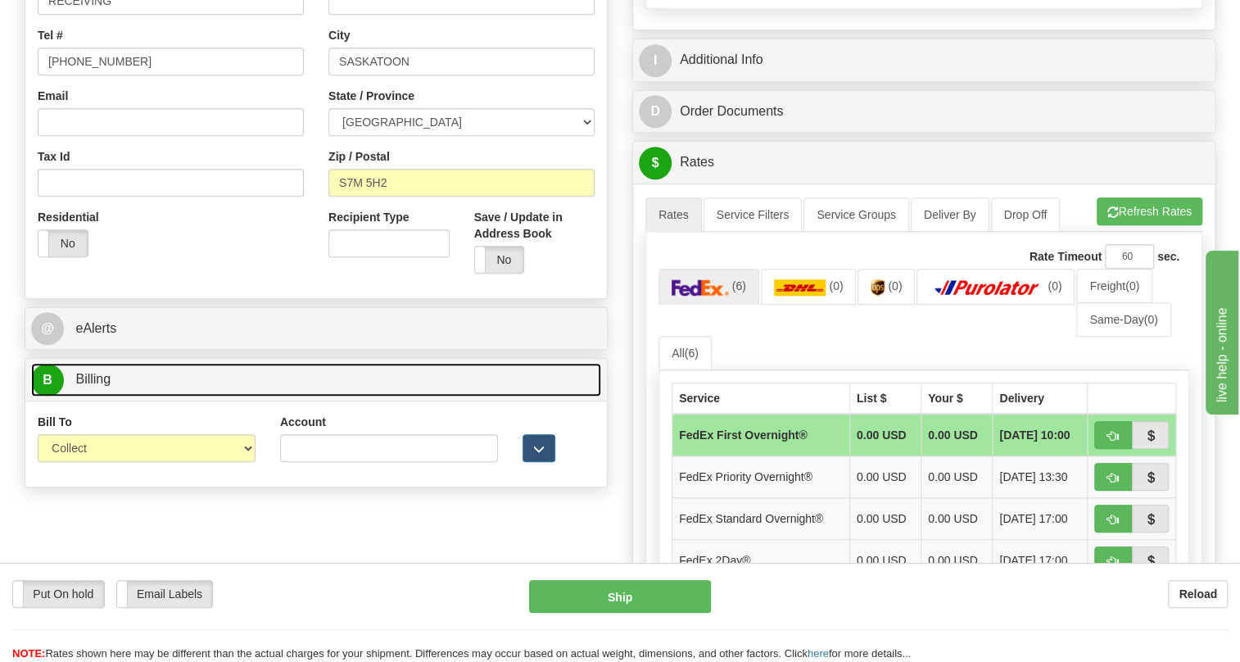
click at [105, 386] on span "Billing" at bounding box center [92, 379] width 35 height 14
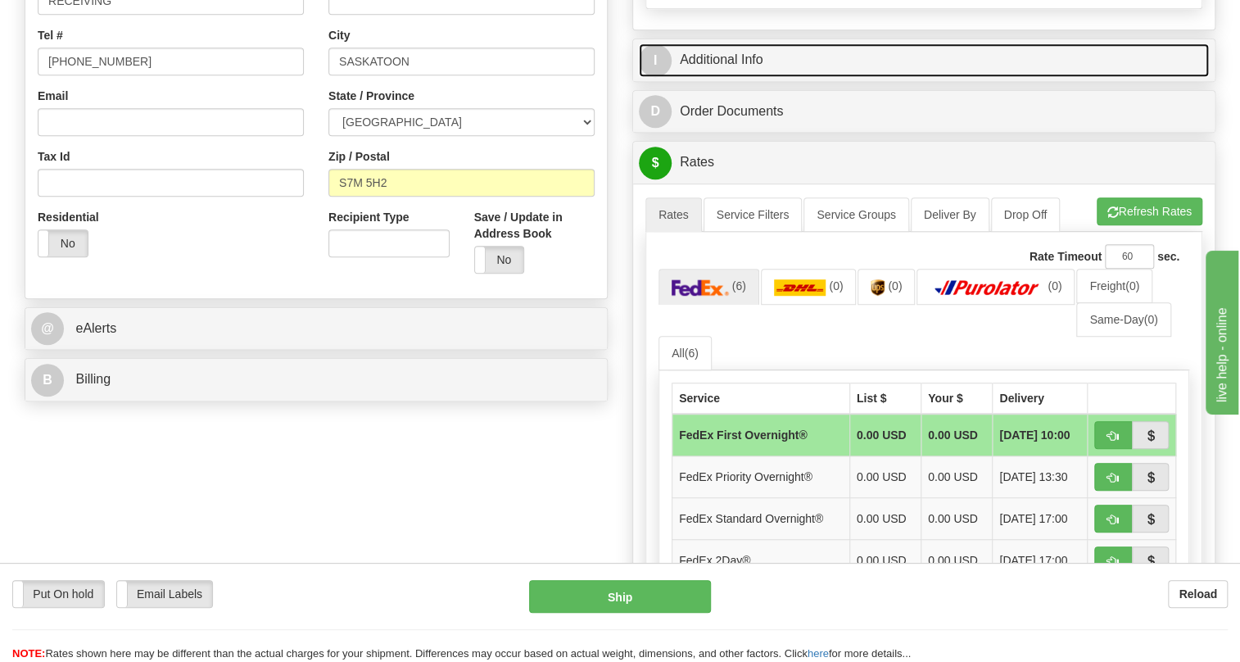
click at [733, 77] on link "I Additional Info" at bounding box center [924, 60] width 570 height 34
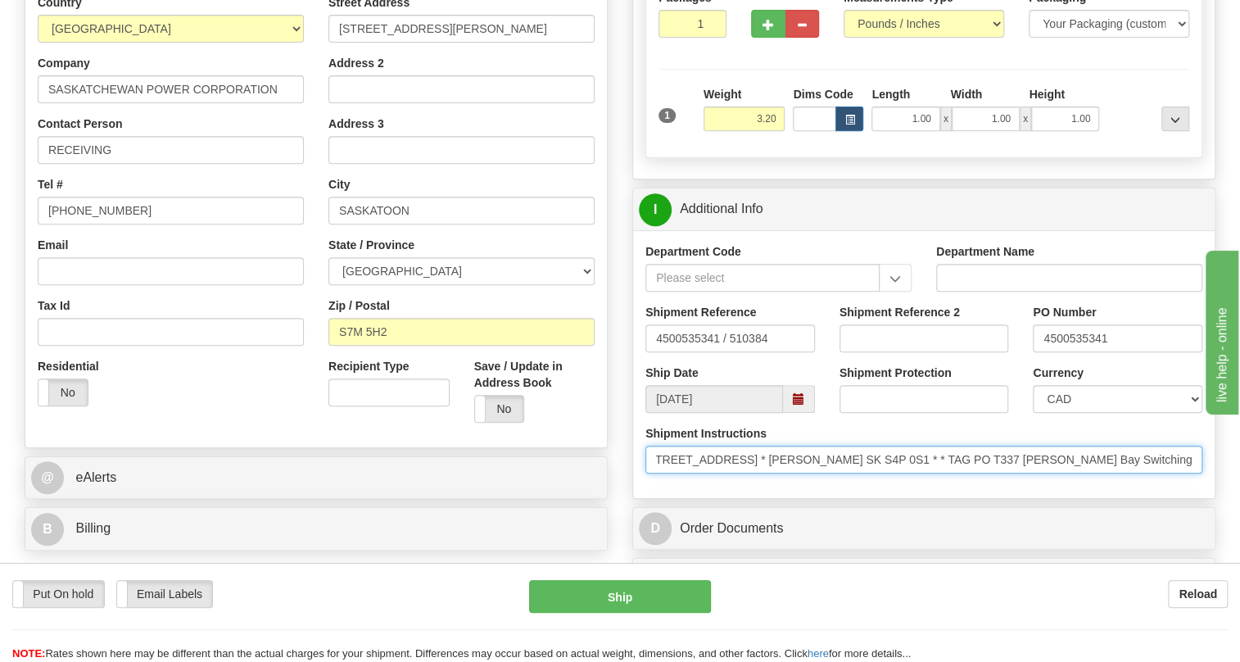
scroll to position [0, 434]
drag, startPoint x: 1048, startPoint y: 495, endPoint x: 1238, endPoint y: 500, distance: 189.3
click at [1238, 500] on div "Toggle navigation Settings Shipping Preferences Fields Preferences New" at bounding box center [620, 564] width 1240 height 1722
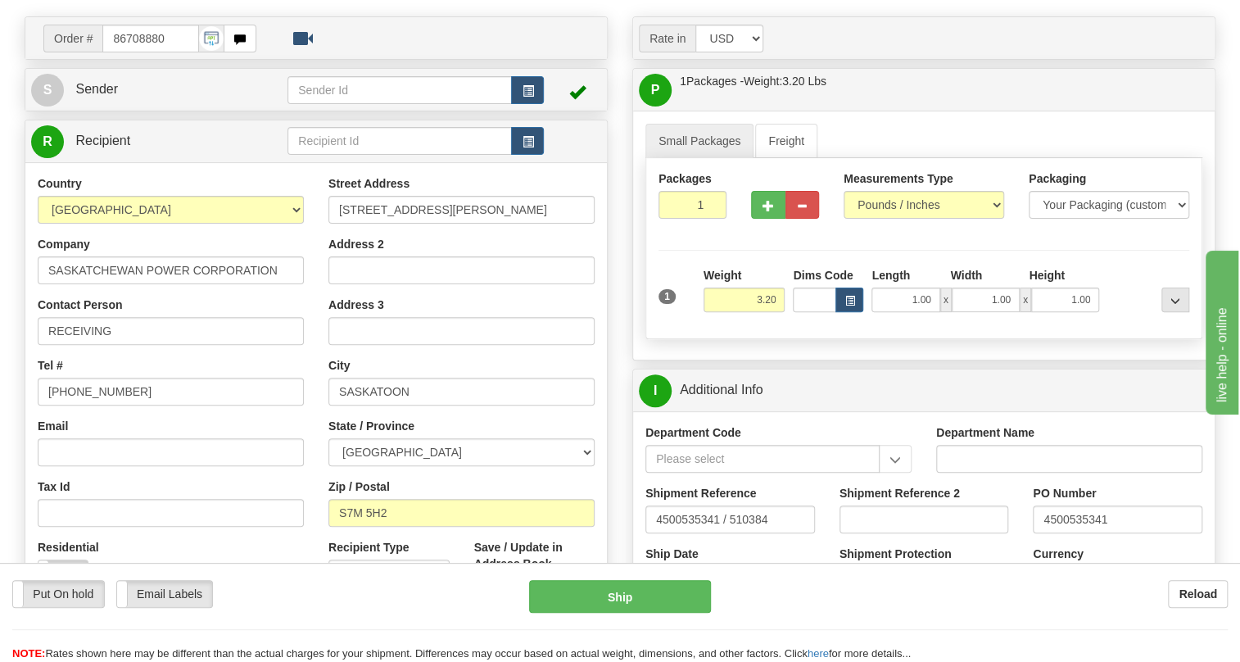
scroll to position [0, 0]
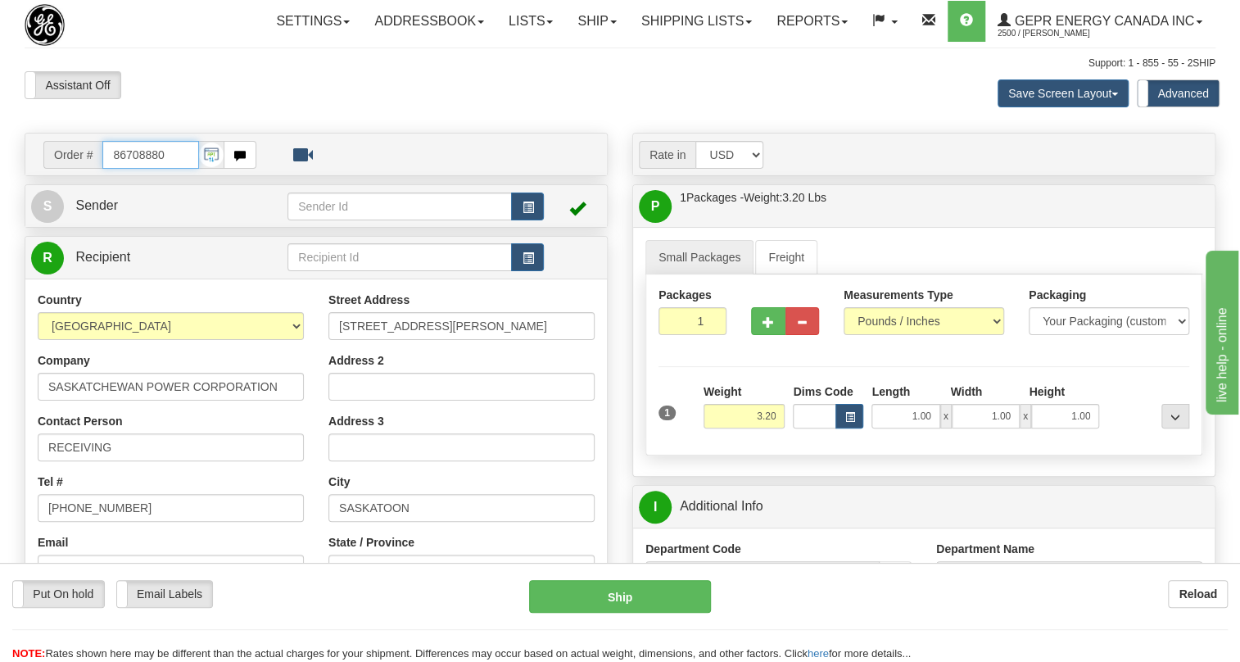
click at [136, 169] on input "86708880" at bounding box center [150, 155] width 97 height 28
paste input "0086708937"
click at [121, 169] on input "0086708937" at bounding box center [150, 155] width 97 height 28
type input "86708937"
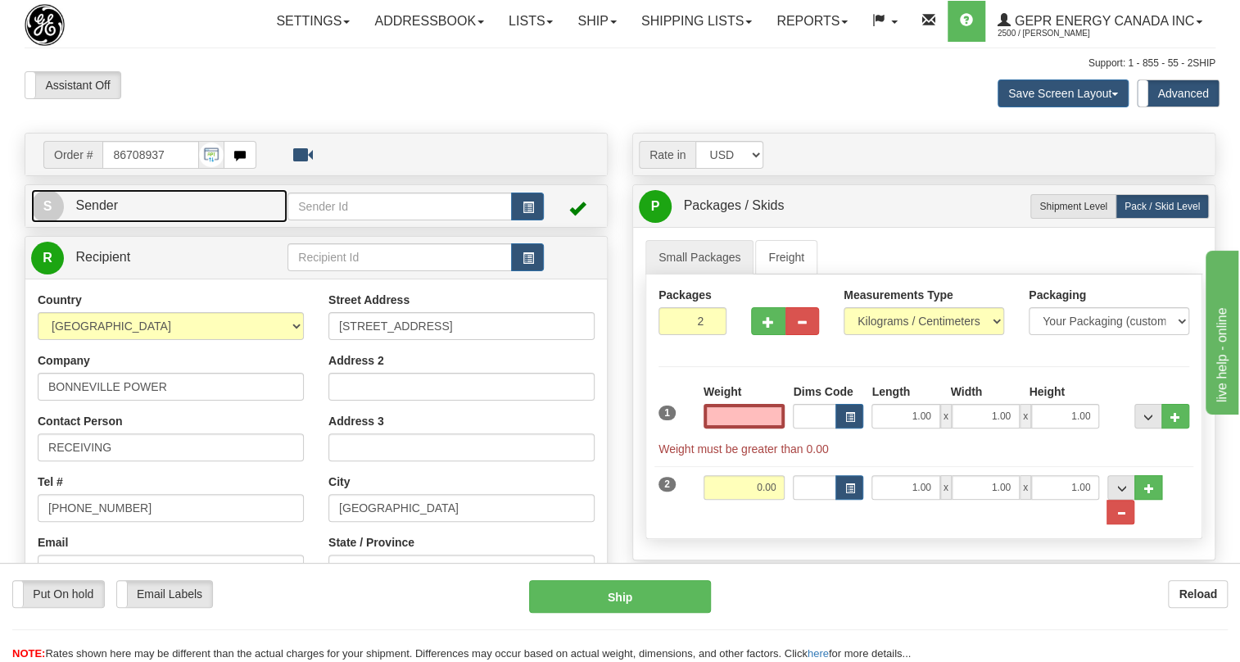
type input "0.00"
click at [100, 212] on span "Sender" at bounding box center [96, 205] width 43 height 14
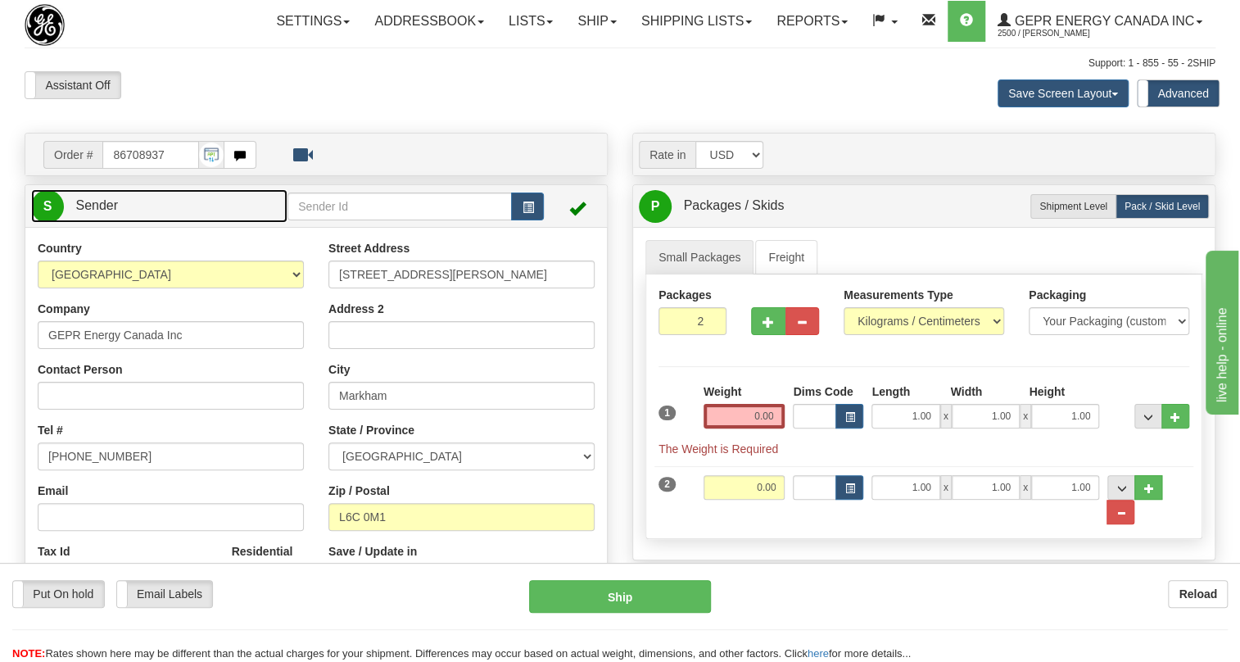
type input "MARKHAM"
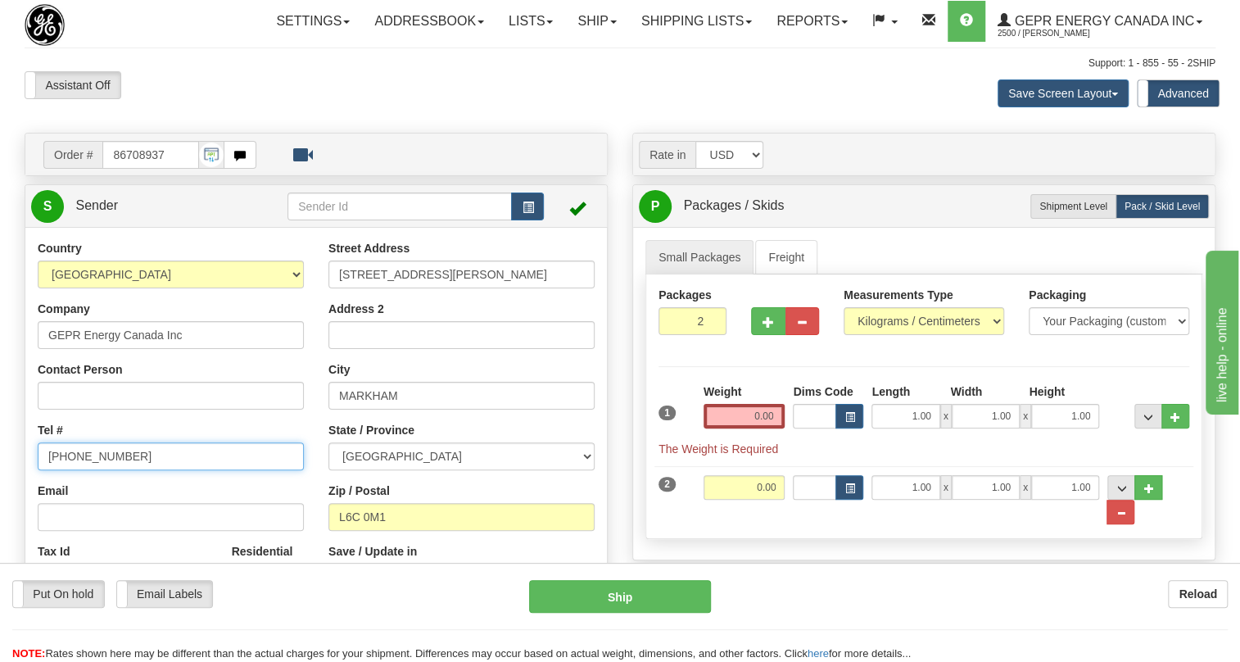
click at [85, 470] on input "(779)7960565" at bounding box center [171, 456] width 266 height 28
paste input "905-927-5013"
type input "905-927-5013"
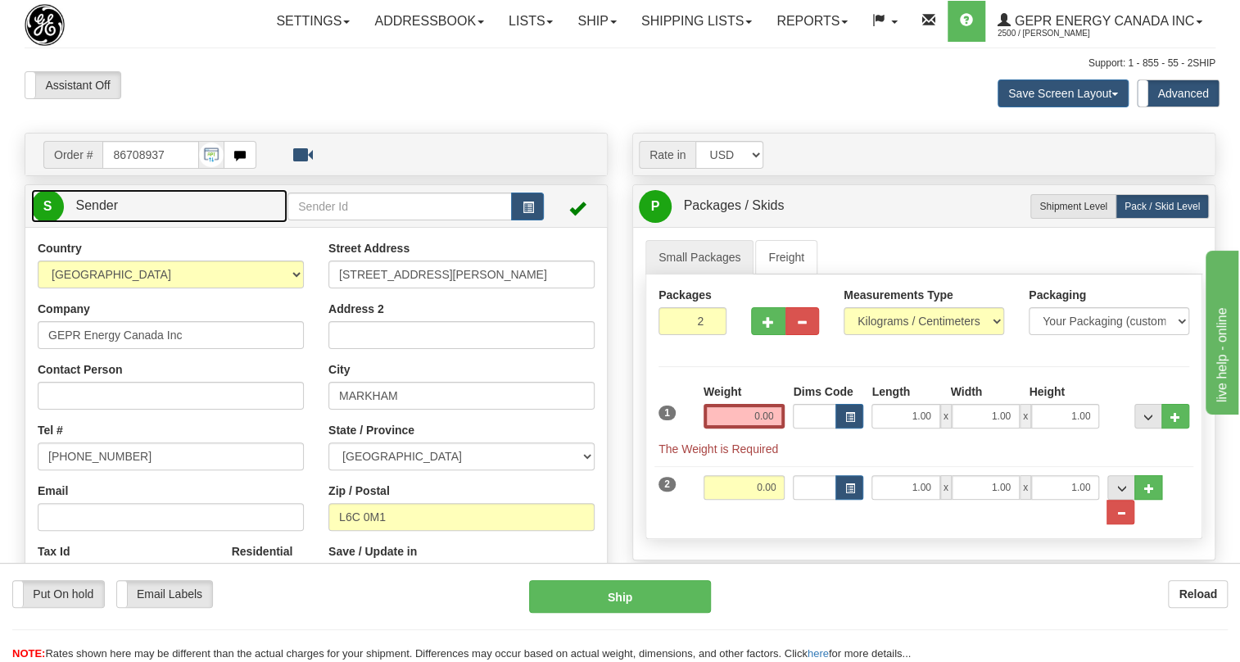
drag, startPoint x: 94, startPoint y: 244, endPoint x: 156, endPoint y: 256, distance: 62.5
click at [94, 212] on span "Sender" at bounding box center [96, 205] width 43 height 14
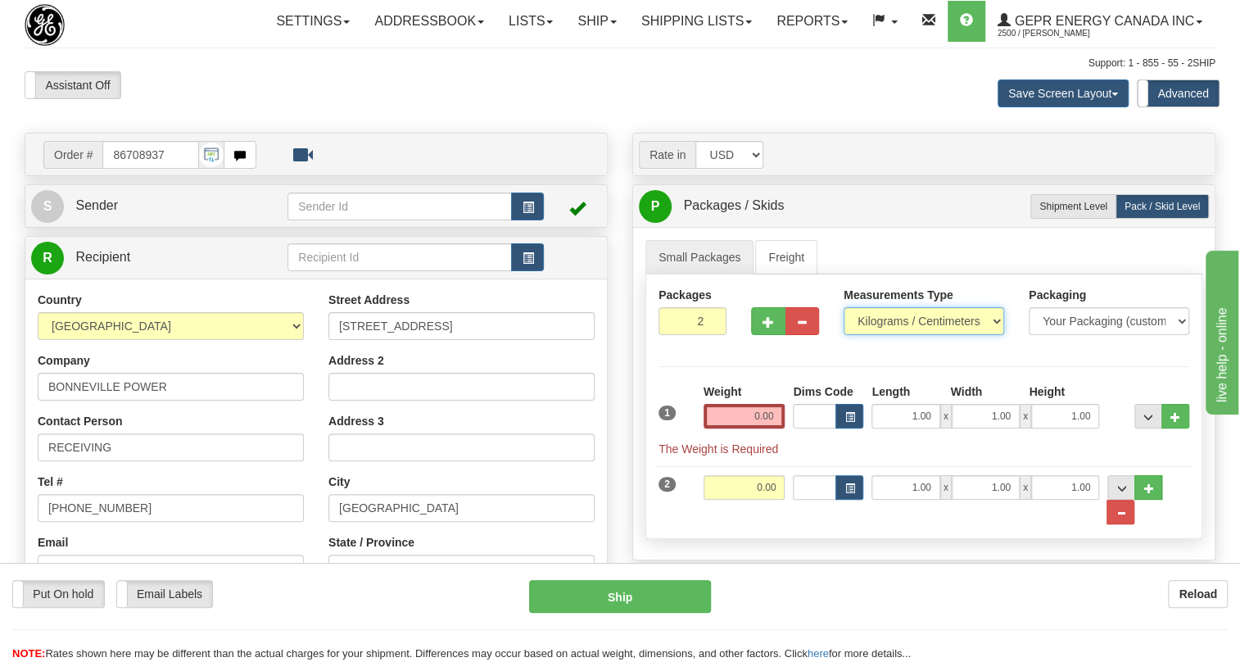
click at [924, 335] on select "Pounds / Inches Kilograms / Centimeters" at bounding box center [924, 321] width 161 height 28
select select "0"
click at [844, 335] on select "Pounds / Inches Kilograms / Centimeters" at bounding box center [924, 321] width 161 height 28
click at [757, 428] on input "0.00" at bounding box center [745, 416] width 82 height 25
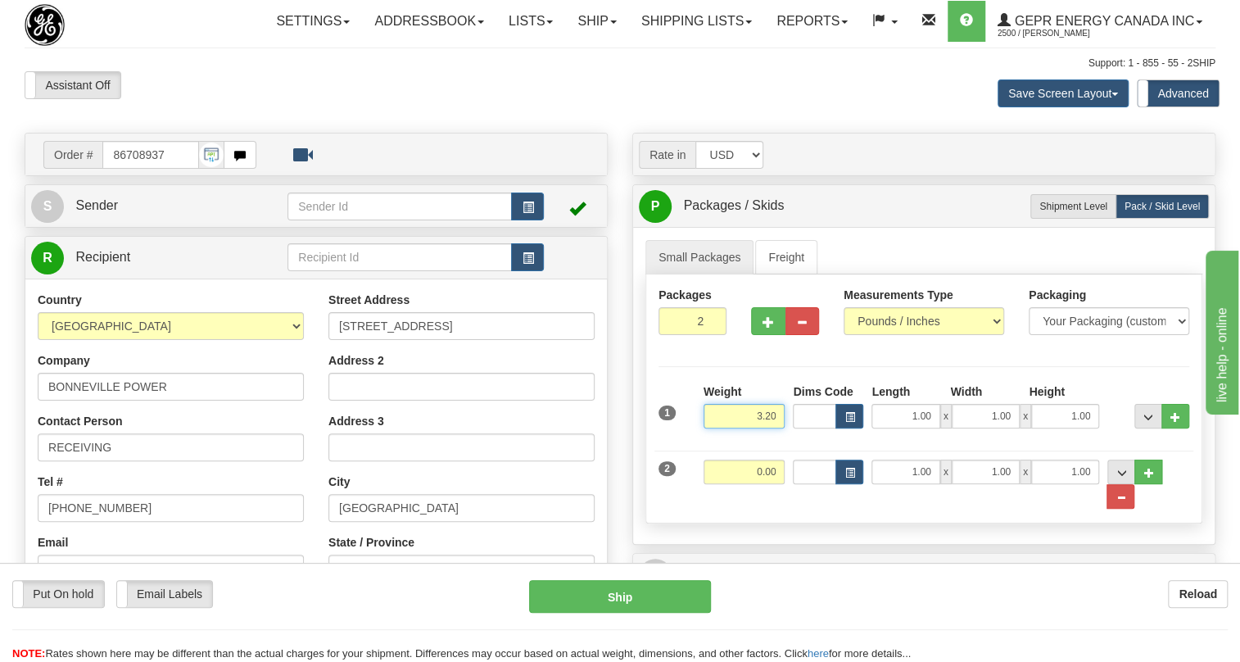
type input "3.20"
click at [695, 335] on input "2" at bounding box center [693, 321] width 68 height 28
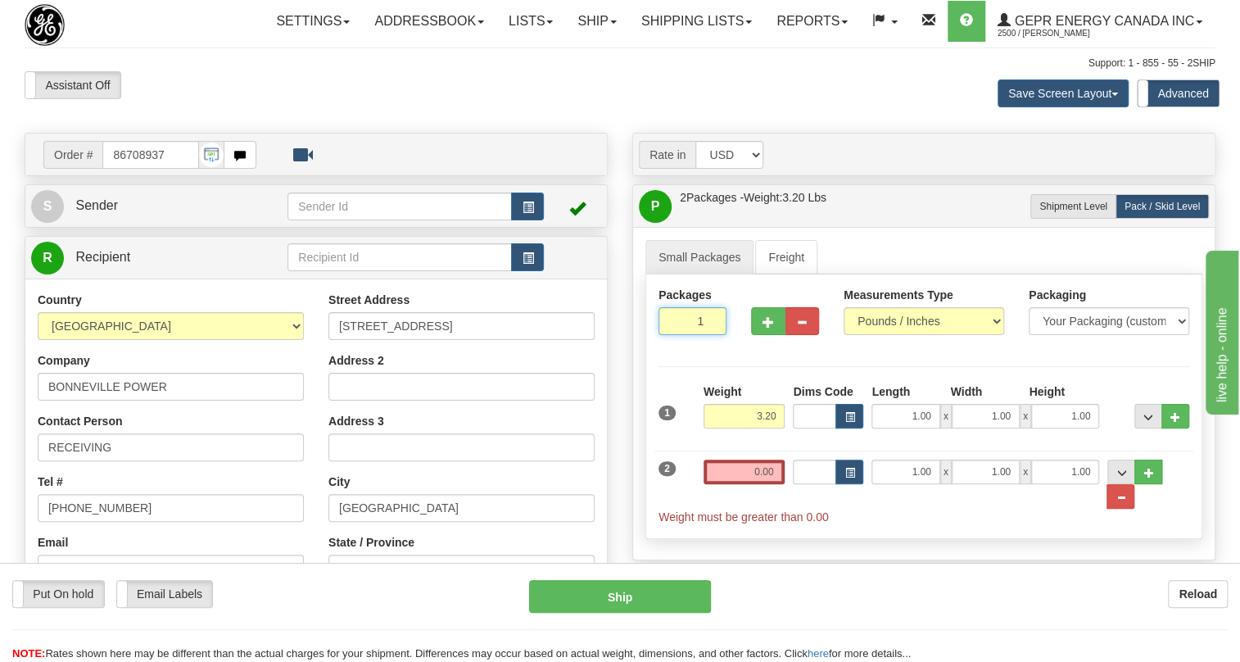
type input "1"
click at [632, 423] on div "P Packages / Skids 2 Packages - Weight: 3.20 Lbs 1 Skids - Weight: 0.00 Lbs Shi…" at bounding box center [923, 372] width 583 height 376
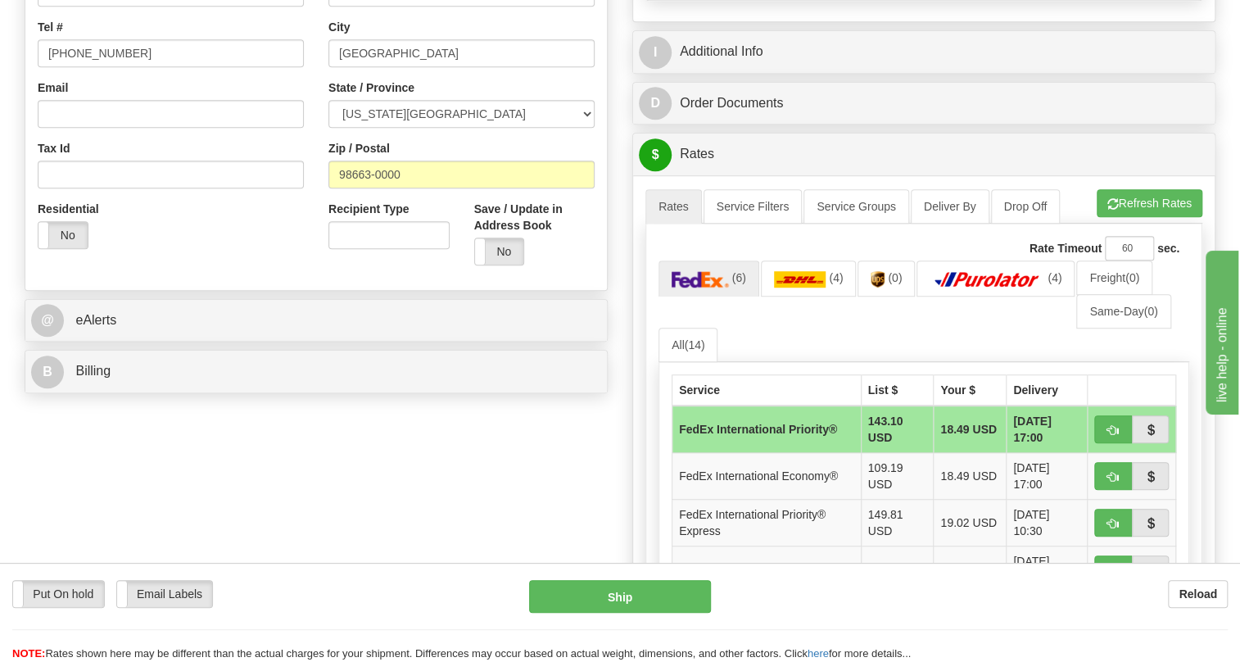
scroll to position [521, 0]
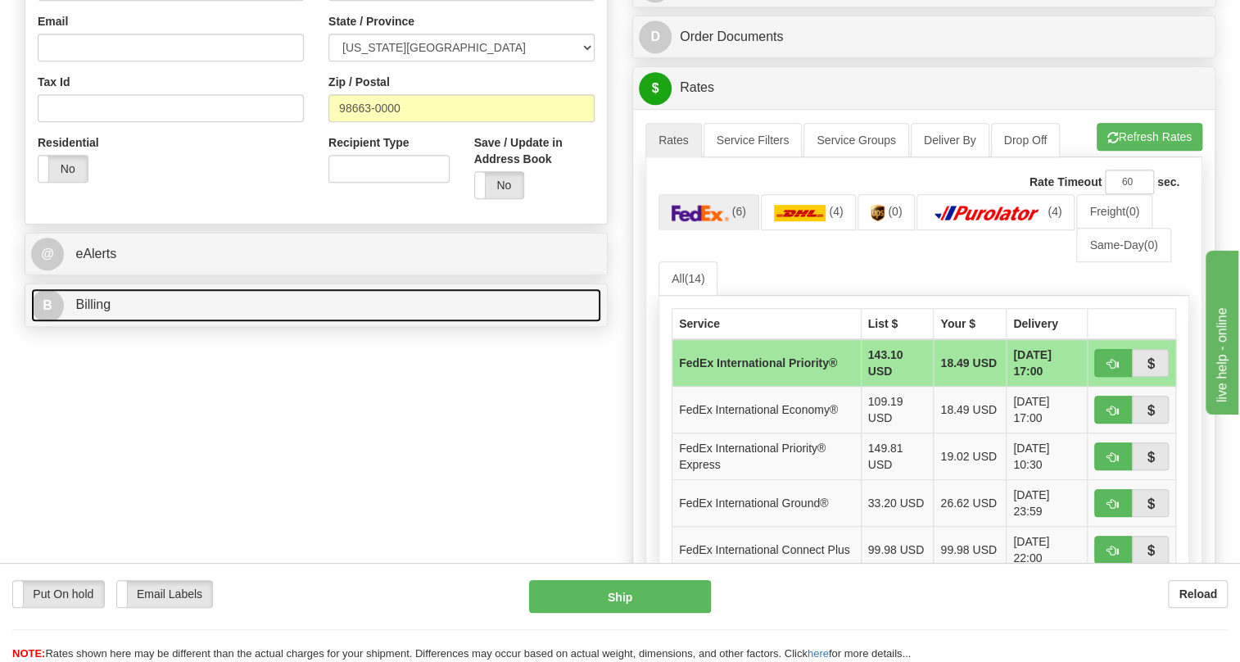
click at [101, 311] on span "Billing" at bounding box center [92, 304] width 35 height 14
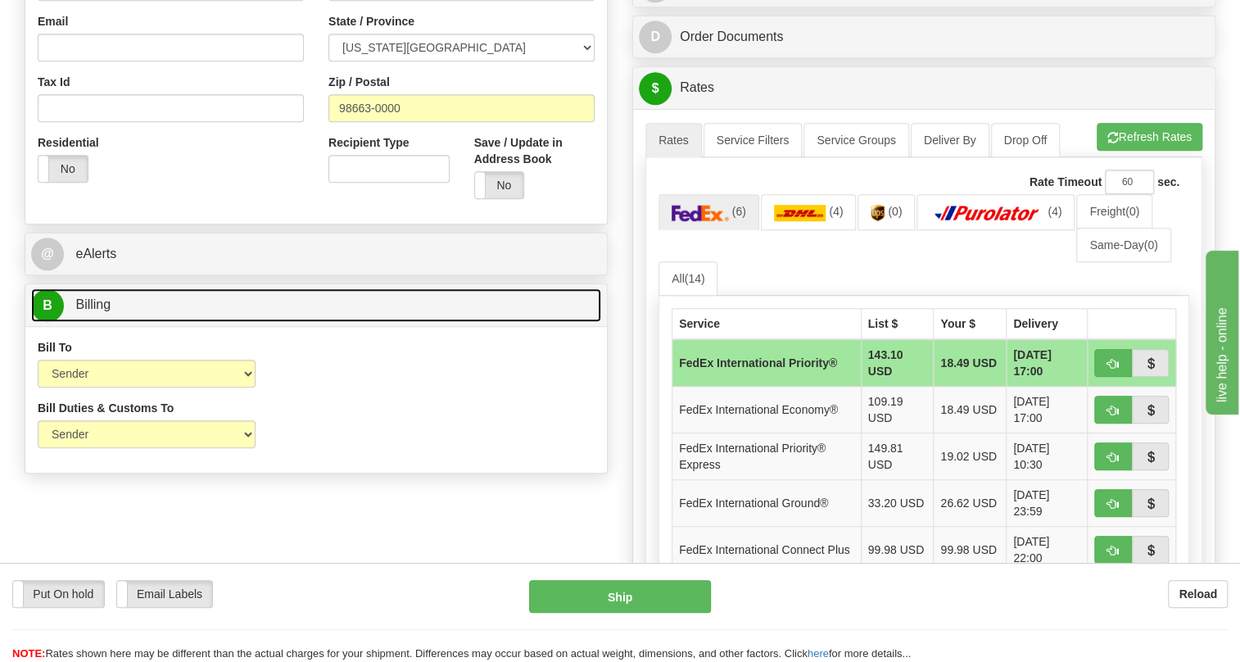
click at [101, 311] on span "Billing" at bounding box center [92, 304] width 35 height 14
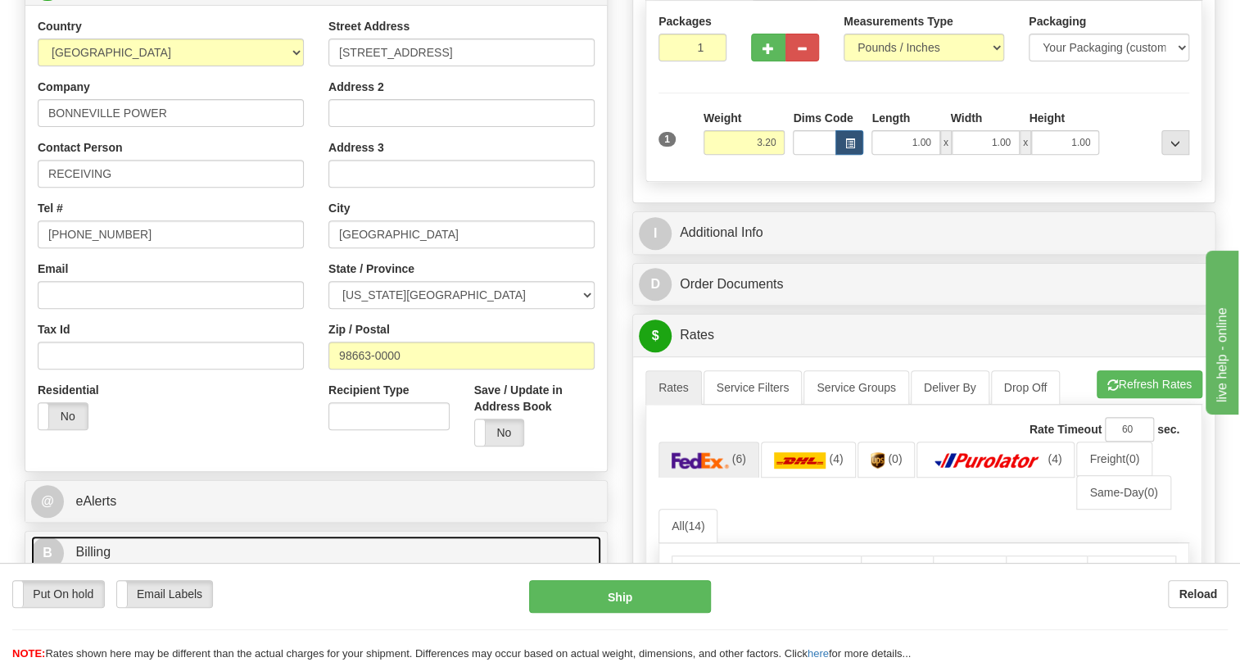
scroll to position [223, 0]
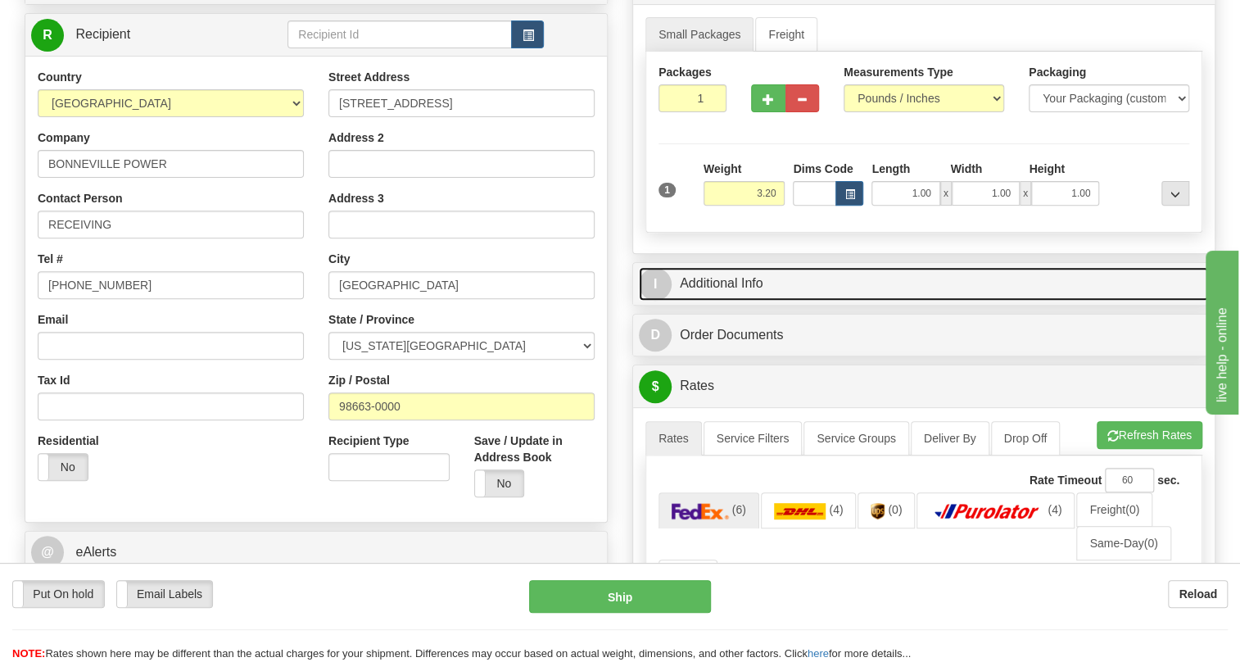
click at [731, 301] on link "I Additional Info" at bounding box center [924, 284] width 570 height 34
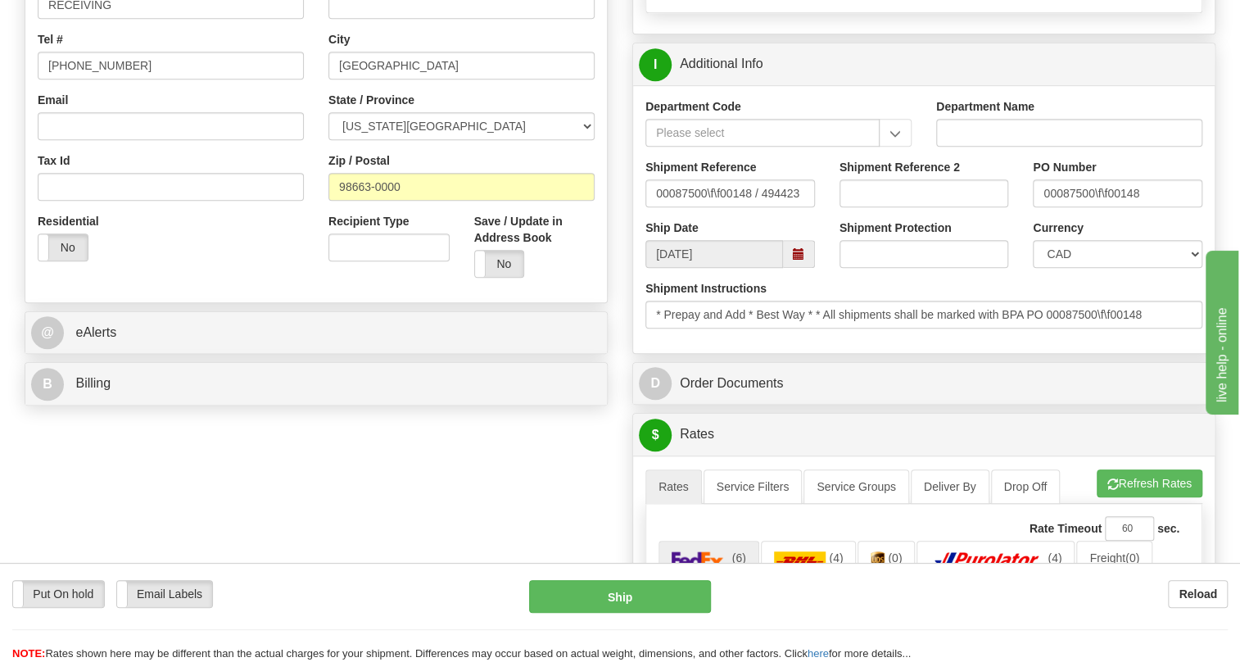
scroll to position [446, 0]
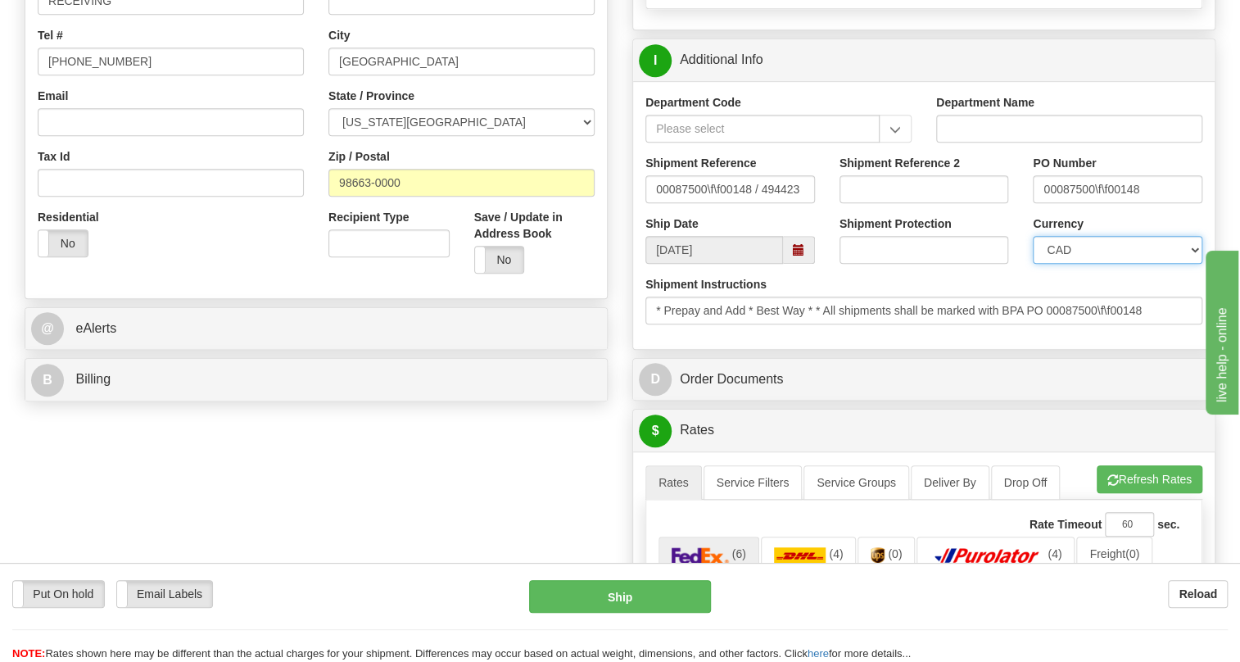
click at [1077, 264] on select "CAD USD EUR ZAR RON ANG ARN AUD AUS AWG BBD BFR BGN BHD BMD BND BRC BRL CHP CKZ…" at bounding box center [1118, 250] width 170 height 28
select select "1"
click at [1033, 264] on select "CAD USD EUR ZAR RON ANG ARN AUD AUS AWG BBD BFR BGN BHD BMD BND BRC BRL CHP CKZ…" at bounding box center [1118, 250] width 170 height 28
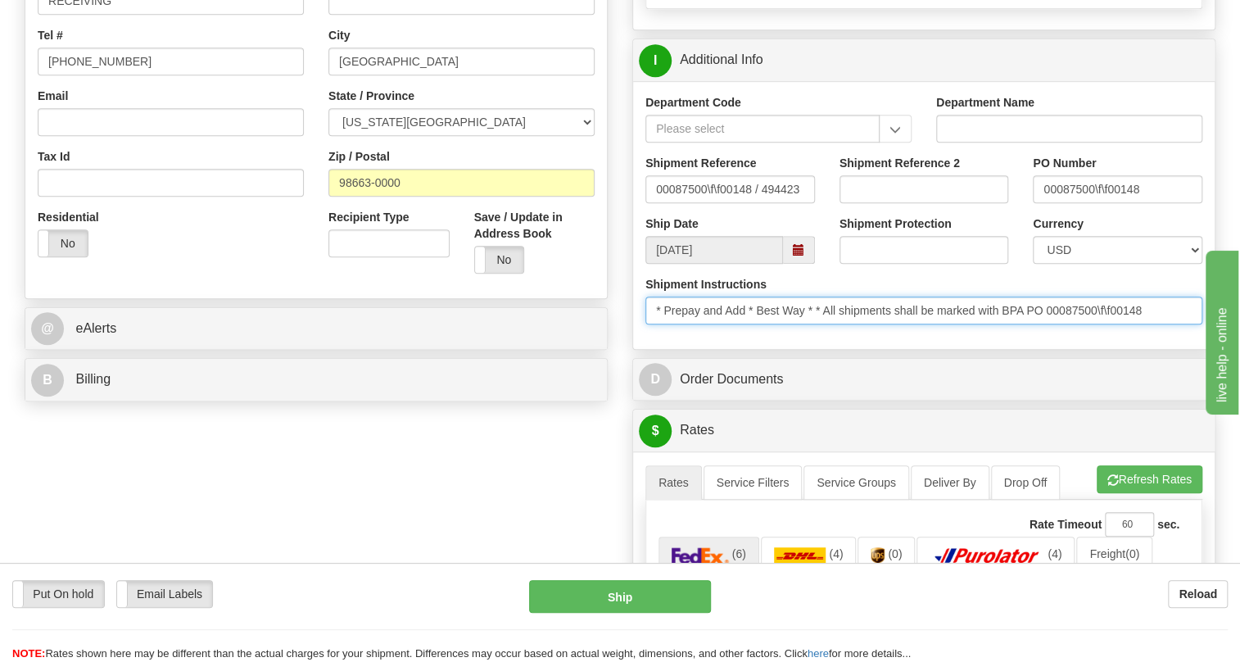
drag, startPoint x: 1149, startPoint y: 342, endPoint x: 1030, endPoint y: 353, distance: 120.1
click at [1030, 324] on input "* Prepay and Add * Best Way * * All shipments shall be marked with BPA PO 00087…" at bounding box center [923, 310] width 557 height 28
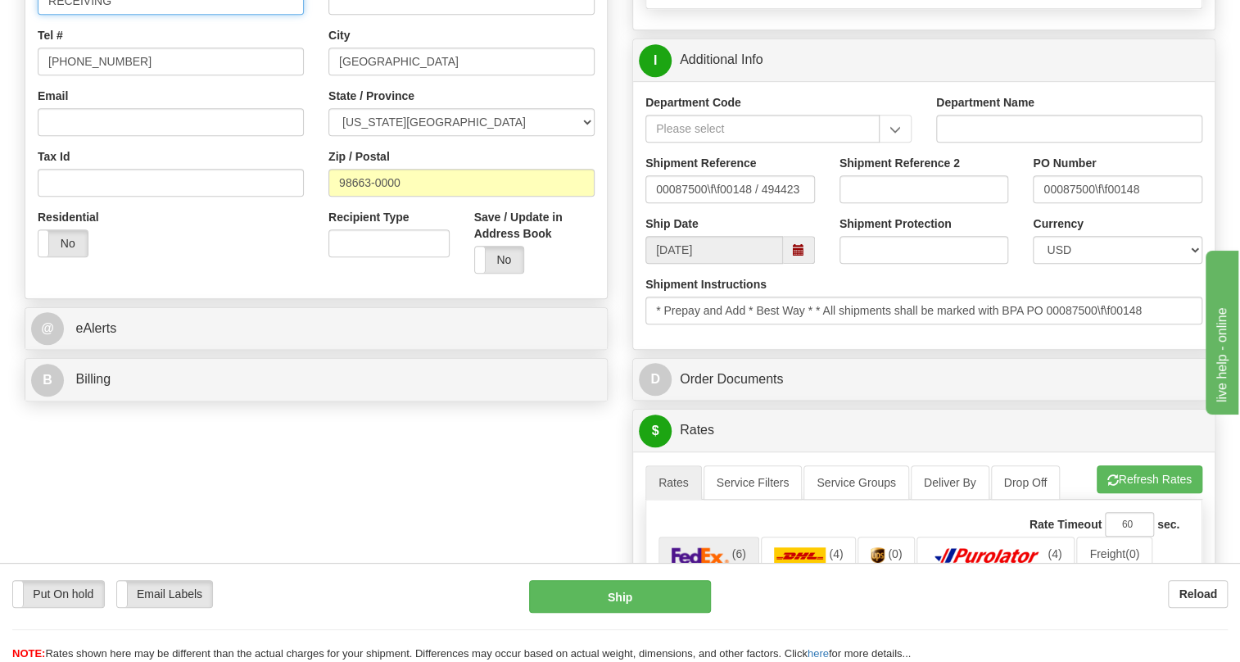
click at [134, 15] on input "RECEIVING" at bounding box center [171, 1] width 266 height 28
paste input "PO 00087500\f\f00148"
click at [167, 15] on input "RECEIVING / PO# PO 00087500\f\f00148" at bounding box center [171, 1] width 266 height 28
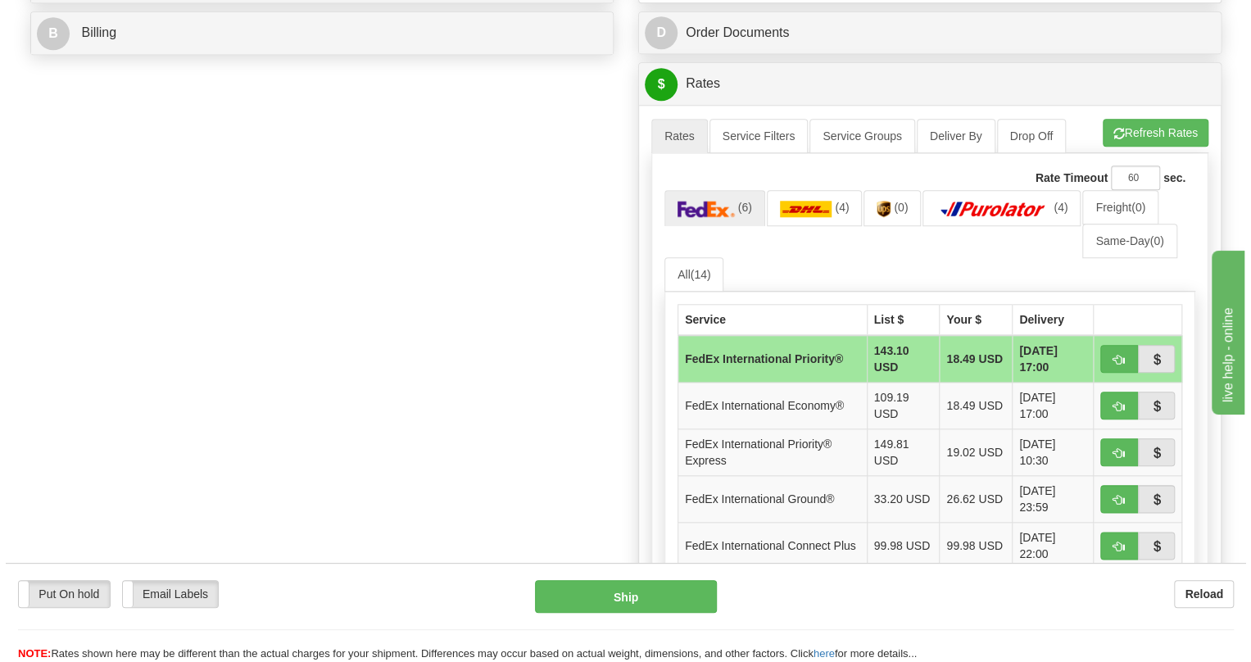
scroll to position [819, 0]
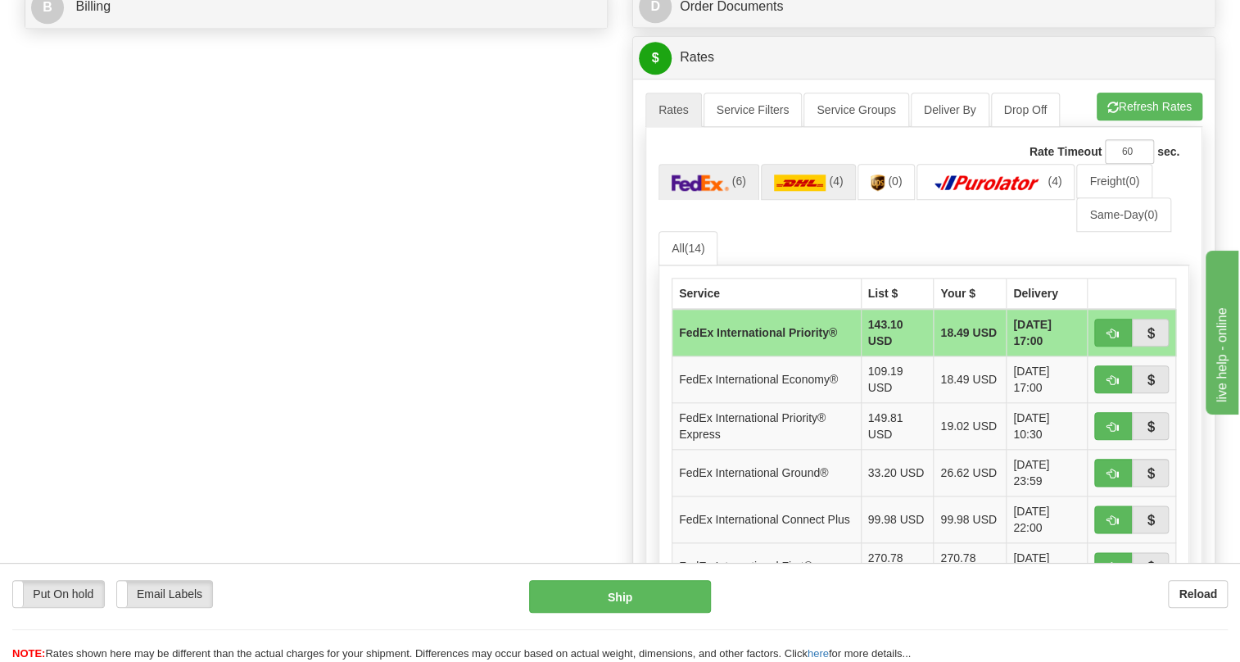
type input "RECEIVING / PO# 00087500\f\f00148"
click at [797, 191] on img at bounding box center [800, 182] width 52 height 16
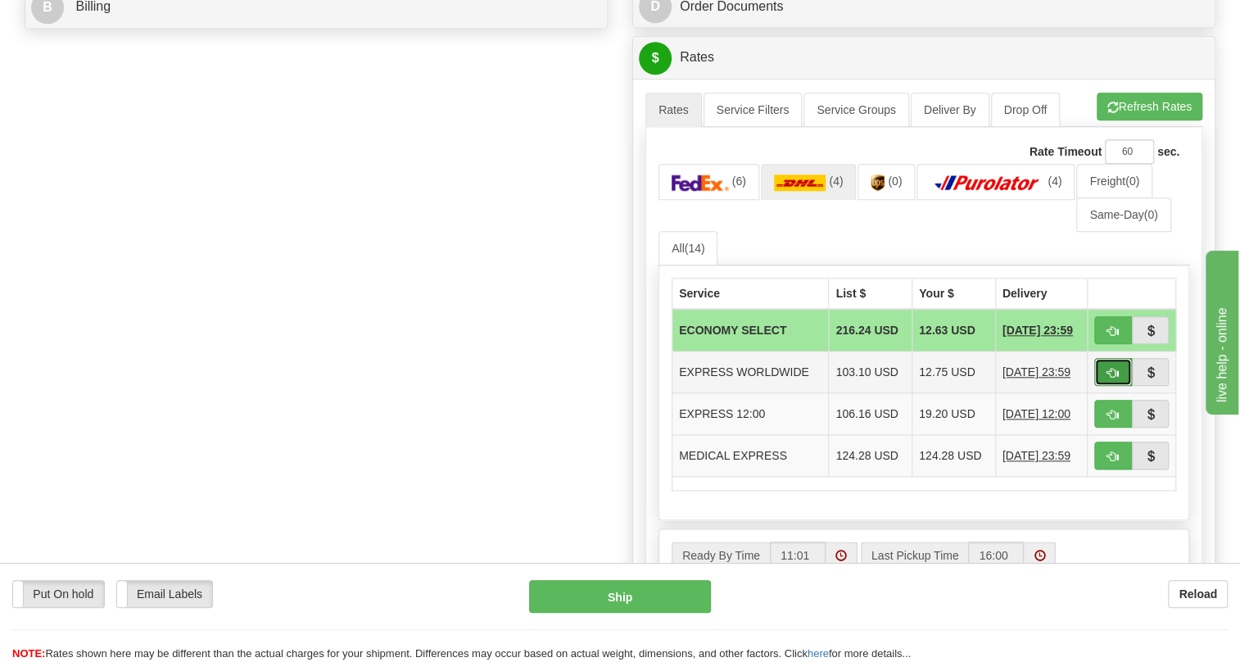
click at [1110, 378] on span "button" at bounding box center [1112, 373] width 11 height 11
type input "P"
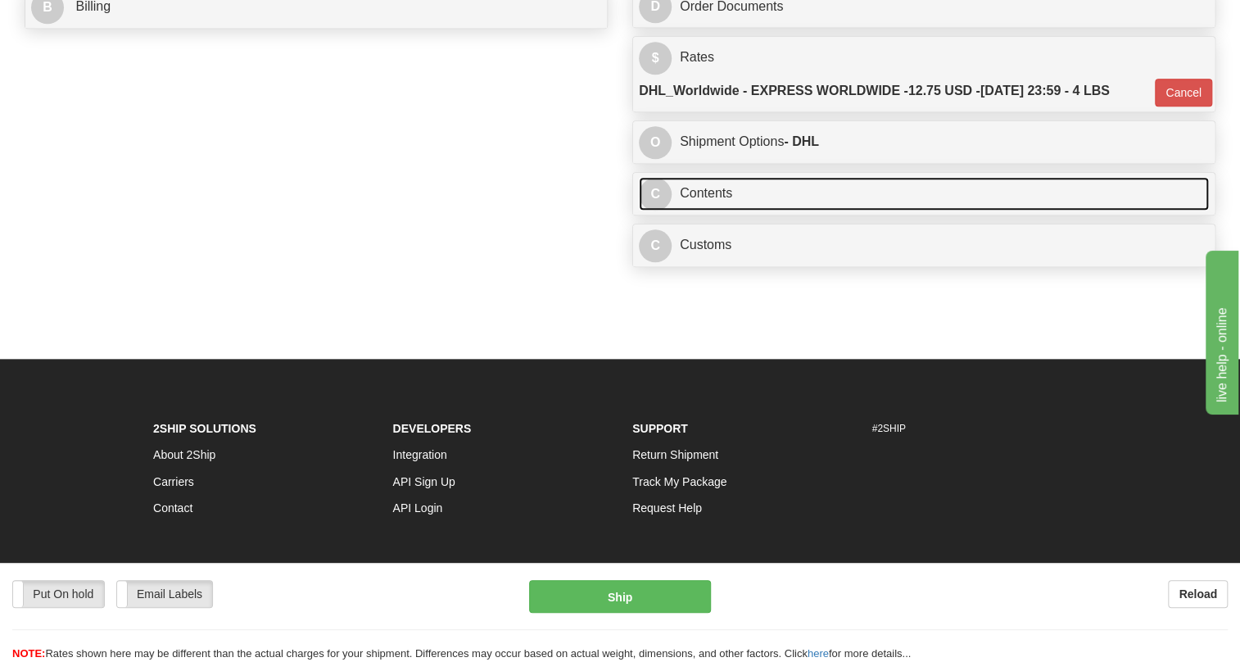
click at [713, 210] on link "C Contents" at bounding box center [924, 194] width 570 height 34
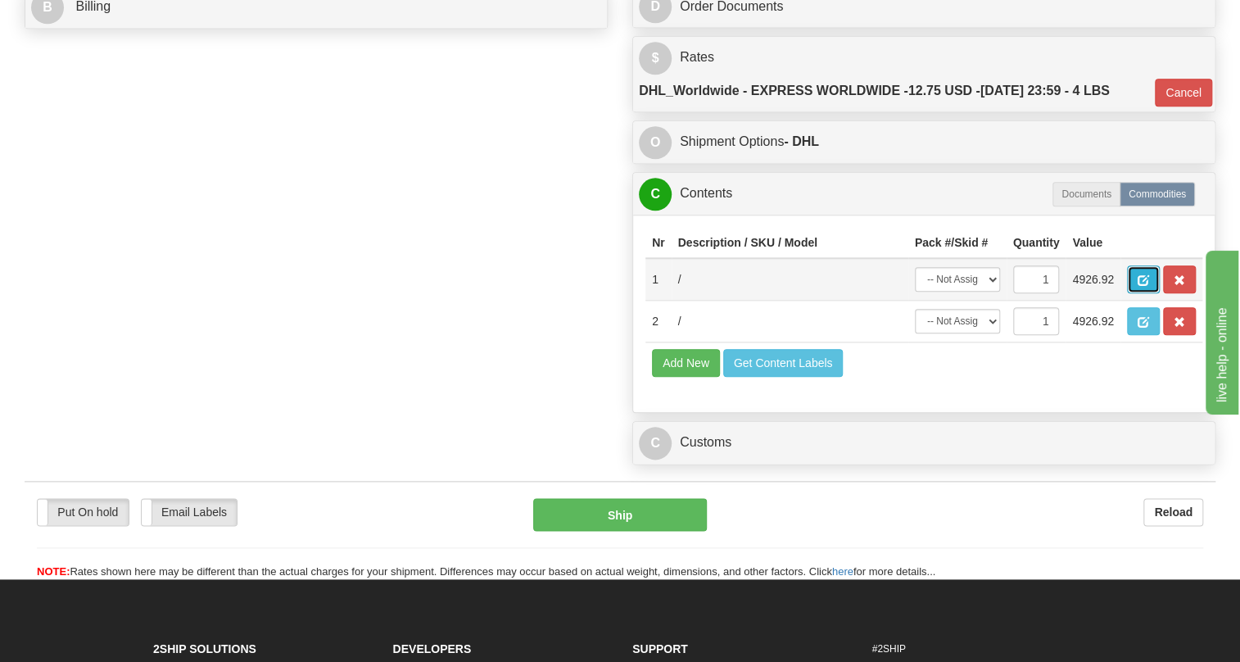
click at [1140, 286] on span "button" at bounding box center [1143, 280] width 11 height 11
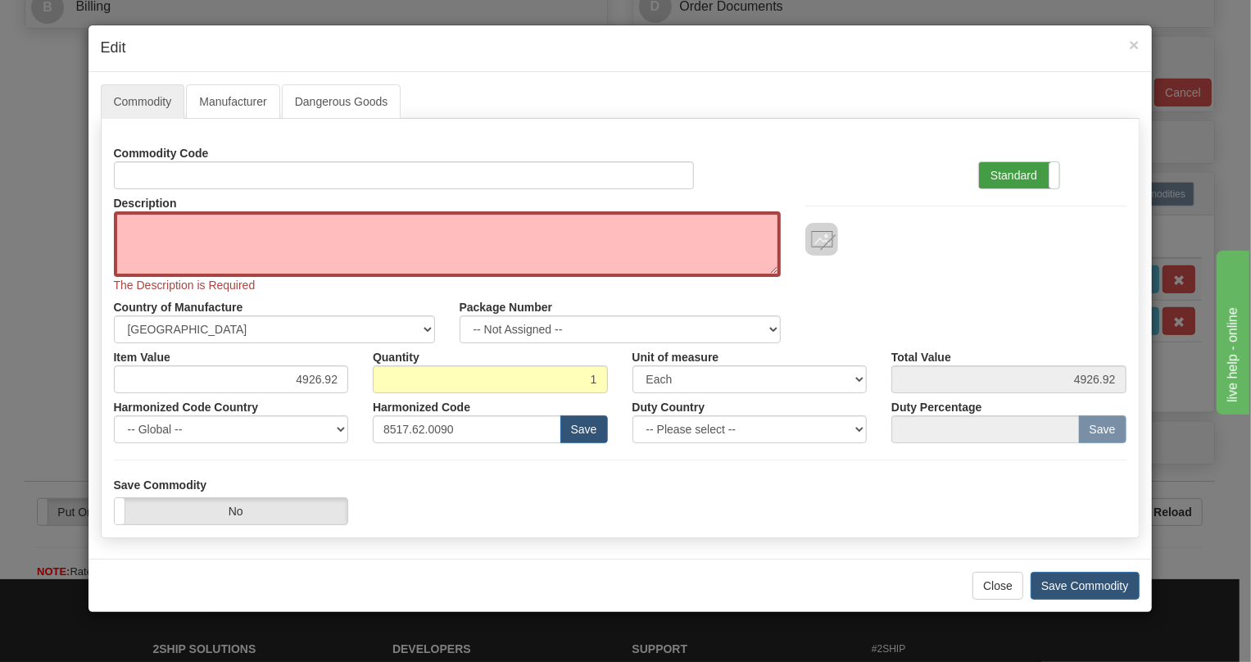
click at [1021, 172] on label "Standard" at bounding box center [1019, 175] width 80 height 26
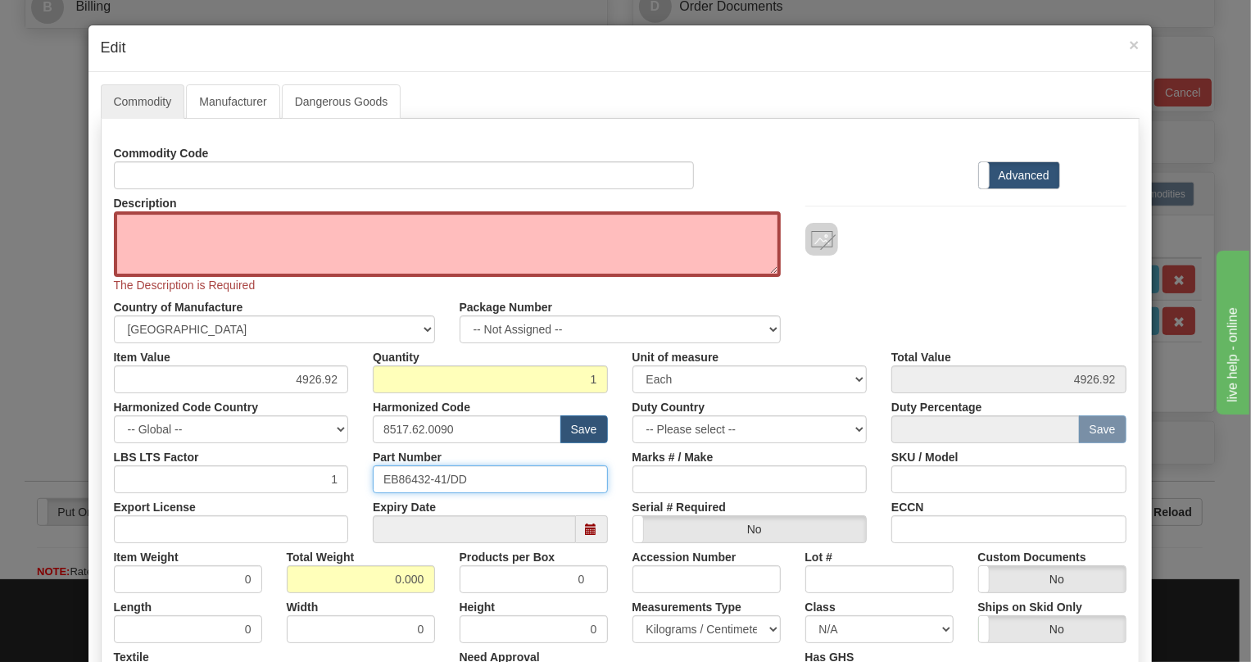
click at [444, 477] on input "EB86432-41/DD" at bounding box center [490, 479] width 235 height 28
click at [174, 229] on textarea "Description" at bounding box center [447, 244] width 667 height 66
paste textarea "OC-3 UNIT 1310nm SR MULTI MODE"
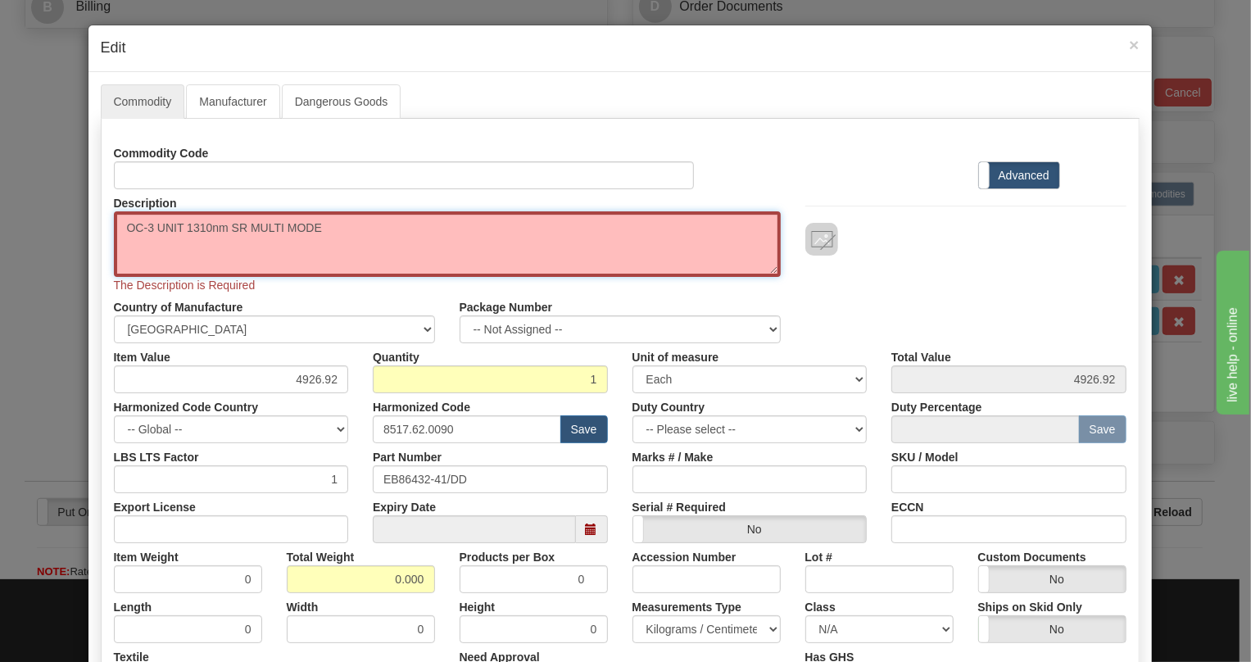
type textarea "OC-3 UNIT 1310nm SR MULTI MODE"
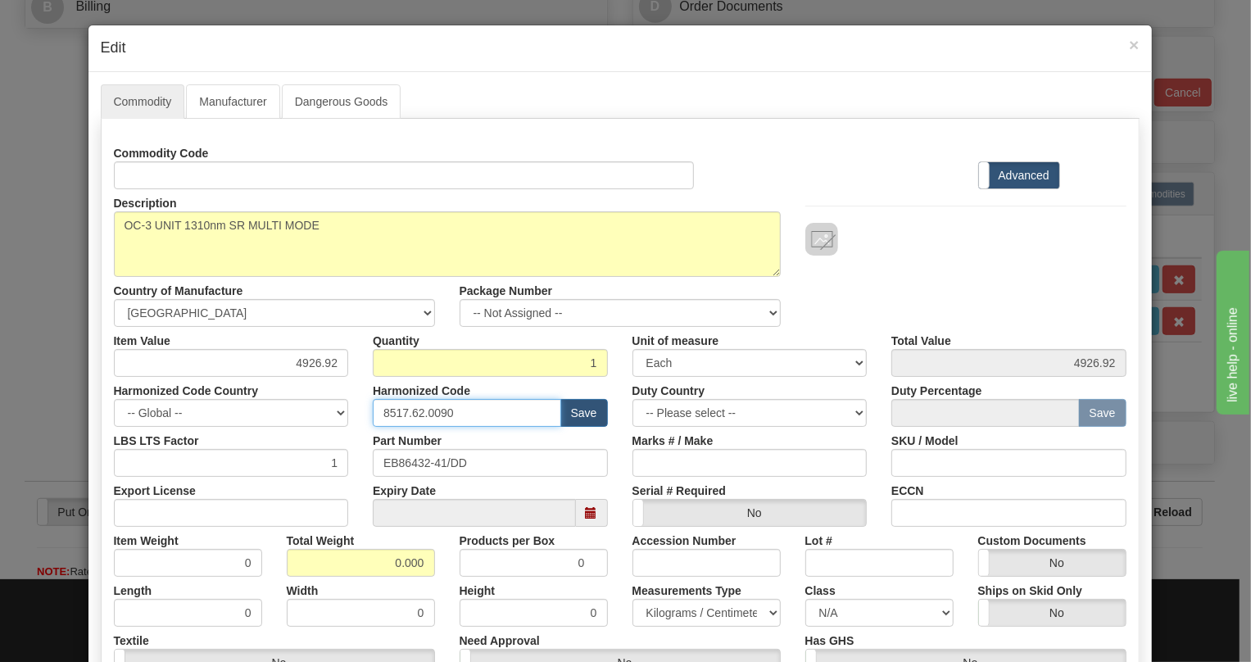
click at [426, 410] on input "8517.62.0090" at bounding box center [467, 413] width 188 height 28
paste input "79.000"
type input "8517.79.0000"
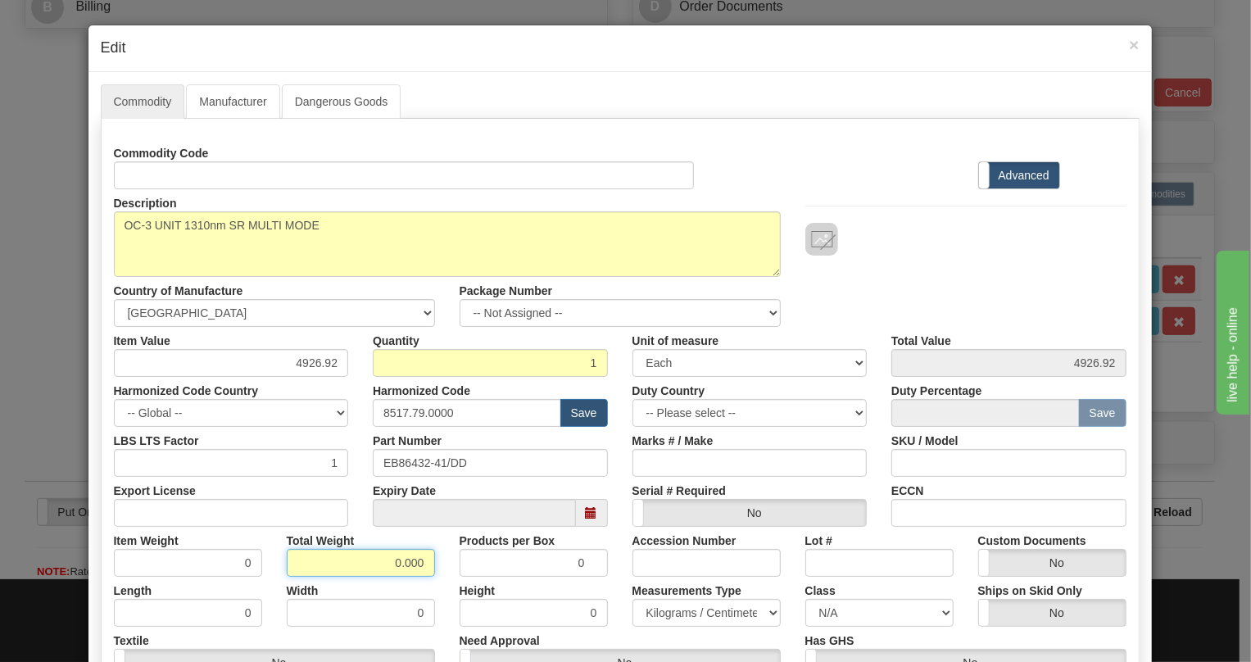
click at [388, 565] on input "0.000" at bounding box center [361, 563] width 148 height 28
type input "1.000"
type input "1.0000"
click at [674, 610] on select "Pounds / Inches Kilograms / Centimeters" at bounding box center [706, 613] width 148 height 28
select select "0"
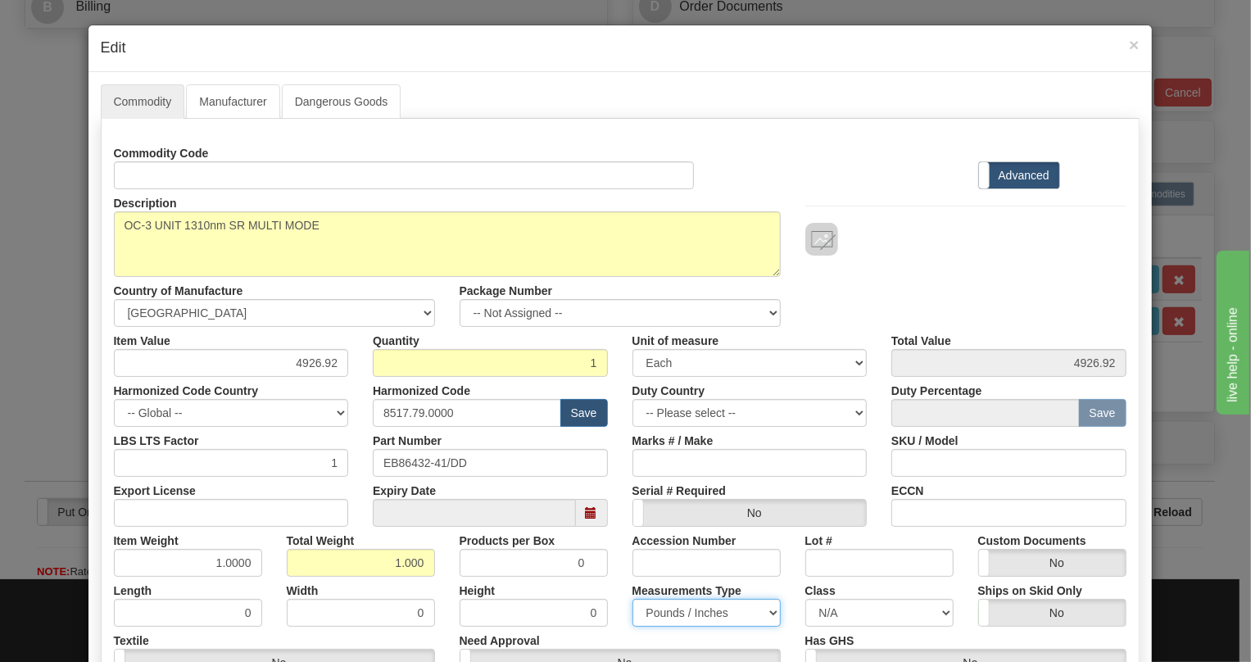
click at [632, 599] on select "Pounds / Inches Kilograms / Centimeters" at bounding box center [706, 613] width 148 height 28
click at [327, 367] on input "4926.92" at bounding box center [231, 363] width 235 height 28
paste input "2.989,48"
click at [300, 367] on input "2.989,48" at bounding box center [231, 363] width 235 height 28
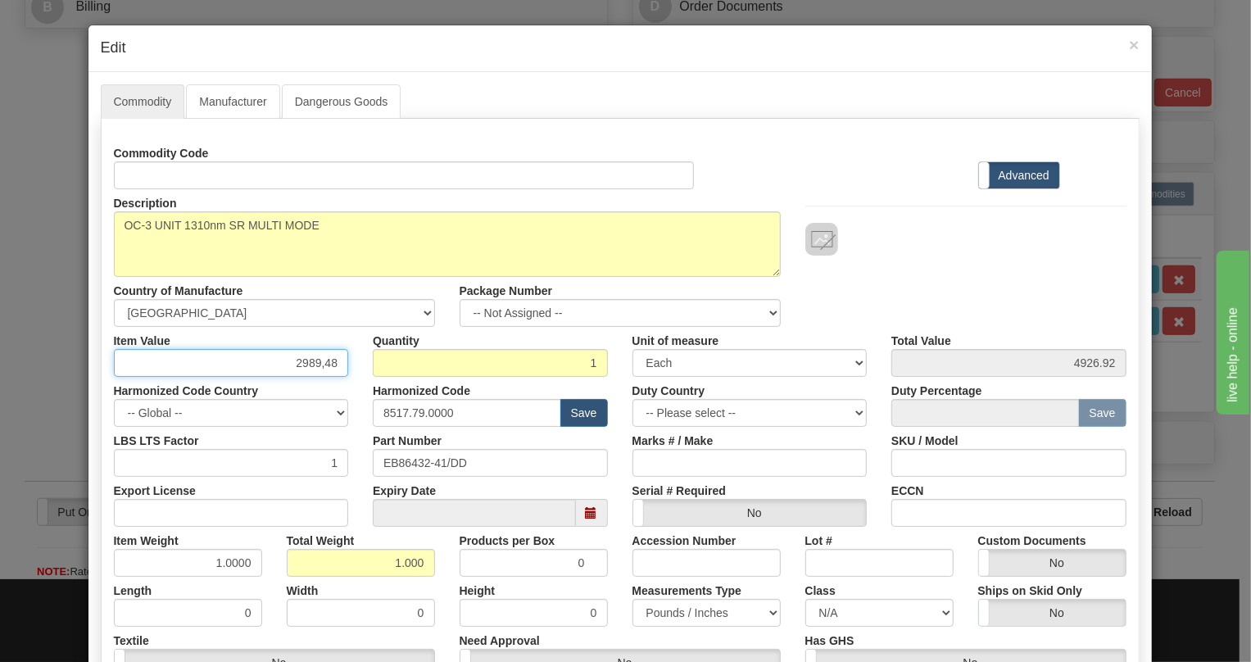
click at [315, 368] on input "2989,48" at bounding box center [231, 363] width 235 height 28
type input "2989.48"
click at [611, 396] on div "Harmonized Code 8517.79.0000 Save" at bounding box center [490, 402] width 260 height 50
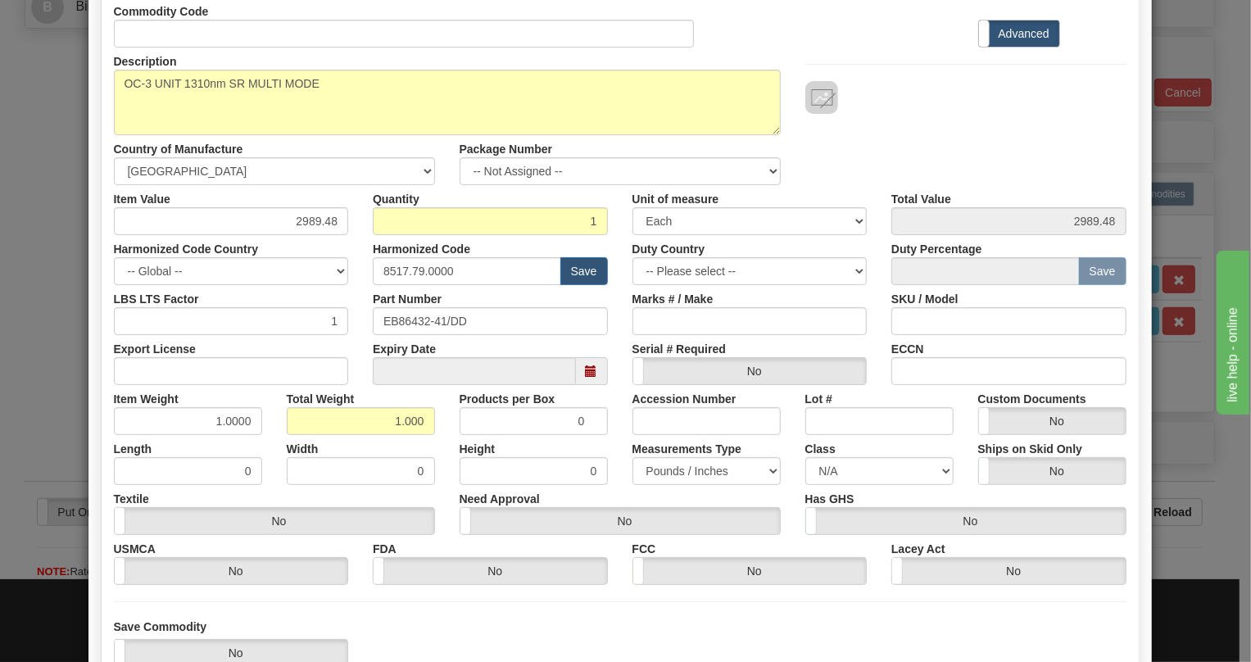
scroll to position [223, 0]
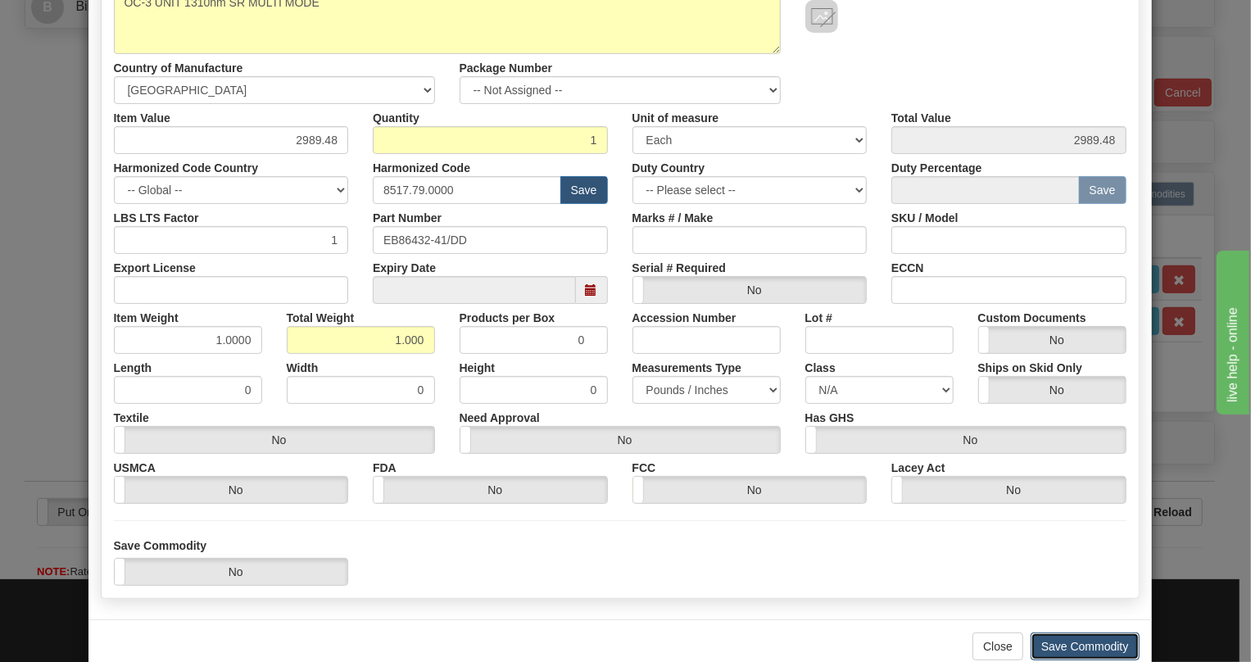
click at [1066, 645] on button "Save Commodity" at bounding box center [1084, 646] width 109 height 28
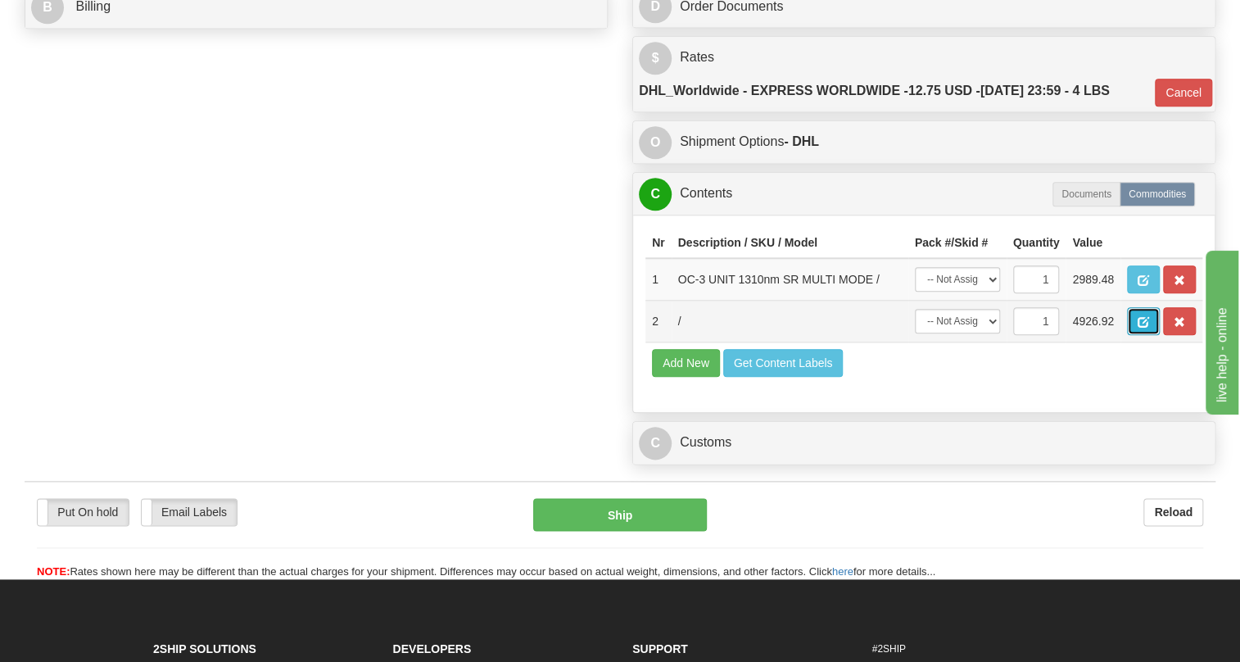
click at [1142, 328] on span "button" at bounding box center [1143, 322] width 11 height 11
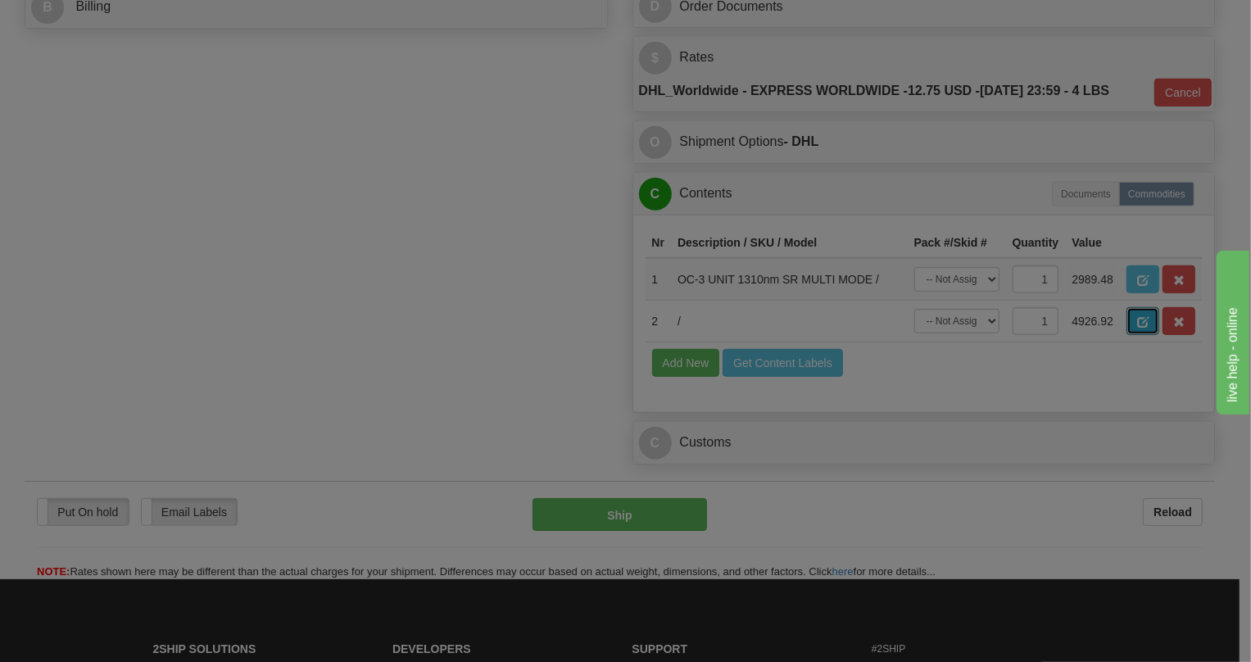
scroll to position [0, 0]
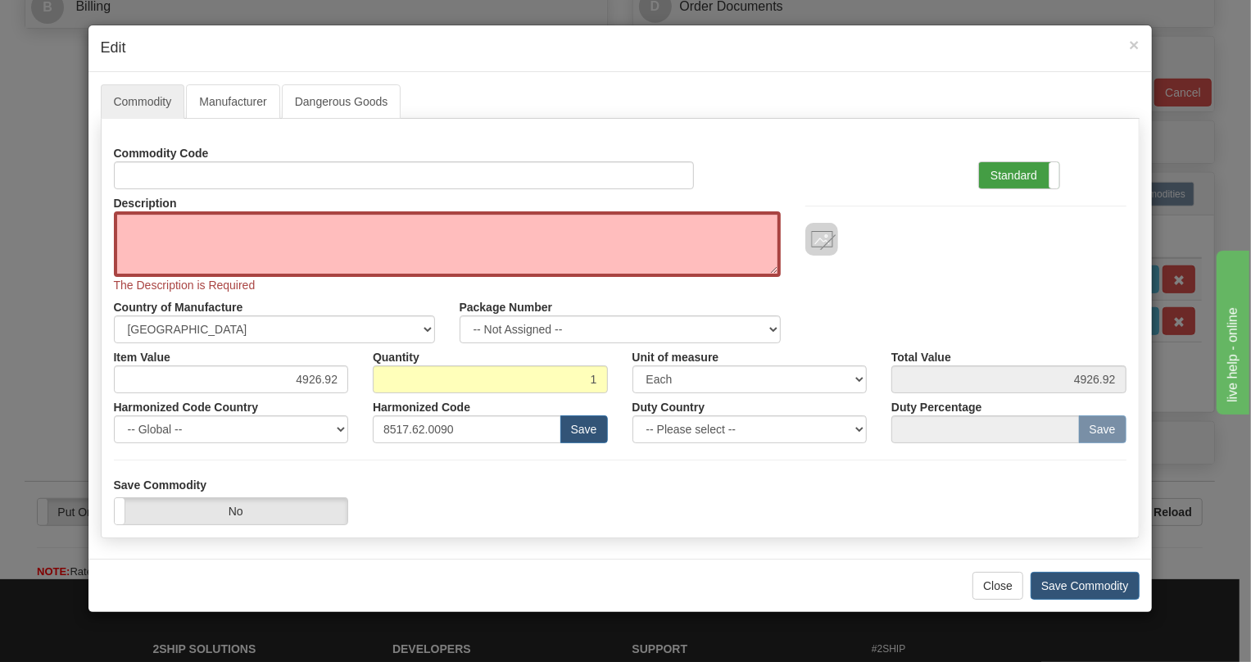
drag, startPoint x: 1014, startPoint y: 169, endPoint x: 909, endPoint y: 215, distance: 114.8
click at [1014, 168] on label "Standard" at bounding box center [1019, 175] width 80 height 26
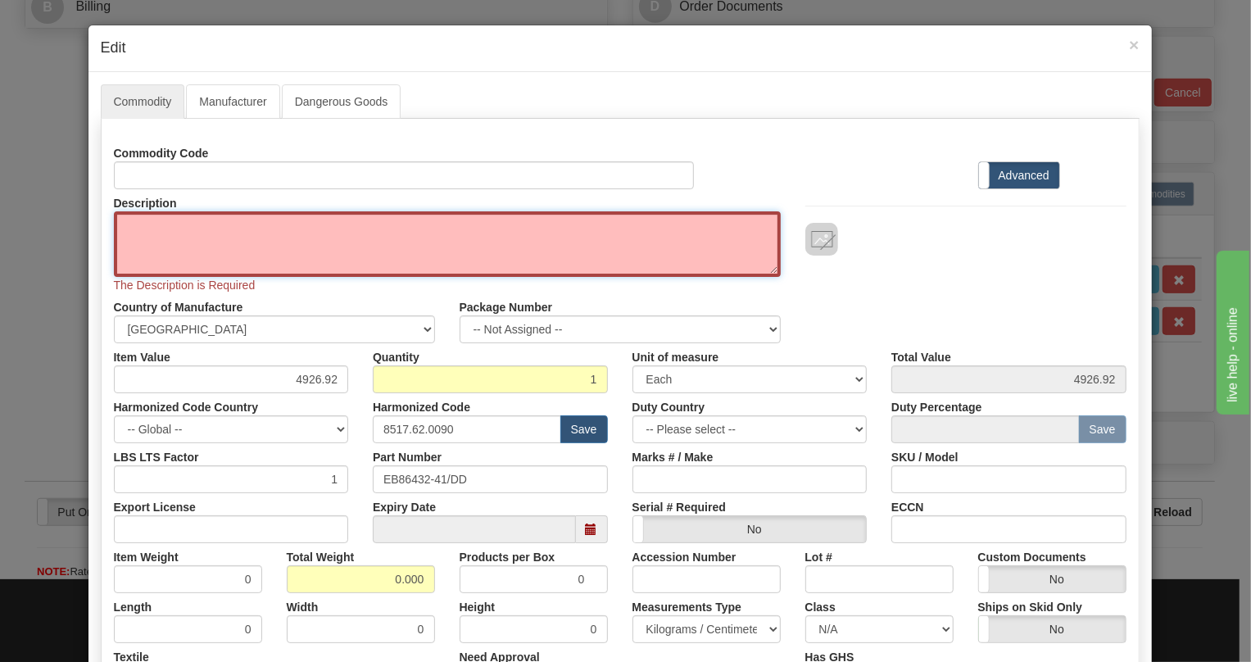
click at [174, 221] on textarea "Description" at bounding box center [447, 244] width 667 height 66
paste textarea "OC-3 UNIT 1310nm SR MULTI MODE"
type textarea "OC-3 UNIT 1310nm SR MULTI MODE"
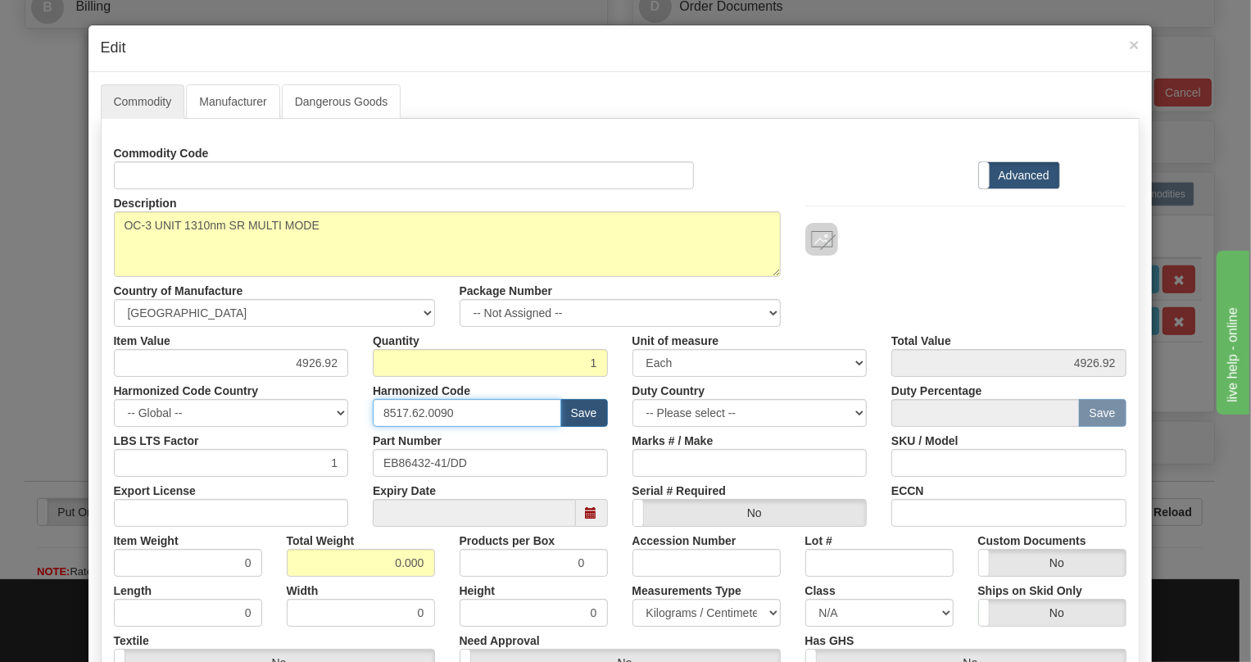
click at [428, 409] on input "8517.62.0090" at bounding box center [467, 413] width 188 height 28
paste input "79.000"
type input "8517.79.0000"
click at [323, 361] on input "4926.92" at bounding box center [231, 363] width 235 height 28
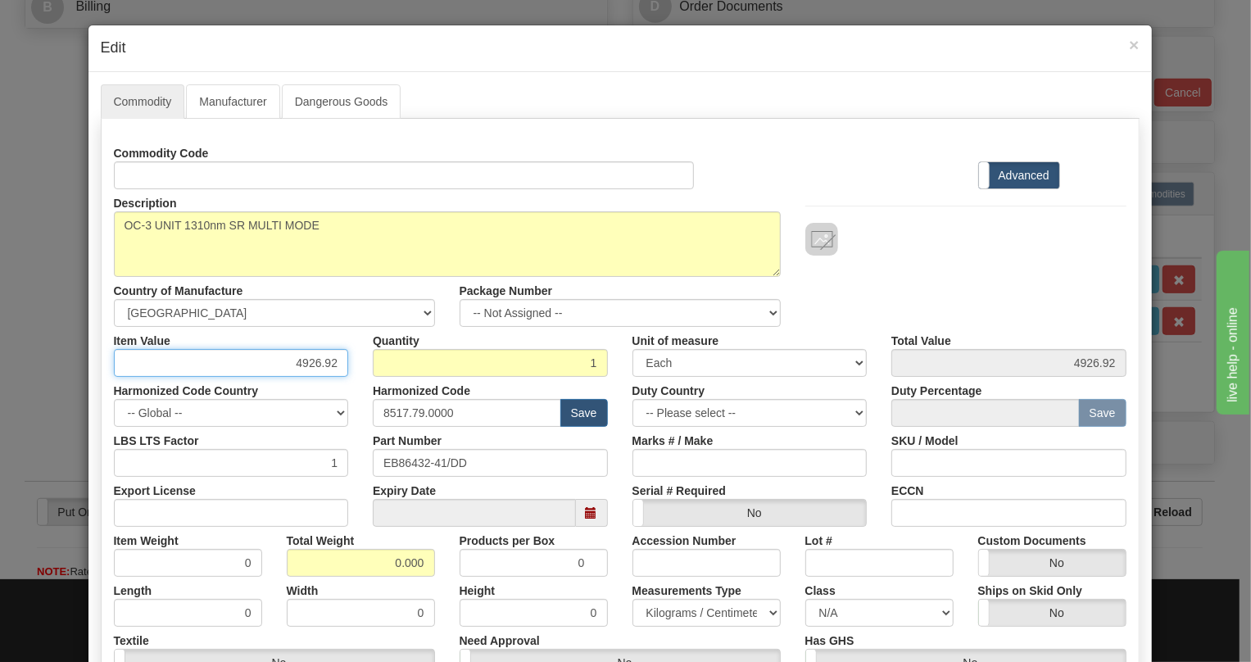
click at [323, 361] on input "4926.92" at bounding box center [231, 363] width 235 height 28
paste input "2.989,48"
click at [301, 367] on input "2.989,48" at bounding box center [231, 363] width 235 height 28
click at [293, 370] on input "2.989,48" at bounding box center [231, 363] width 235 height 28
click at [328, 370] on input "2989,48" at bounding box center [231, 363] width 235 height 28
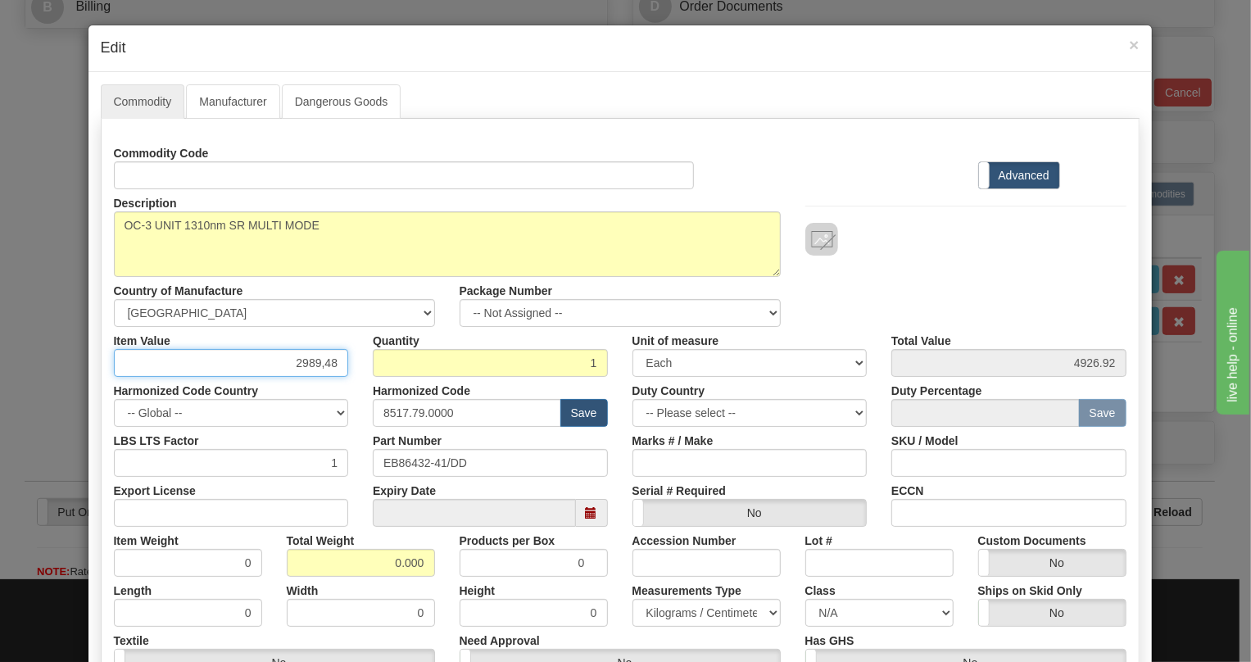
click at [320, 372] on input "2989,48" at bounding box center [231, 363] width 235 height 28
type input "2989.48"
click at [360, 390] on div "Harmonized Code 8517.79.0000 Save" at bounding box center [490, 402] width 260 height 50
click at [384, 571] on input "0.000" at bounding box center [361, 563] width 148 height 28
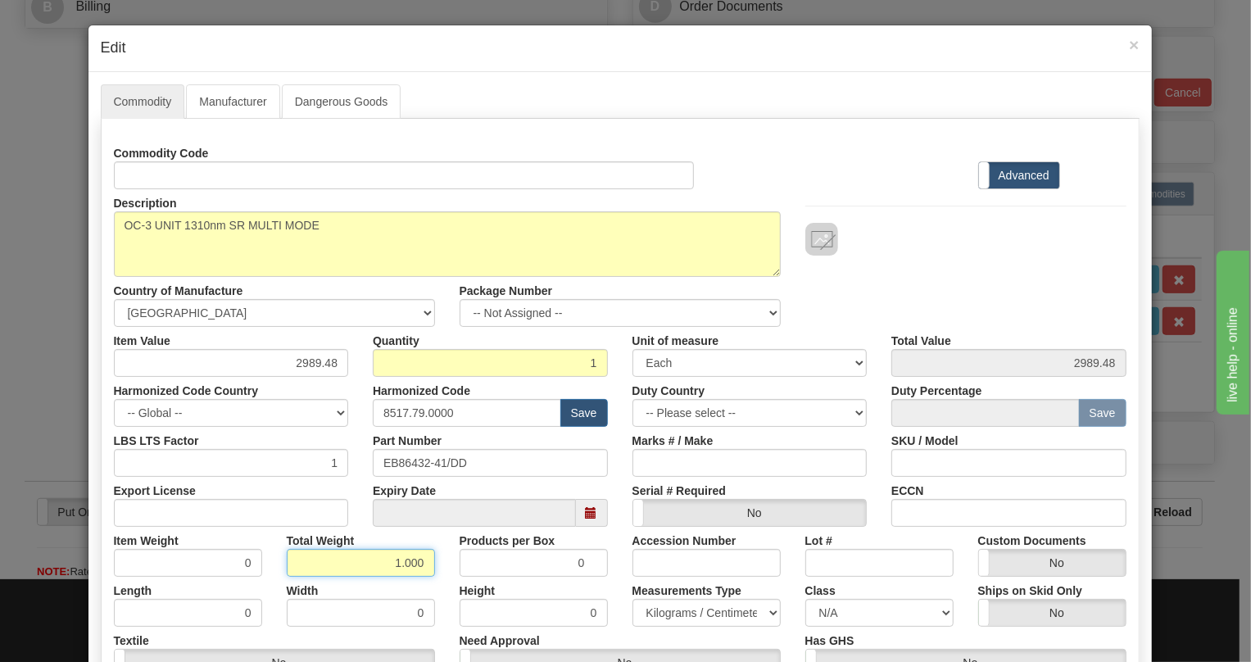
type input "1.000"
type input "1.0000"
click at [683, 614] on select "Pounds / Inches Kilograms / Centimeters" at bounding box center [706, 613] width 148 height 28
select select "0"
click at [632, 599] on select "Pounds / Inches Kilograms / Centimeters" at bounding box center [706, 613] width 148 height 28
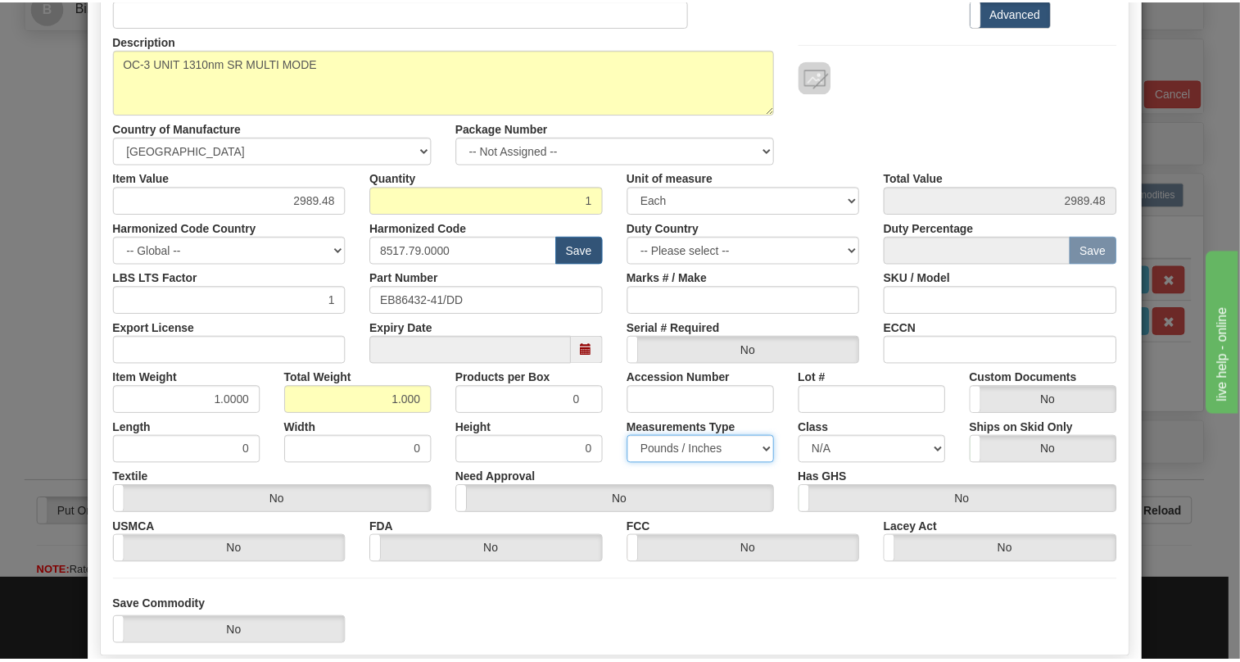
scroll to position [223, 0]
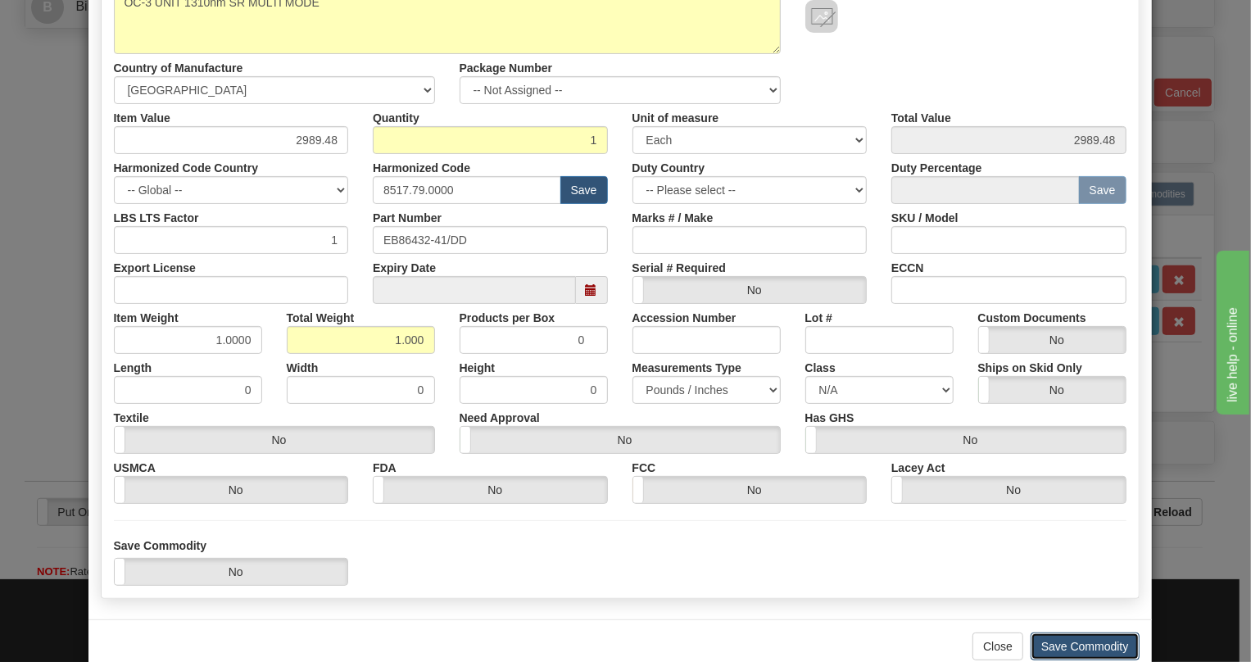
click at [1079, 645] on button "Save Commodity" at bounding box center [1084, 646] width 109 height 28
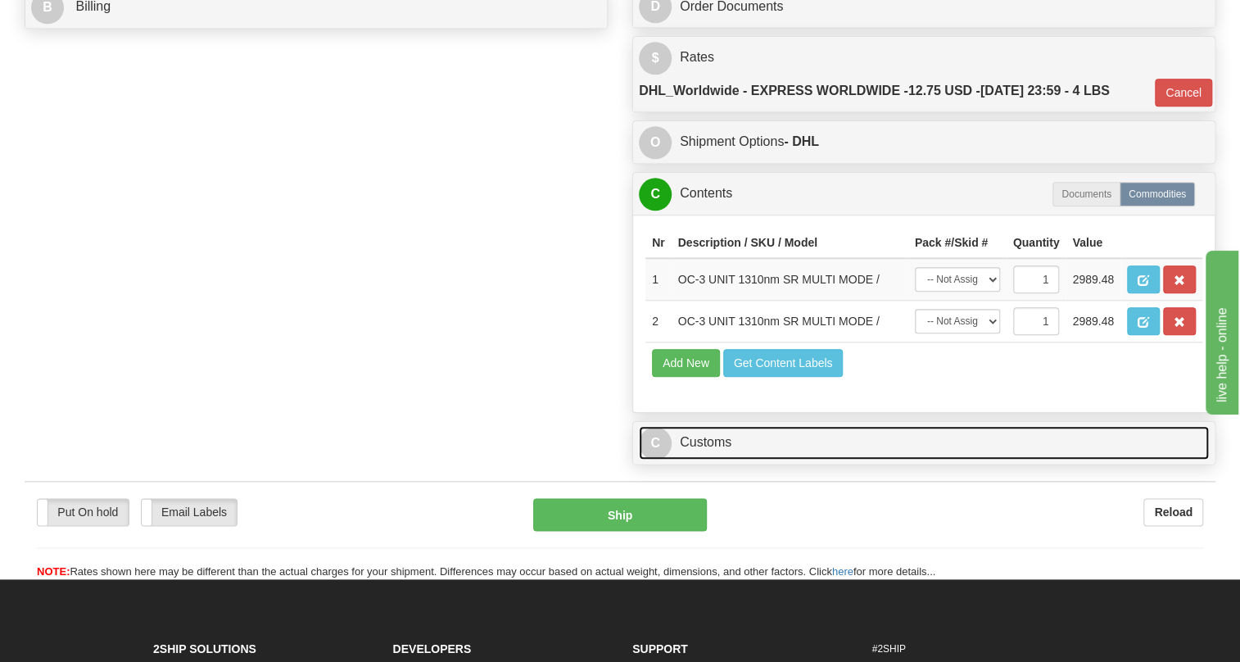
click at [691, 459] on link "C Customs" at bounding box center [924, 443] width 570 height 34
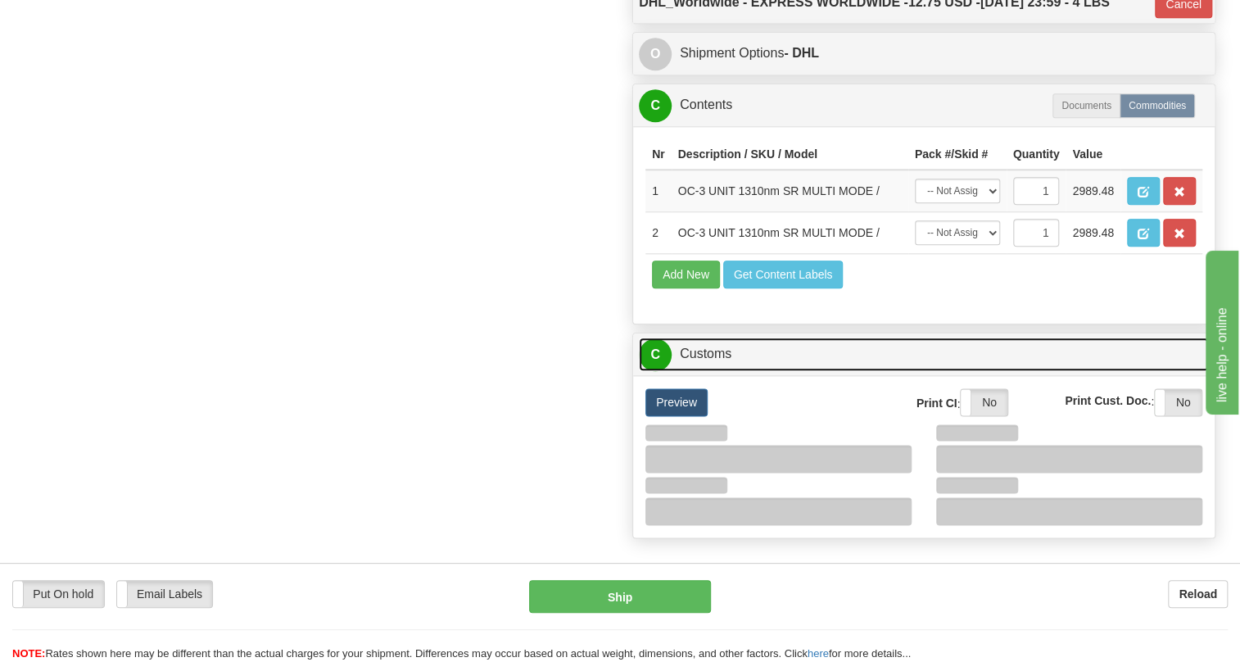
scroll to position [967, 0]
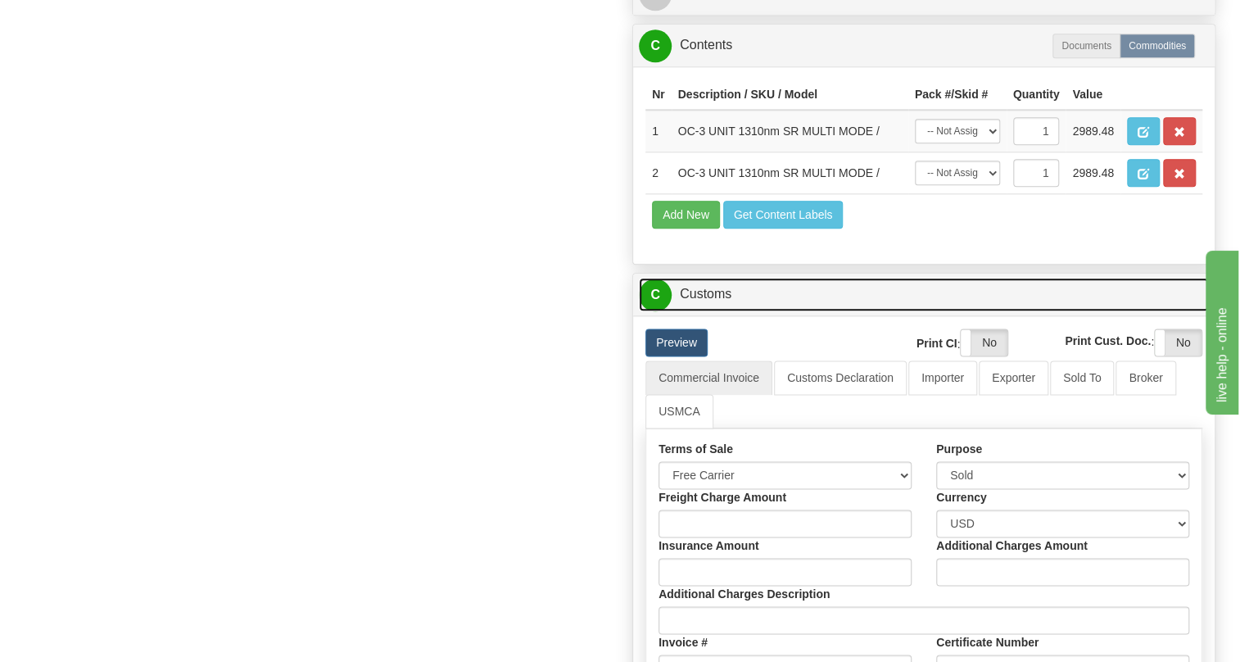
click at [717, 311] on link "C Customs" at bounding box center [924, 295] width 570 height 34
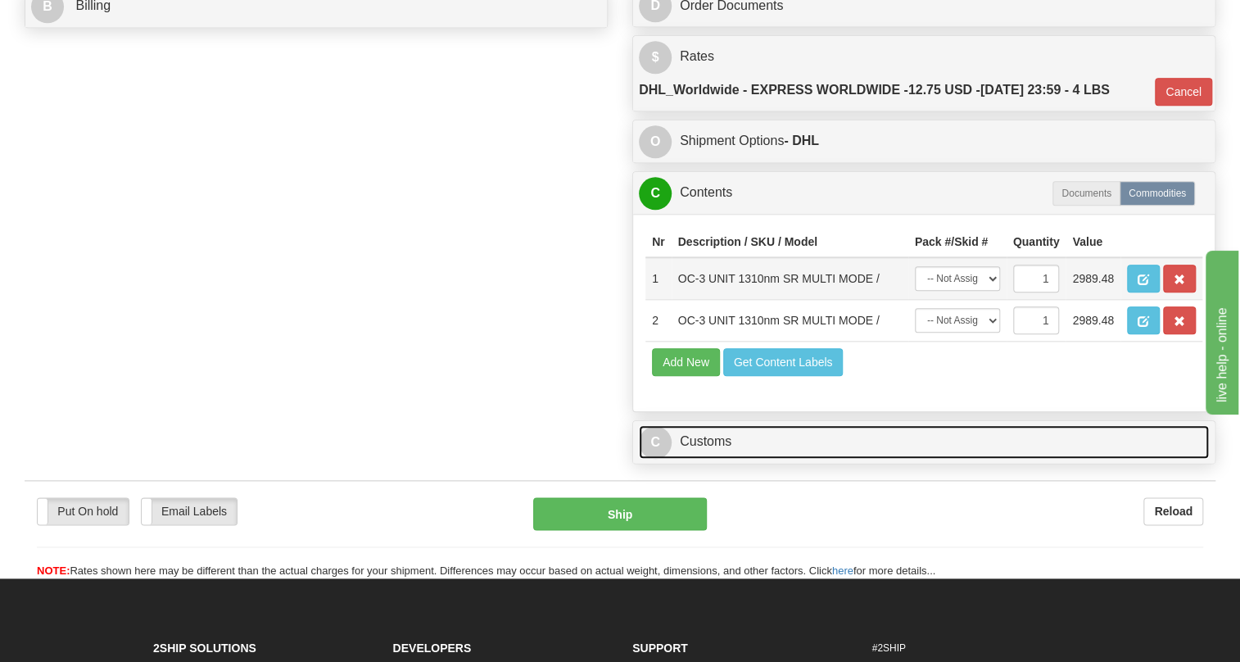
scroll to position [819, 0]
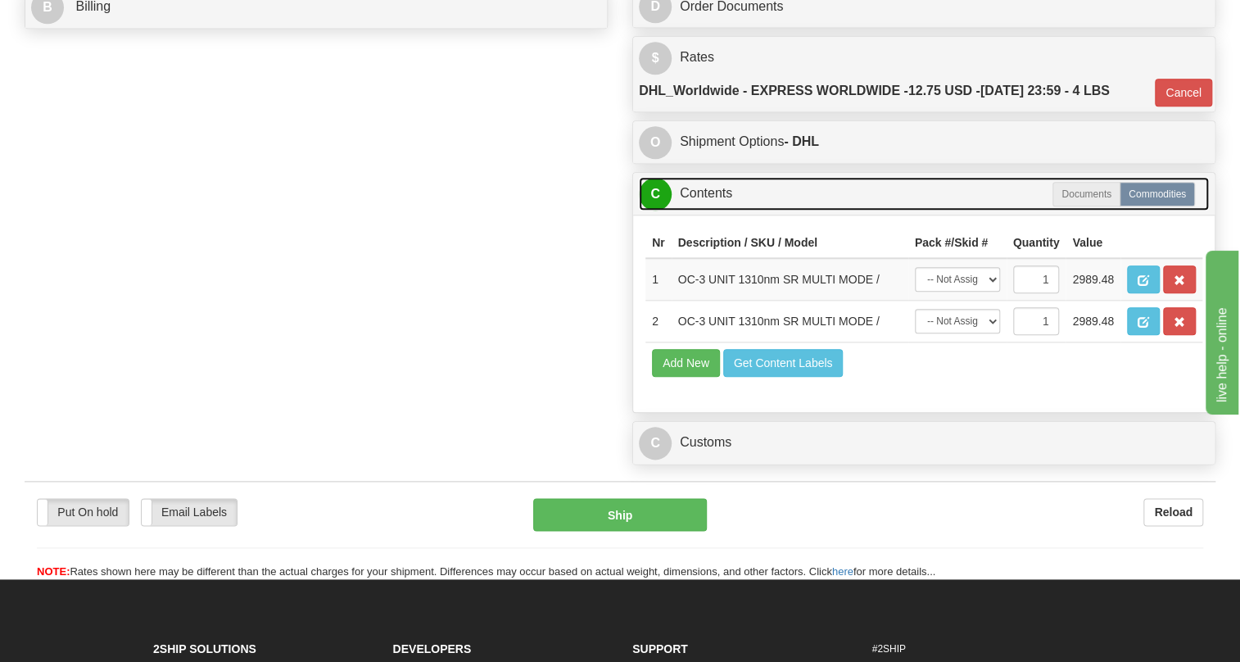
click at [698, 210] on link "C Contents" at bounding box center [924, 194] width 570 height 34
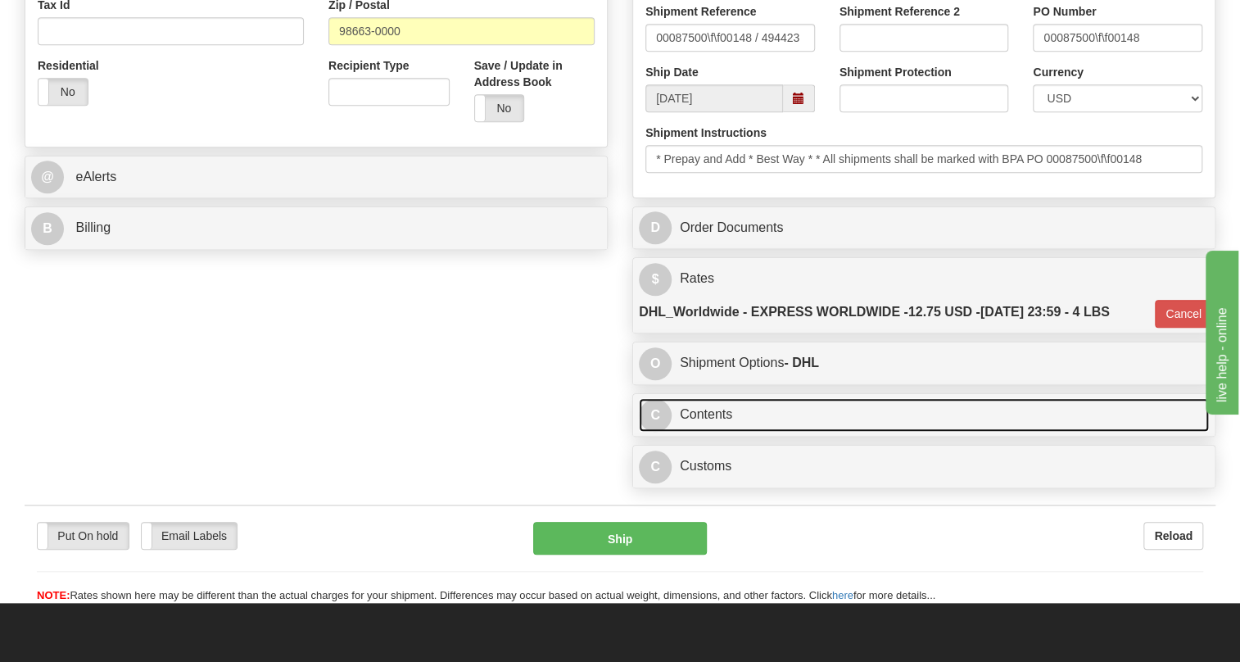
scroll to position [595, 0]
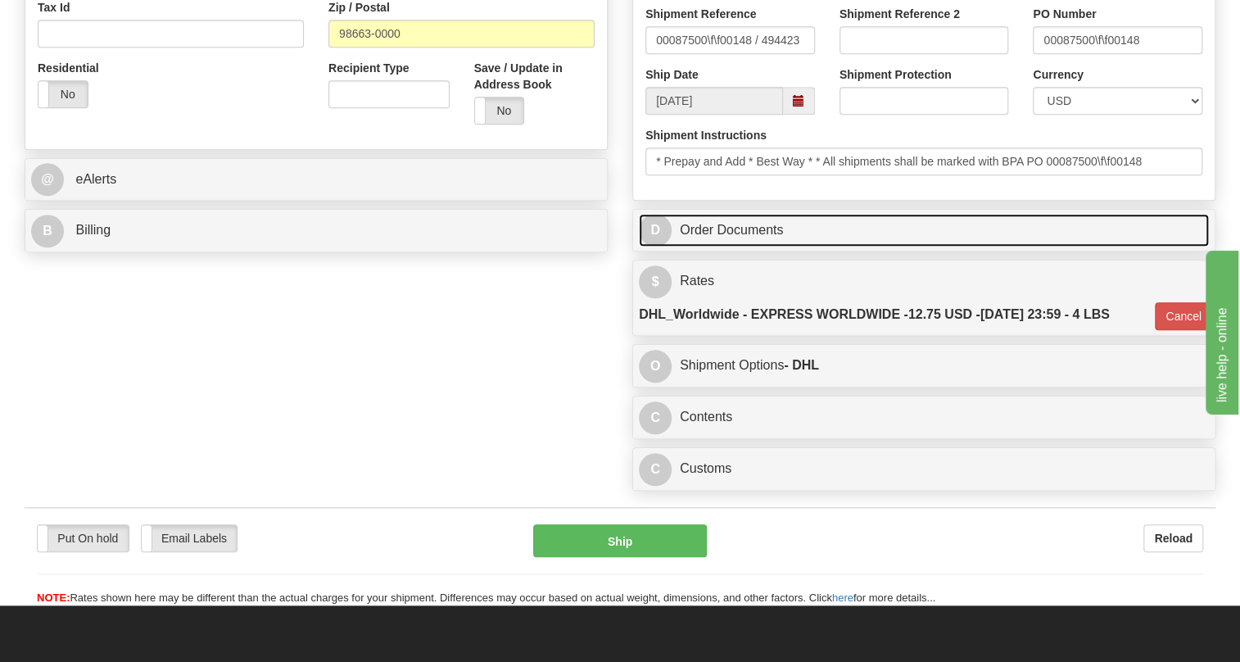
click at [722, 247] on link "D Order Documents" at bounding box center [924, 231] width 570 height 34
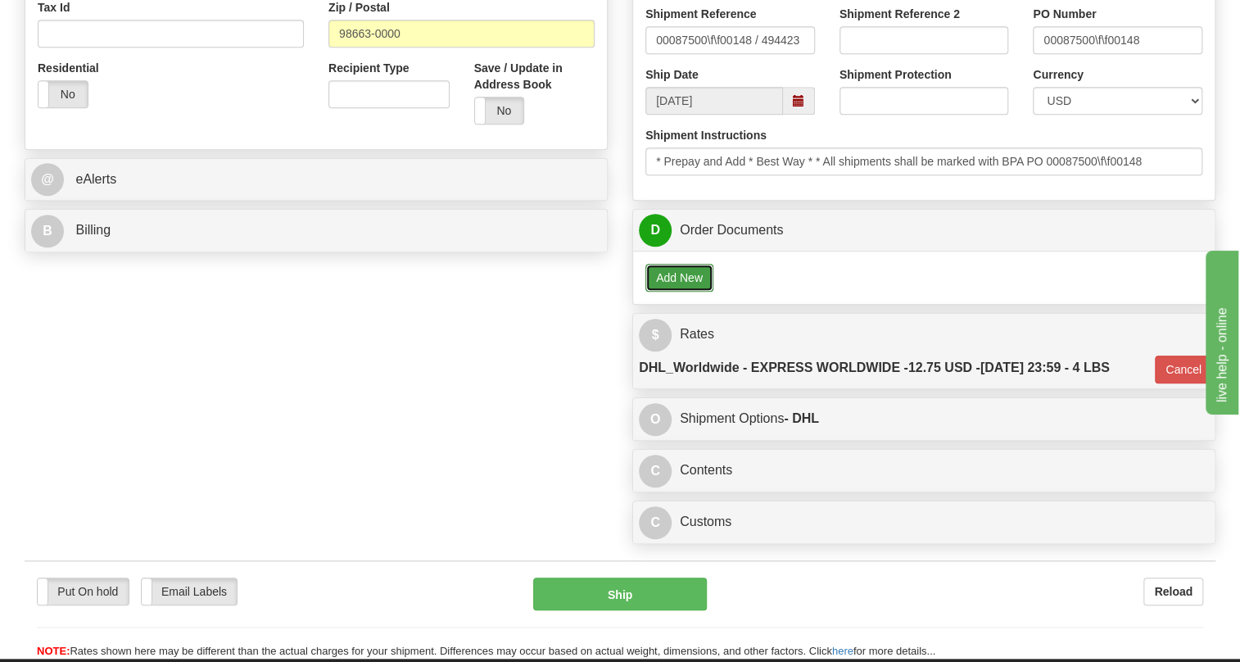
click at [677, 292] on button "Add New" at bounding box center [679, 278] width 68 height 28
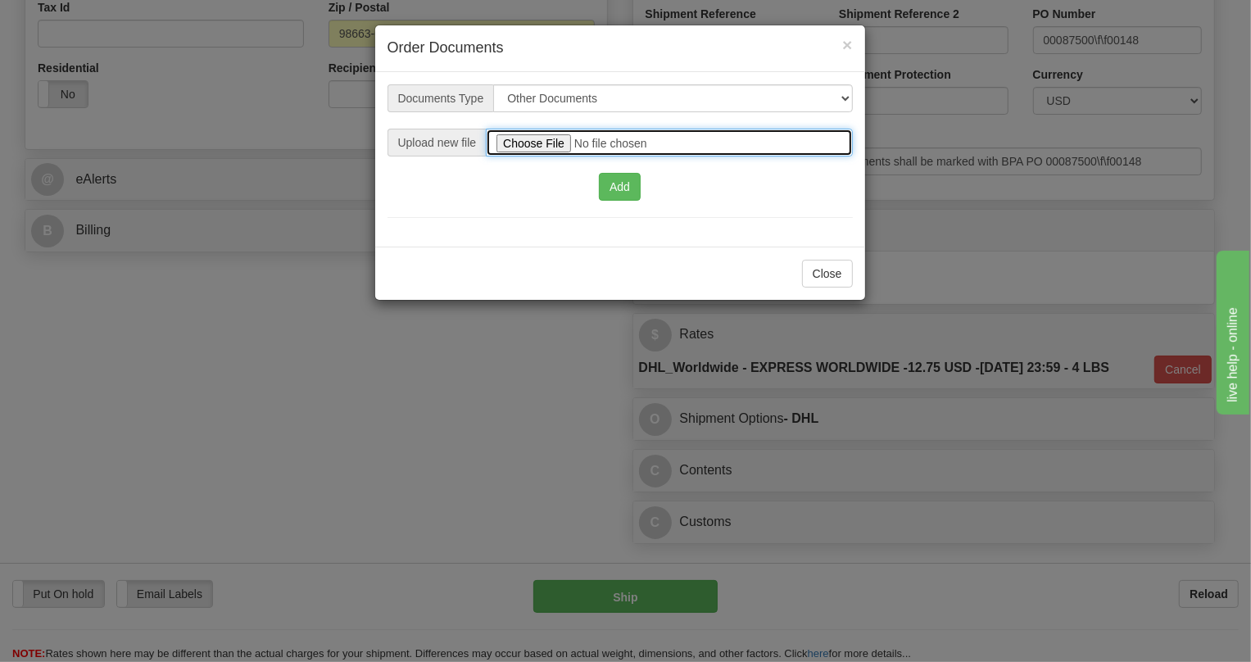
click at [531, 143] on input "file" at bounding box center [669, 143] width 366 height 28
type input "C:\fakepath\2025_USMCA_GE Grid Solutions LLC_2025I1-1-402-USMCA.pdf"
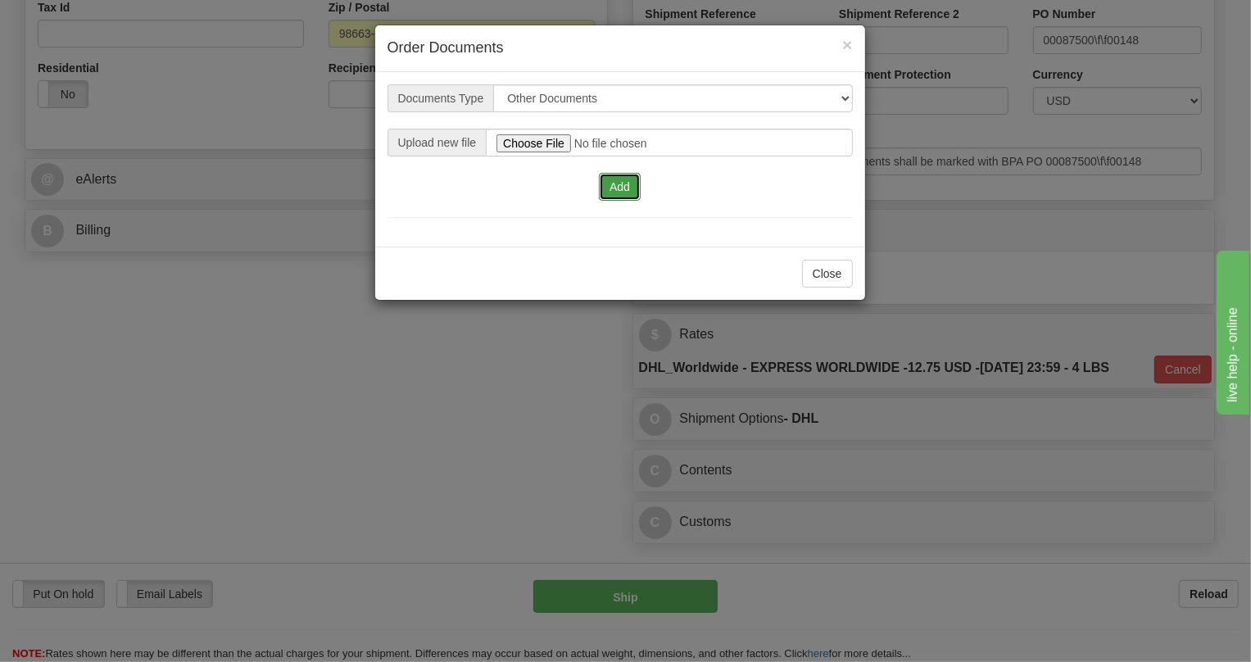
click at [621, 185] on button "Add" at bounding box center [620, 187] width 42 height 28
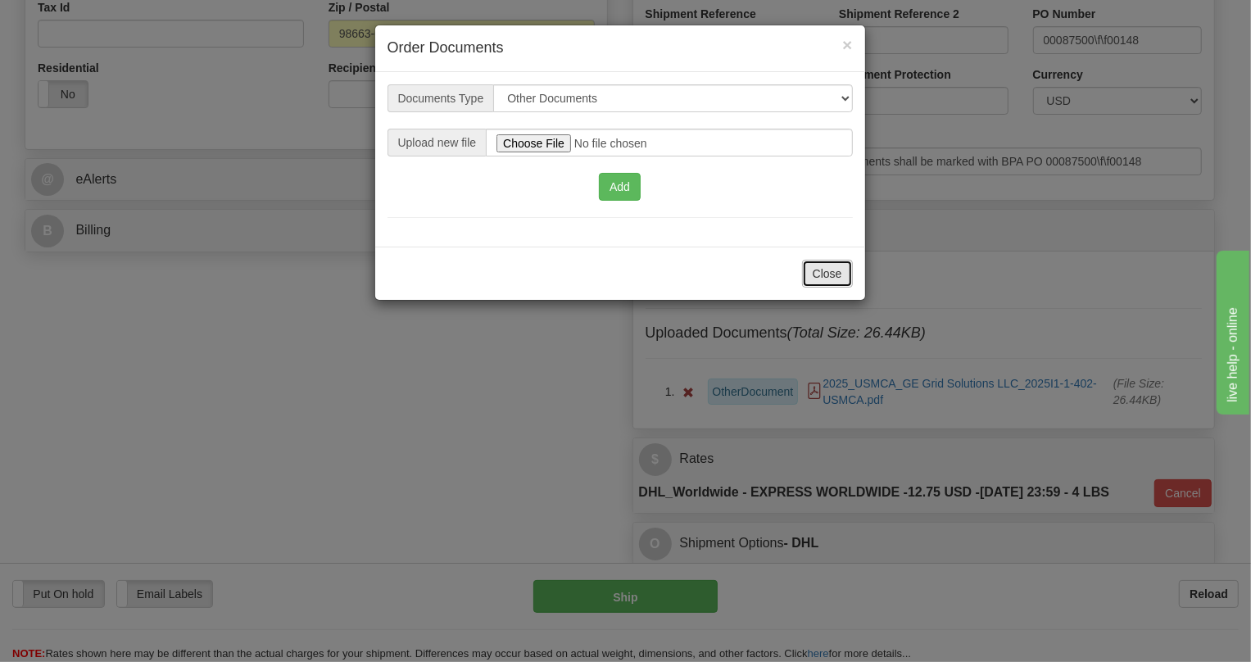
click at [821, 269] on button "Close" at bounding box center [827, 274] width 51 height 28
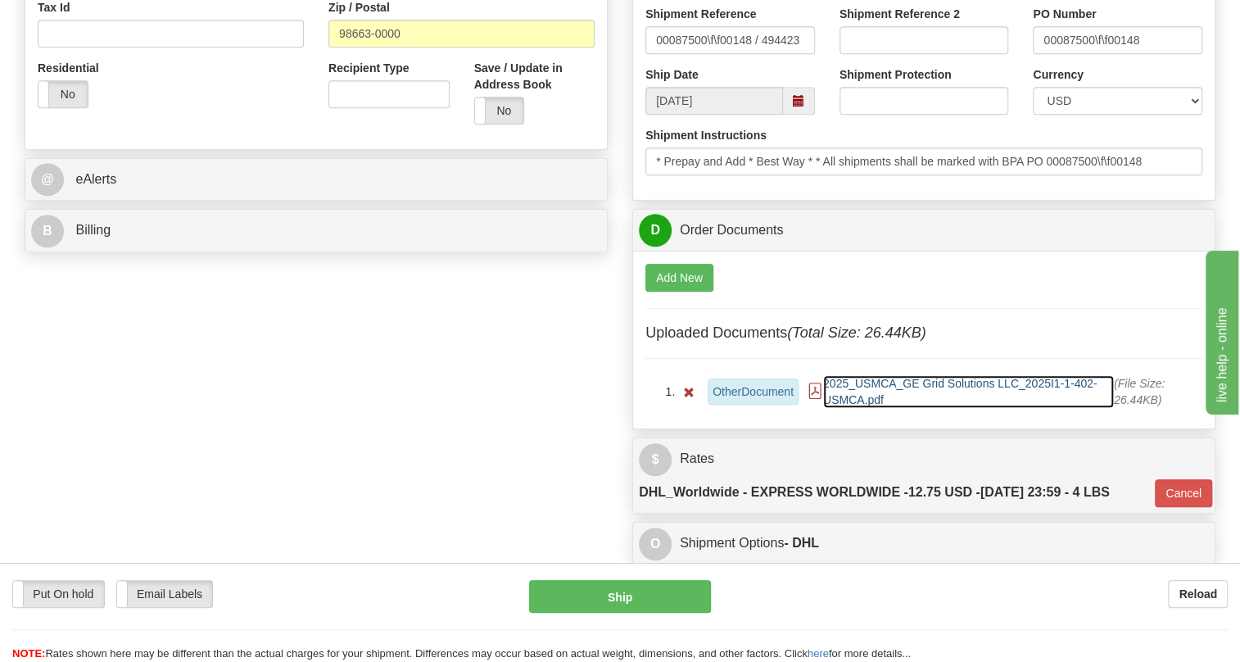
click at [840, 408] on span "2025_USMCA_GE Grid Solutions LLC_2025I1-1-402-USMCA.pdf" at bounding box center [968, 391] width 291 height 33
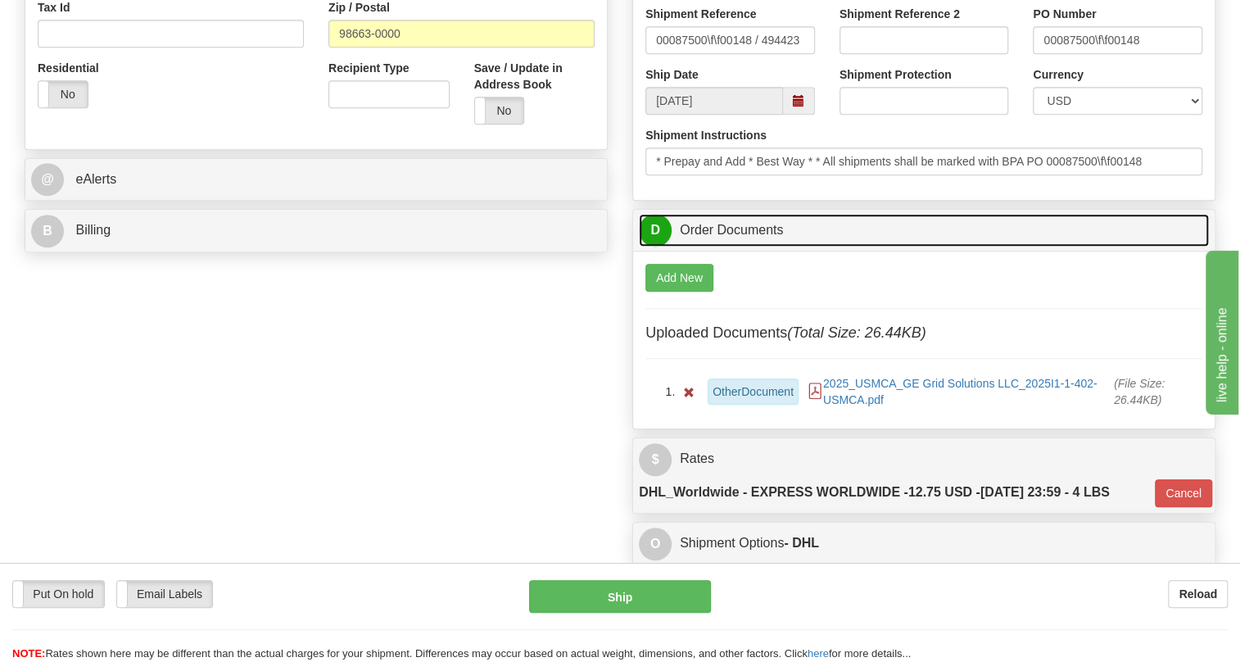
click at [733, 247] on link "D Order Documents" at bounding box center [924, 231] width 570 height 34
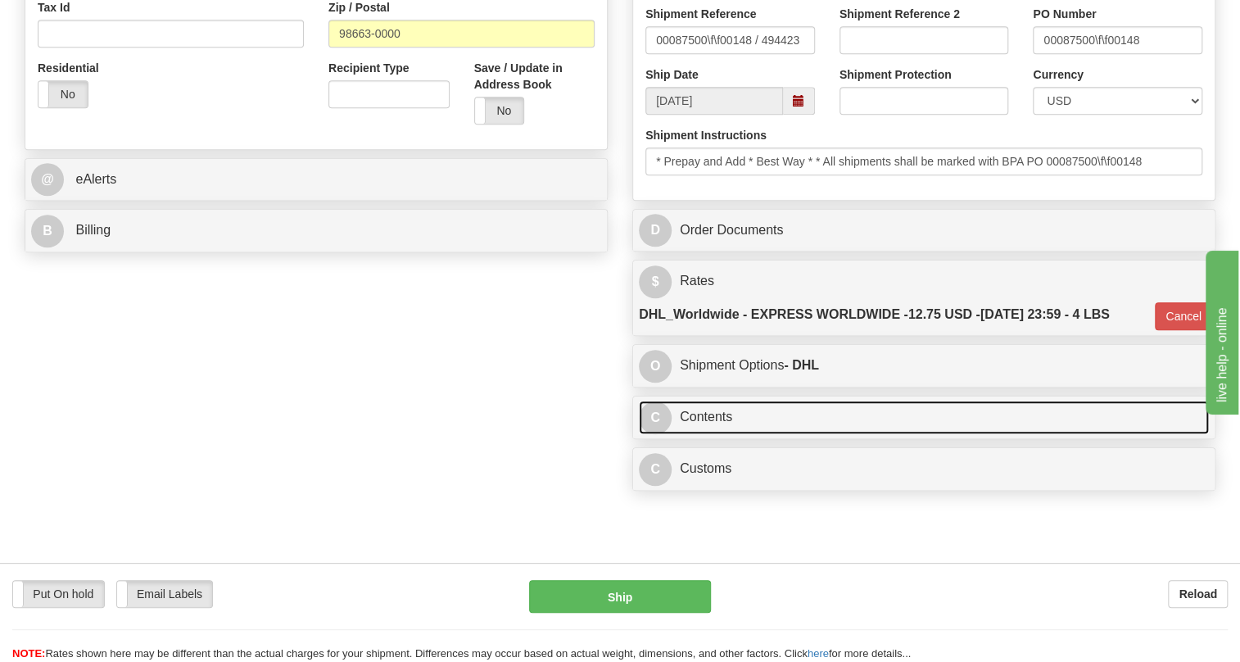
click at [719, 434] on link "C Contents" at bounding box center [924, 418] width 570 height 34
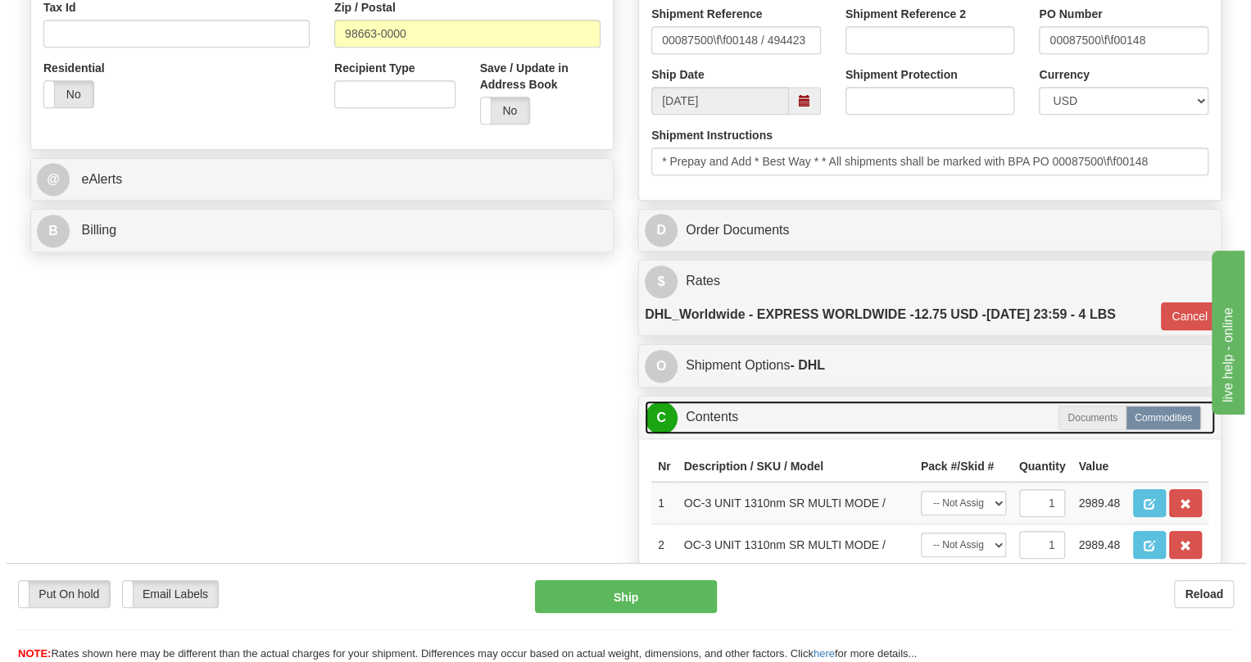
scroll to position [670, 0]
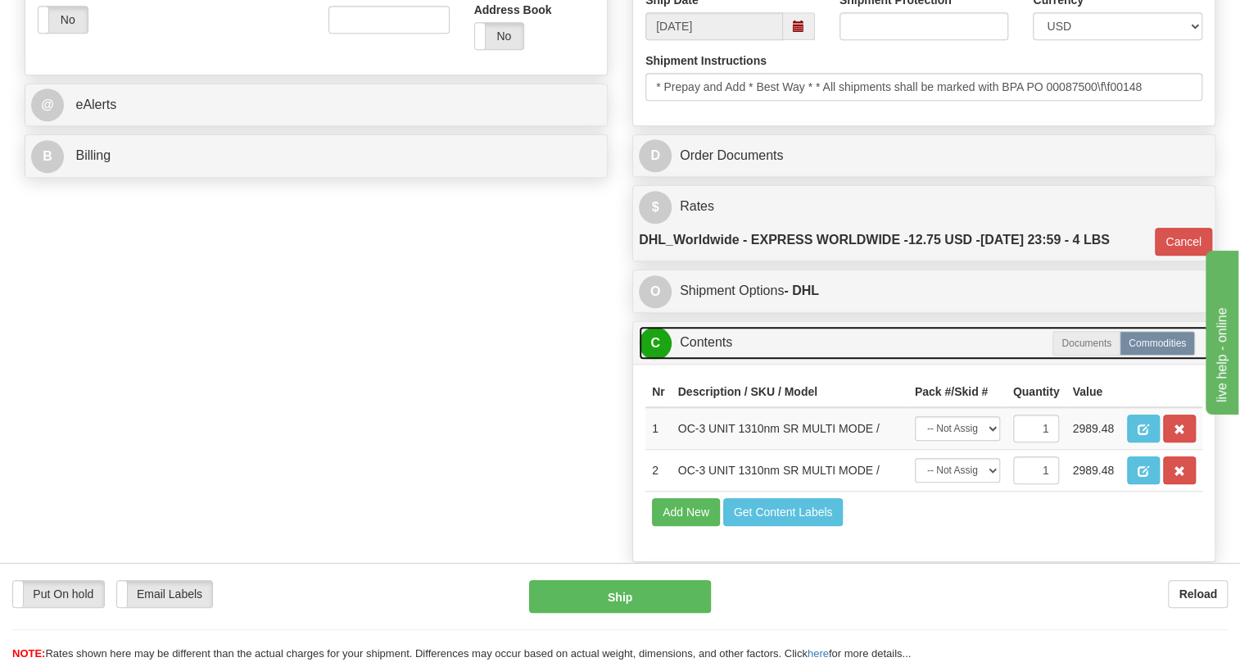
click at [723, 360] on link "C Contents" at bounding box center [924, 343] width 570 height 34
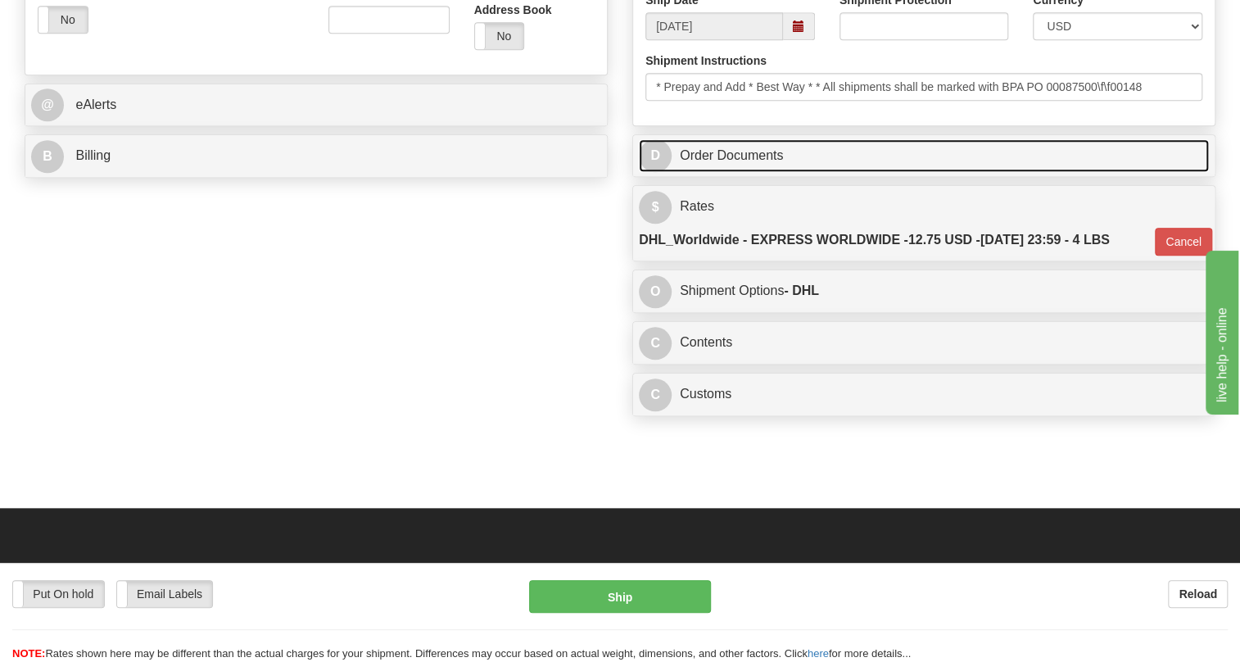
click at [765, 173] on link "D Order Documents" at bounding box center [924, 156] width 570 height 34
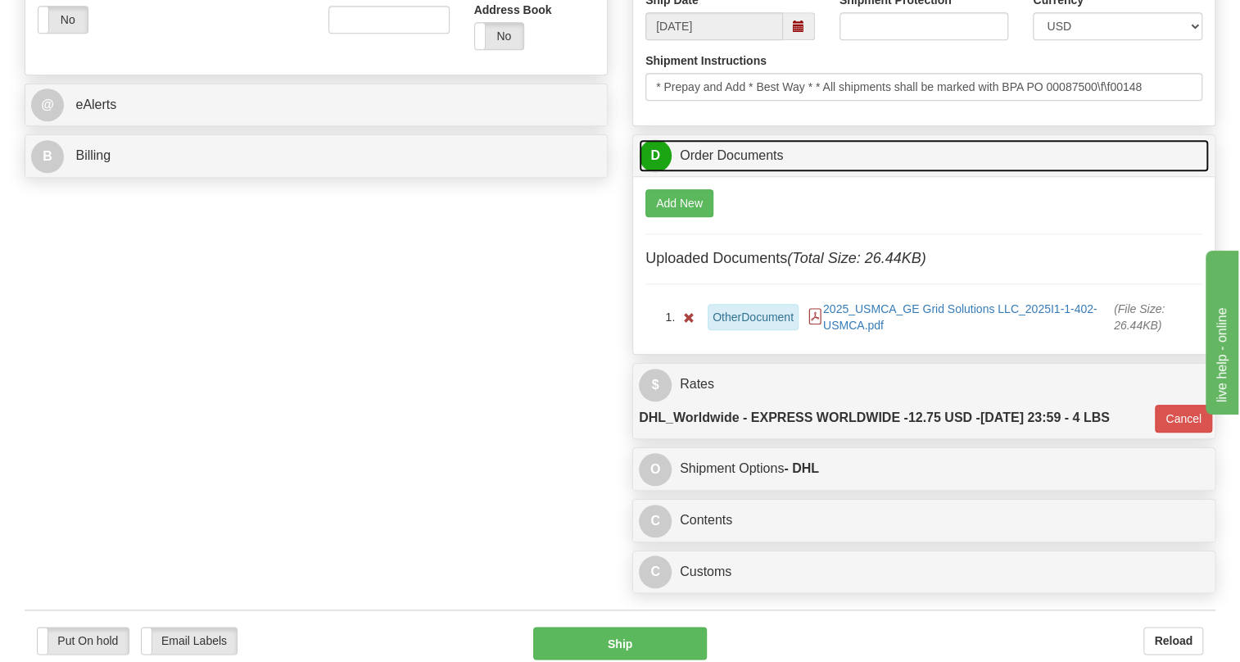
click at [765, 173] on link "D Order Documents" at bounding box center [924, 156] width 570 height 34
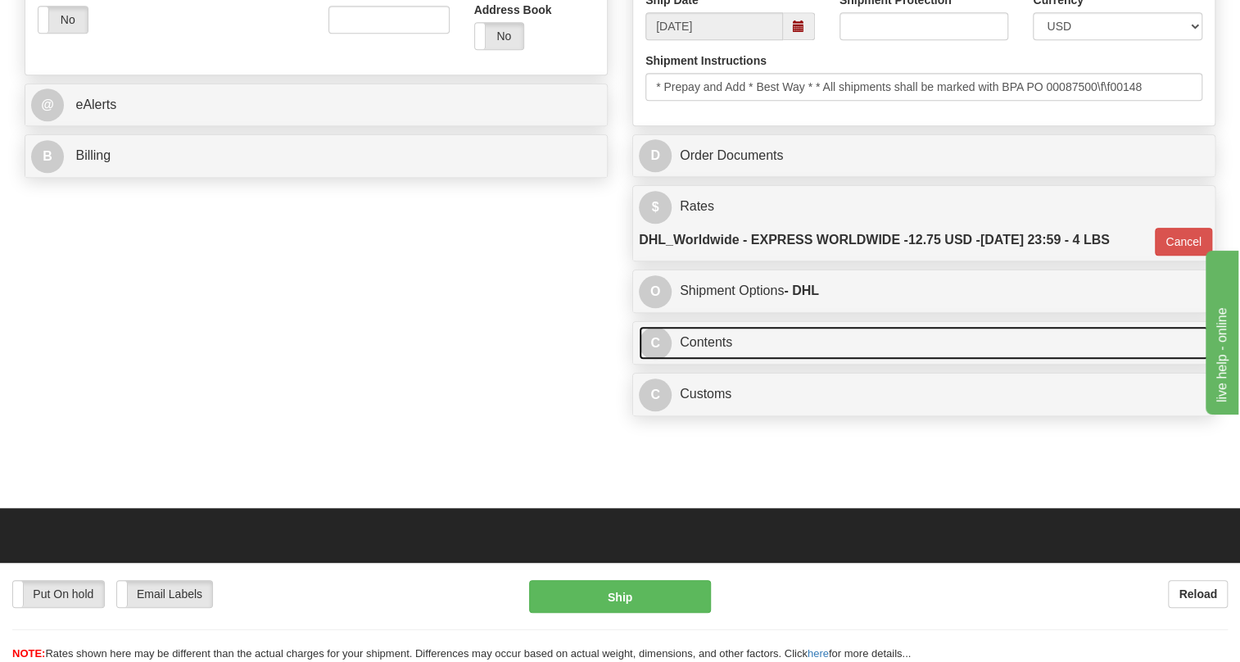
click at [711, 360] on link "C Contents" at bounding box center [924, 343] width 570 height 34
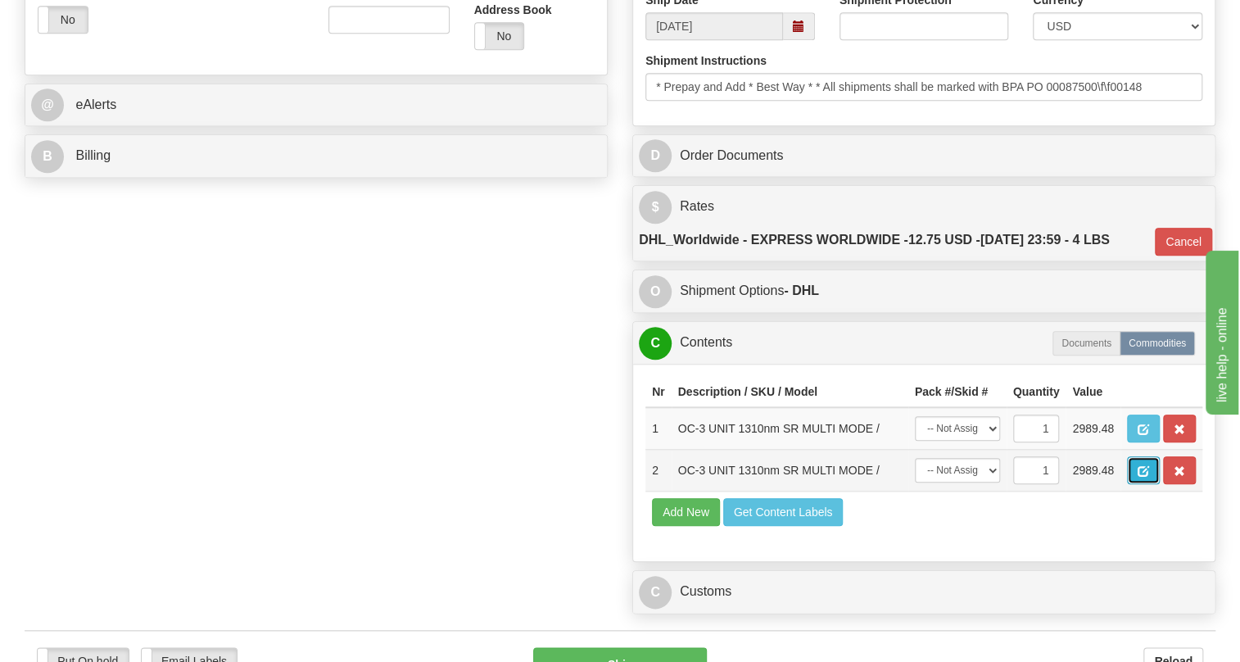
click at [1141, 477] on span "button" at bounding box center [1143, 471] width 11 height 11
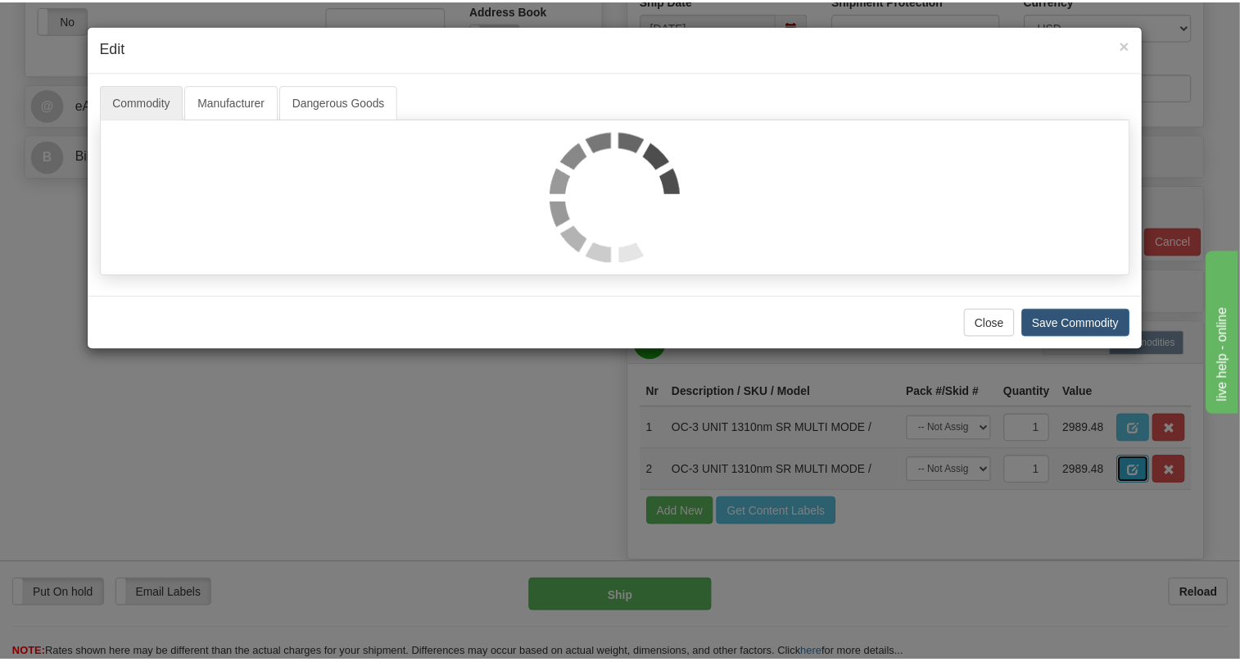
scroll to position [0, 0]
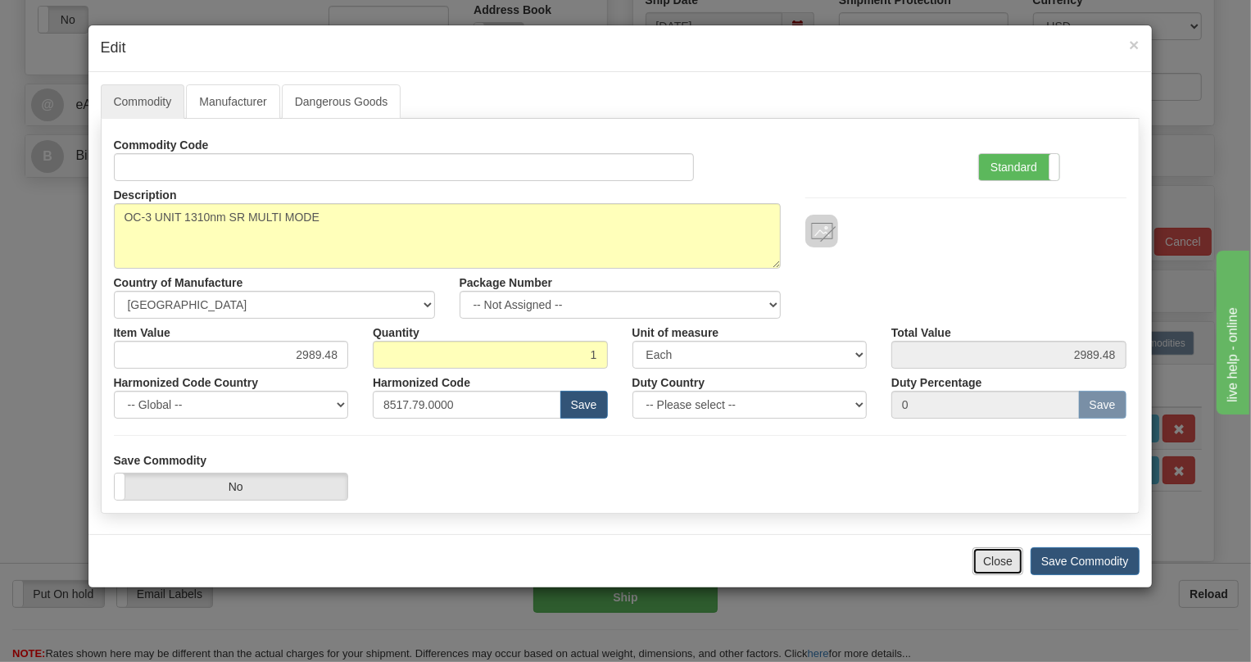
click at [1007, 564] on button "Close" at bounding box center [997, 561] width 51 height 28
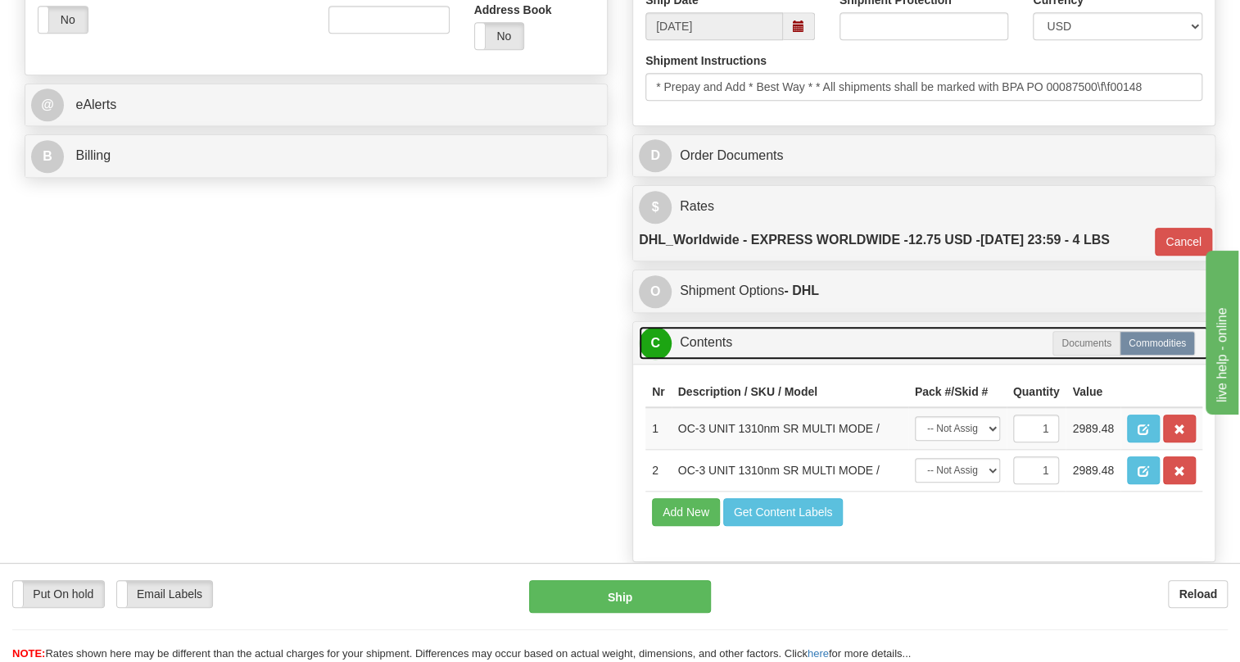
click at [712, 360] on link "C Contents" at bounding box center [924, 343] width 570 height 34
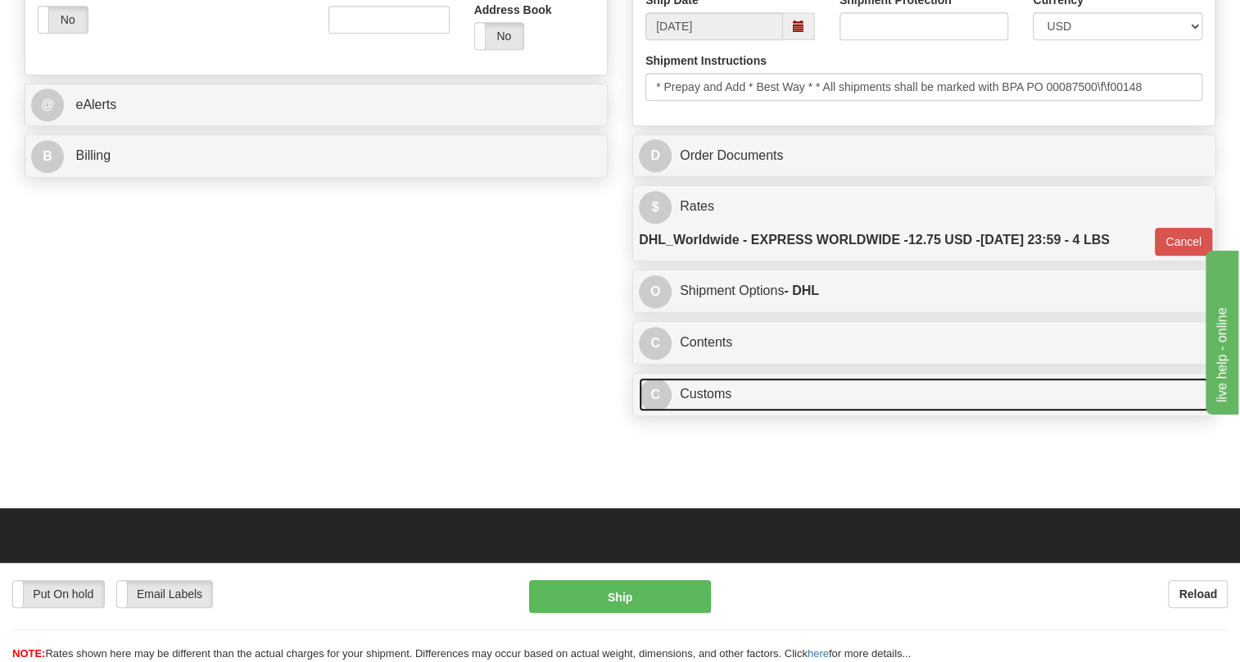
click at [706, 411] on link "C Customs" at bounding box center [924, 395] width 570 height 34
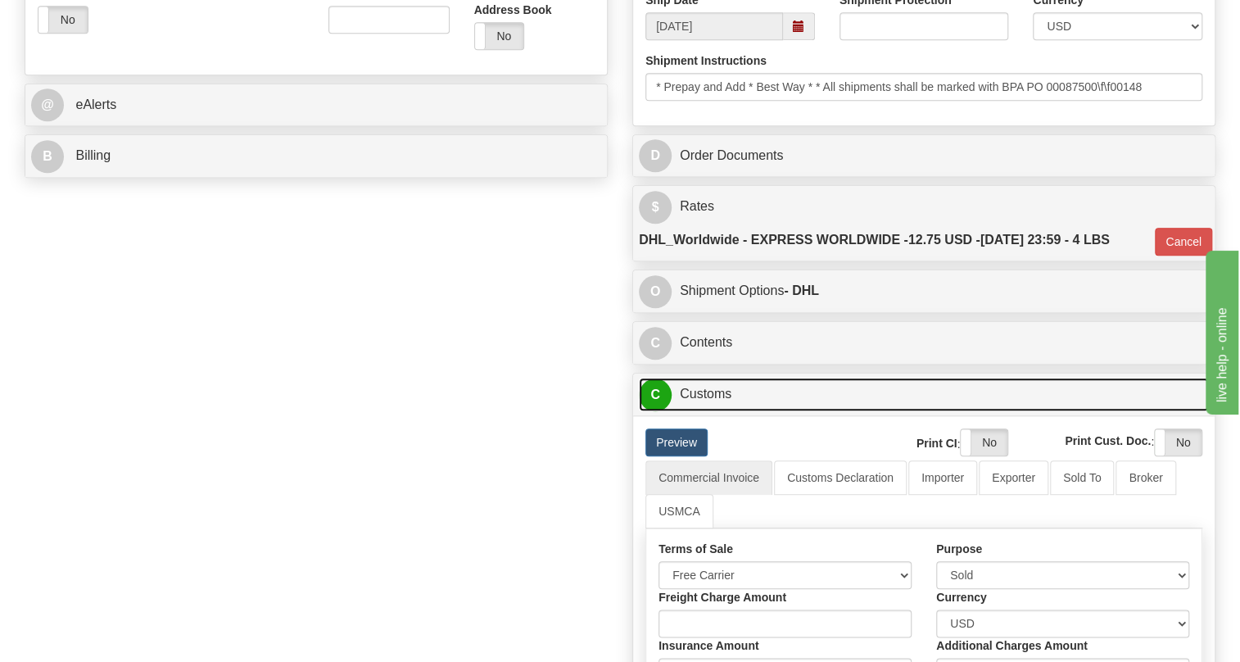
click at [725, 411] on link "C Customs" at bounding box center [924, 395] width 570 height 34
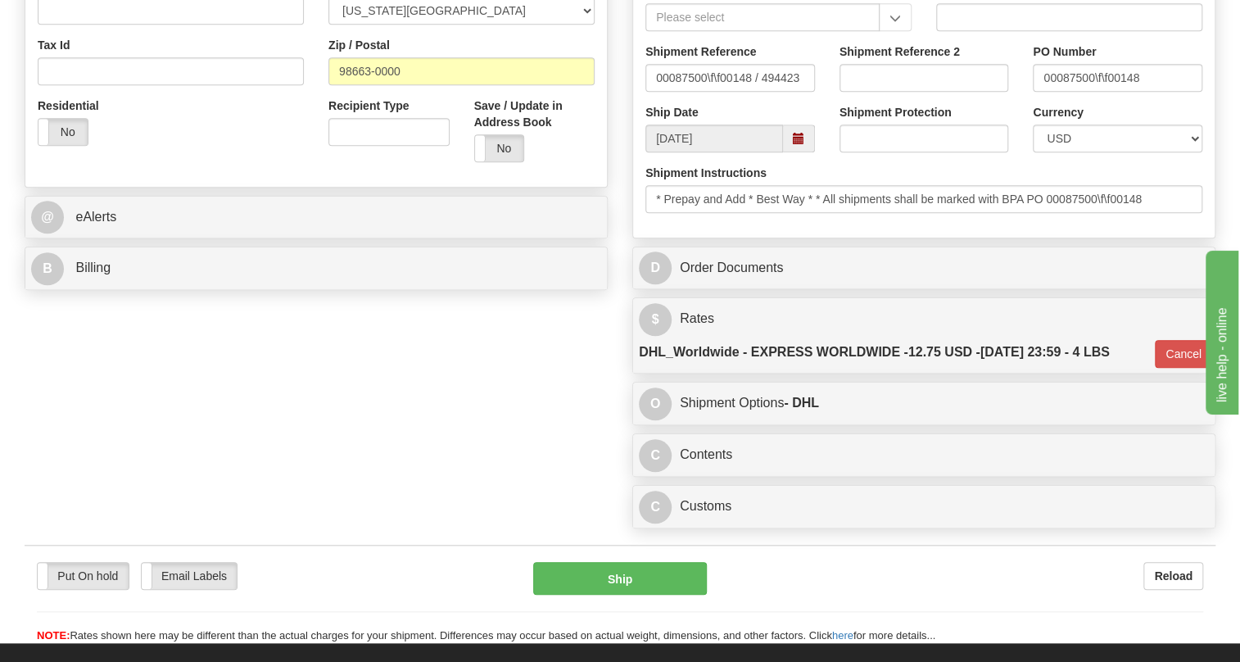
scroll to position [670, 0]
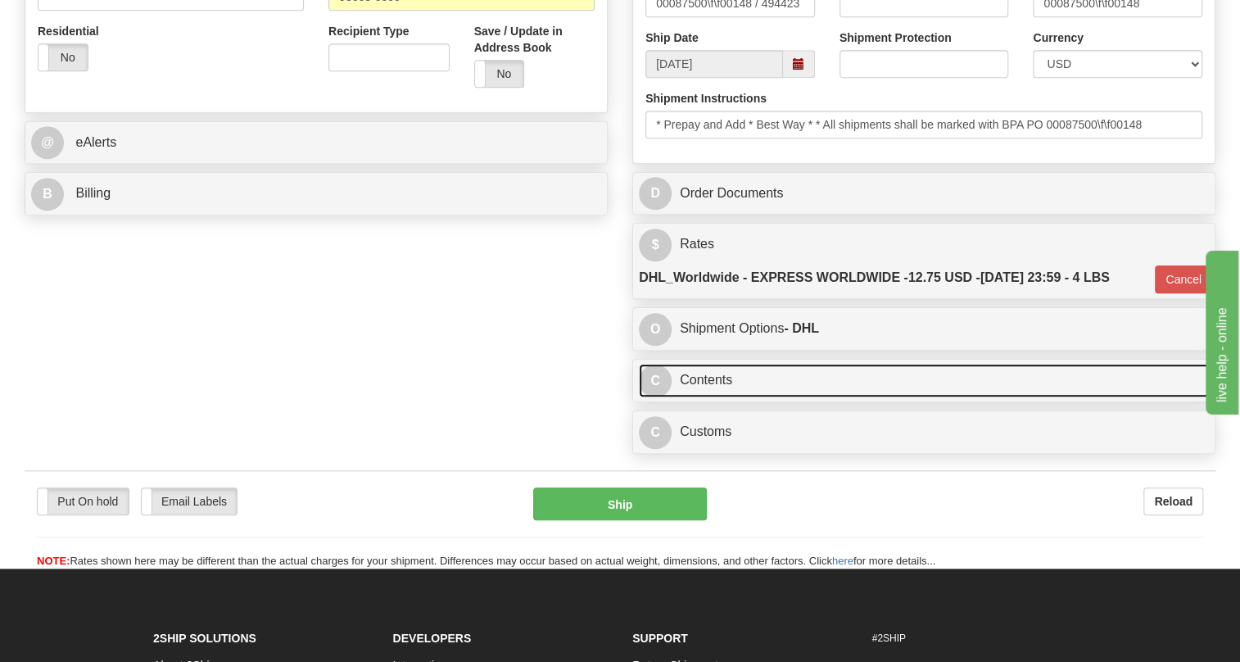
click at [723, 382] on link "C Contents" at bounding box center [924, 381] width 570 height 34
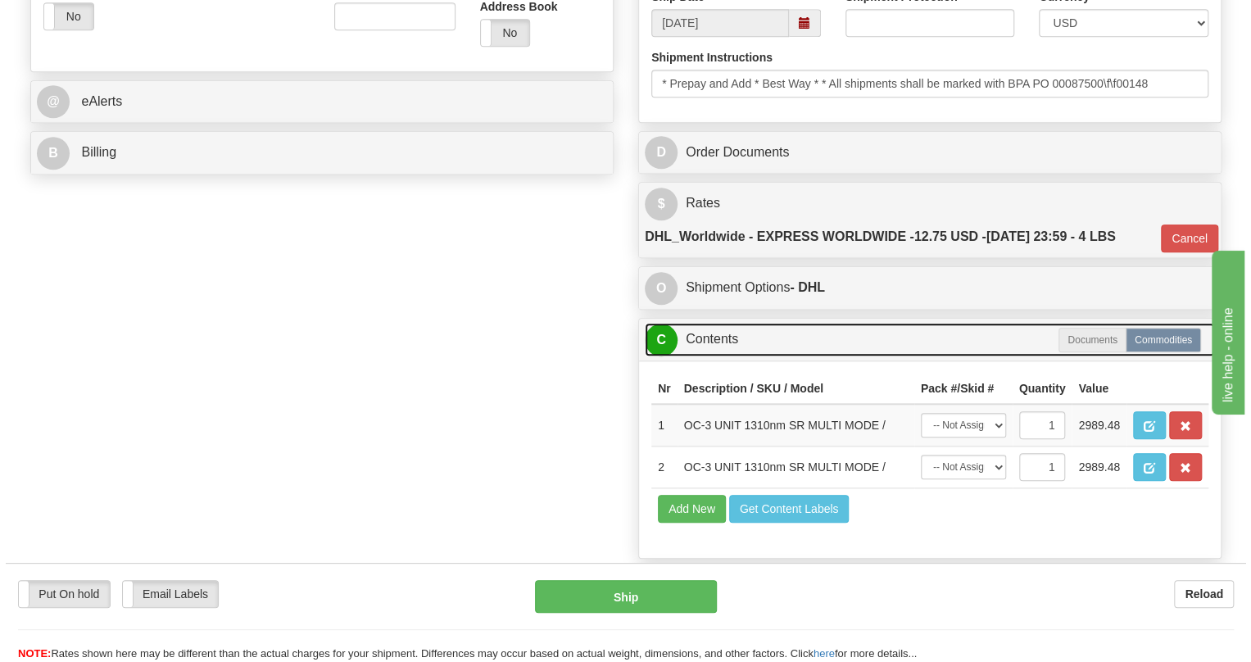
scroll to position [745, 0]
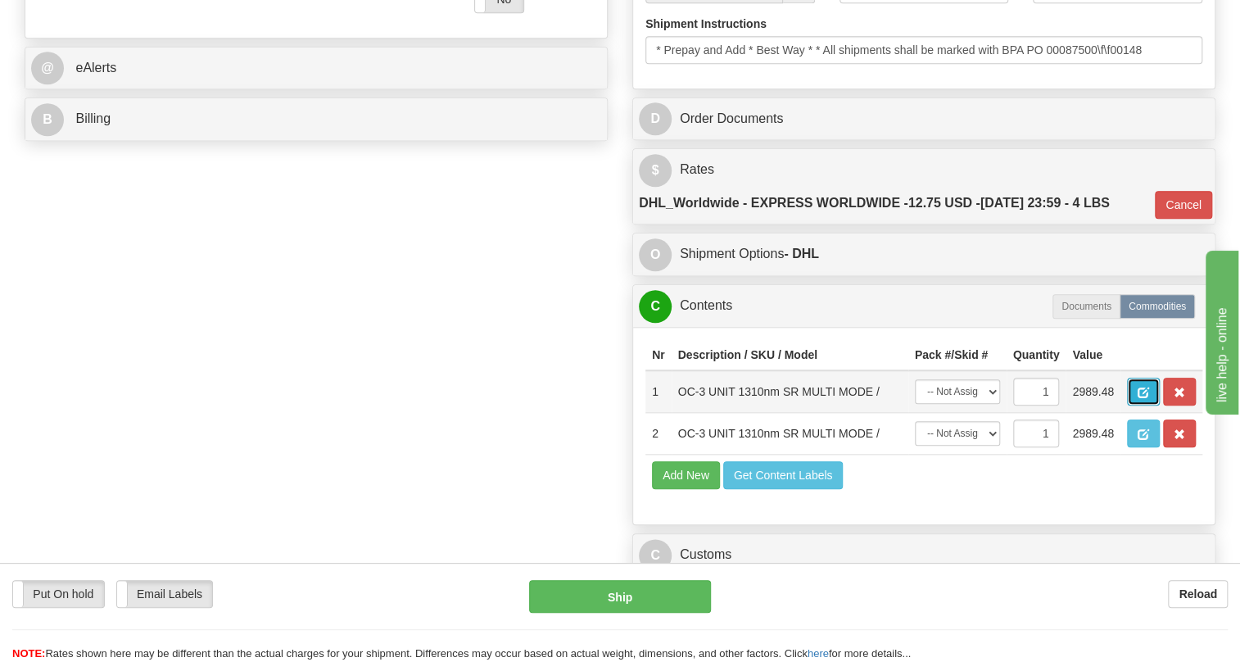
click at [1152, 389] on button "button" at bounding box center [1143, 392] width 33 height 28
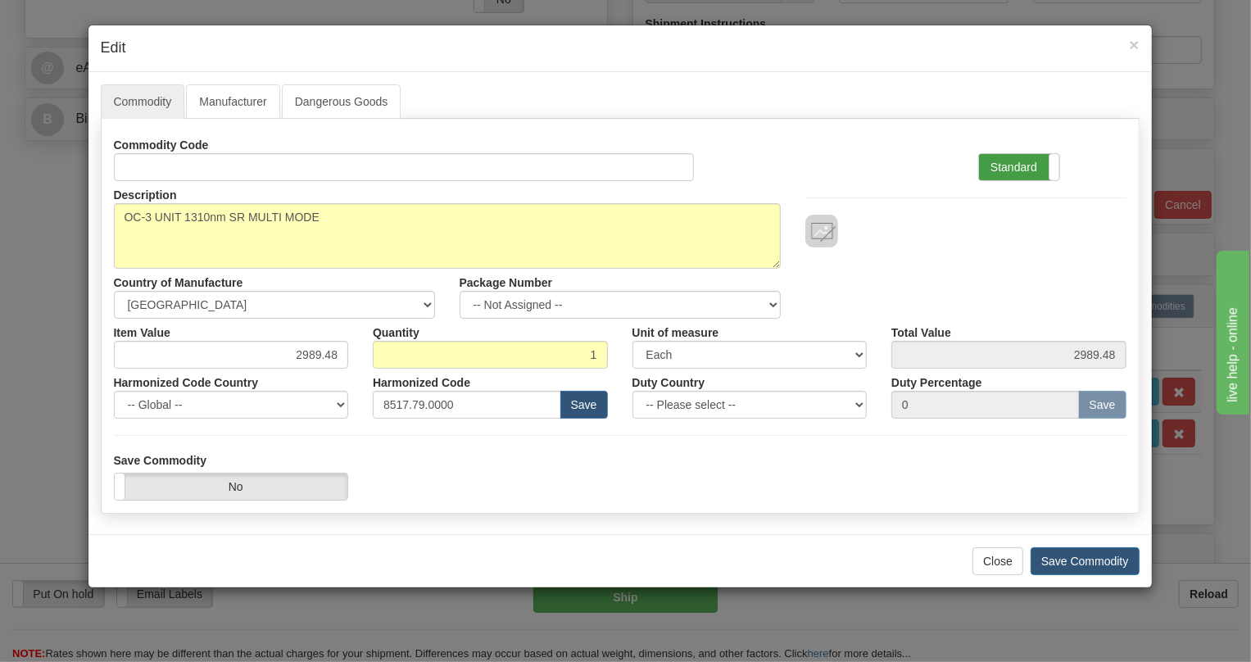
click at [1013, 164] on label "Standard" at bounding box center [1019, 167] width 80 height 26
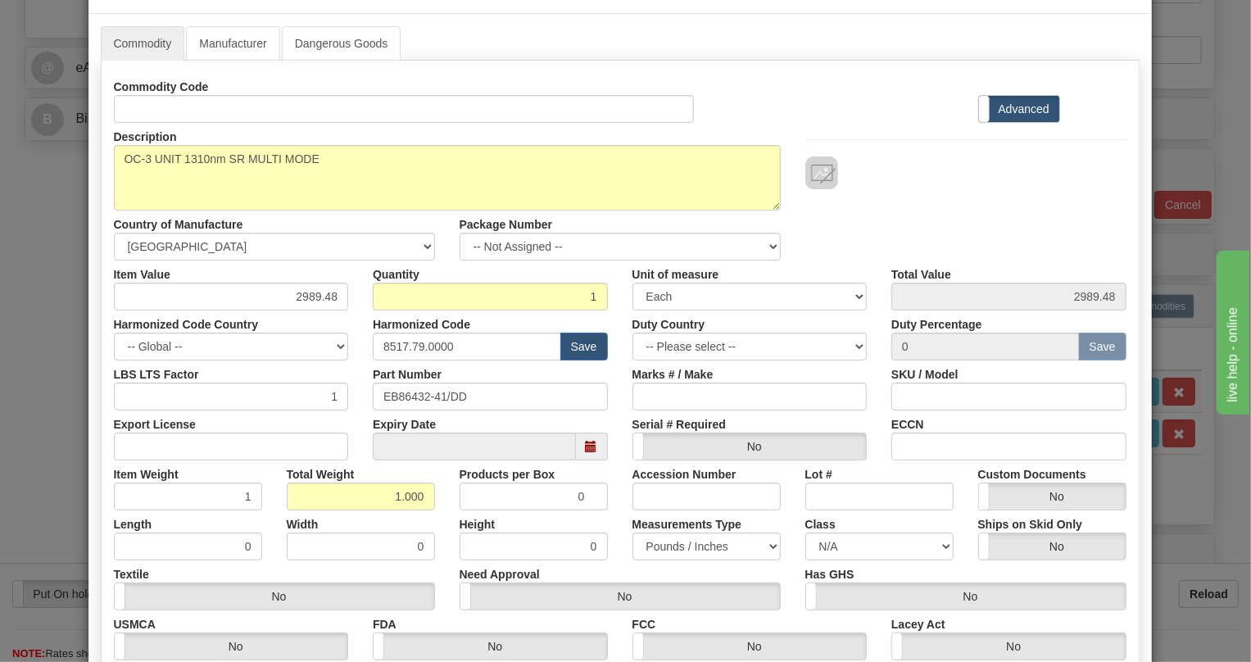
scroll to position [249, 0]
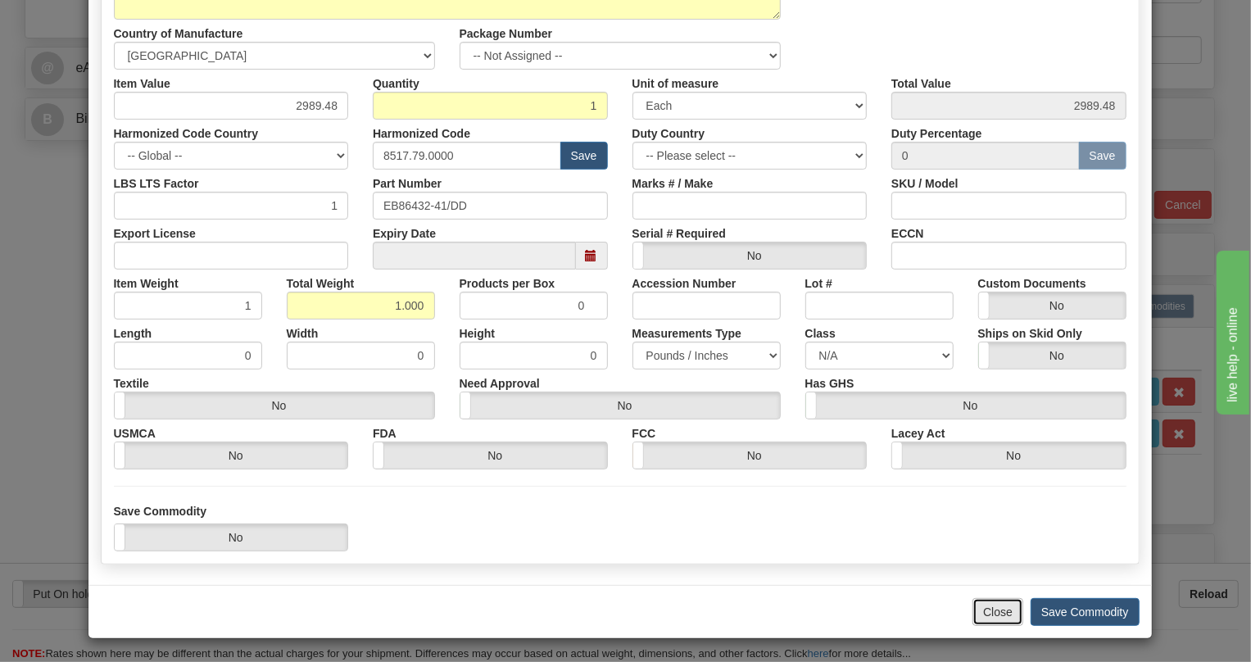
click at [989, 614] on button "Close" at bounding box center [997, 612] width 51 height 28
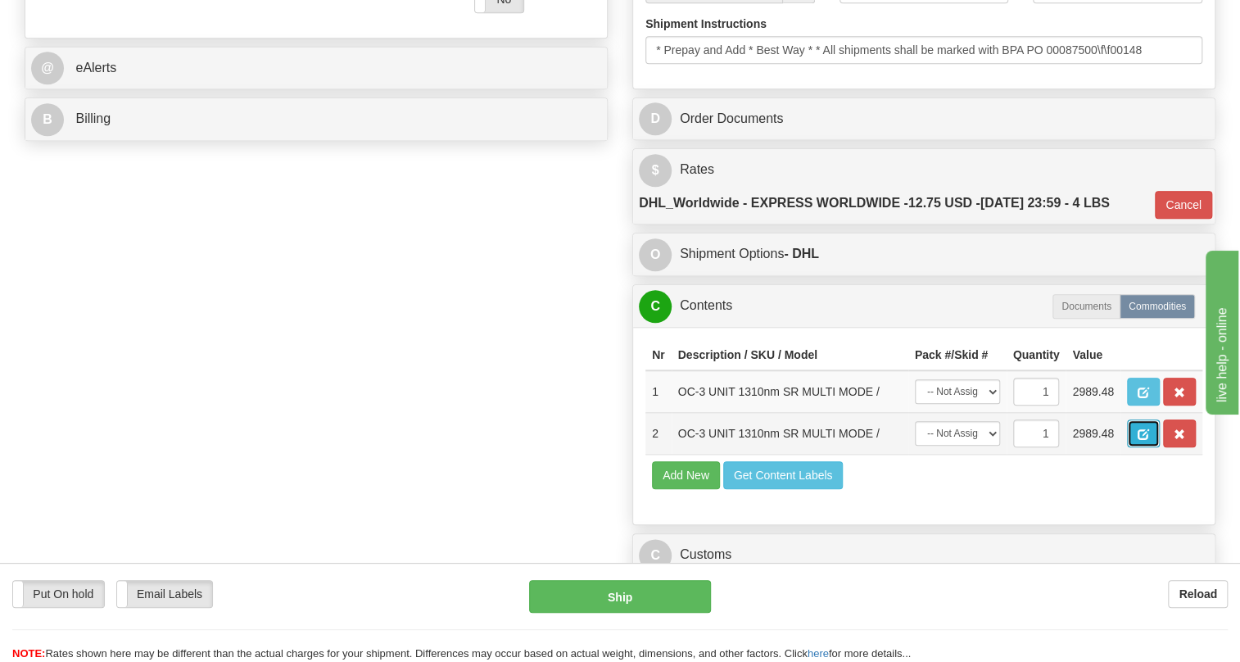
click at [1146, 438] on span "button" at bounding box center [1143, 434] width 11 height 11
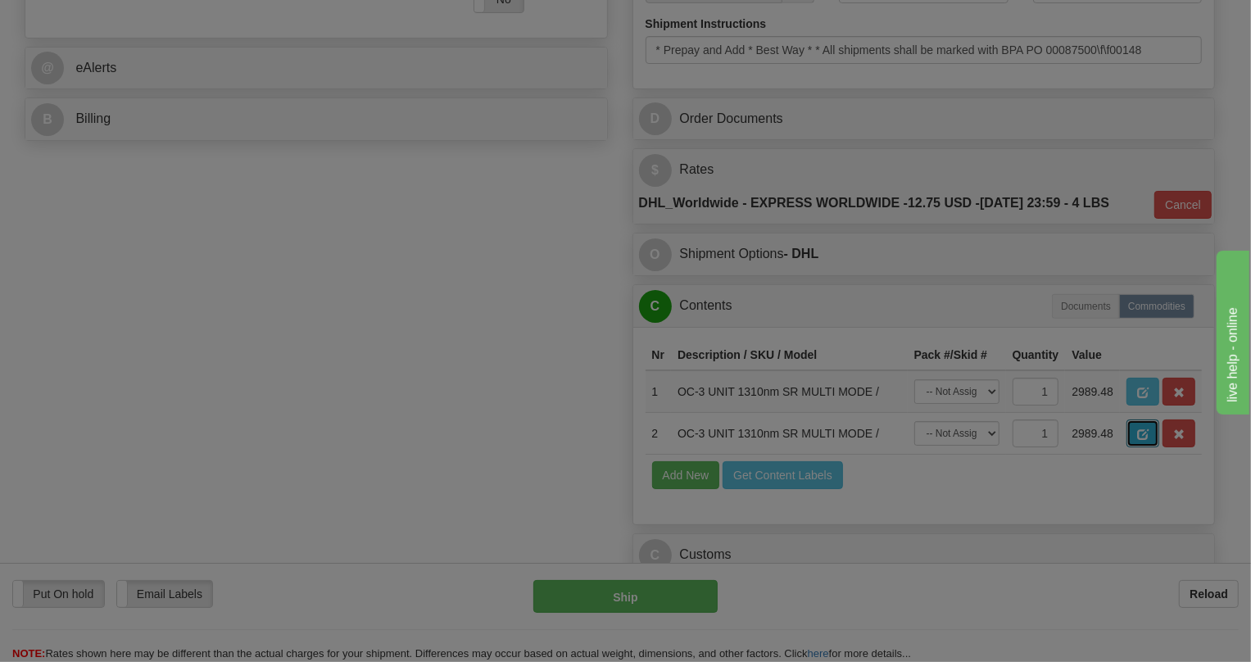
scroll to position [0, 0]
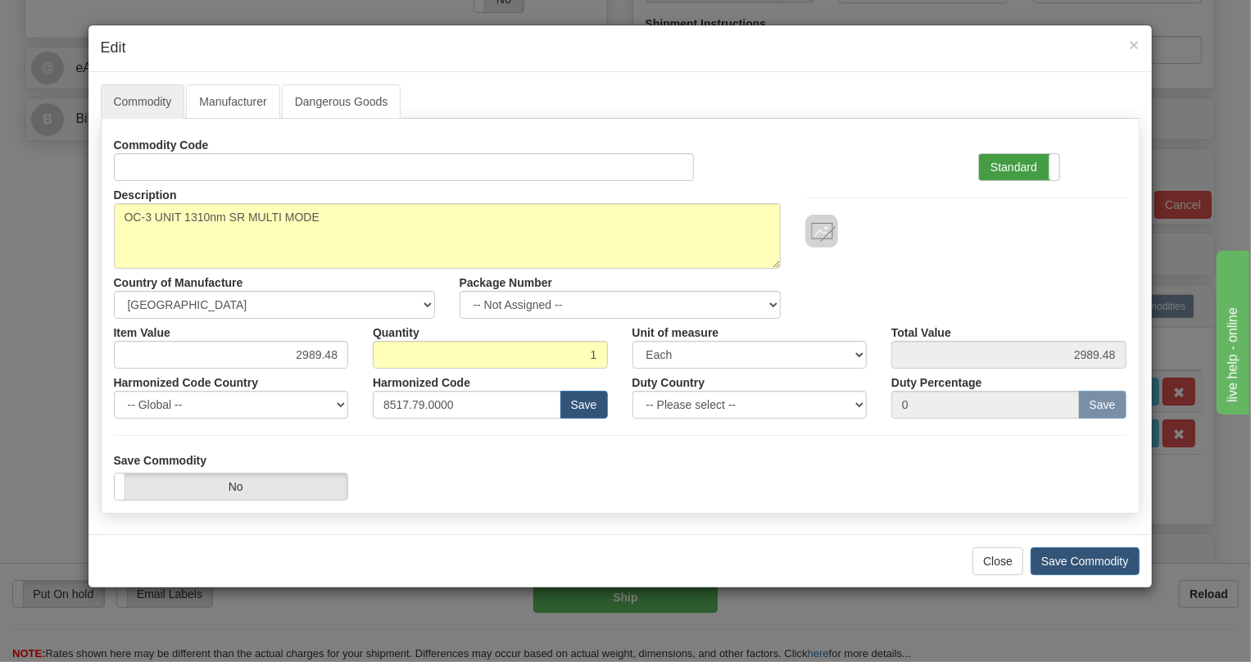
click at [1008, 169] on label "Standard" at bounding box center [1019, 167] width 80 height 26
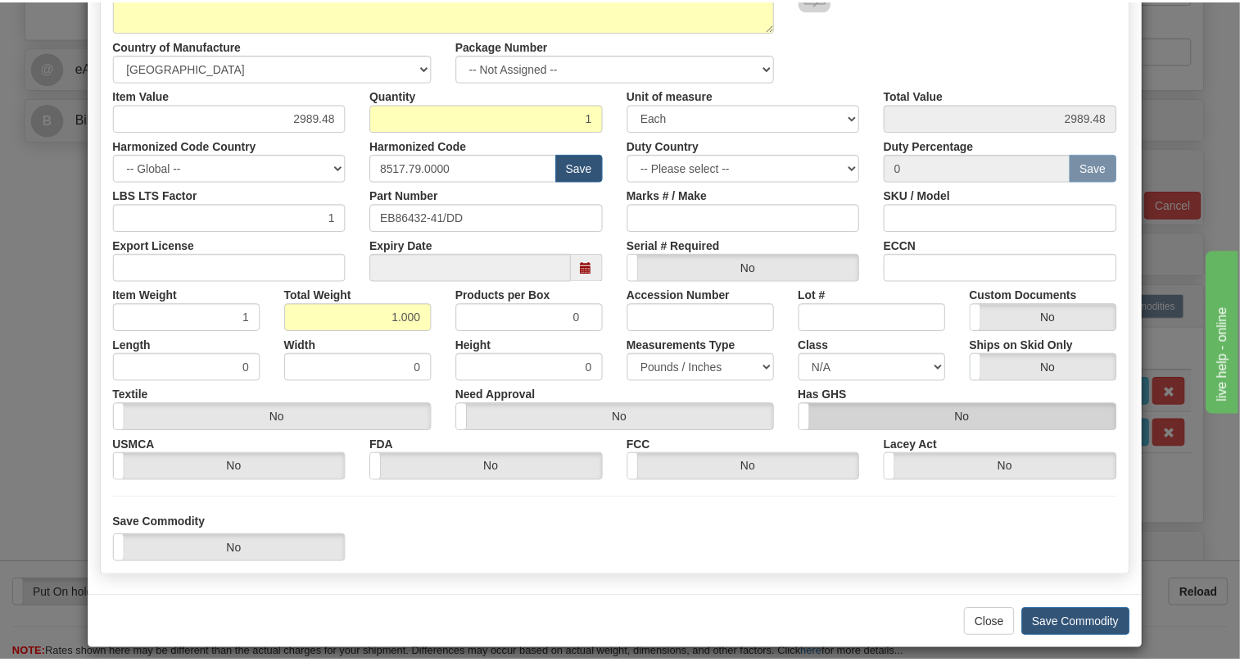
scroll to position [249, 0]
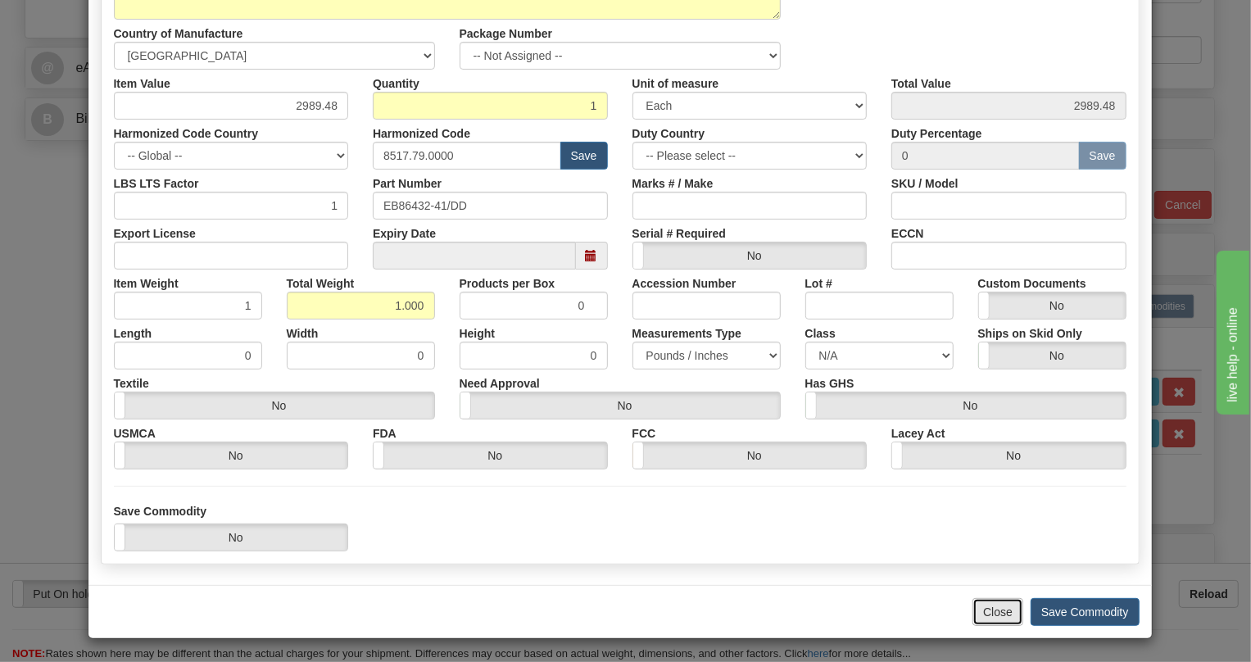
click at [989, 613] on button "Close" at bounding box center [997, 612] width 51 height 28
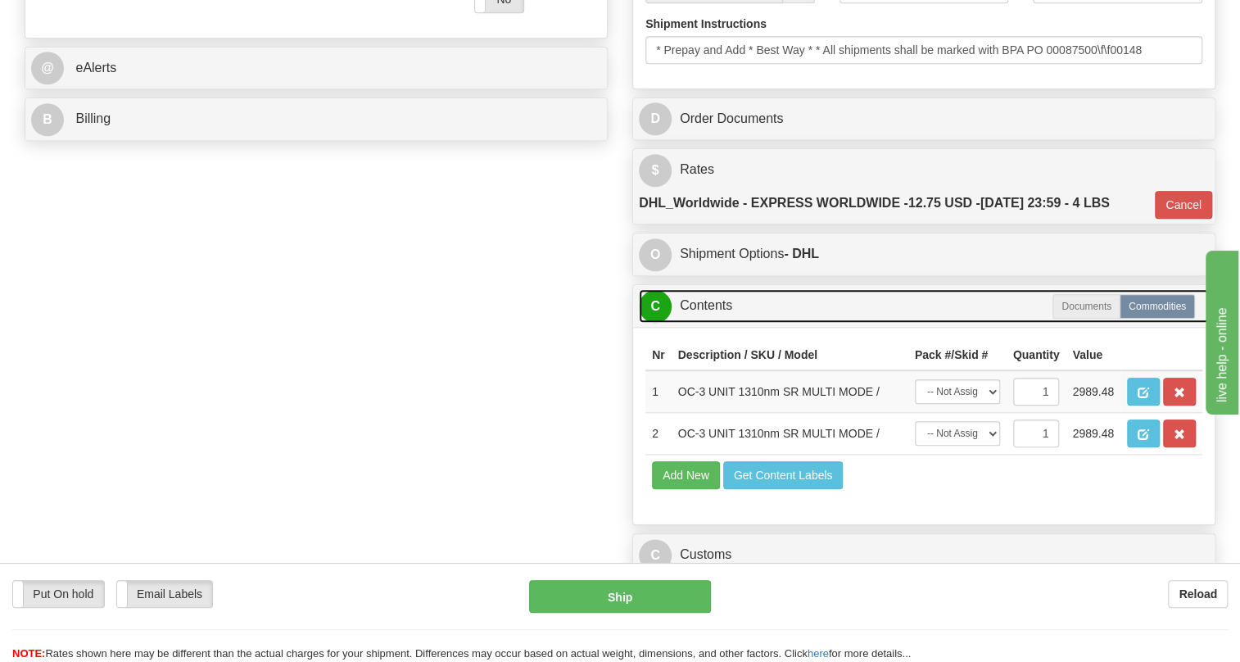
click at [694, 306] on link "C Contents" at bounding box center [924, 306] width 570 height 34
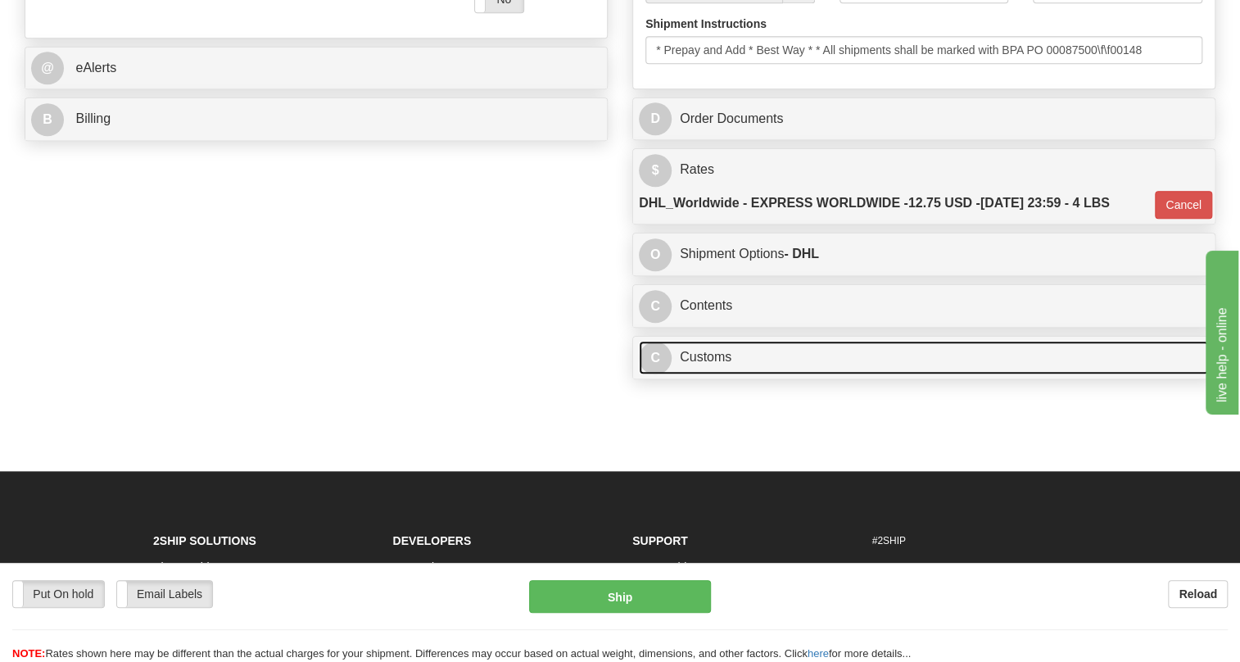
click at [704, 359] on link "C Customs" at bounding box center [924, 358] width 570 height 34
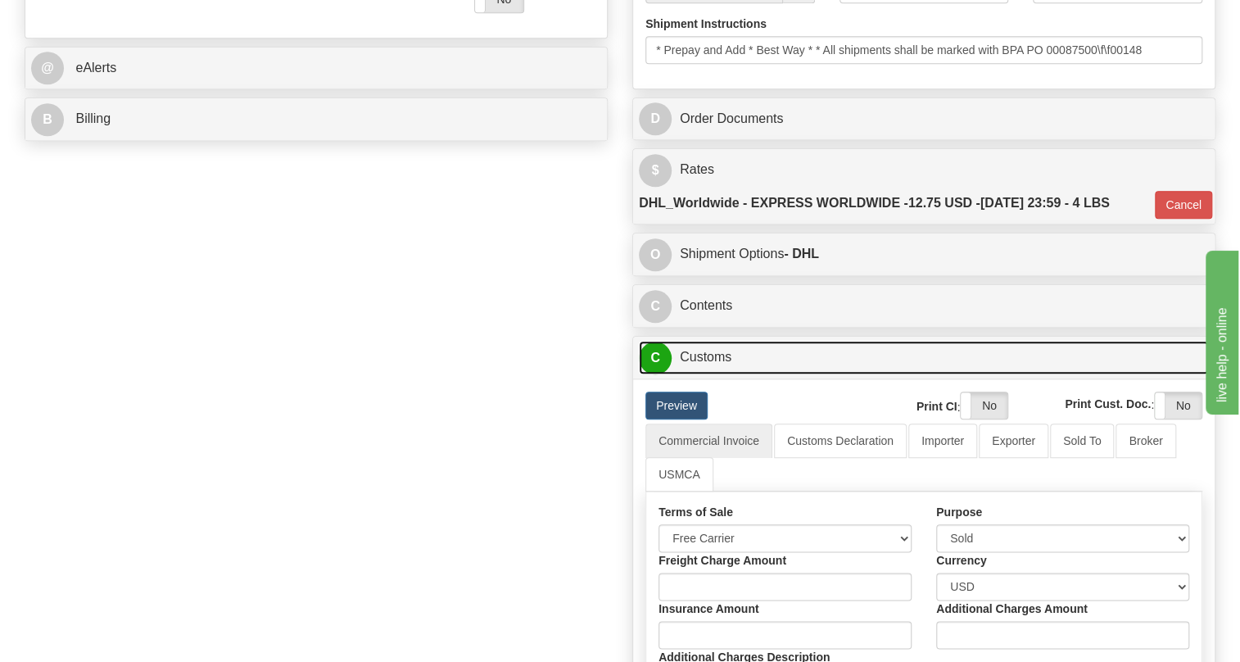
click at [704, 359] on link "C Customs" at bounding box center [924, 358] width 570 height 34
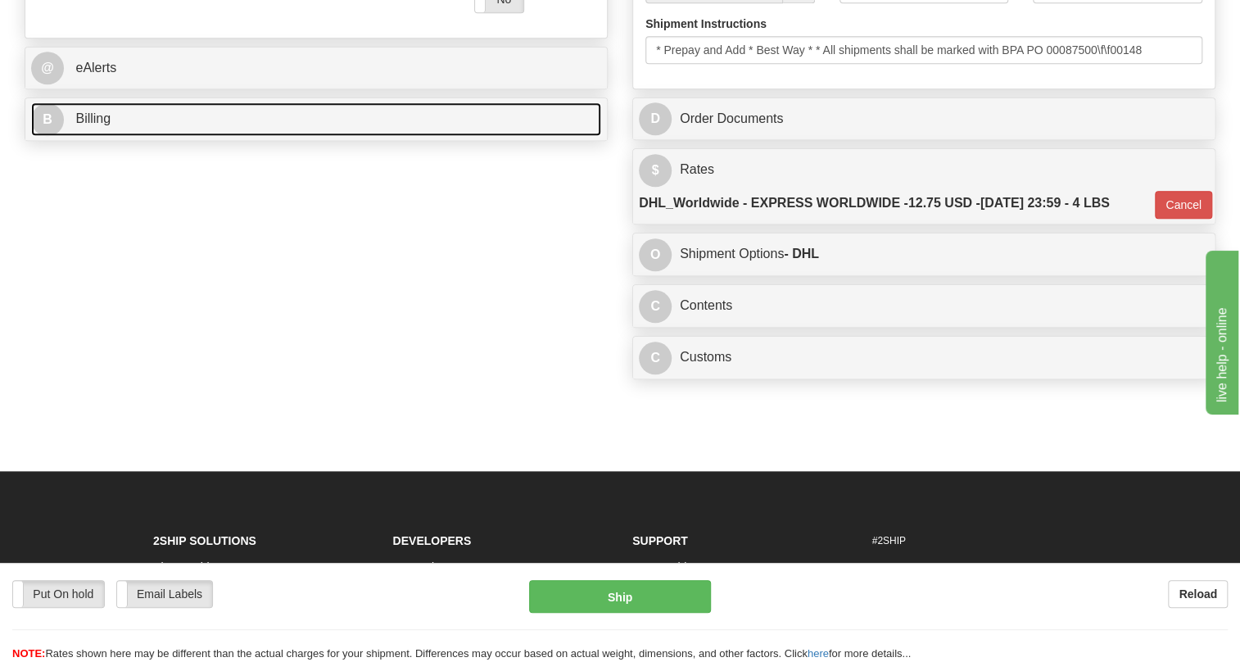
click at [106, 120] on span "Billing" at bounding box center [92, 118] width 35 height 14
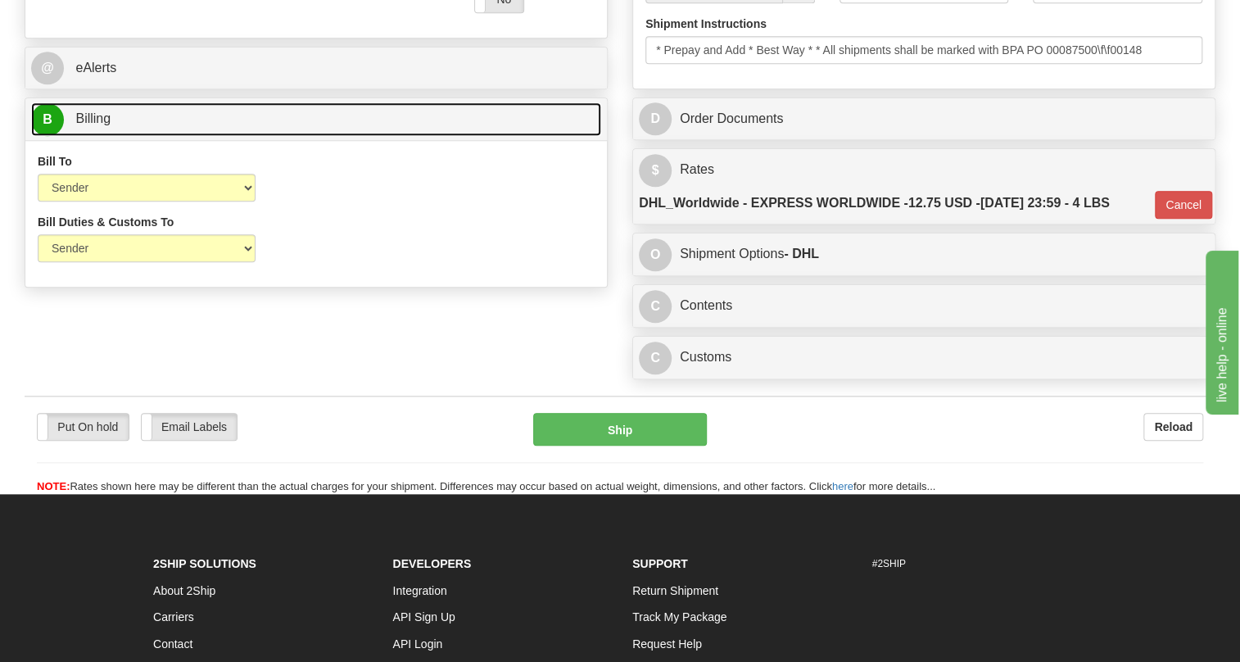
click at [106, 120] on span "Billing" at bounding box center [92, 118] width 35 height 14
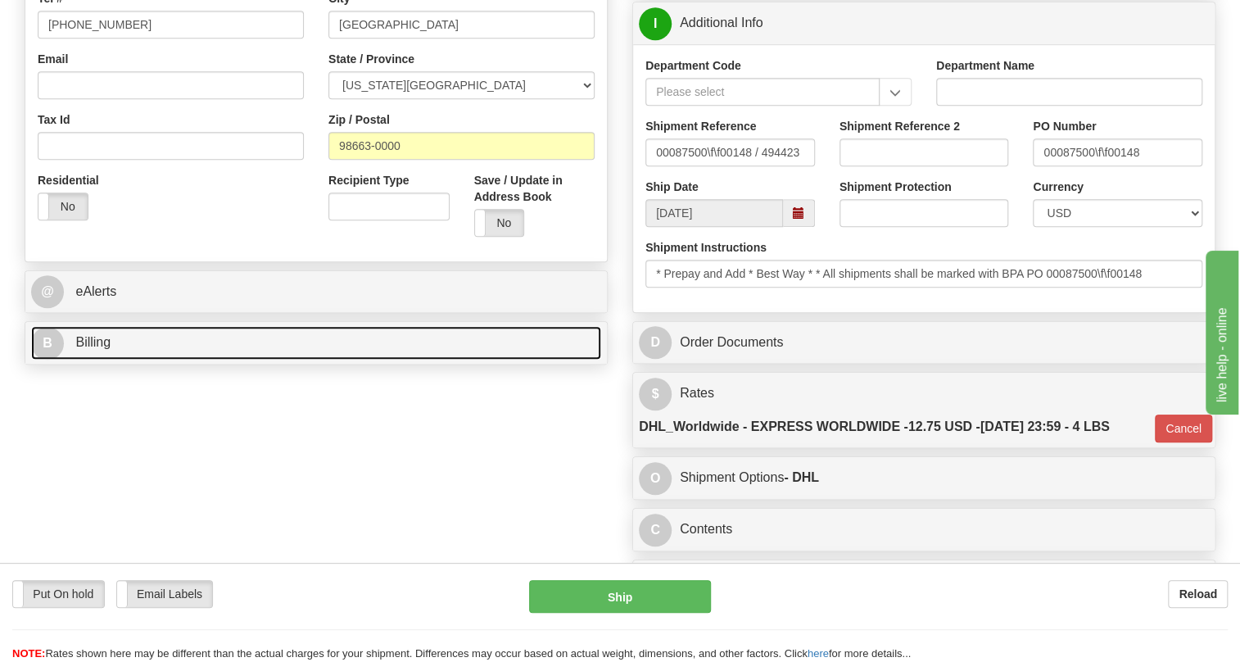
scroll to position [446, 0]
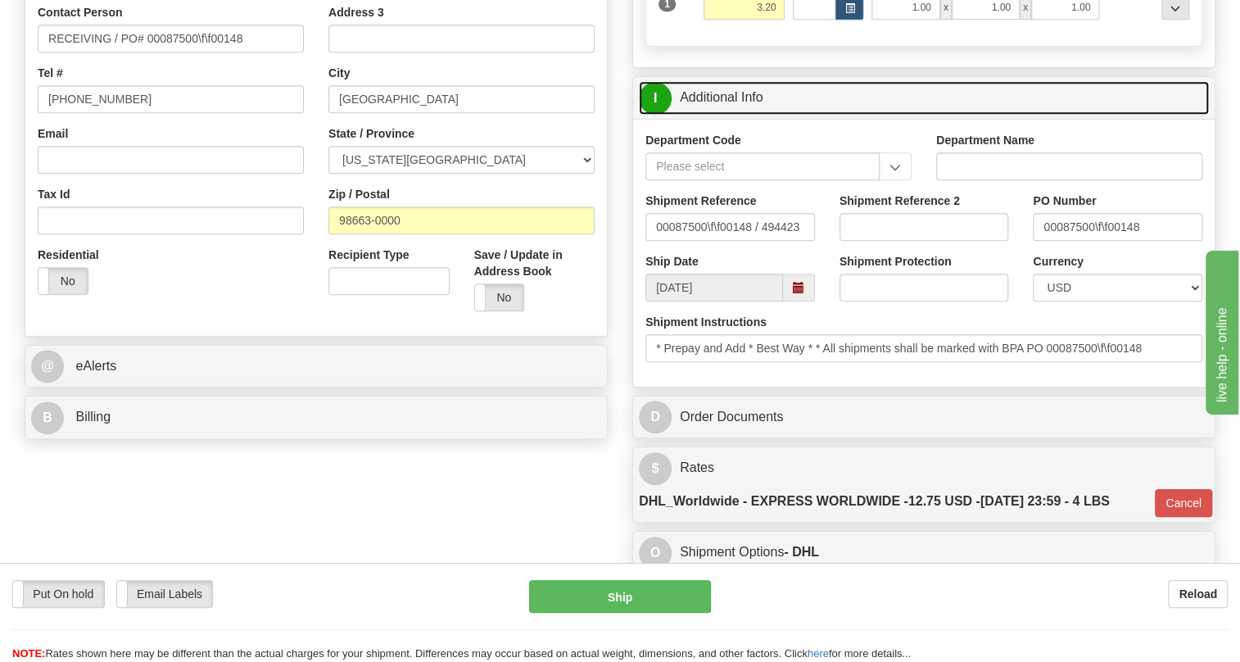
click at [734, 103] on link "I Additional Info" at bounding box center [924, 98] width 570 height 34
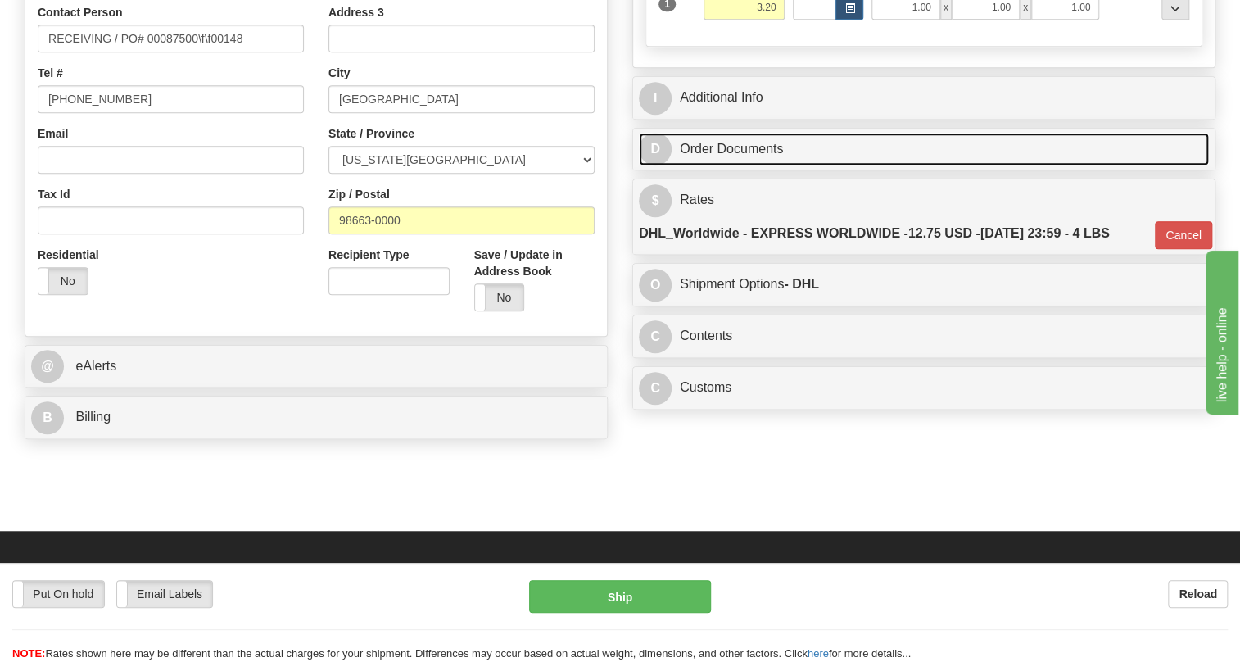
click at [701, 153] on link "D Order Documents" at bounding box center [924, 150] width 570 height 34
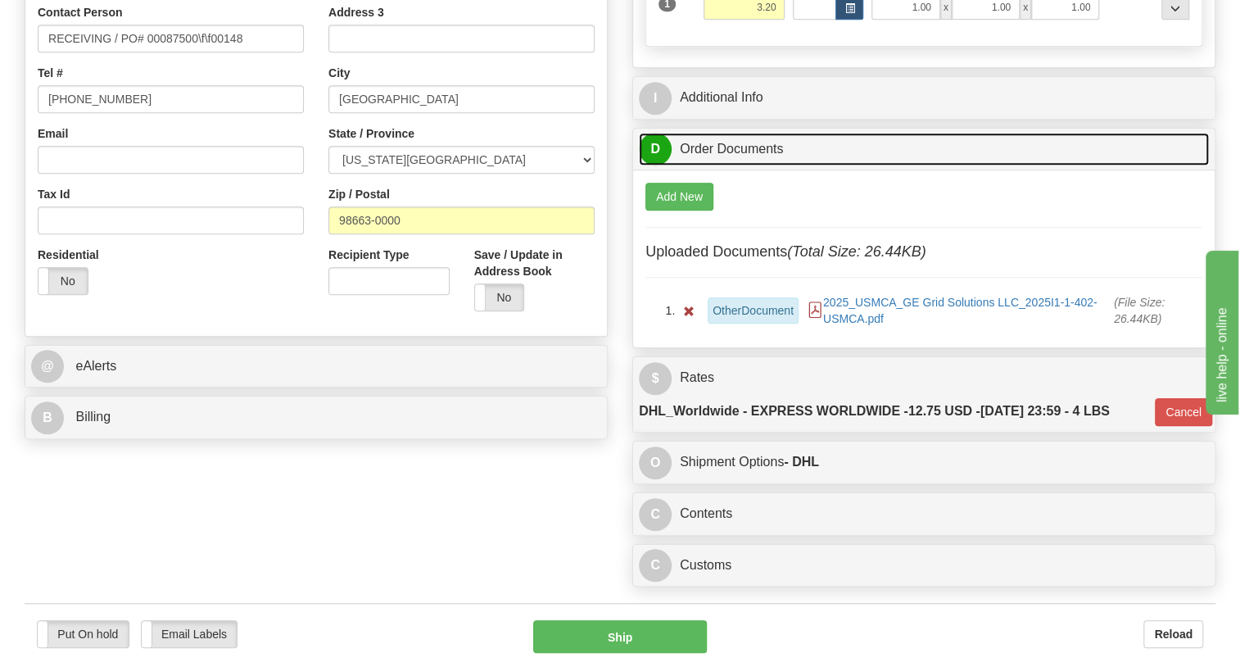
click at [708, 151] on link "D Order Documents" at bounding box center [924, 150] width 570 height 34
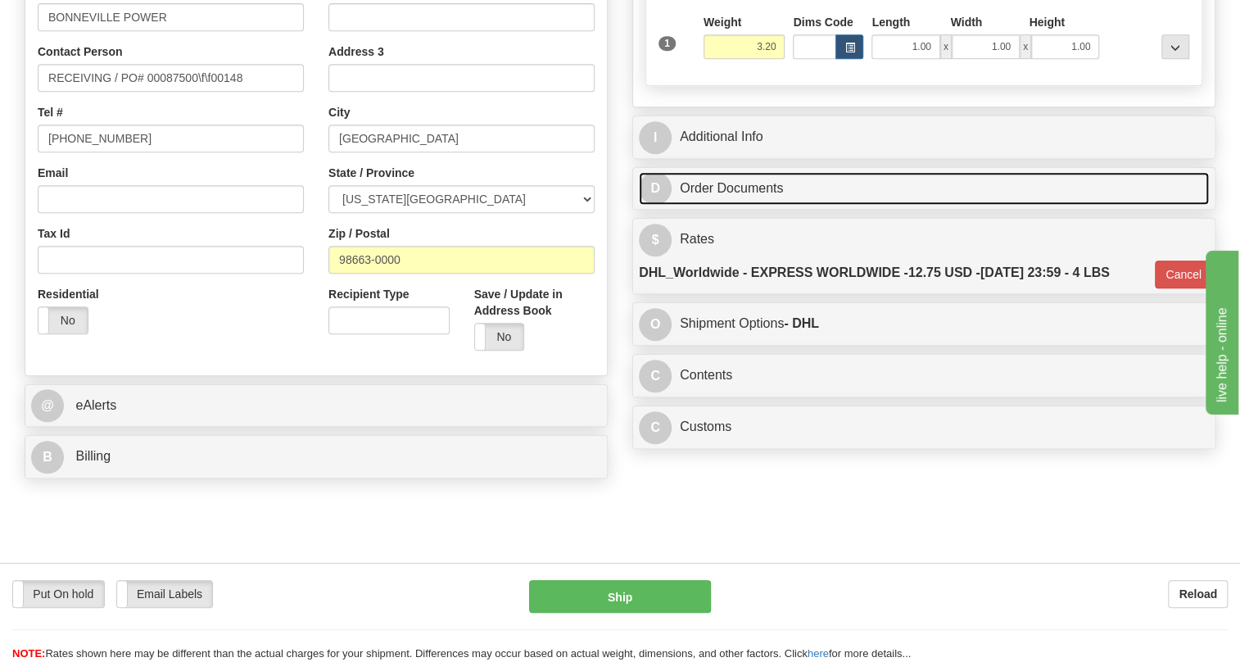
scroll to position [223, 0]
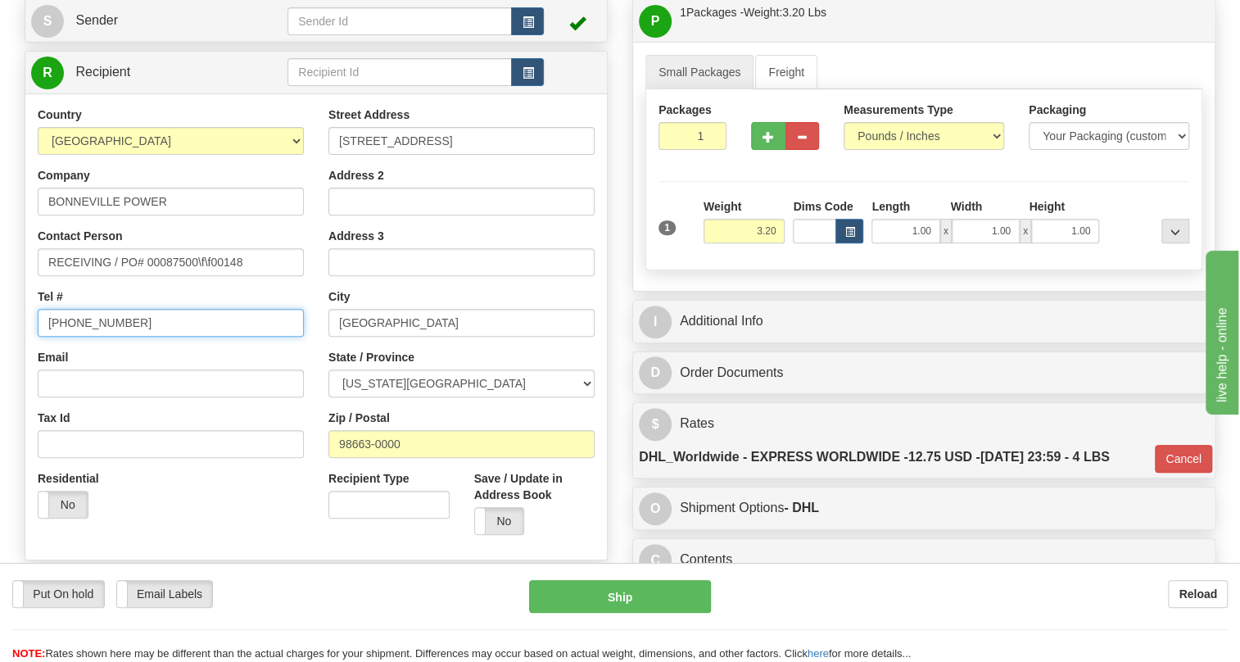
click at [99, 325] on input "(779)7960565" at bounding box center [171, 323] width 266 height 28
type input "111-111-1111"
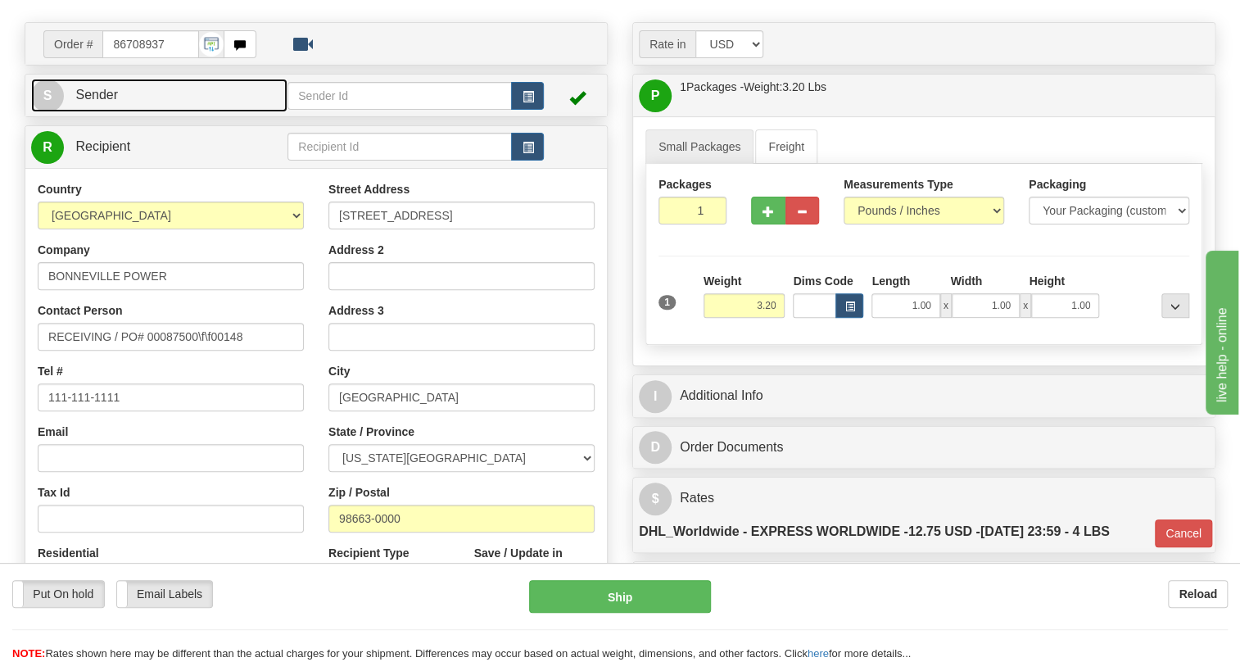
click at [104, 92] on span "Sender" at bounding box center [96, 95] width 43 height 14
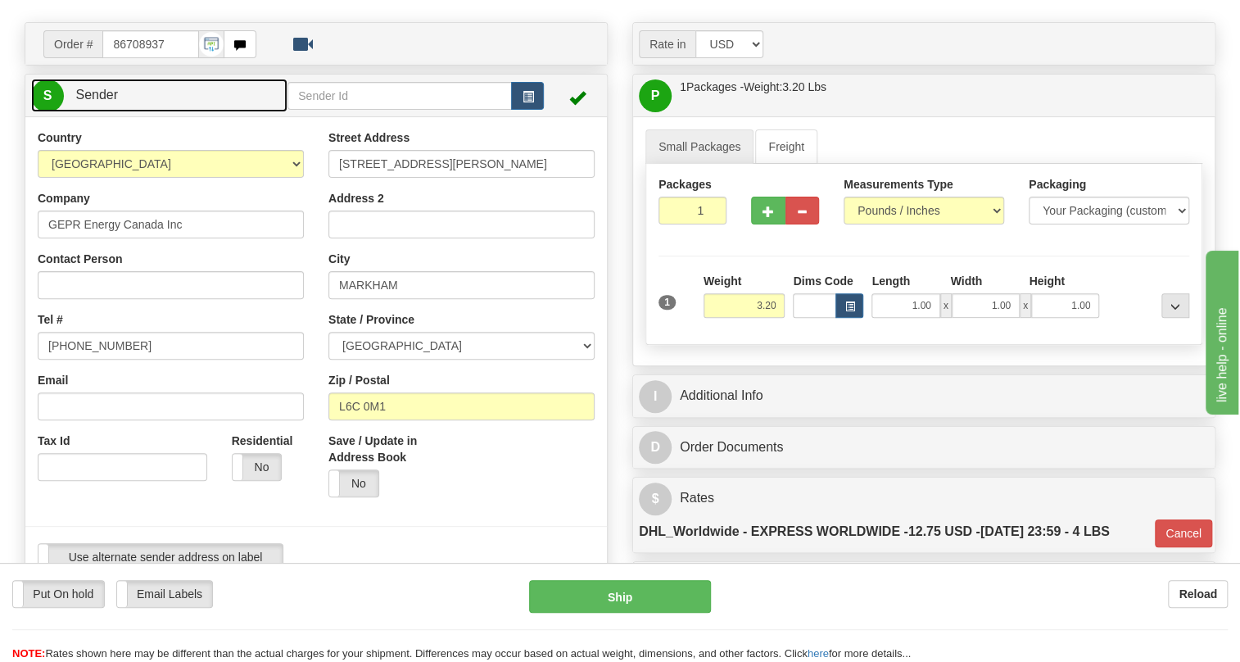
click at [104, 92] on span "Sender" at bounding box center [96, 95] width 43 height 14
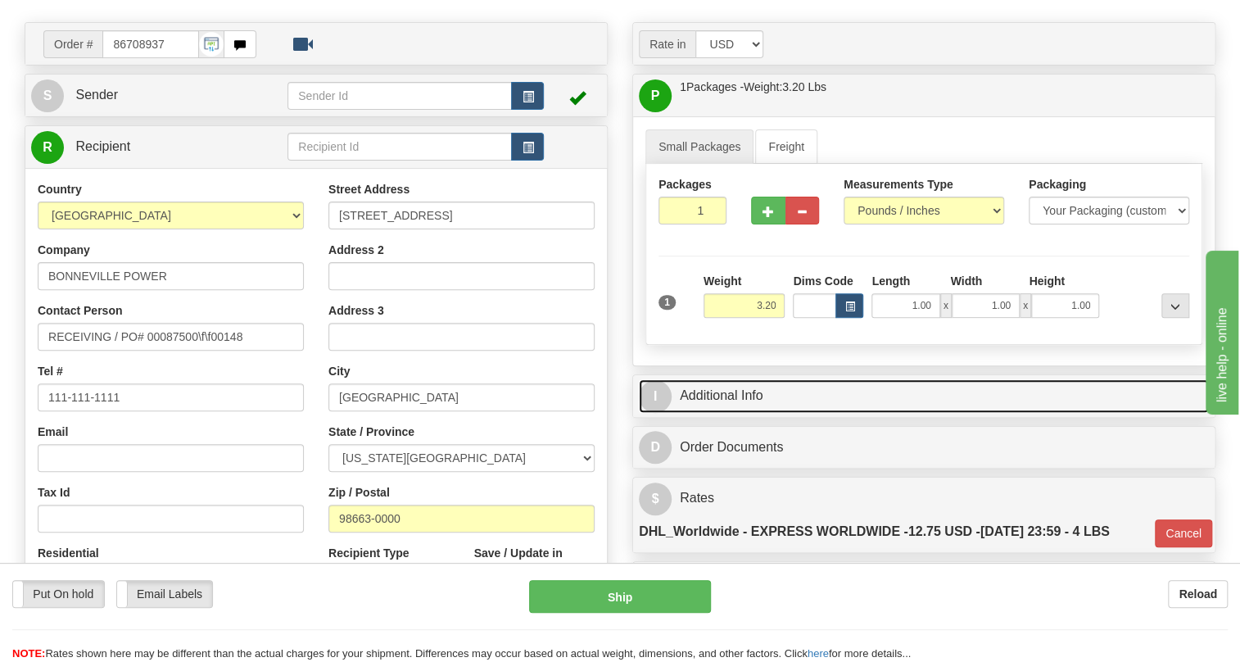
click at [736, 394] on link "I Additional Info" at bounding box center [924, 396] width 570 height 34
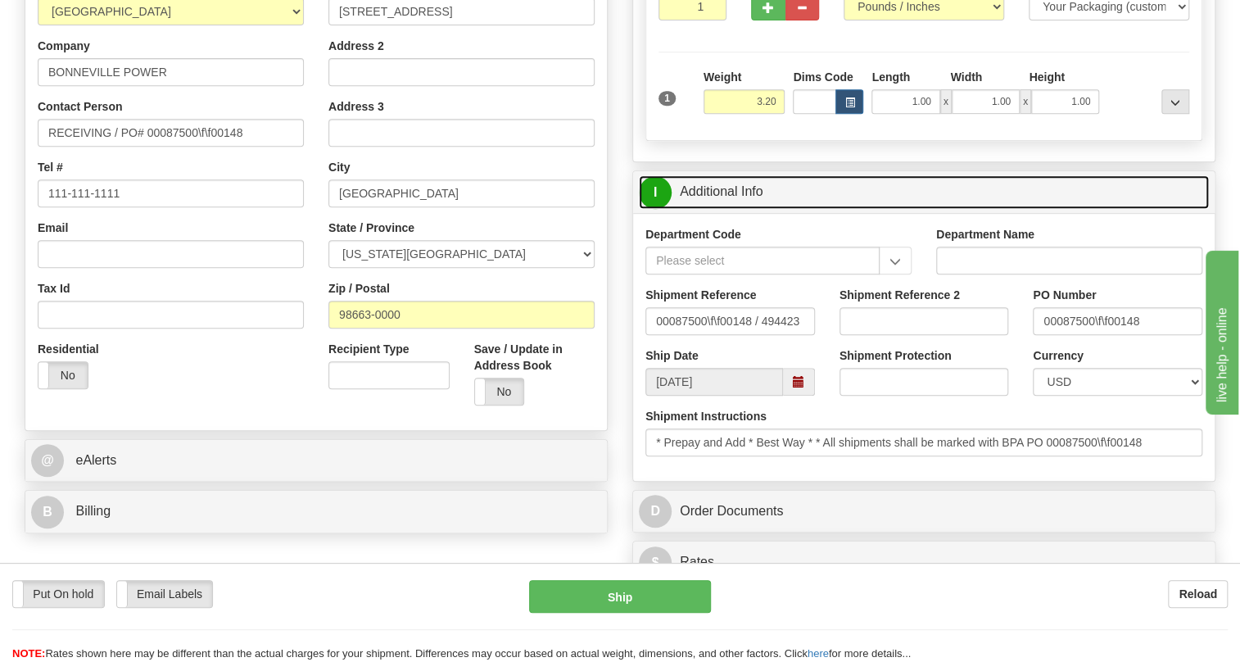
scroll to position [372, 0]
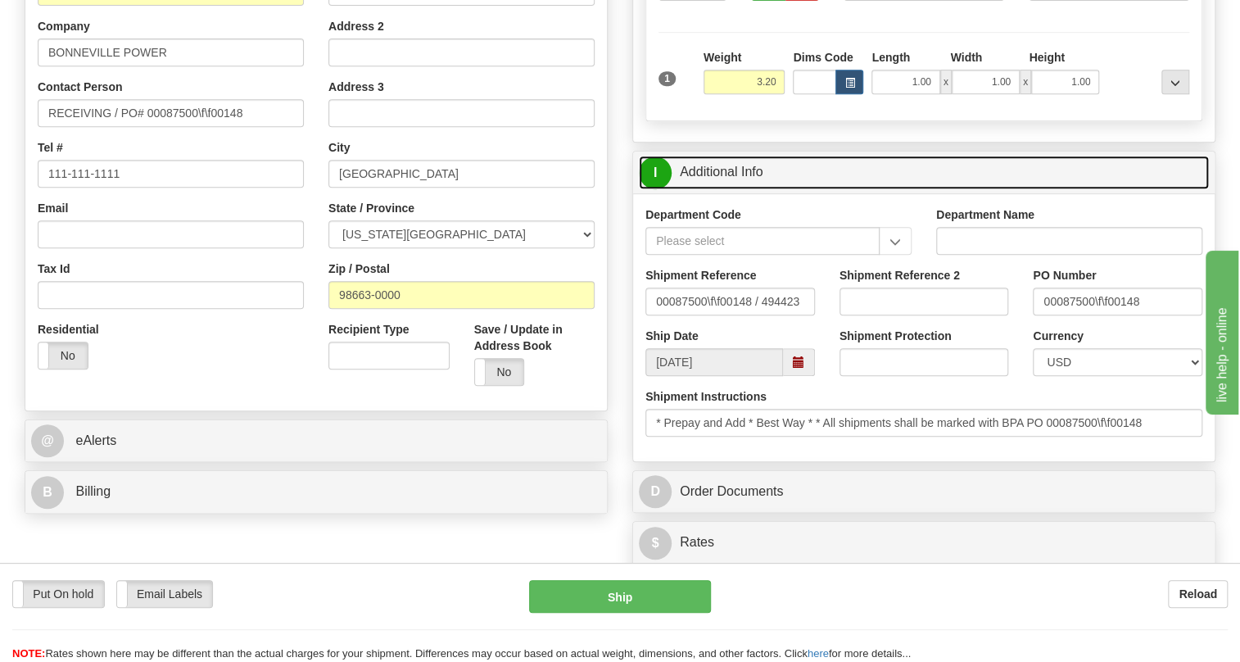
click at [728, 168] on link "I Additional Info" at bounding box center [924, 173] width 570 height 34
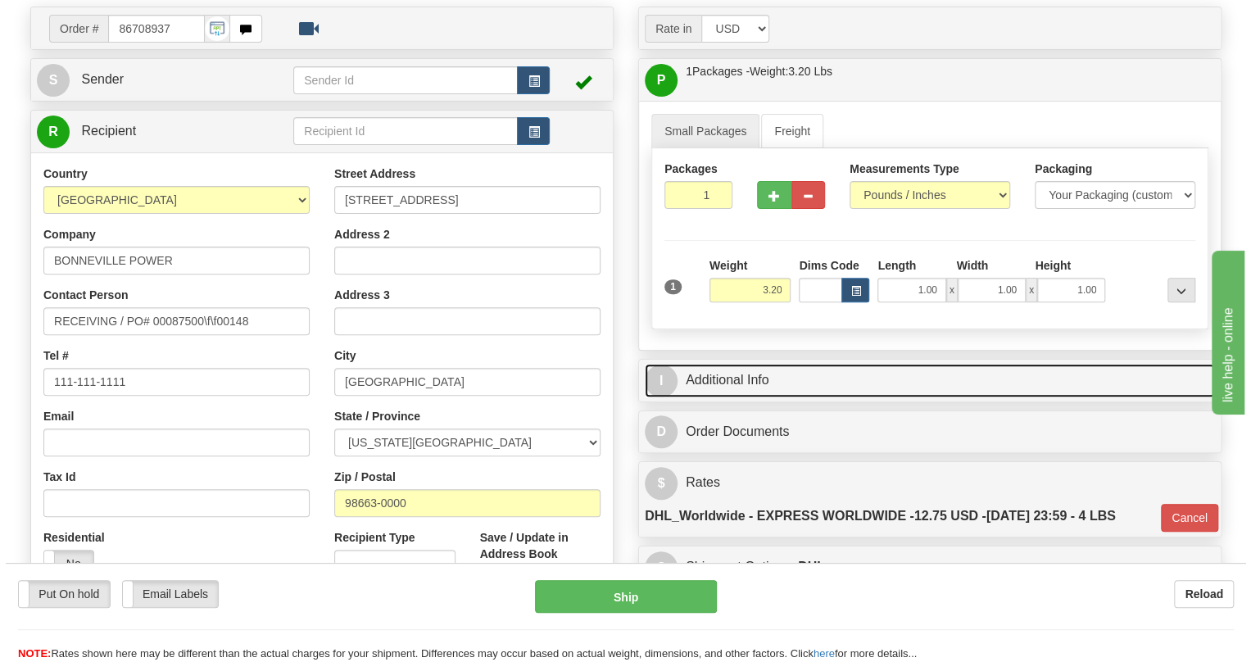
scroll to position [148, 0]
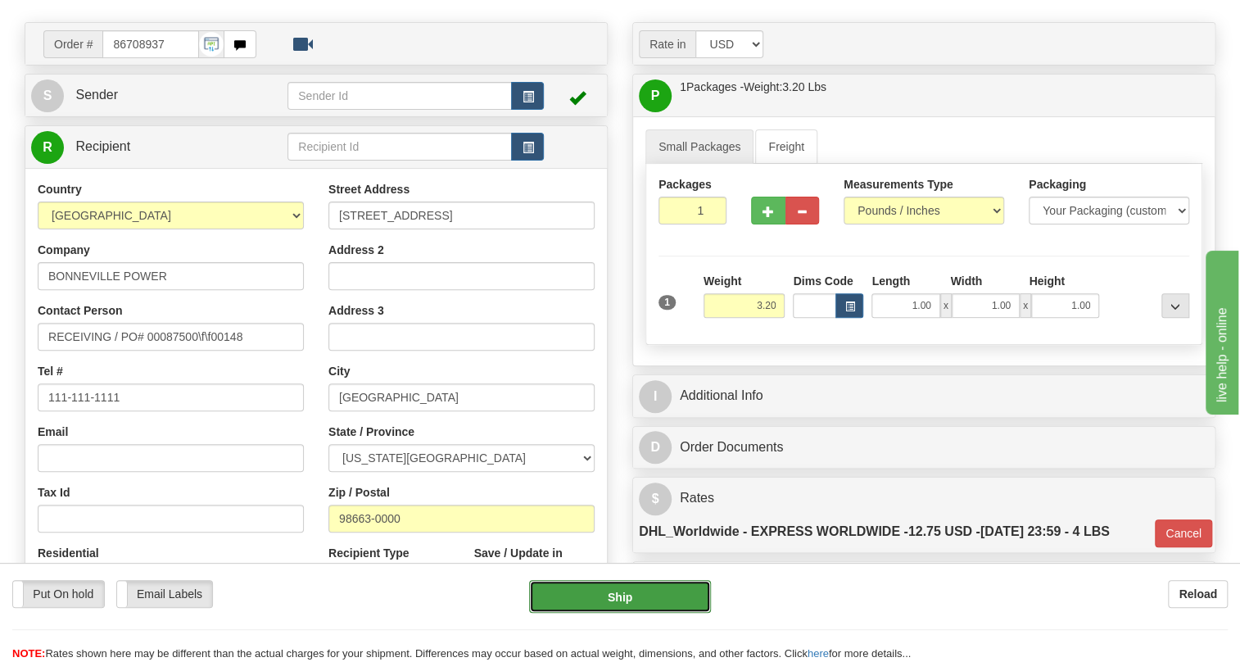
click at [622, 598] on button "Ship" at bounding box center [620, 596] width 182 height 33
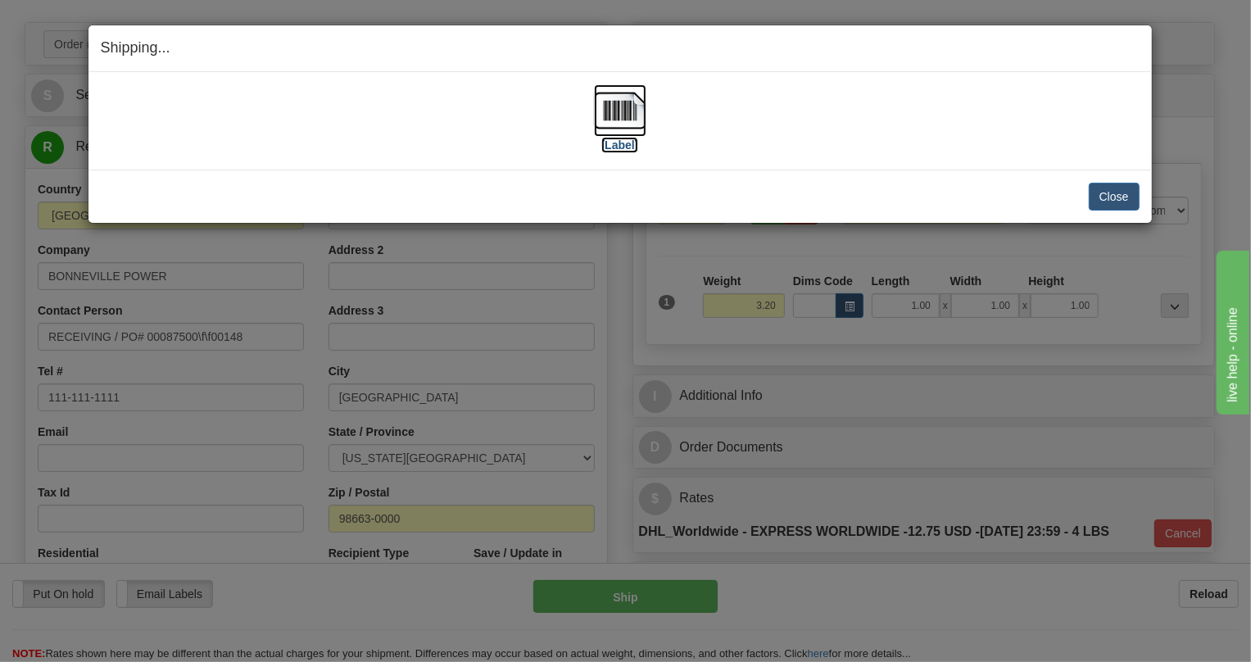
click at [620, 111] on img at bounding box center [620, 110] width 52 height 52
click at [1110, 191] on button "Close" at bounding box center [1114, 197] width 51 height 28
